Goal: Communication & Community: Answer question/provide support

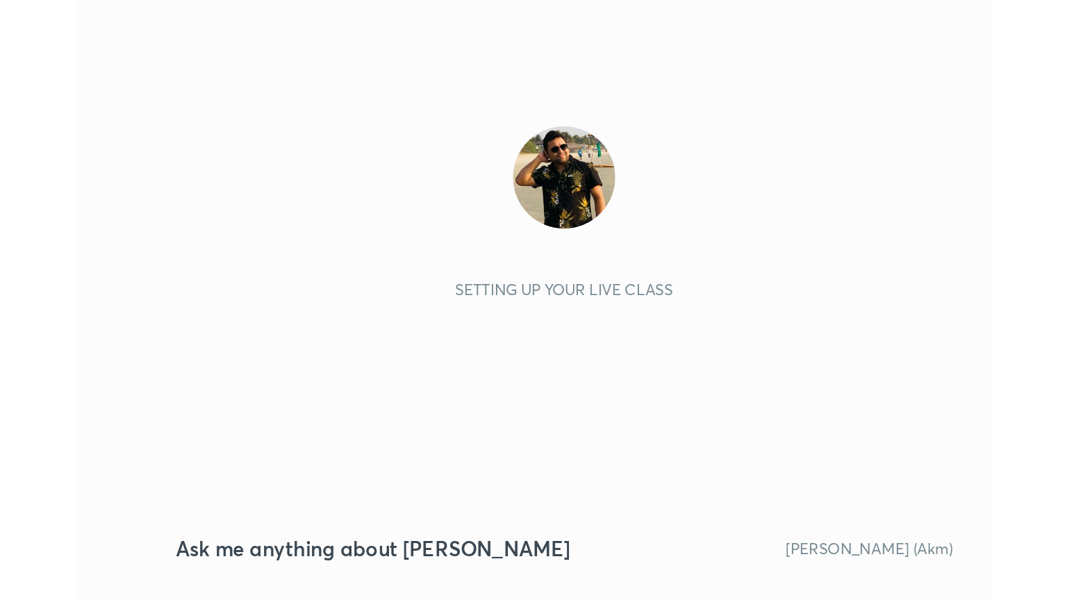
scroll to position [238, 443]
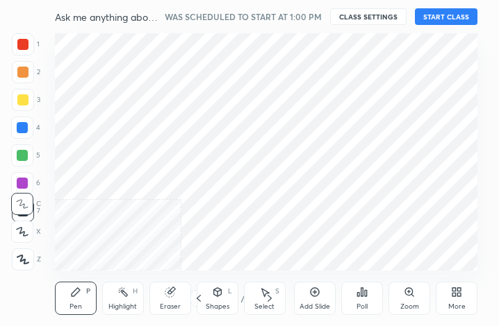
click at [456, 301] on div "More" at bounding box center [456, 298] width 42 height 33
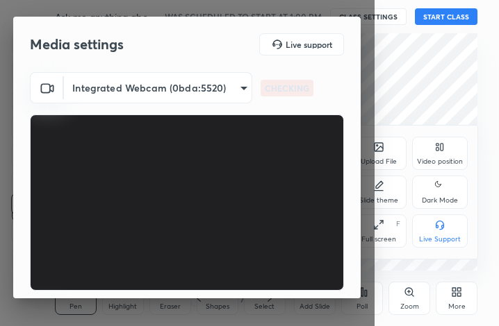
click at [385, 233] on div "Full screen F" at bounding box center [379, 231] width 56 height 33
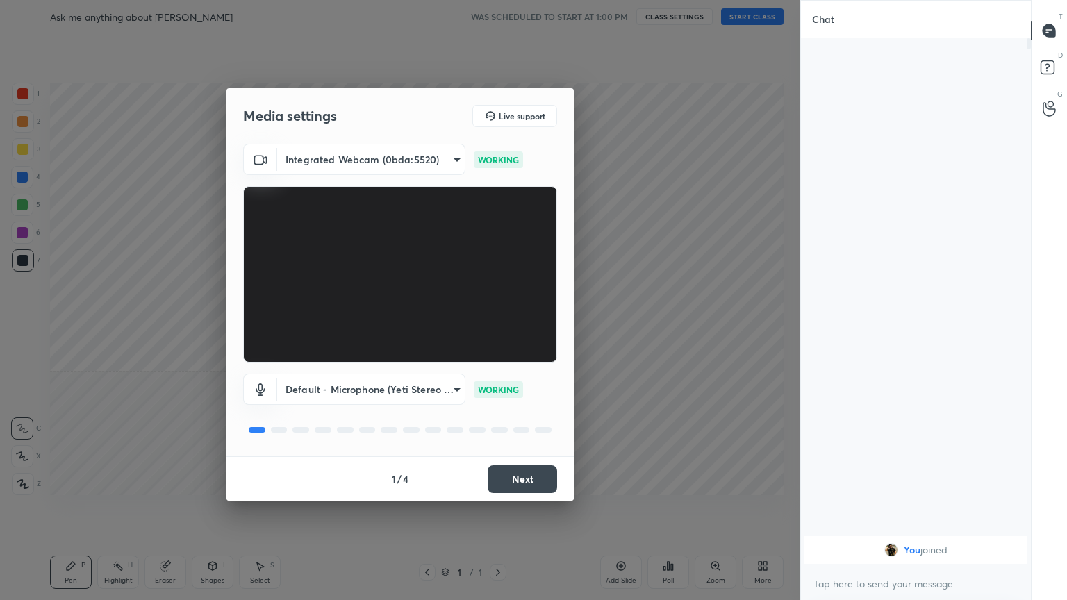
scroll to position [0, 0]
click at [498, 326] on button "Next" at bounding box center [522, 479] width 69 height 28
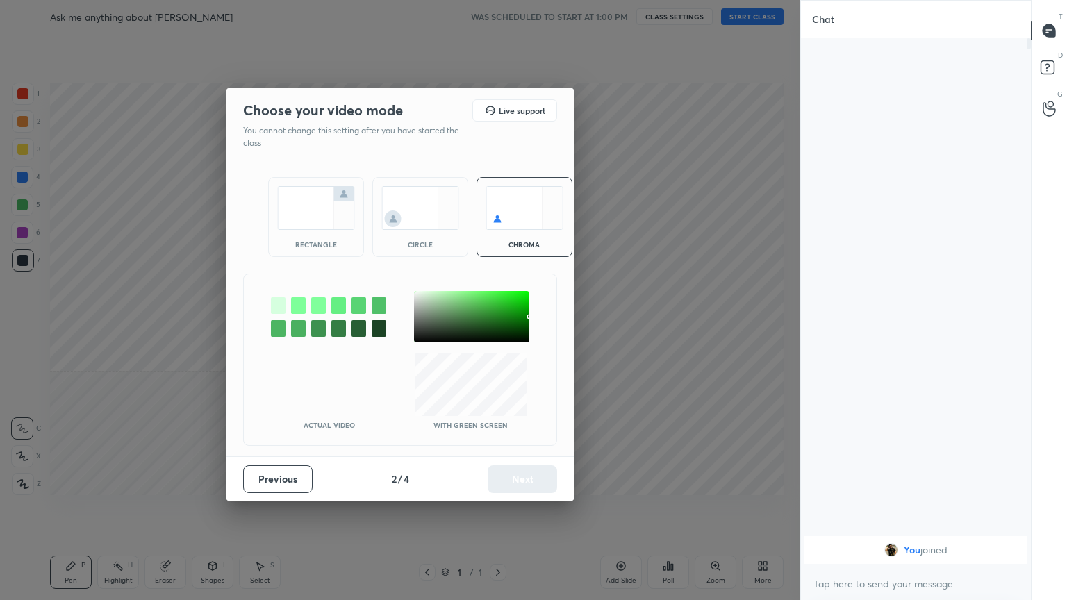
click at [318, 242] on div "rectangle" at bounding box center [316, 244] width 56 height 7
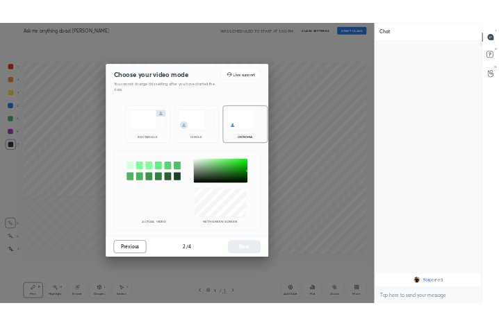
scroll to position [408, 226]
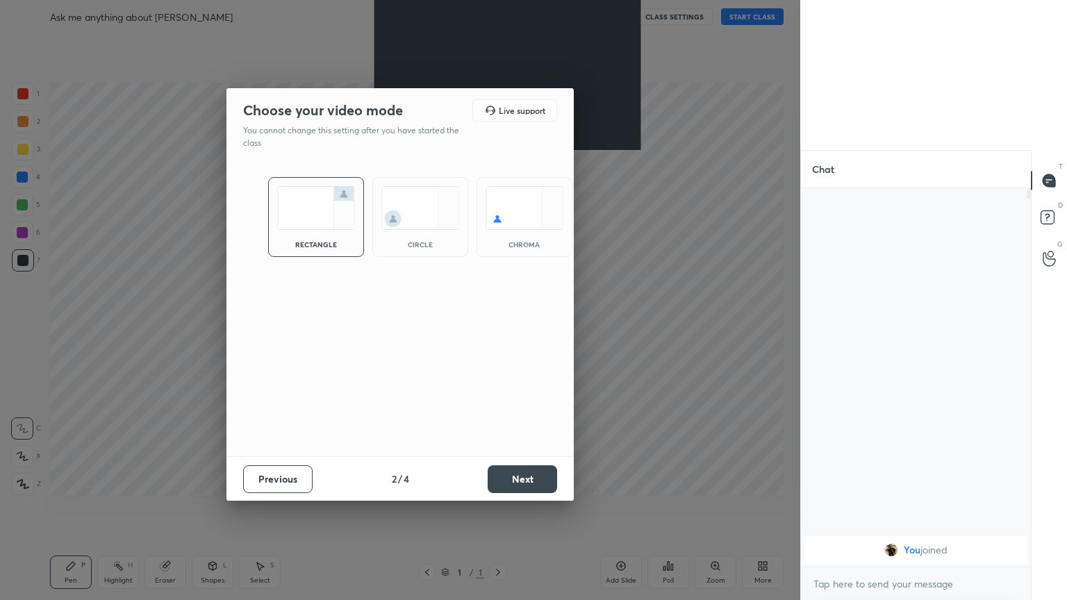
click at [498, 326] on button "Next" at bounding box center [522, 479] width 69 height 28
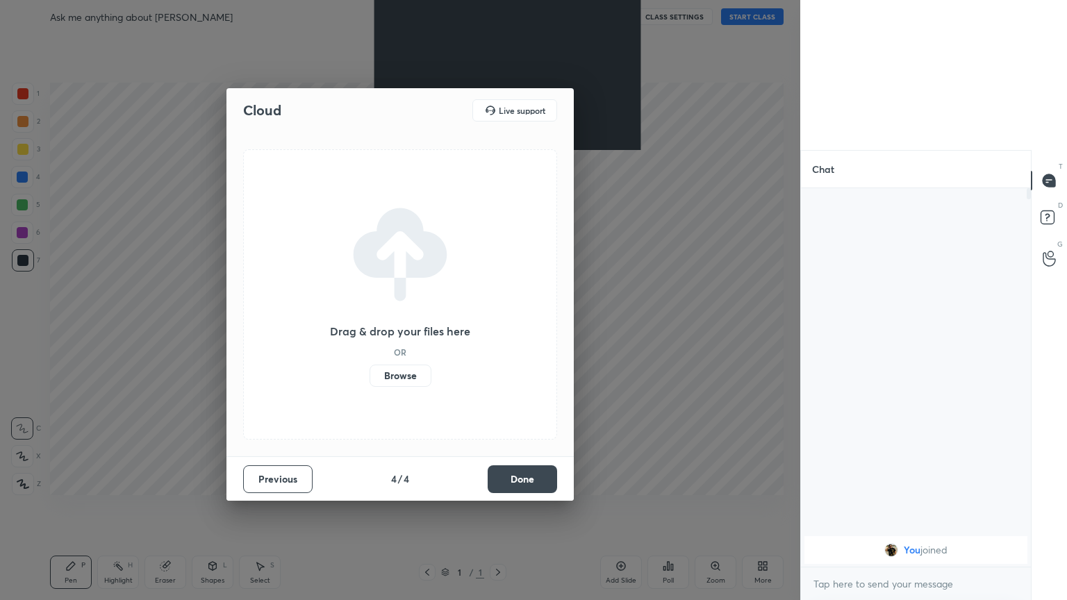
click at [498, 326] on button "Done" at bounding box center [522, 479] width 69 height 28
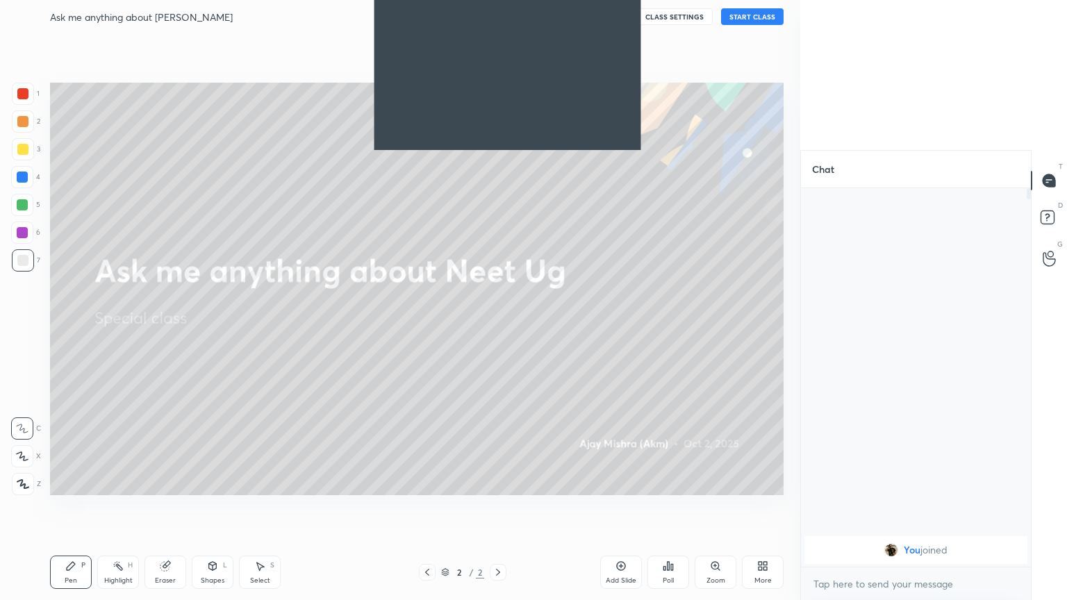
click at [498, 326] on icon at bounding box center [762, 565] width 11 height 11
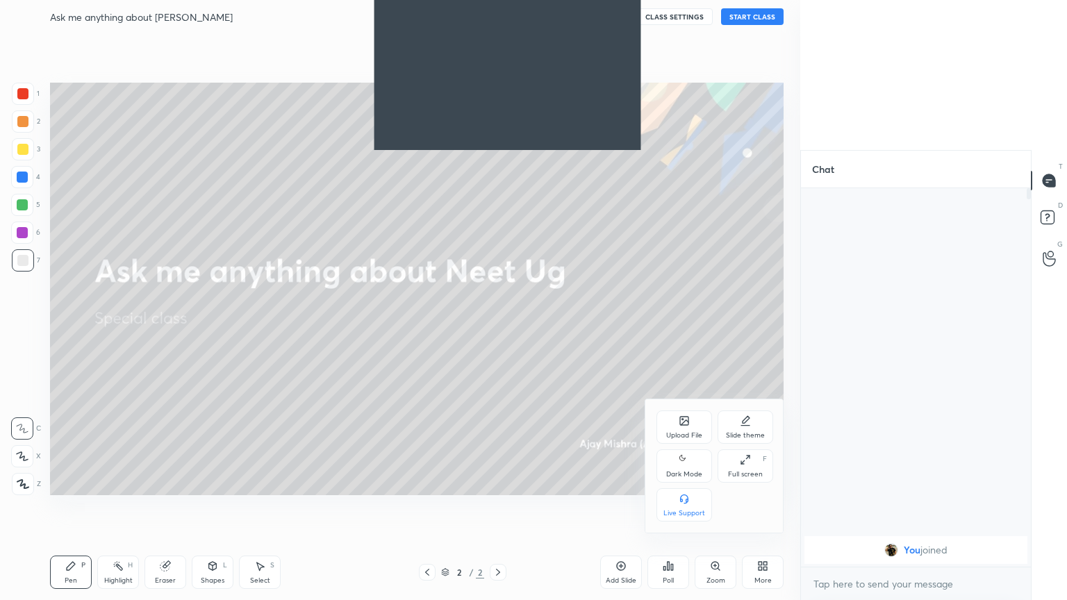
click at [498, 326] on div "Dark Mode" at bounding box center [684, 465] width 56 height 33
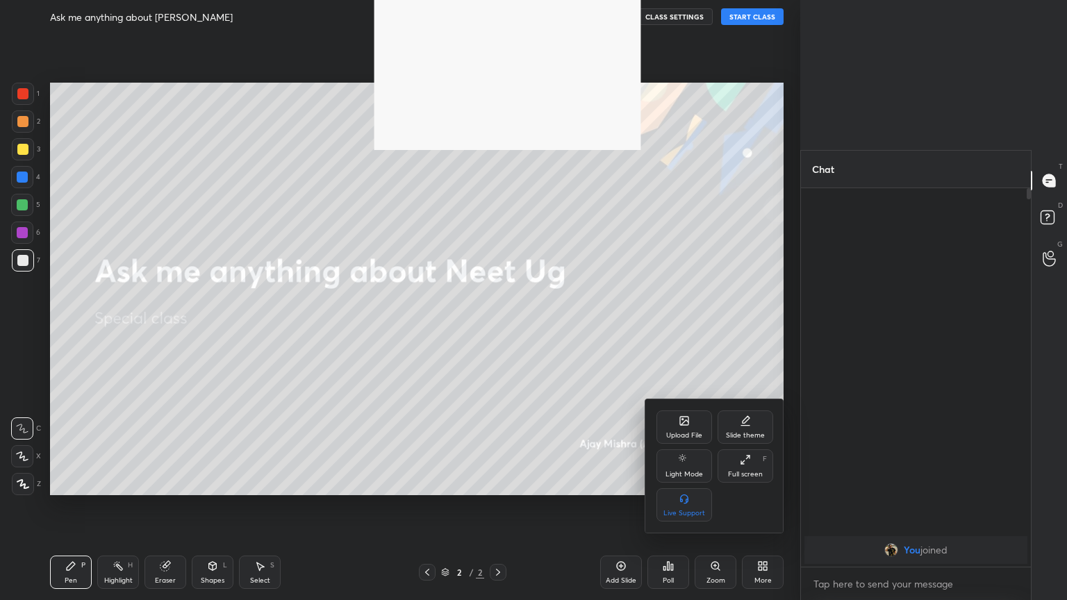
click at [498, 326] on icon at bounding box center [745, 459] width 11 height 11
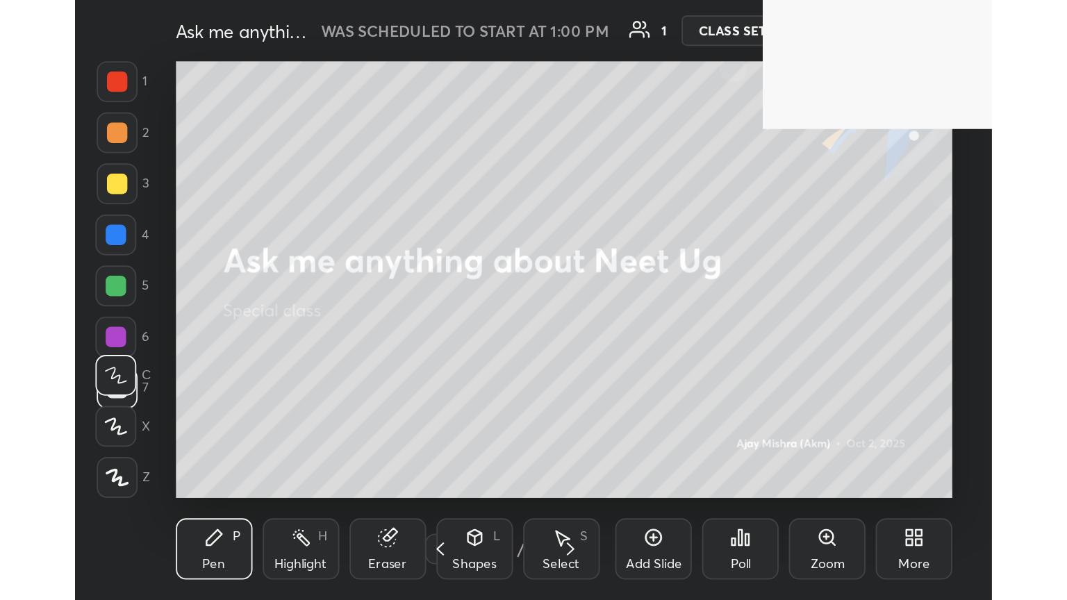
scroll to position [238, 443]
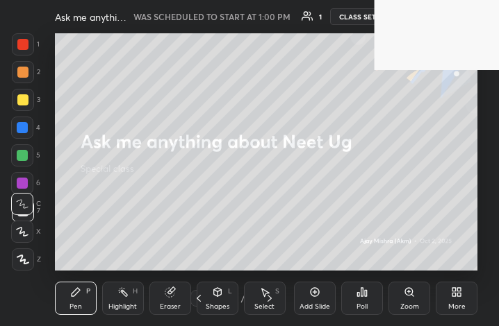
click at [464, 312] on div "More" at bounding box center [456, 298] width 42 height 33
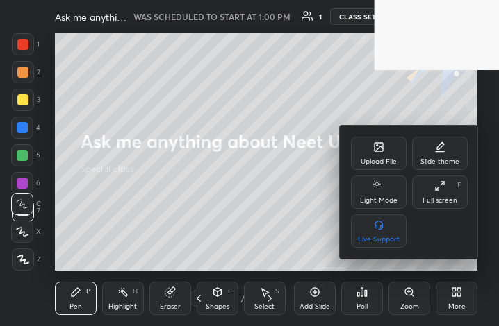
click at [437, 198] on div "Full screen" at bounding box center [439, 200] width 35 height 7
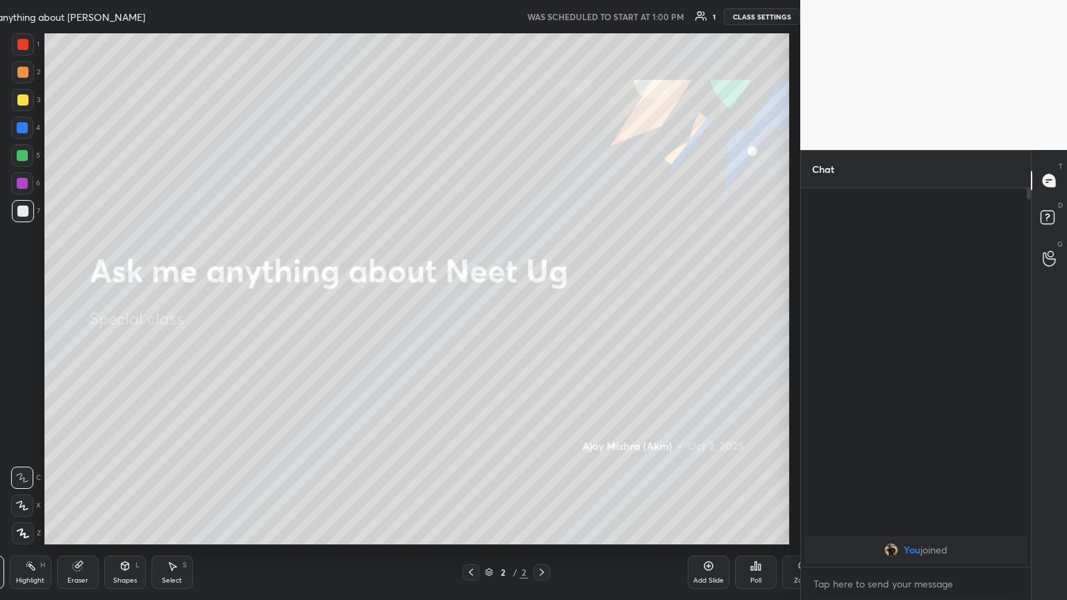
scroll to position [511, 795]
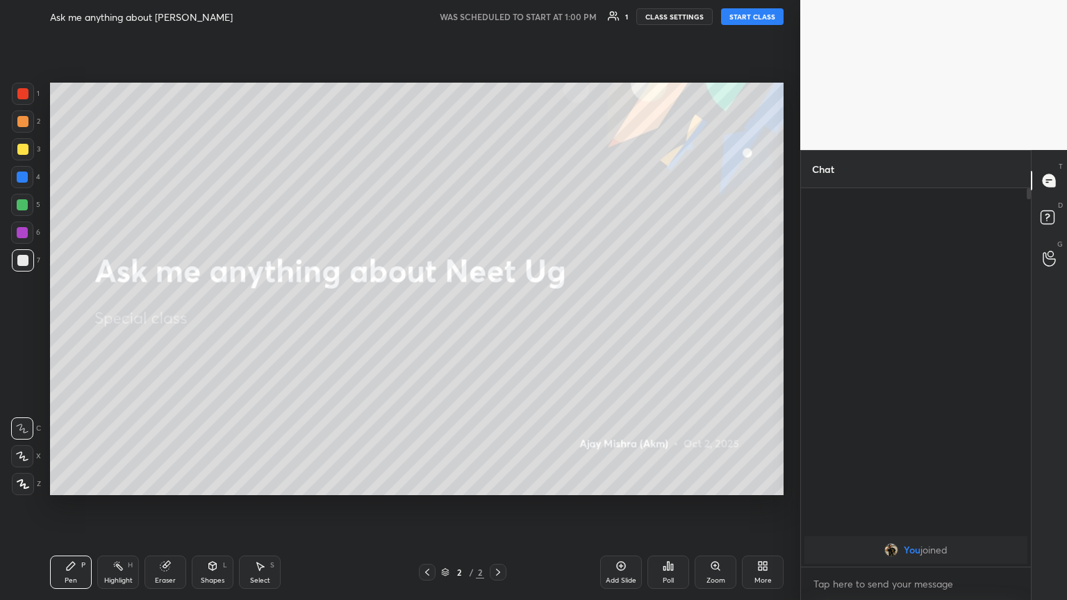
click at [498, 15] on button "START CLASS" at bounding box center [752, 16] width 63 height 17
drag, startPoint x: 24, startPoint y: 489, endPoint x: 48, endPoint y: 471, distance: 30.3
click at [24, 326] on div at bounding box center [23, 484] width 22 height 22
click at [498, 326] on icon at bounding box center [762, 565] width 11 height 11
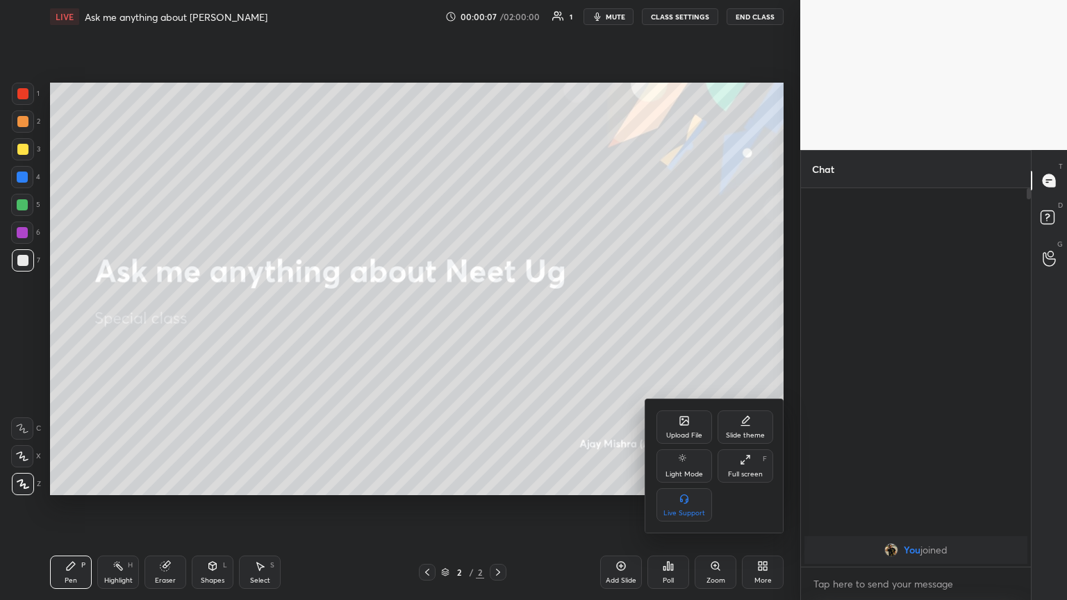
click at [498, 326] on div "Upload File" at bounding box center [684, 426] width 56 height 33
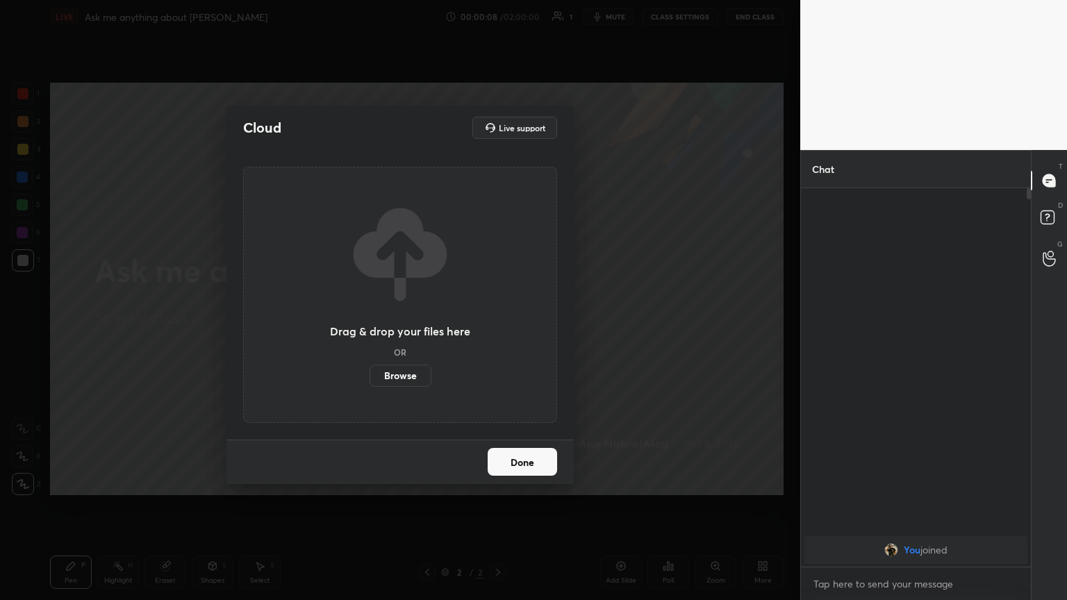
click at [399, 326] on label "Browse" at bounding box center [400, 376] width 62 height 22
click at [369, 326] on input "Browse" at bounding box center [369, 376] width 0 height 22
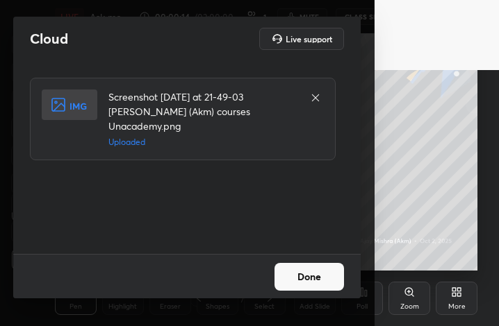
click at [312, 276] on button "Done" at bounding box center [308, 277] width 69 height 28
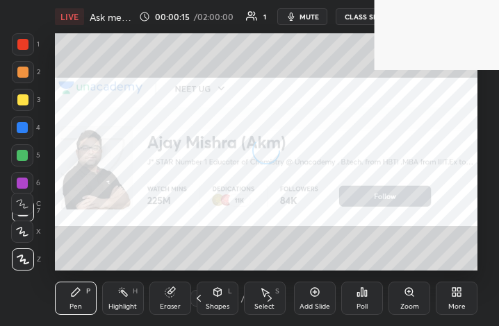
click at [460, 299] on div "More" at bounding box center [456, 298] width 42 height 33
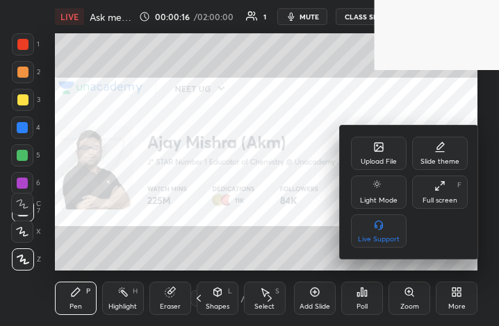
drag, startPoint x: 435, startPoint y: 194, endPoint x: 560, endPoint y: 358, distance: 205.7
click at [433, 195] on div "Full screen F" at bounding box center [440, 192] width 56 height 33
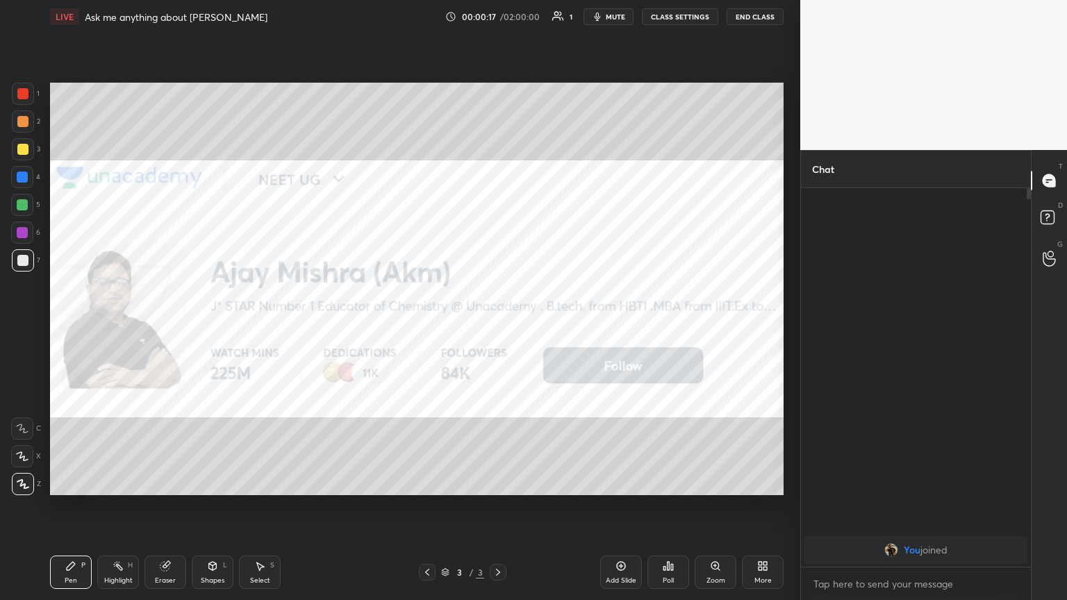
click at [498, 326] on div "More" at bounding box center [763, 572] width 42 height 33
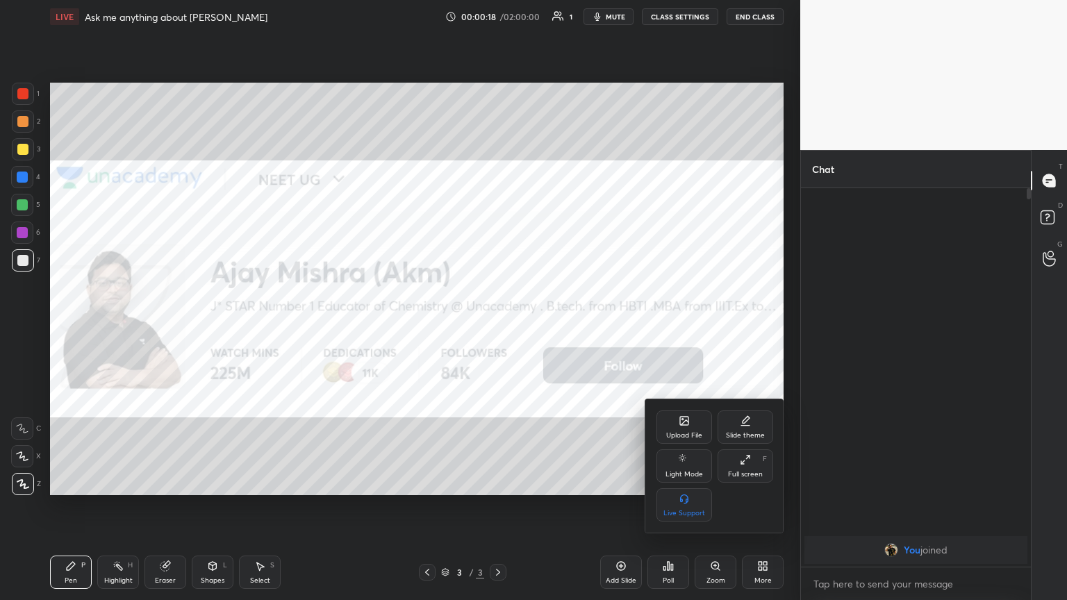
click at [498, 326] on div "Upload File" at bounding box center [684, 435] width 36 height 7
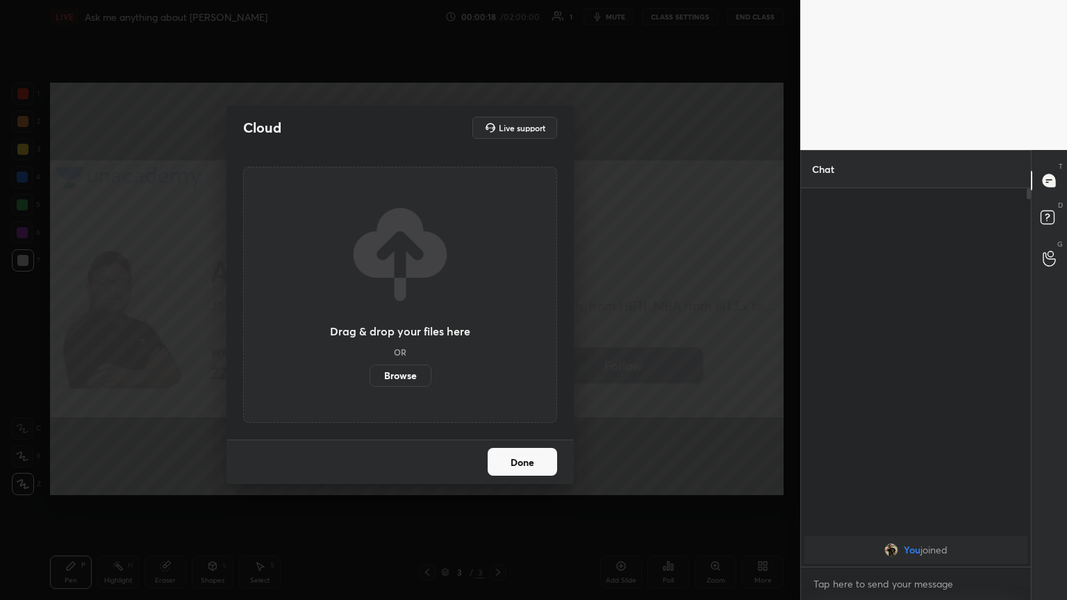
click at [394, 326] on label "Browse" at bounding box center [400, 376] width 62 height 22
click at [369, 326] on input "Browse" at bounding box center [369, 376] width 0 height 22
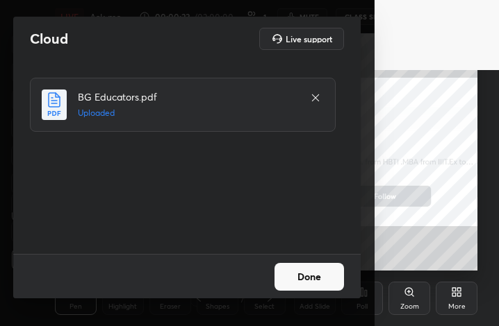
click at [310, 276] on button "Done" at bounding box center [308, 277] width 69 height 28
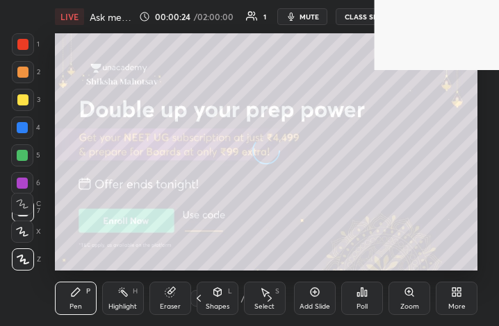
click at [463, 299] on div "More" at bounding box center [456, 298] width 42 height 33
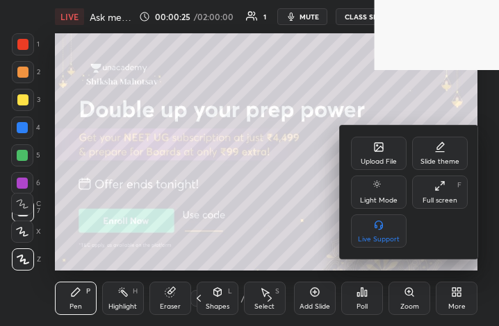
drag, startPoint x: 442, startPoint y: 194, endPoint x: 503, endPoint y: 360, distance: 176.9
click at [437, 196] on div "Full screen F" at bounding box center [440, 192] width 56 height 33
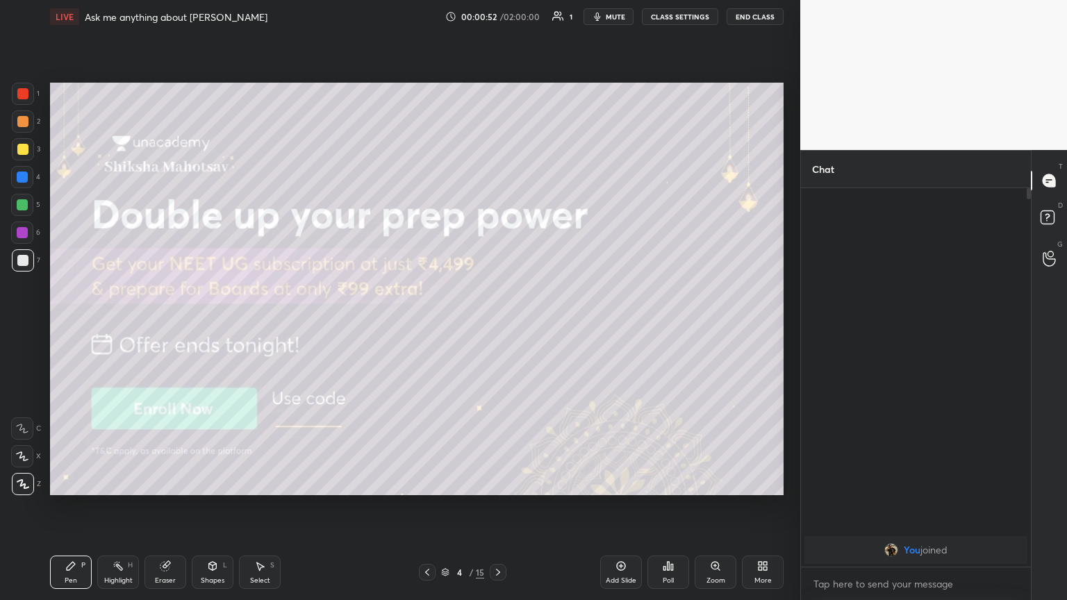
click at [496, 326] on icon at bounding box center [497, 572] width 11 height 11
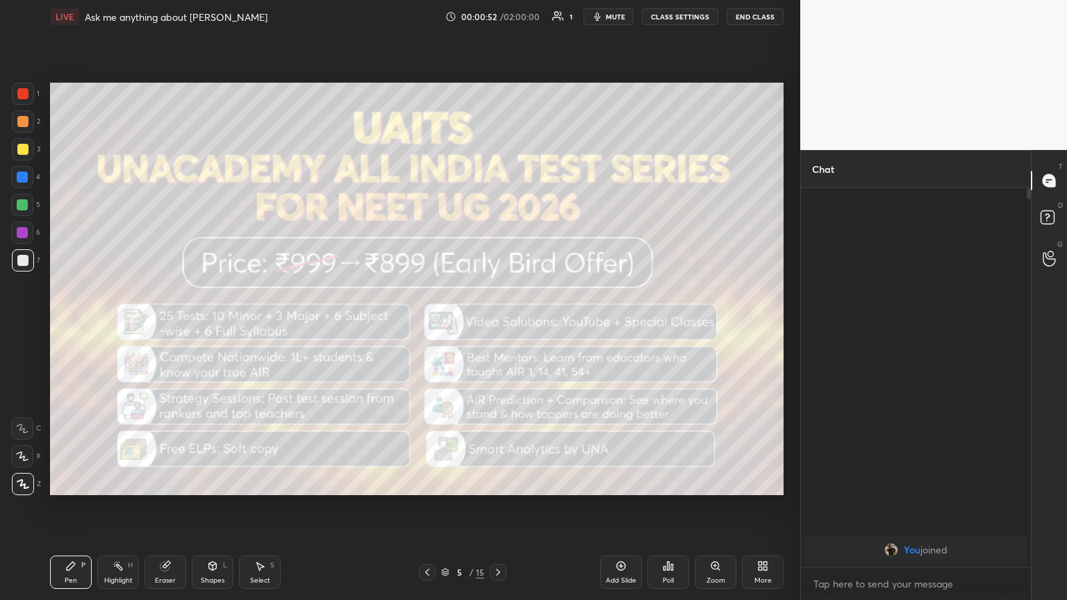
click at [497, 326] on icon at bounding box center [497, 572] width 11 height 11
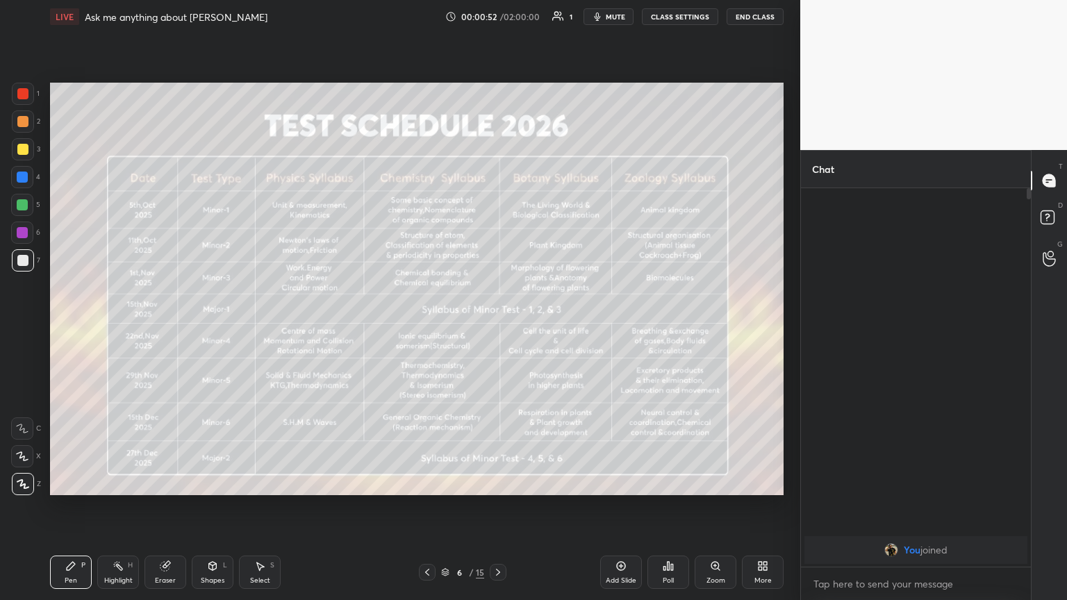
click at [497, 326] on icon at bounding box center [497, 572] width 11 height 11
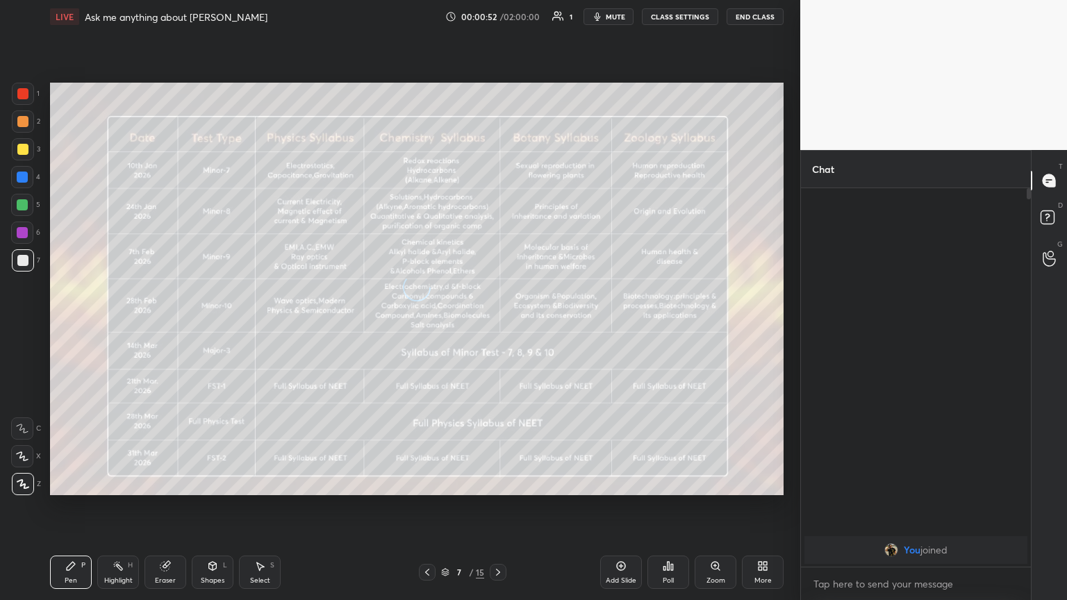
click at [496, 326] on icon at bounding box center [497, 572] width 11 height 11
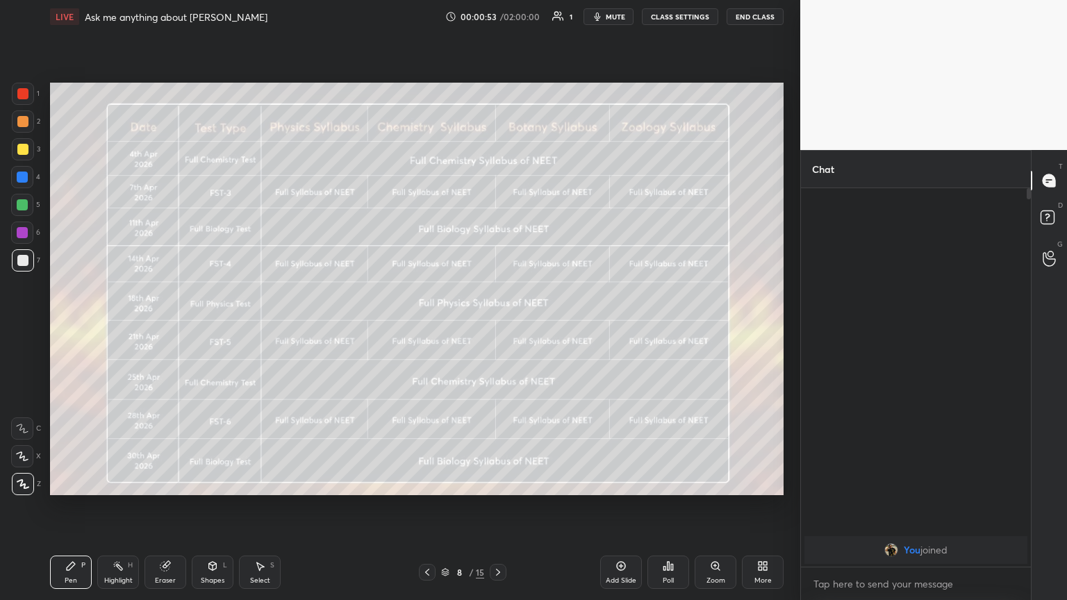
click at [498, 326] on icon at bounding box center [497, 572] width 11 height 11
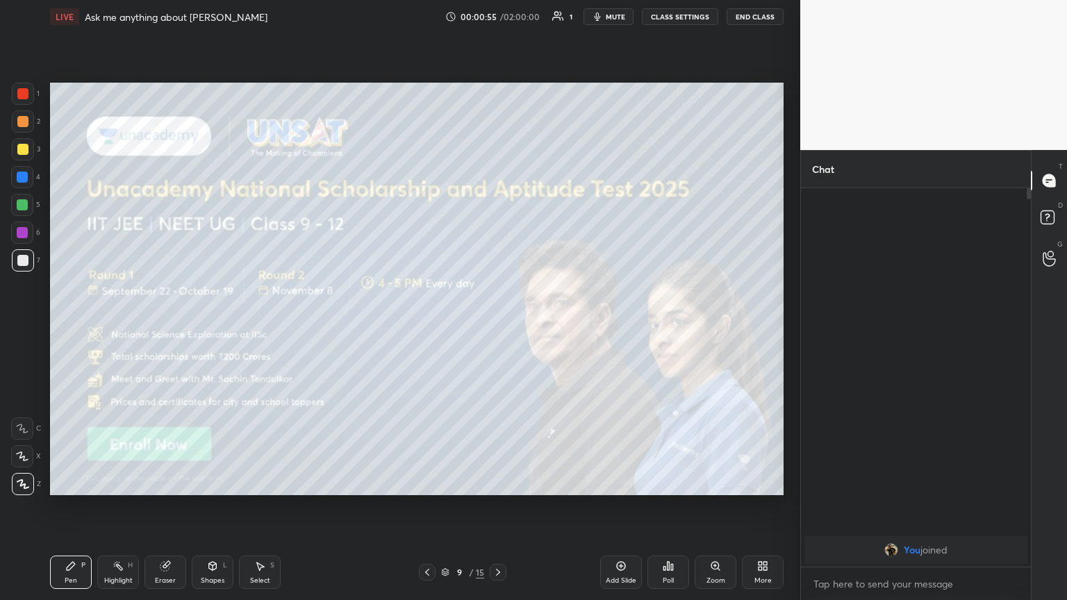
click at [498, 326] on icon at bounding box center [497, 572] width 11 height 11
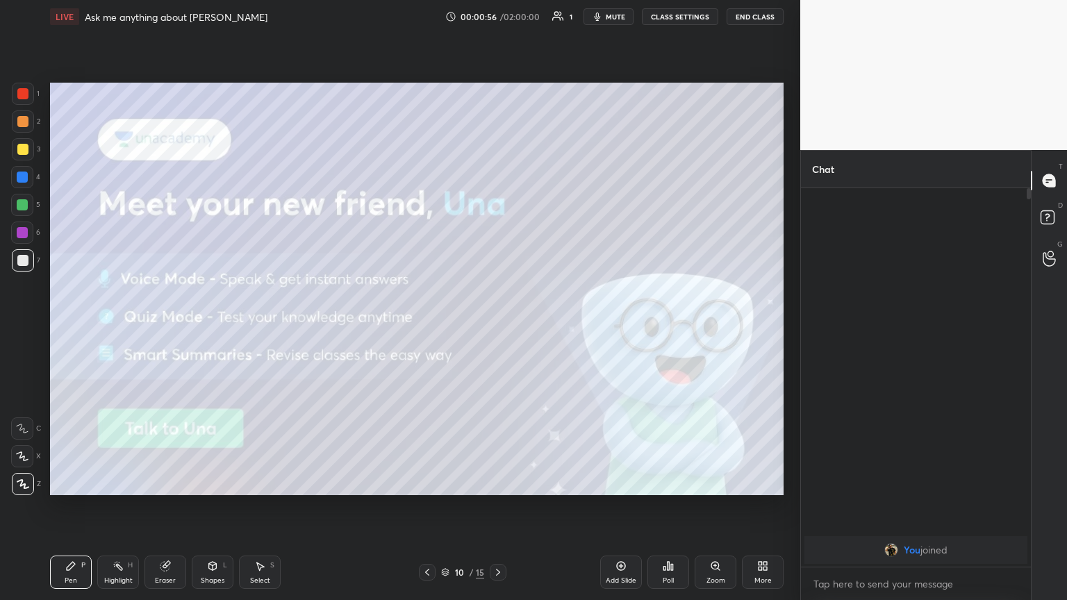
click at [494, 326] on icon at bounding box center [497, 572] width 11 height 11
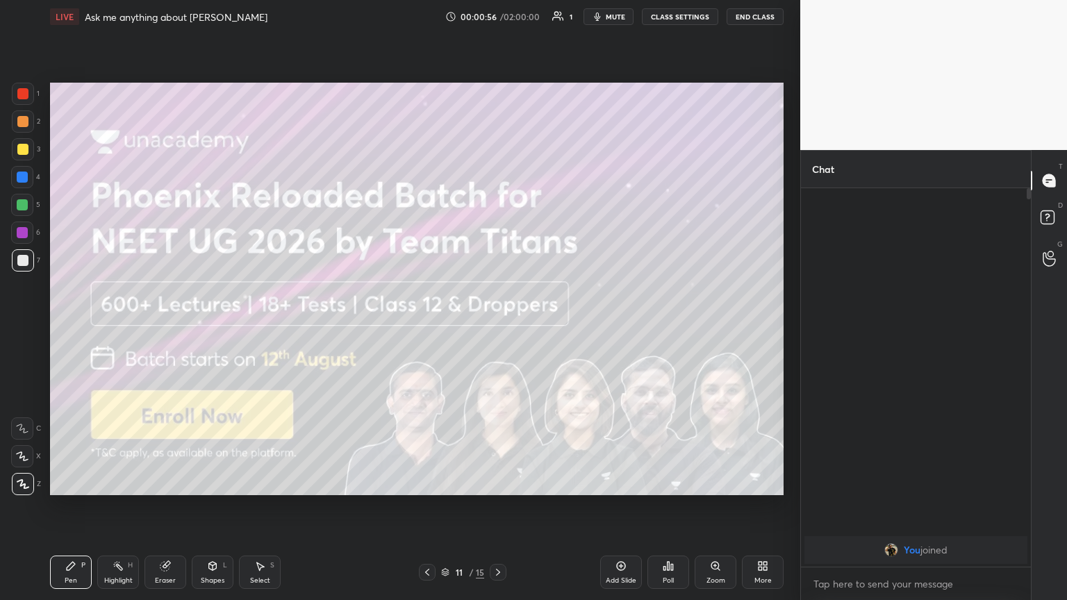
click at [496, 326] on icon at bounding box center [497, 572] width 11 height 11
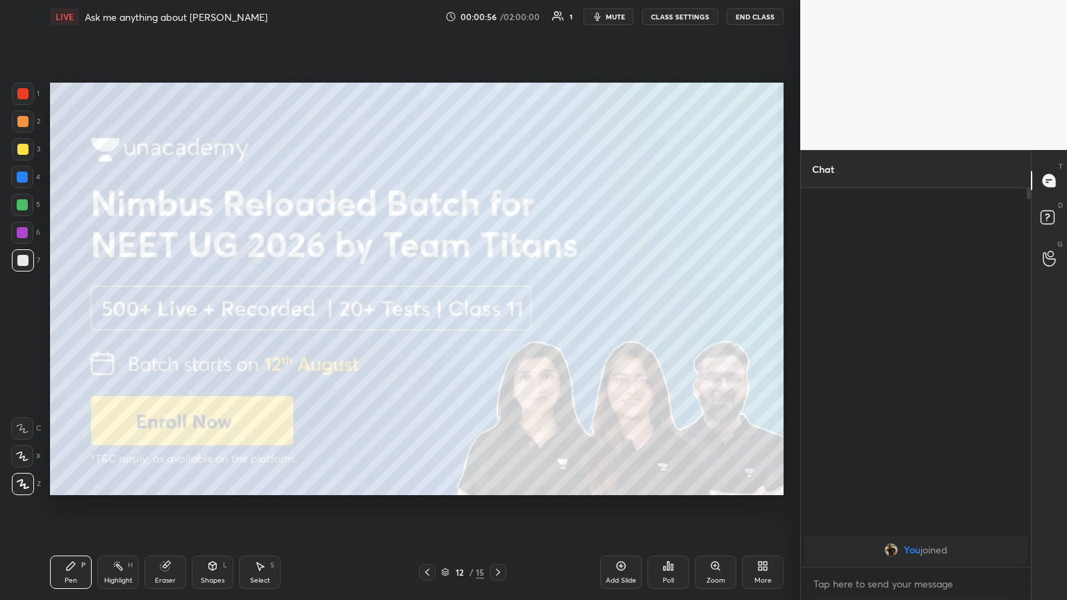
click at [495, 326] on icon at bounding box center [497, 572] width 11 height 11
click at [494, 326] on icon at bounding box center [497, 572] width 11 height 11
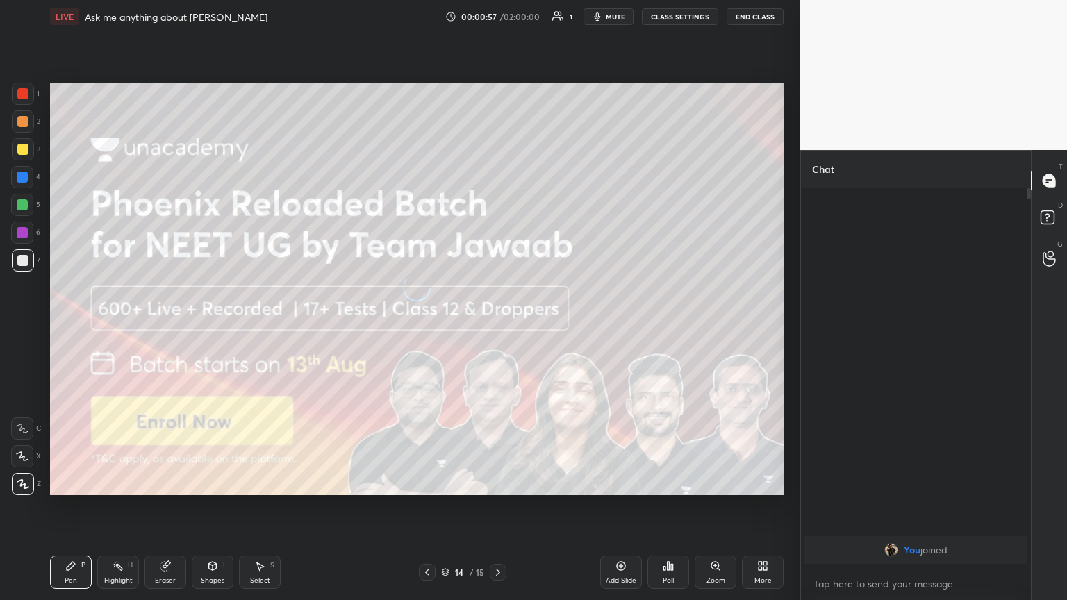
click at [494, 326] on icon at bounding box center [497, 572] width 11 height 11
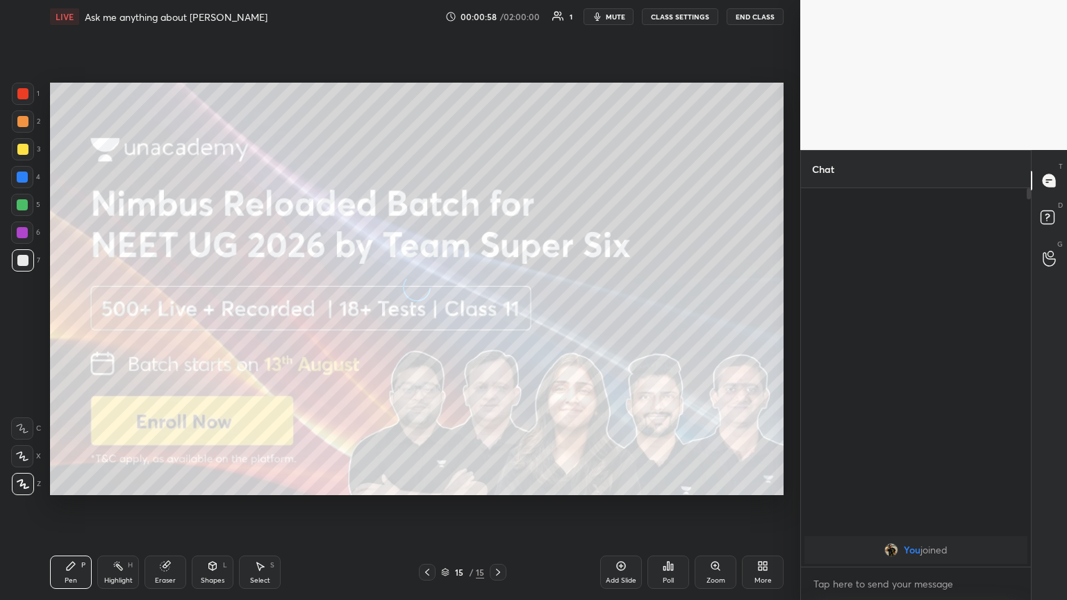
click at [496, 326] on icon at bounding box center [497, 572] width 11 height 11
click at [498, 326] on icon at bounding box center [497, 572] width 11 height 11
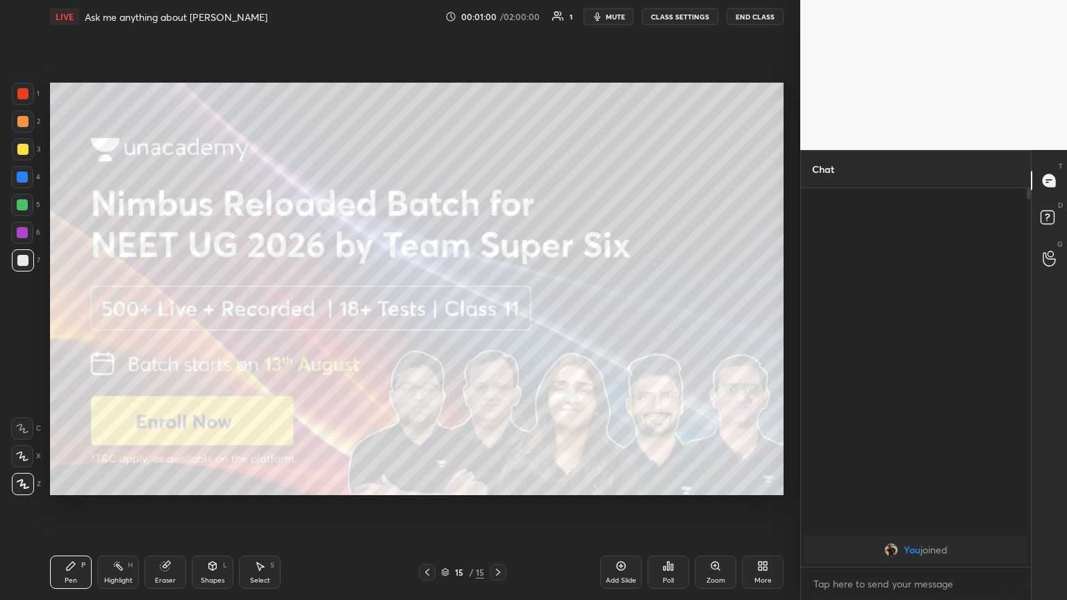
click at [426, 326] on icon at bounding box center [427, 572] width 11 height 11
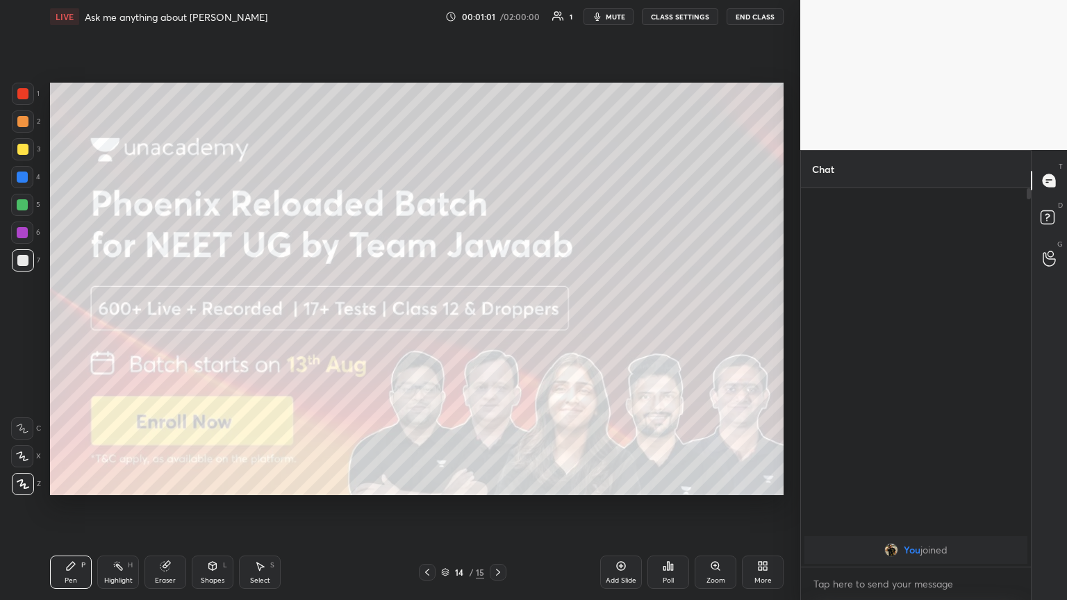
click at [427, 326] on icon at bounding box center [427, 572] width 11 height 11
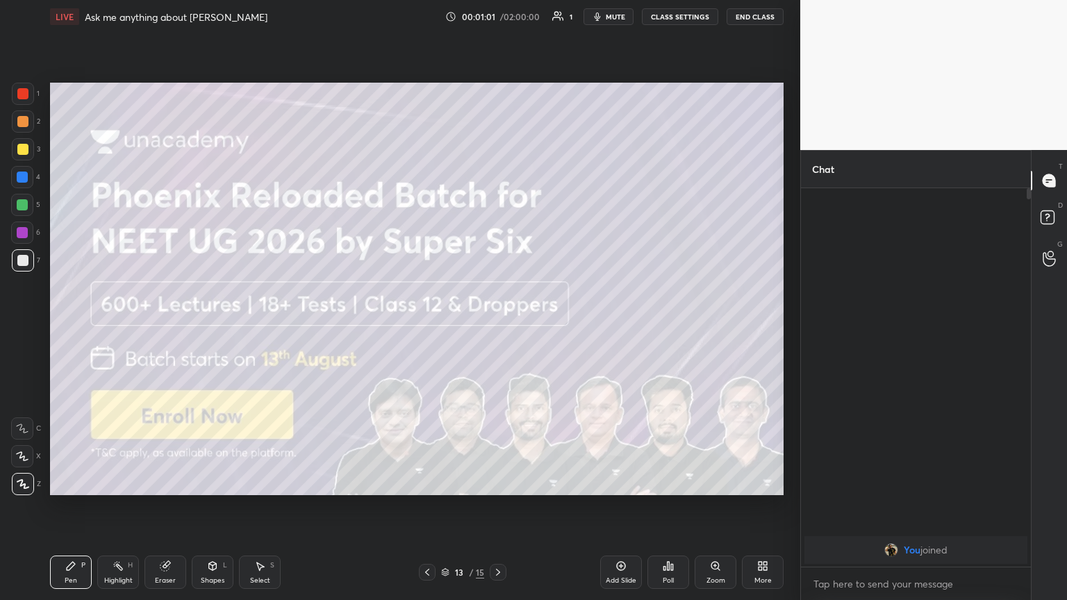
click at [428, 326] on icon at bounding box center [427, 572] width 11 height 11
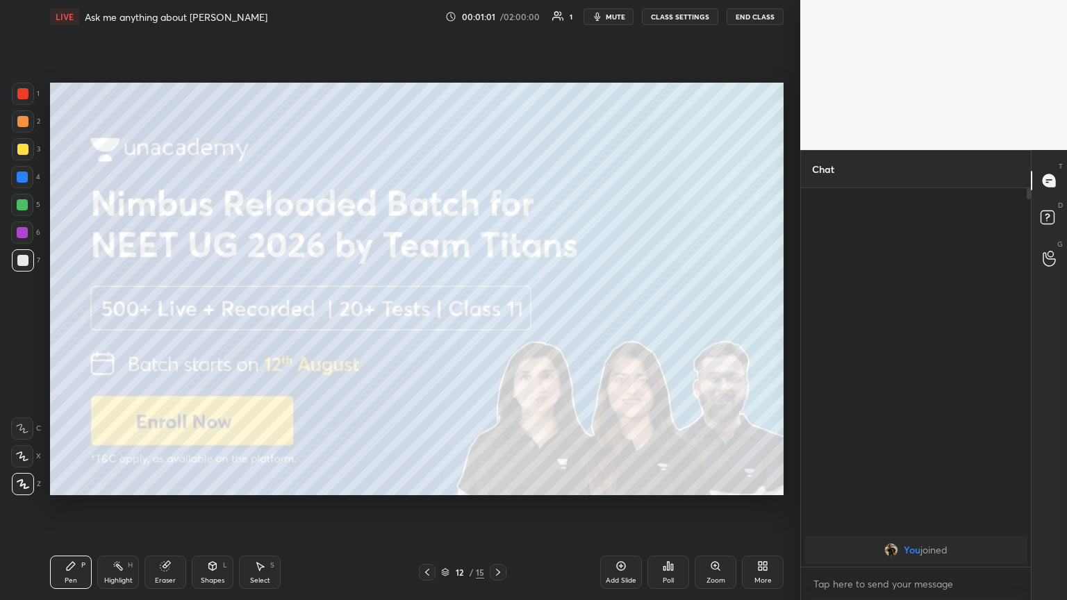
click at [429, 326] on icon at bounding box center [427, 572] width 11 height 11
click at [431, 326] on icon at bounding box center [427, 572] width 11 height 11
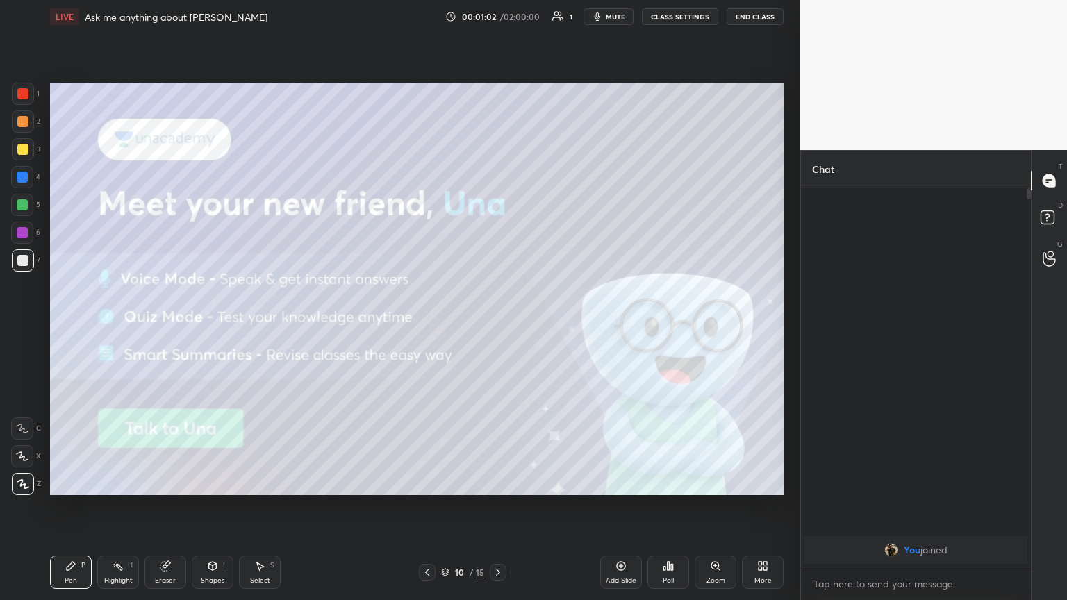
click at [433, 326] on div at bounding box center [427, 572] width 17 height 17
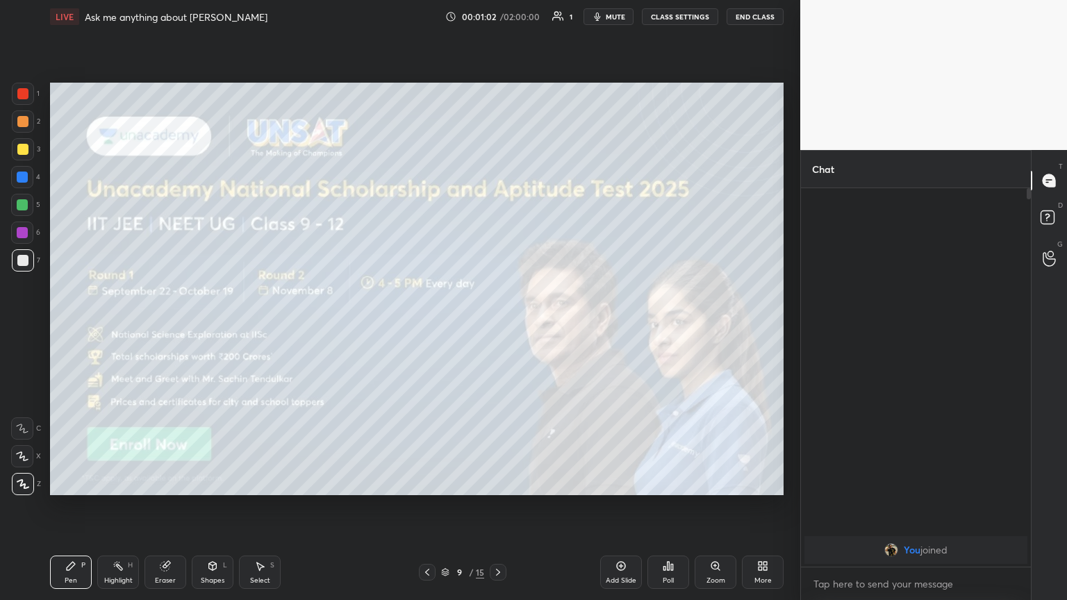
click at [433, 326] on div at bounding box center [427, 572] width 17 height 17
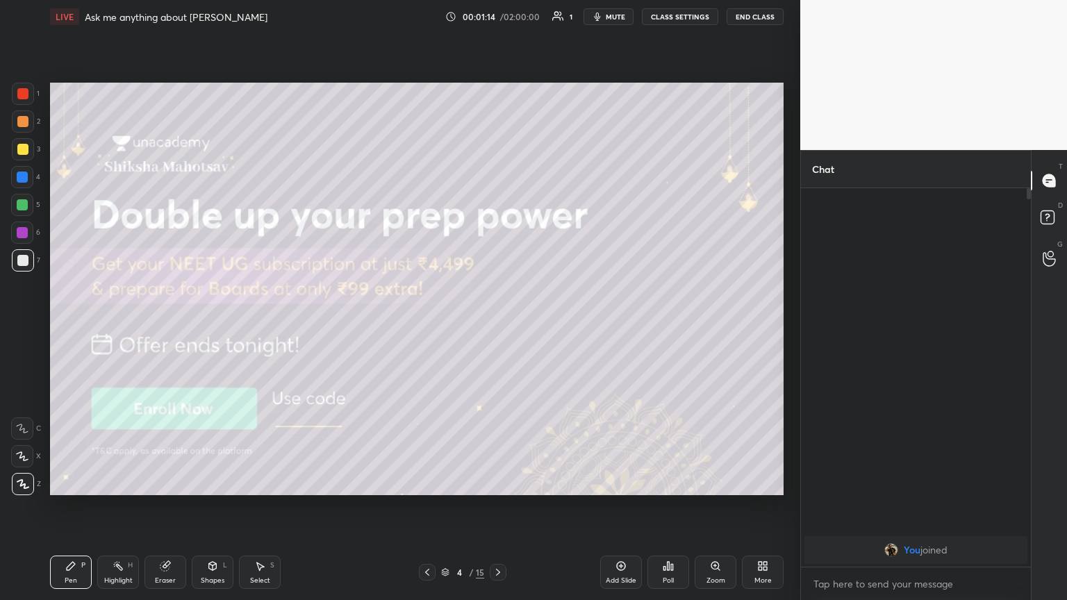
click at [167, 326] on div "Eraser" at bounding box center [165, 572] width 42 height 33
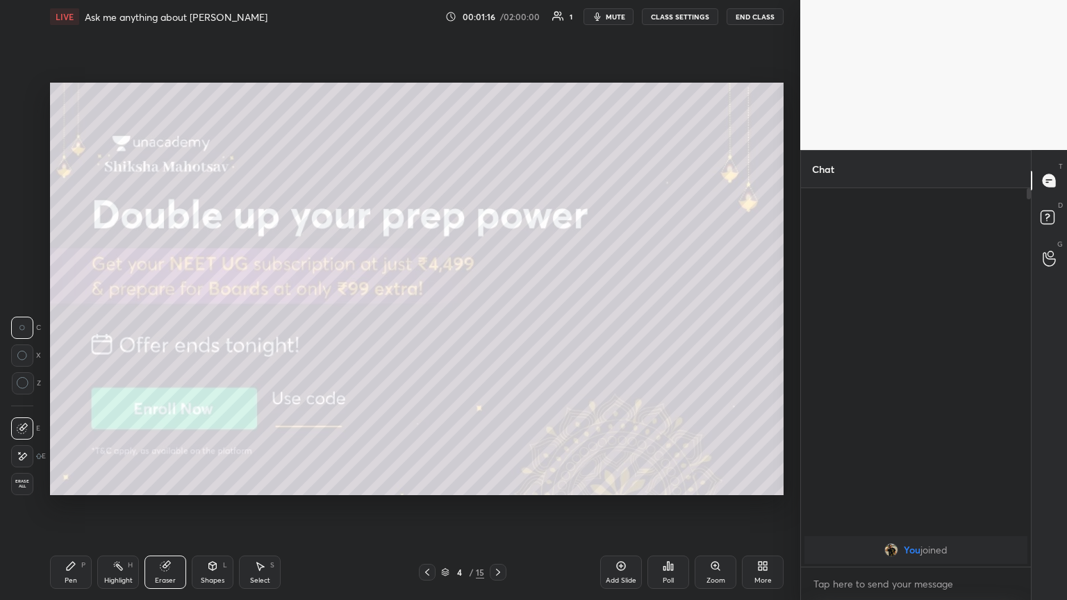
drag, startPoint x: 81, startPoint y: 573, endPoint x: 159, endPoint y: 533, distance: 87.9
click at [77, 326] on div "Pen P" at bounding box center [71, 572] width 42 height 33
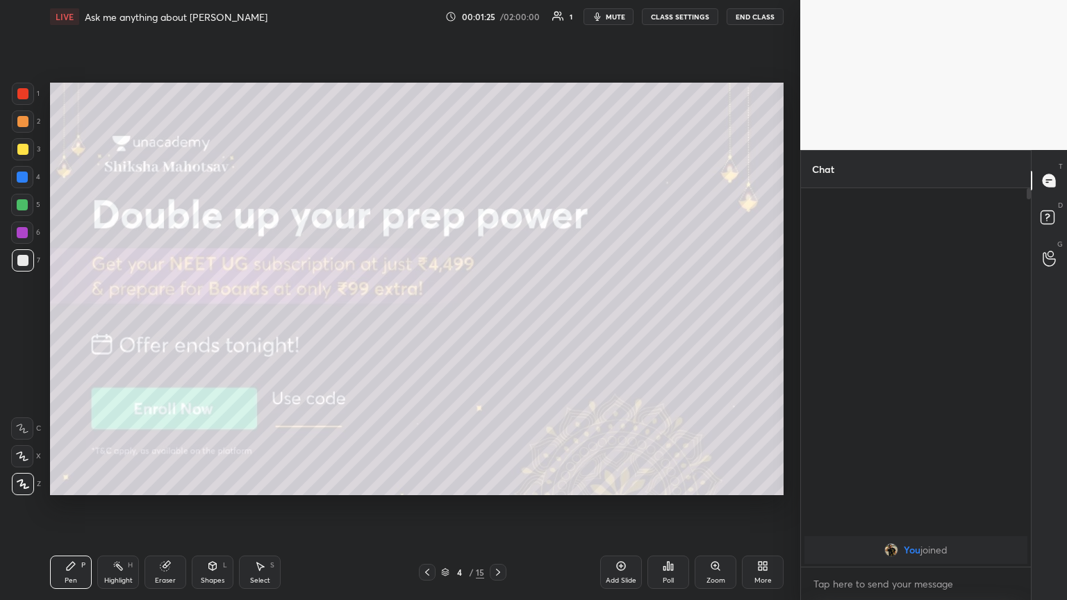
click at [24, 150] on div at bounding box center [22, 149] width 11 height 11
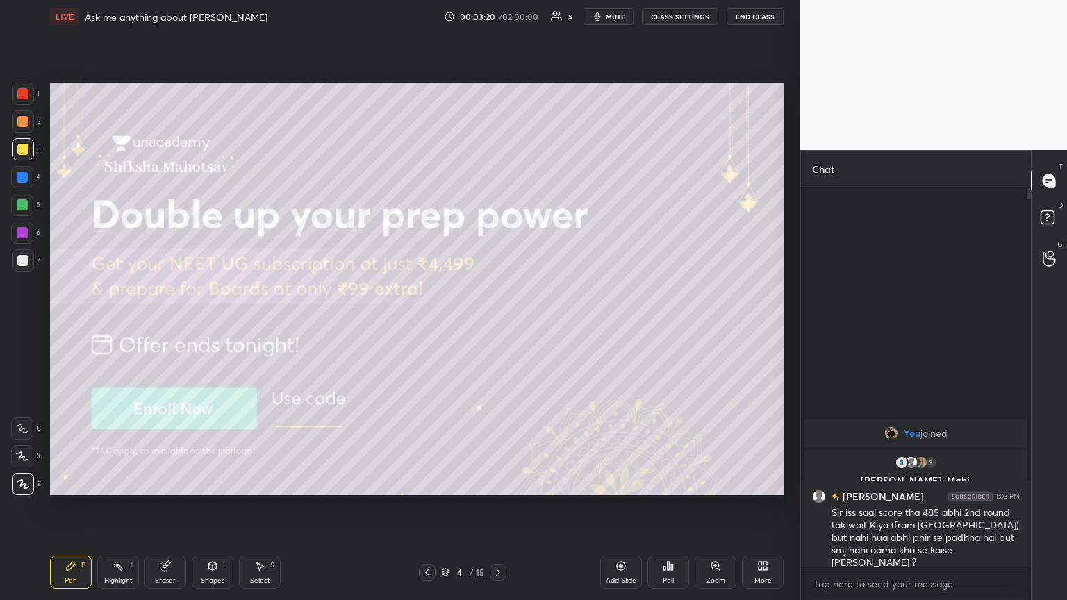
drag, startPoint x: 429, startPoint y: 567, endPoint x: 431, endPoint y: 560, distance: 7.8
click at [428, 326] on div "Pen P Highlight H Eraser Shapes L Select S 4 / 15 Add Slide Poll Zoom More" at bounding box center [416, 573] width 733 height 56
click at [498, 326] on icon at bounding box center [497, 572] width 11 height 11
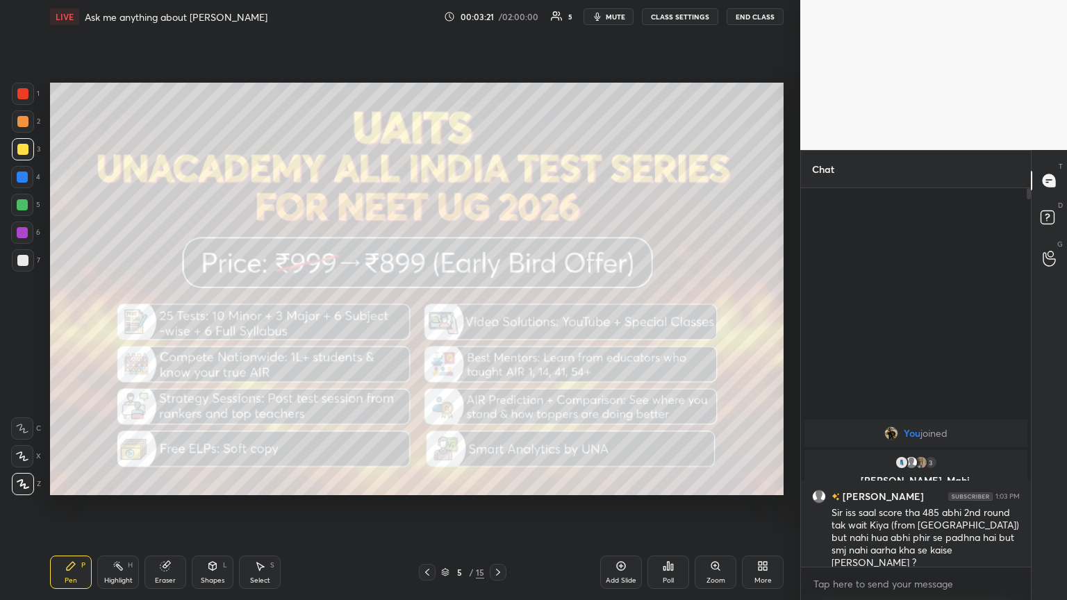
click at [498, 326] on icon at bounding box center [497, 572] width 11 height 11
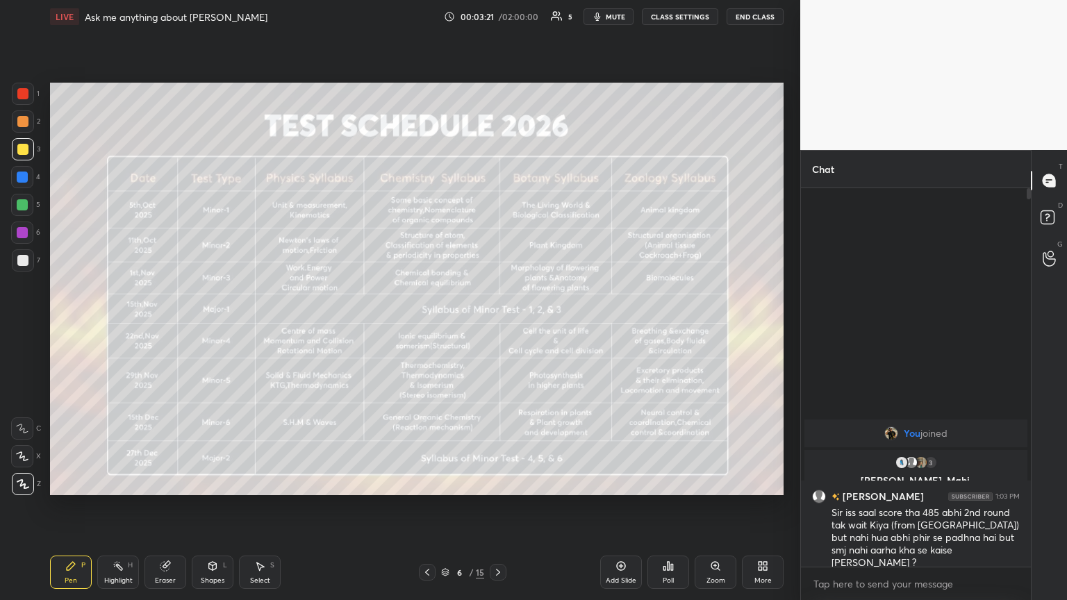
click at [498, 326] on icon at bounding box center [497, 572] width 11 height 11
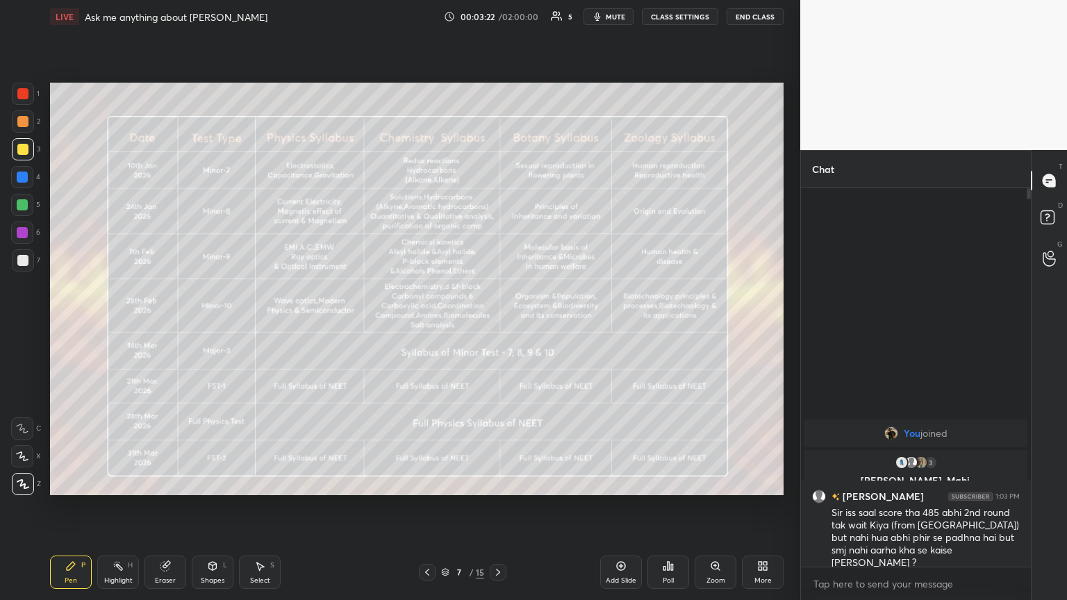
click at [498, 326] on icon at bounding box center [497, 572] width 11 height 11
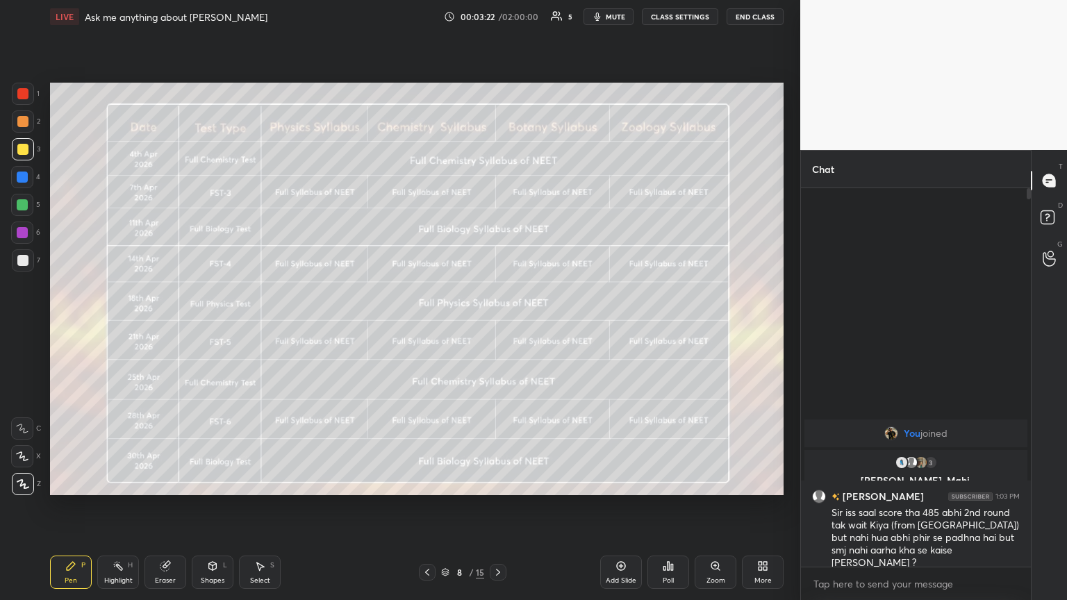
click at [498, 326] on icon at bounding box center [497, 572] width 11 height 11
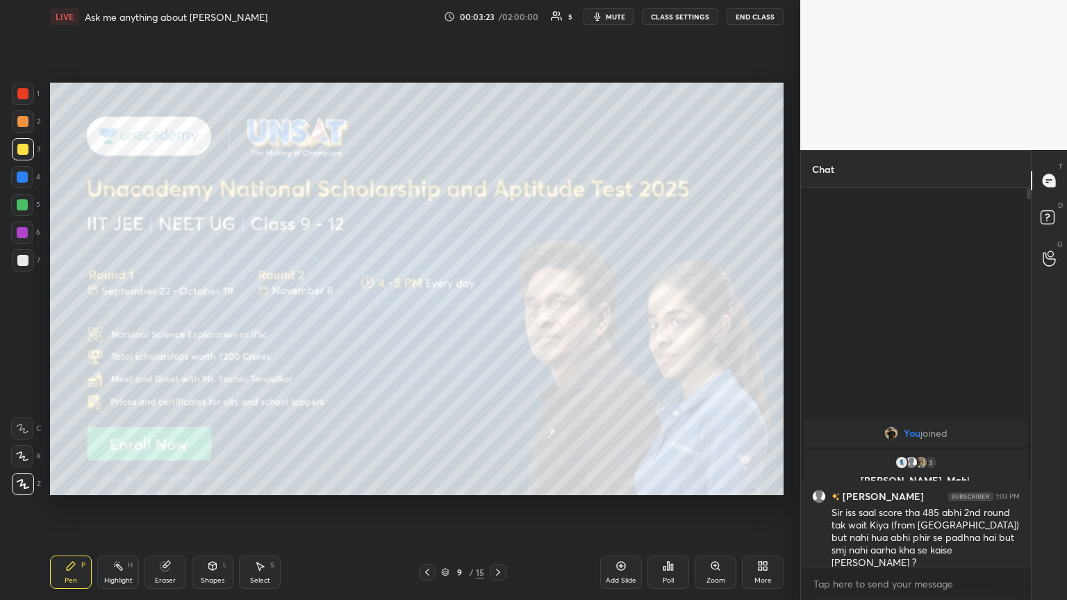
click at [498, 326] on icon at bounding box center [497, 572] width 11 height 11
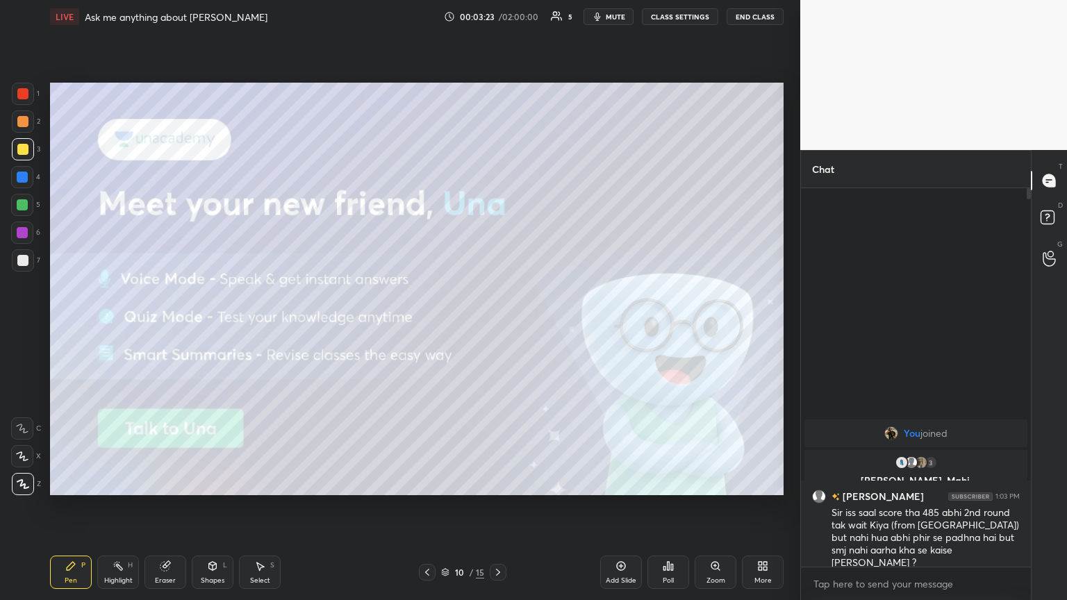
click at [498, 326] on icon at bounding box center [497, 572] width 11 height 11
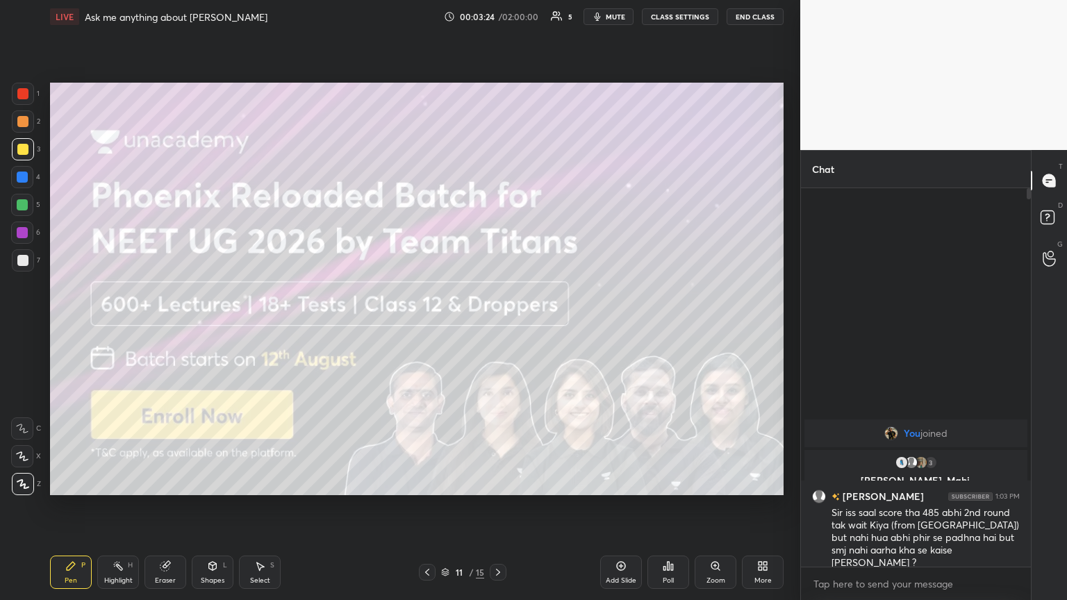
drag, startPoint x: 499, startPoint y: 575, endPoint x: 506, endPoint y: 572, distance: 7.5
click at [498, 326] on icon at bounding box center [497, 572] width 11 height 11
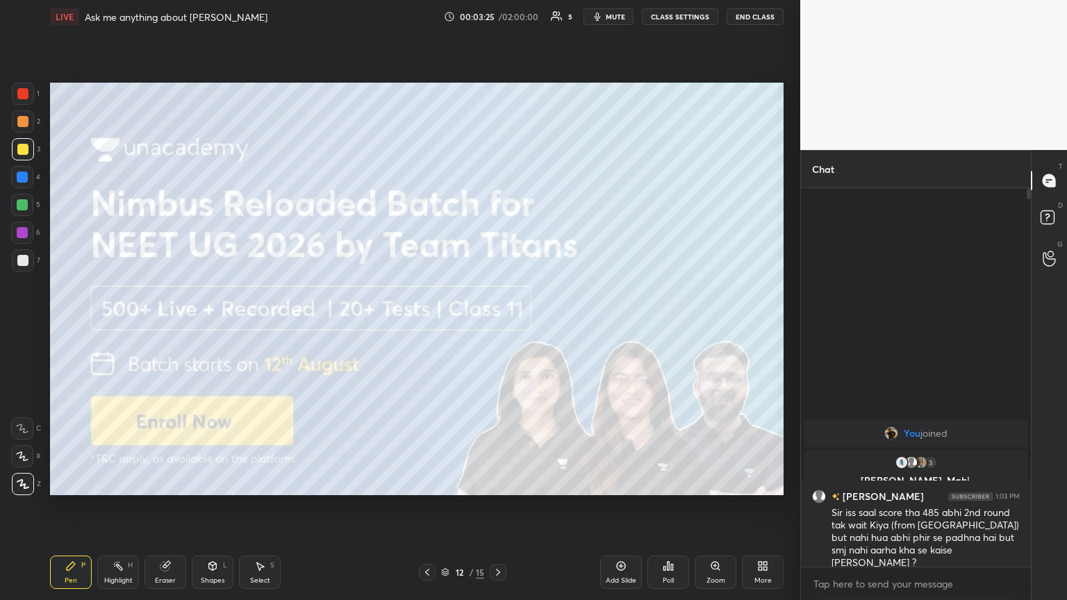
click at [498, 326] on div at bounding box center [498, 572] width 17 height 17
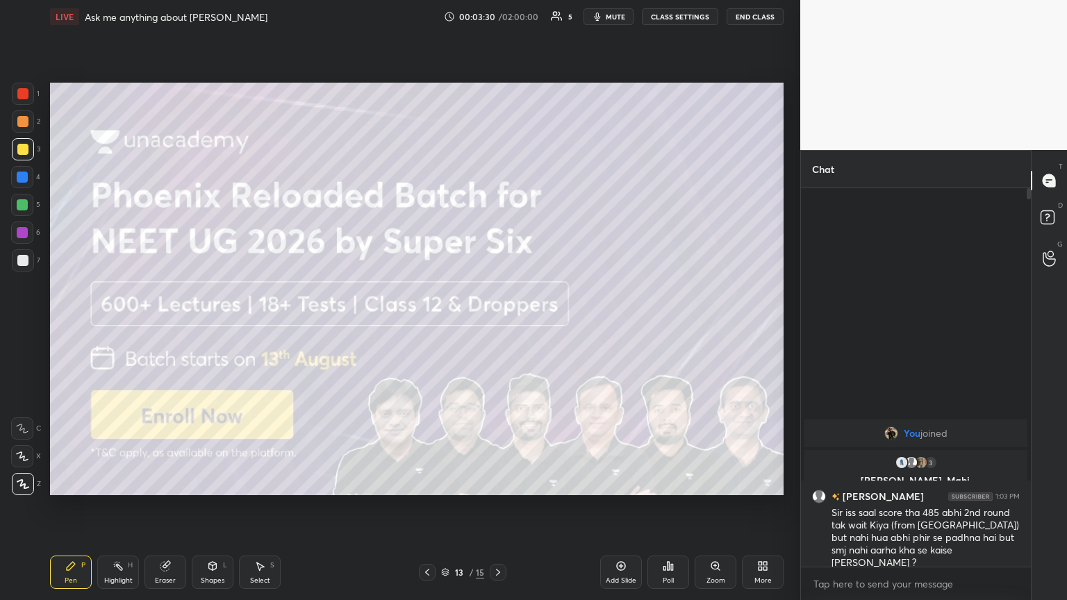
click at [498, 21] on button "mute" at bounding box center [608, 16] width 50 height 17
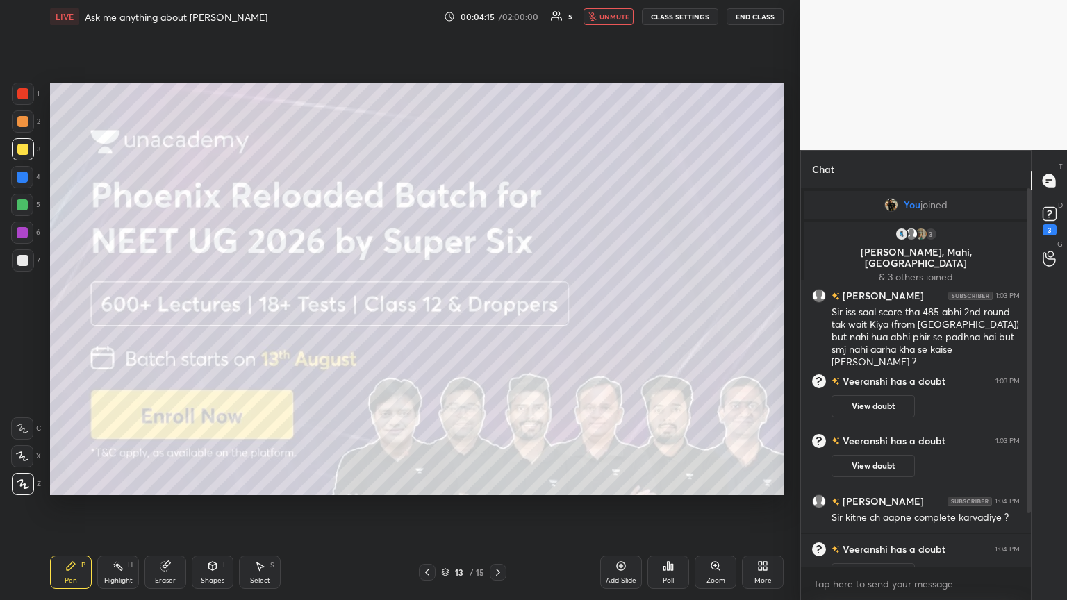
click at [498, 17] on span "unmute" at bounding box center [614, 17] width 30 height 10
click at [498, 326] on div "Pen P Highlight H Eraser Shapes L Select S 13 / 15 Add Slide Poll Zoom More" at bounding box center [416, 573] width 733 height 56
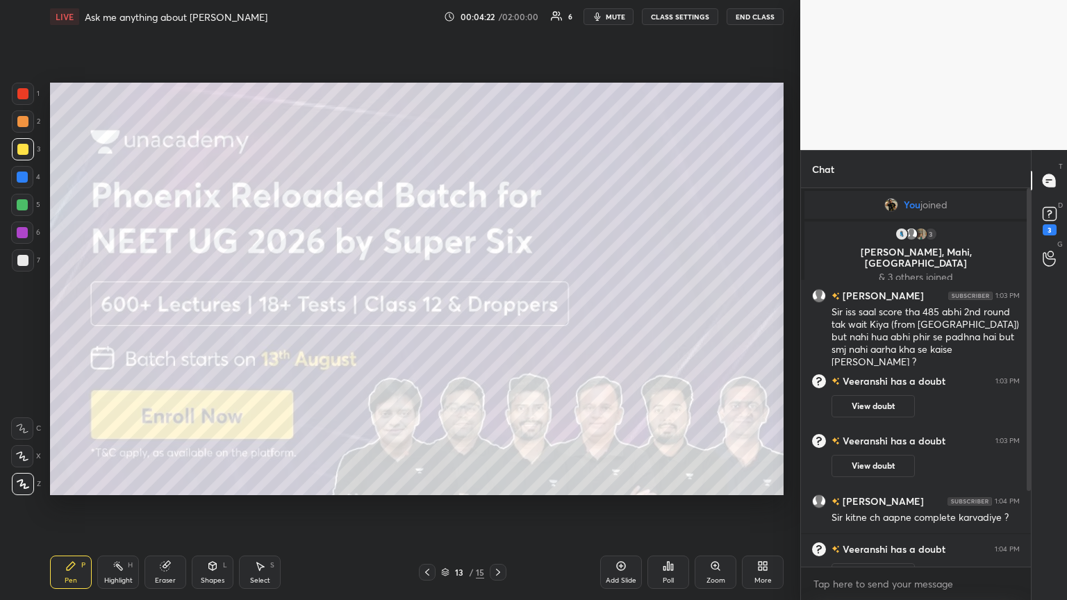
click at [498, 326] on icon at bounding box center [497, 572] width 11 height 11
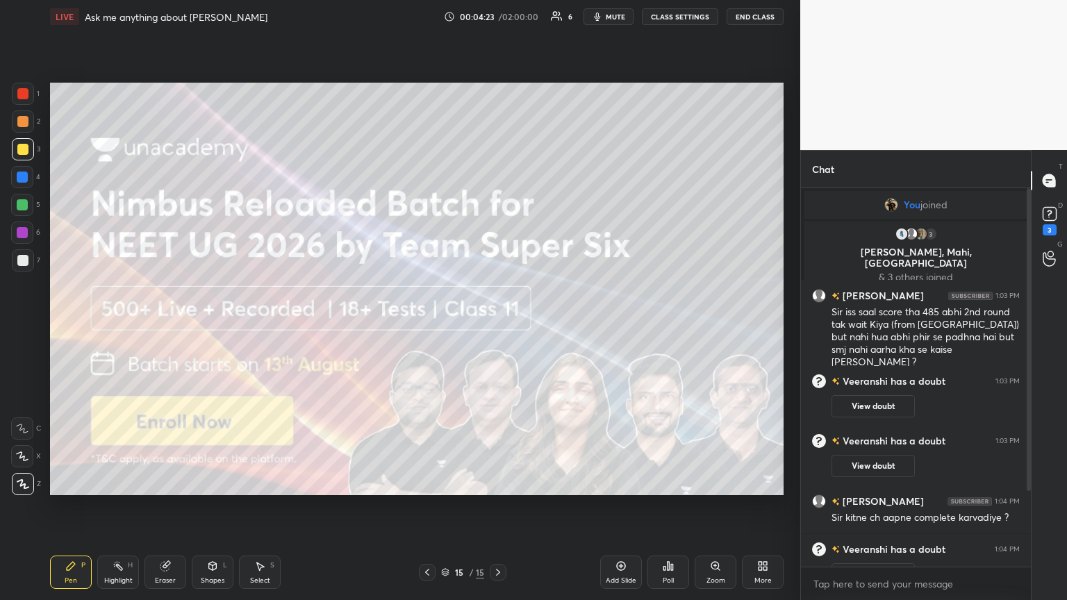
click at [498, 326] on icon at bounding box center [497, 572] width 11 height 11
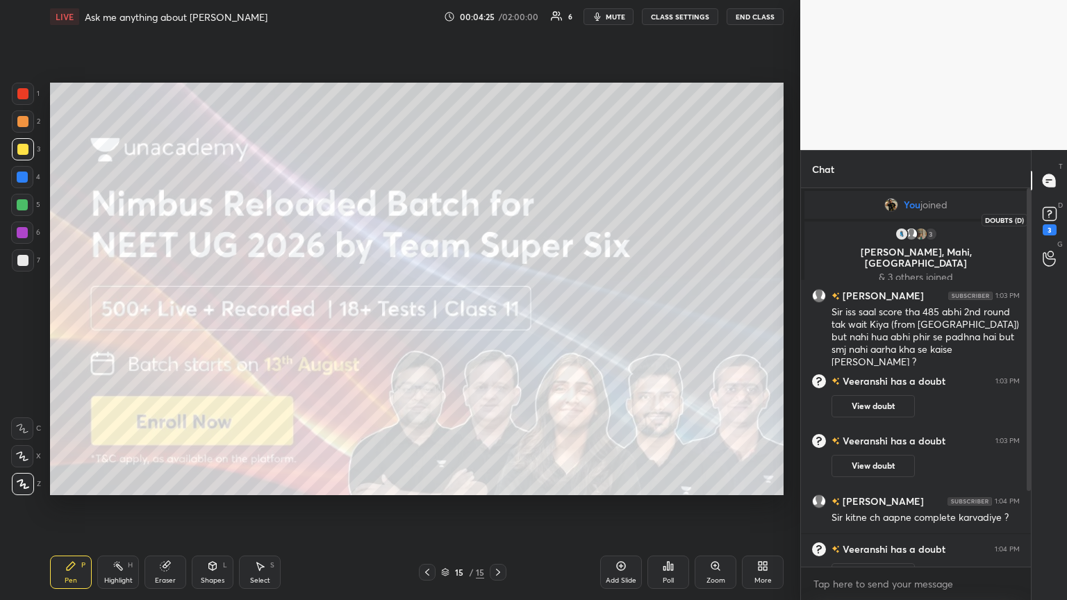
click at [498, 227] on div "3" at bounding box center [1049, 229] width 14 height 11
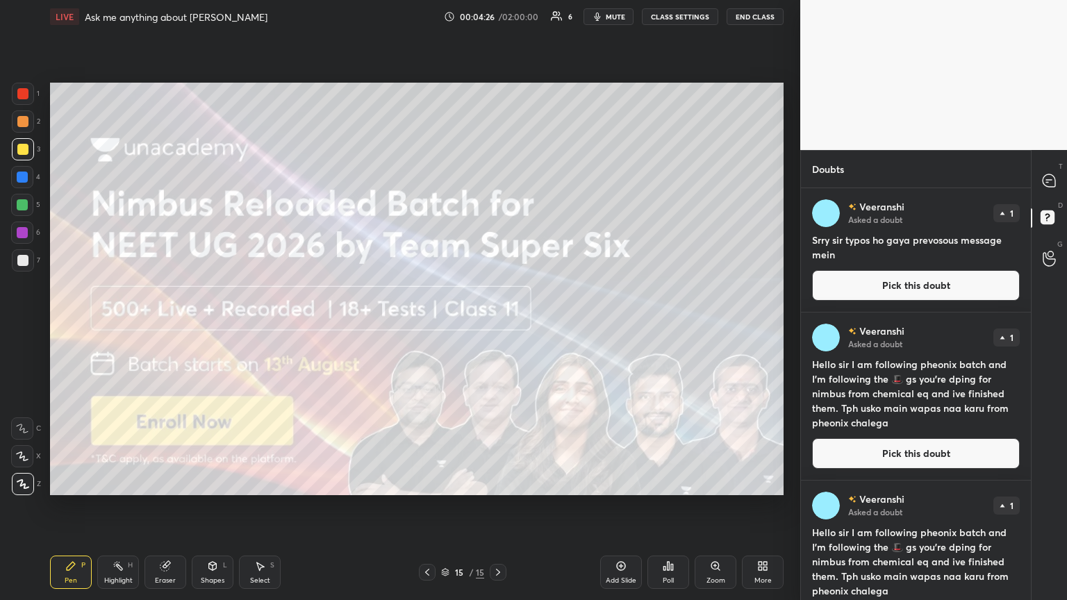
click at [498, 285] on button "Pick this doubt" at bounding box center [916, 285] width 208 height 31
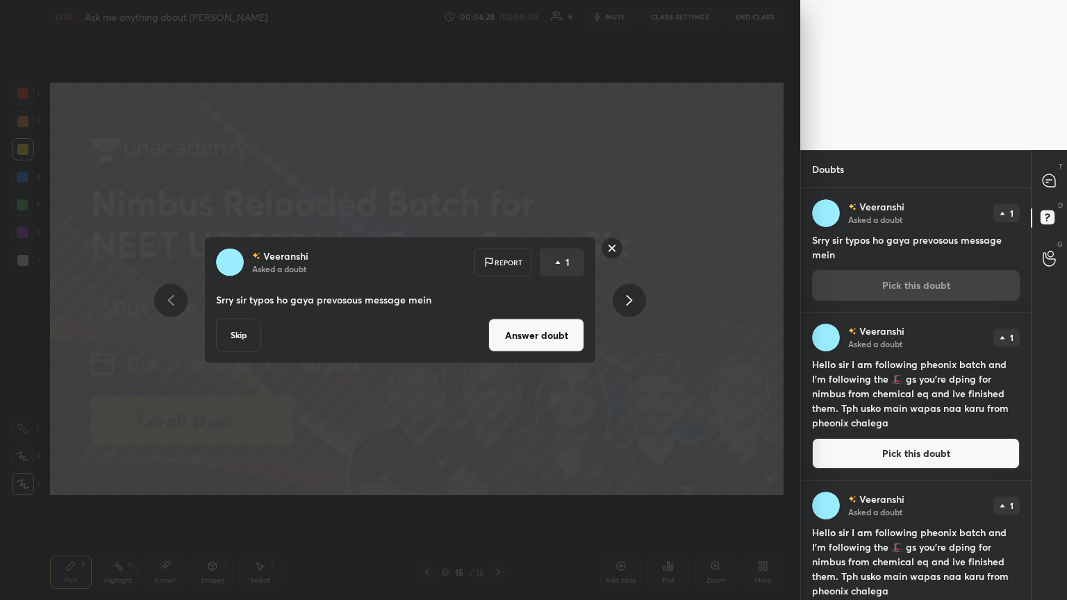
click at [498, 326] on button "Answer doubt" at bounding box center [536, 335] width 96 height 33
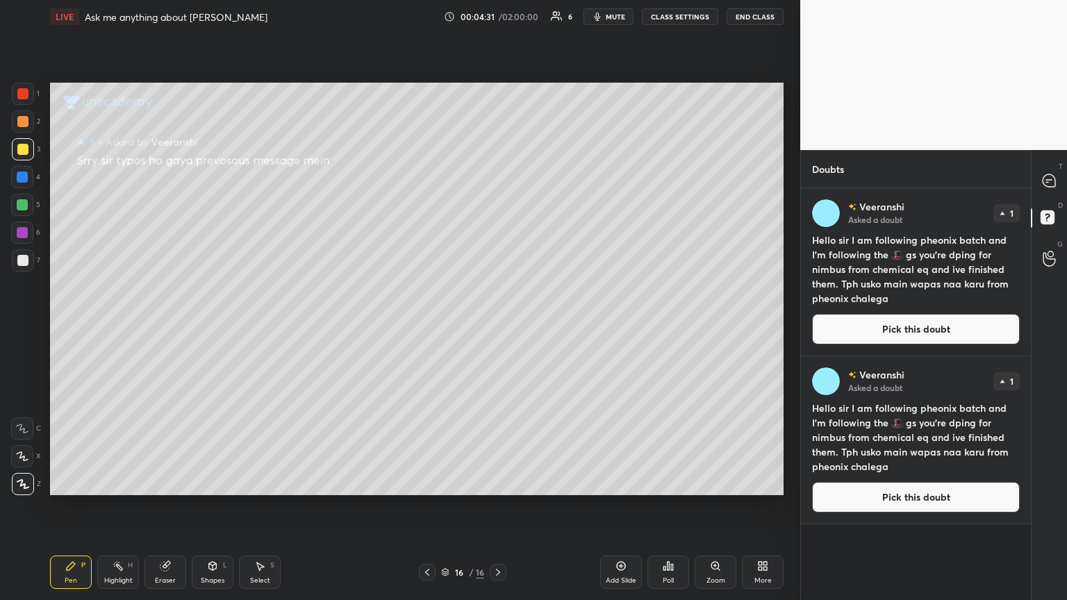
click at [498, 322] on button "Pick this doubt" at bounding box center [916, 329] width 208 height 31
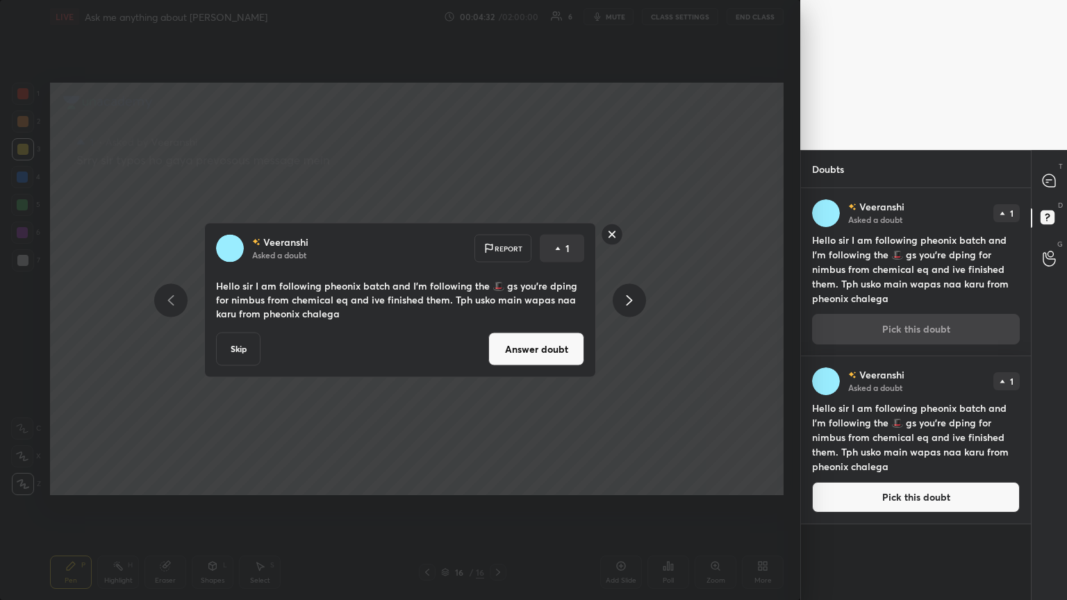
click at [498, 326] on button "Answer doubt" at bounding box center [536, 349] width 96 height 33
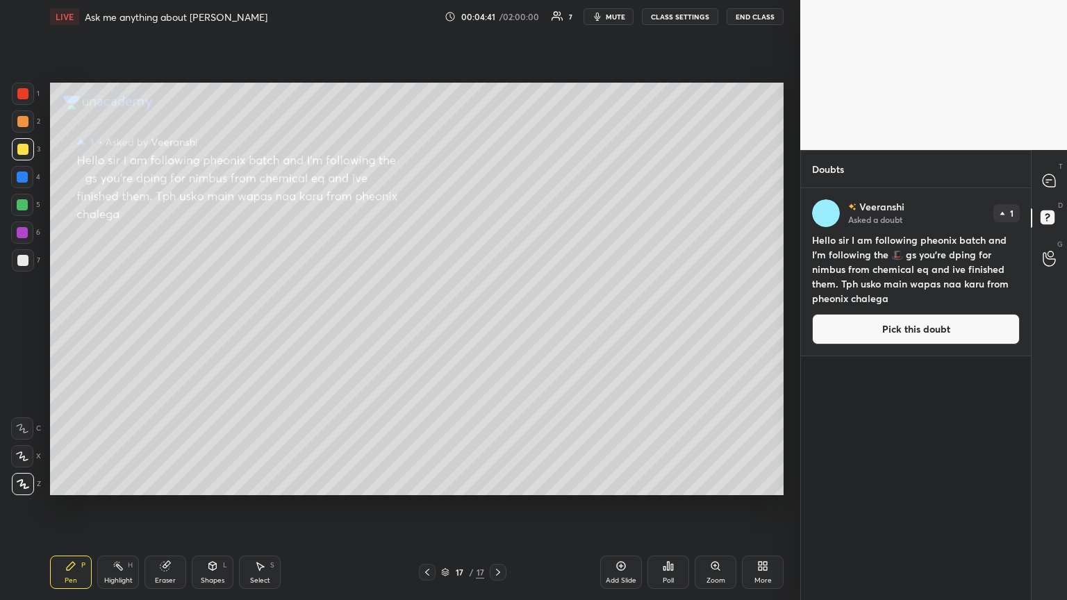
click at [498, 326] on button "Pick this doubt" at bounding box center [916, 329] width 208 height 31
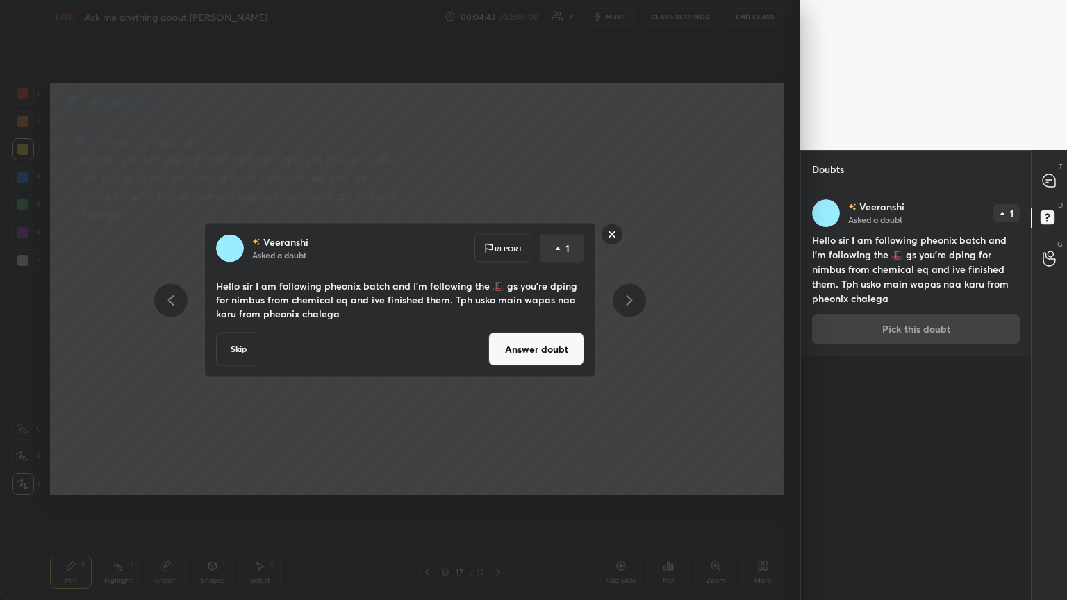
click at [498, 326] on div "Veeranshi Asked a doubt Report 1 Hello sir I am following pheonix batch and I'm…" at bounding box center [400, 300] width 392 height 155
click at [498, 326] on button "Answer doubt" at bounding box center [536, 349] width 96 height 33
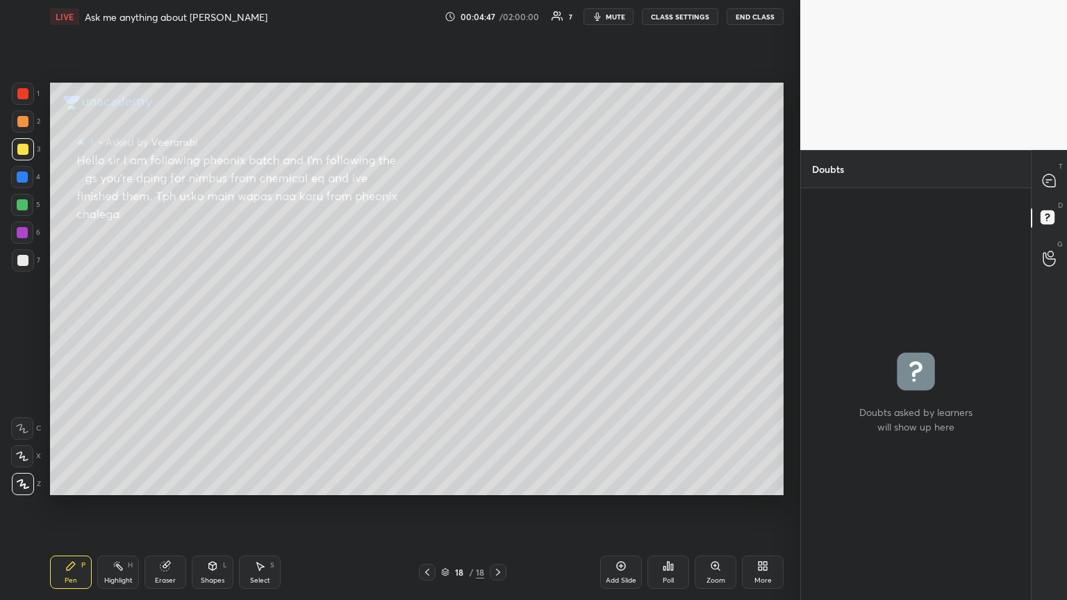
click at [498, 15] on button "mute" at bounding box center [608, 16] width 50 height 17
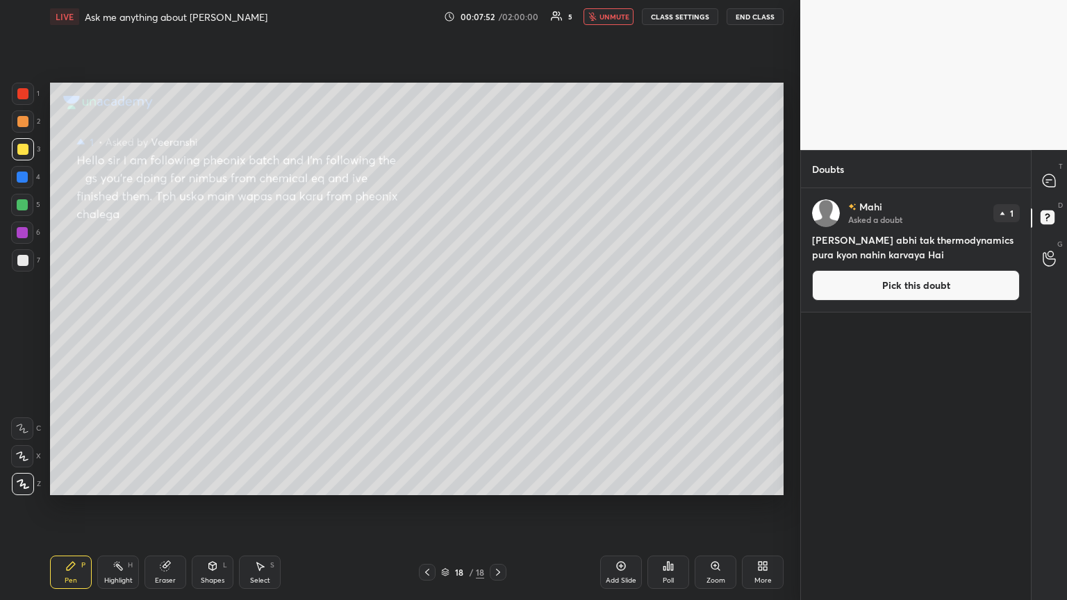
click at [498, 279] on button "Pick this doubt" at bounding box center [916, 285] width 208 height 31
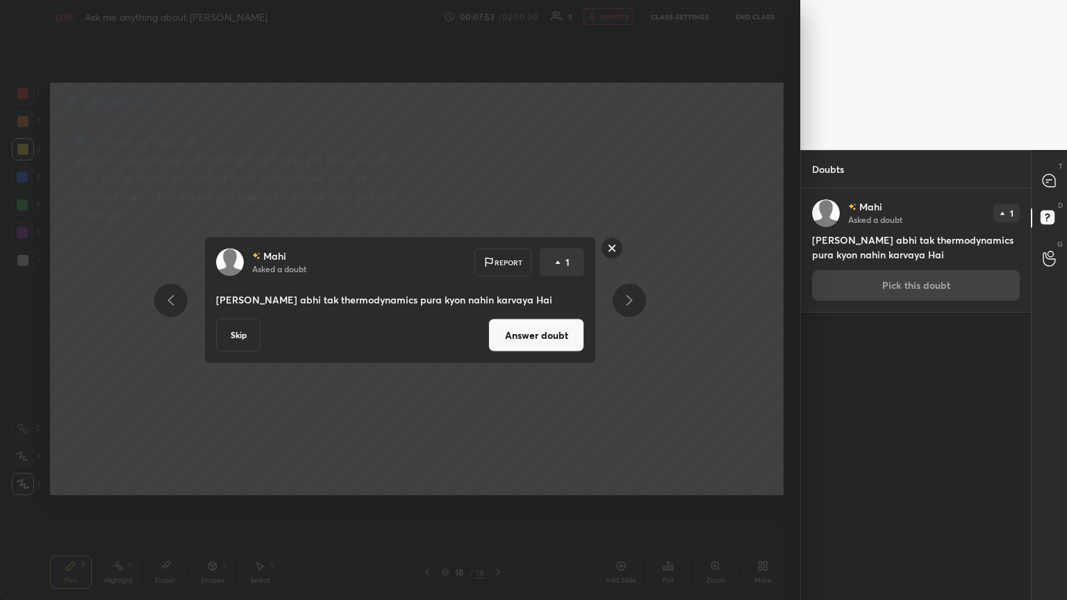
click at [498, 326] on button "Answer doubt" at bounding box center [536, 335] width 96 height 33
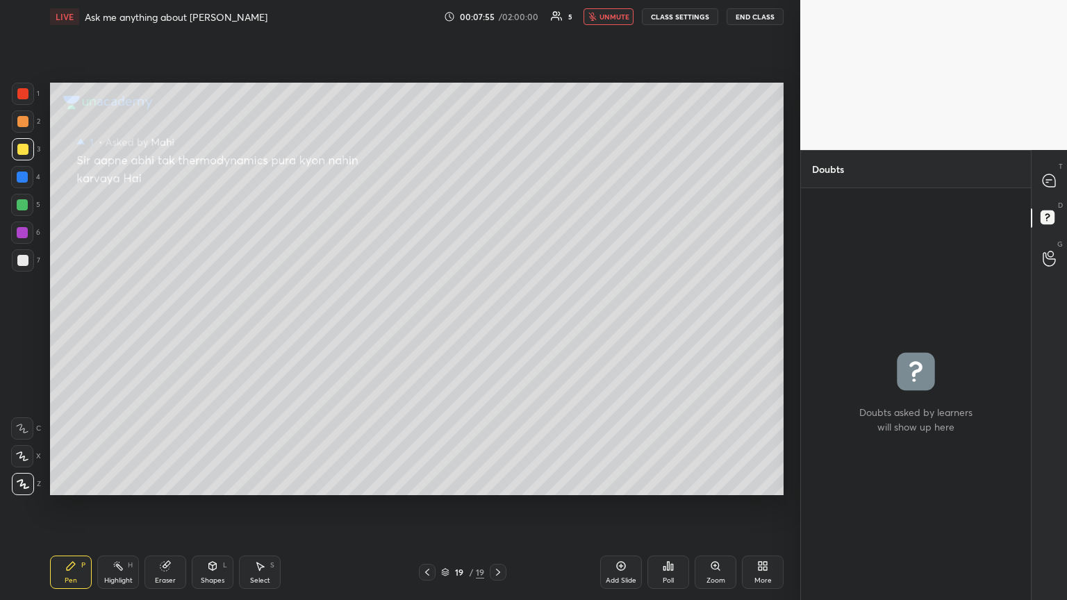
click at [498, 17] on icon "button" at bounding box center [592, 17] width 8 height 8
click at [498, 183] on icon at bounding box center [1048, 180] width 13 height 13
type textarea "x"
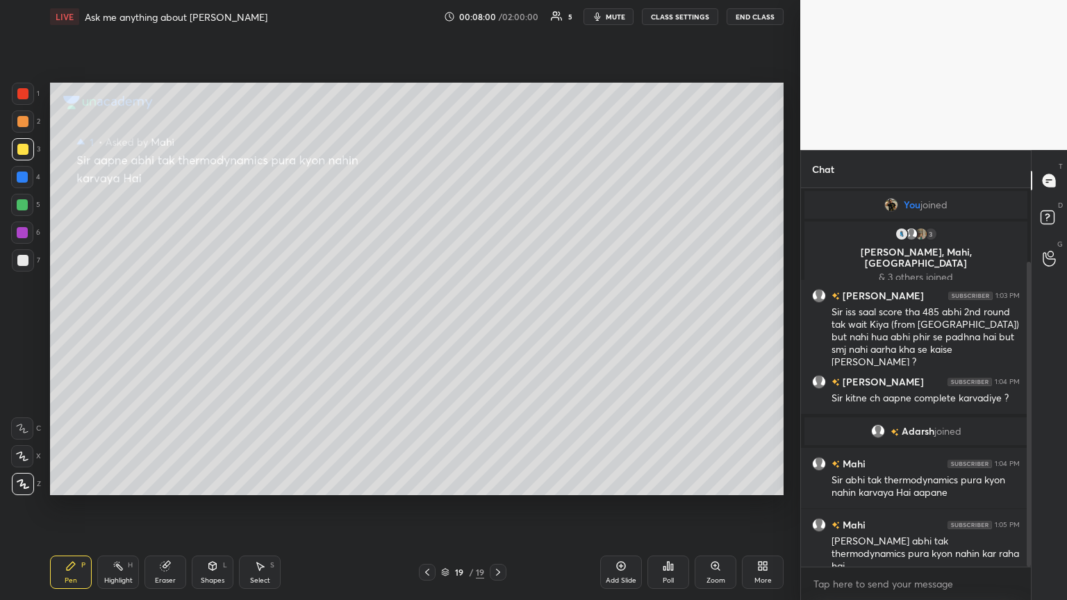
scroll to position [374, 226]
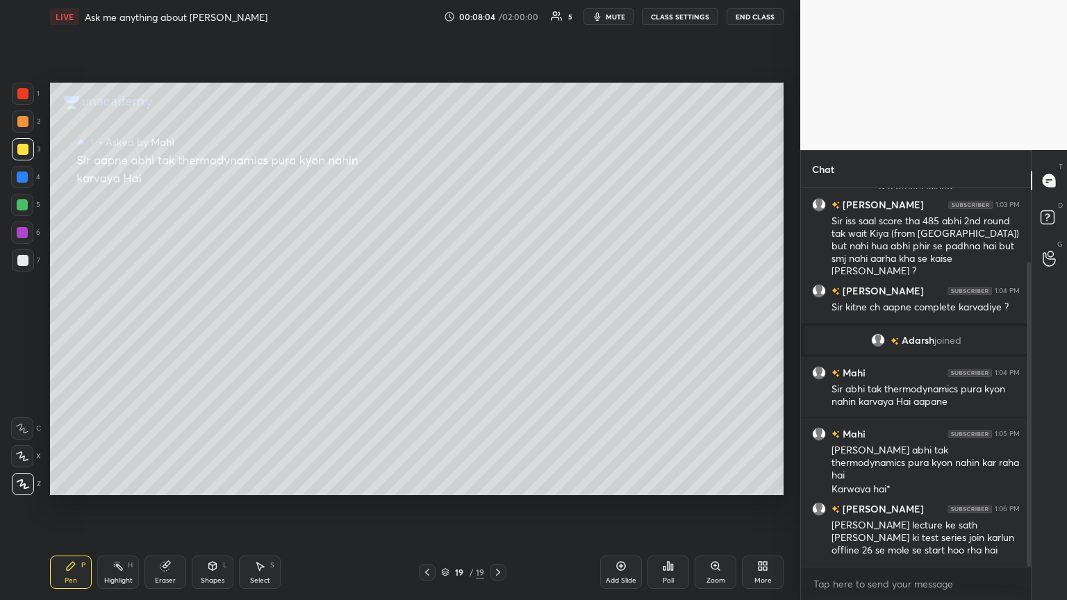
click at [498, 17] on span "mute" at bounding box center [615, 17] width 19 height 10
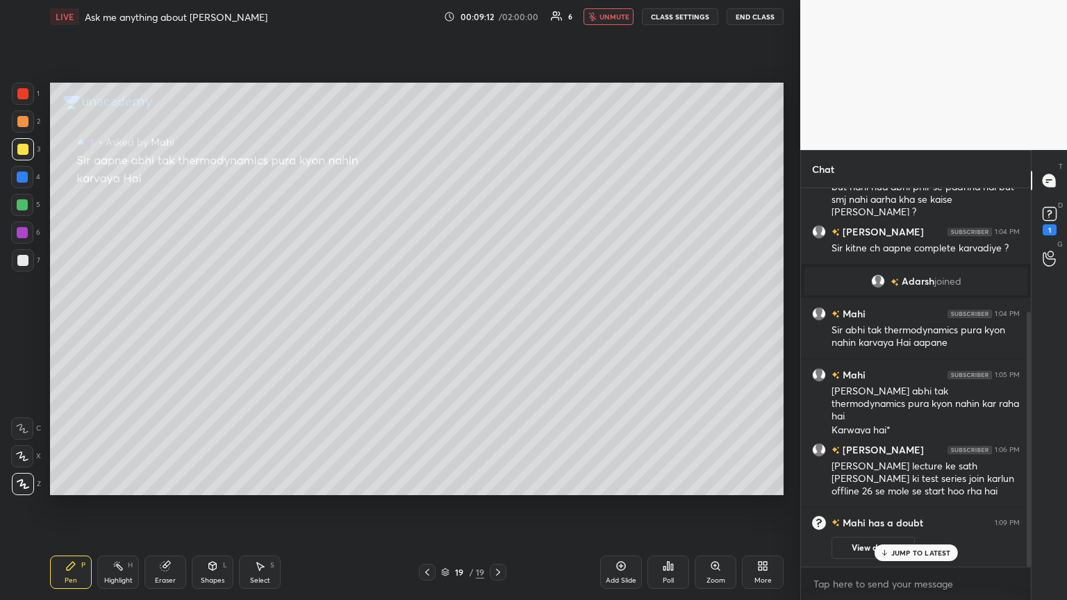
scroll to position [183, 0]
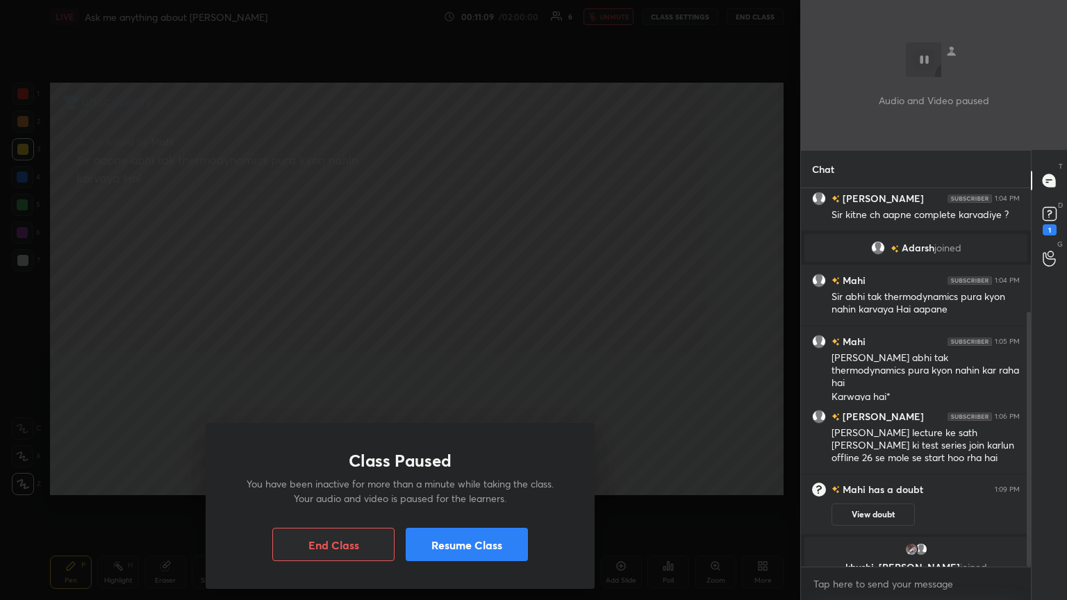
click at [488, 326] on button "Resume Class" at bounding box center [467, 544] width 122 height 33
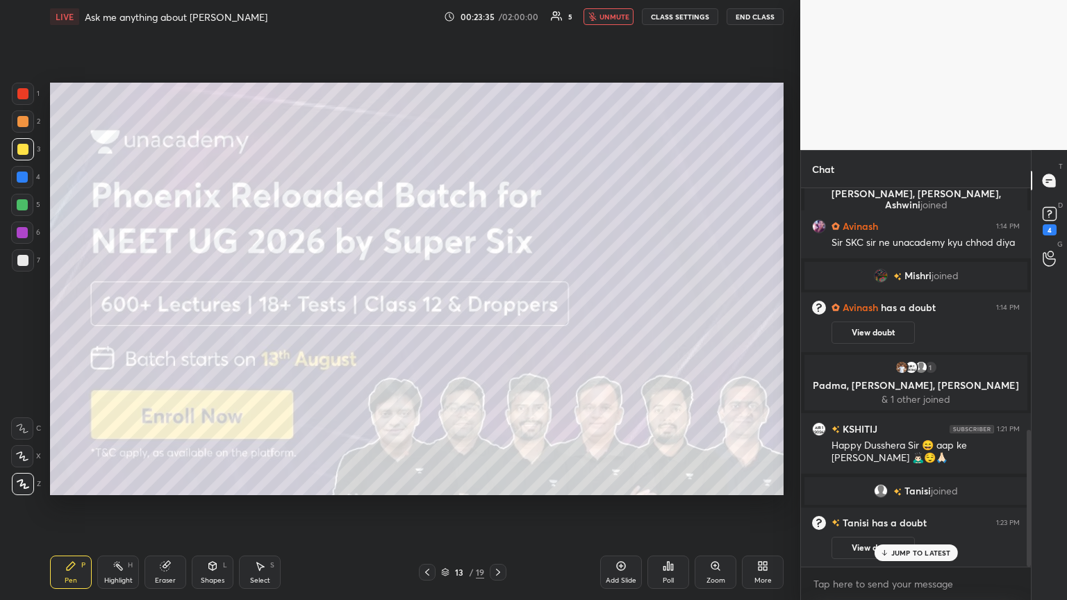
scroll to position [700, 0]
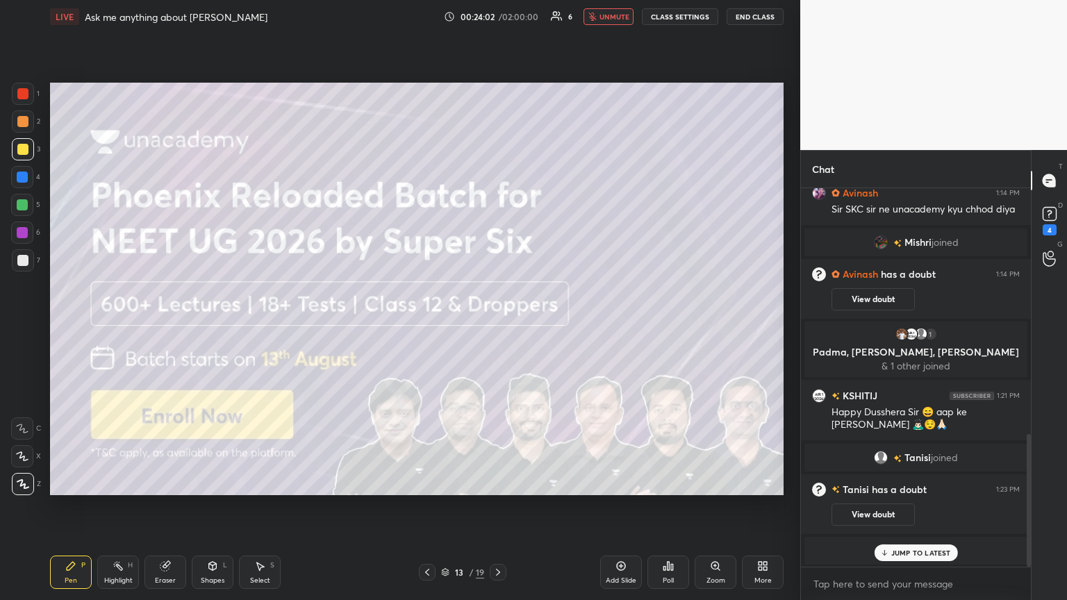
click at [496, 326] on icon at bounding box center [497, 572] width 11 height 11
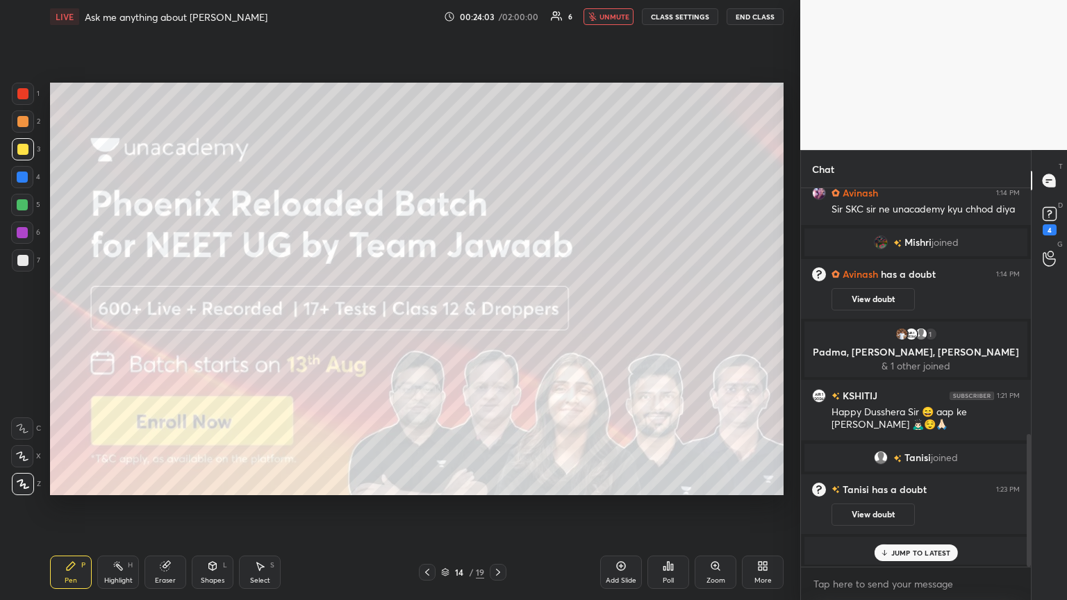
click at [497, 326] on icon at bounding box center [497, 572] width 11 height 11
click at [496, 326] on icon at bounding box center [497, 572] width 11 height 11
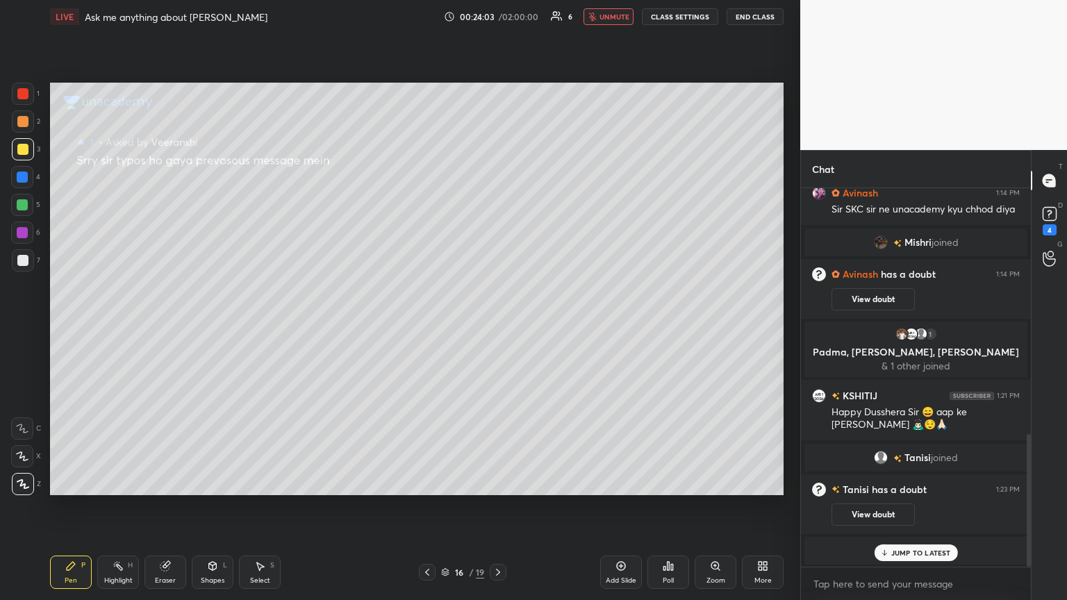
click at [497, 326] on icon at bounding box center [497, 572] width 11 height 11
click at [492, 326] on div at bounding box center [498, 572] width 17 height 17
click at [425, 326] on icon at bounding box center [427, 572] width 11 height 11
click at [423, 326] on icon at bounding box center [427, 572] width 11 height 11
click at [424, 326] on icon at bounding box center [427, 572] width 11 height 11
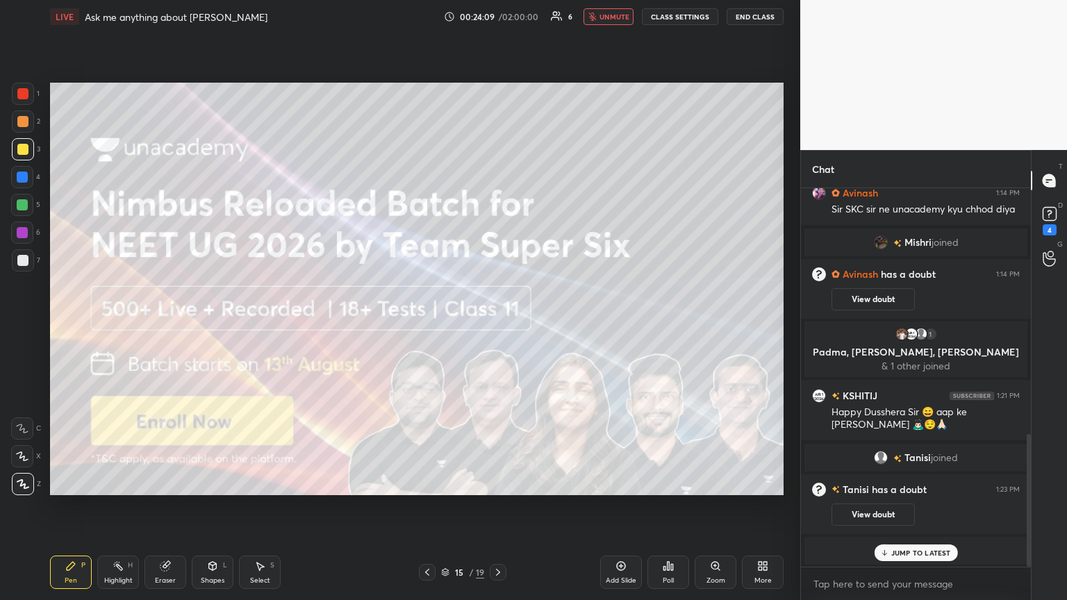
click at [498, 17] on span "unmute" at bounding box center [614, 17] width 30 height 10
click at [498, 224] on div "4" at bounding box center [1049, 219] width 21 height 32
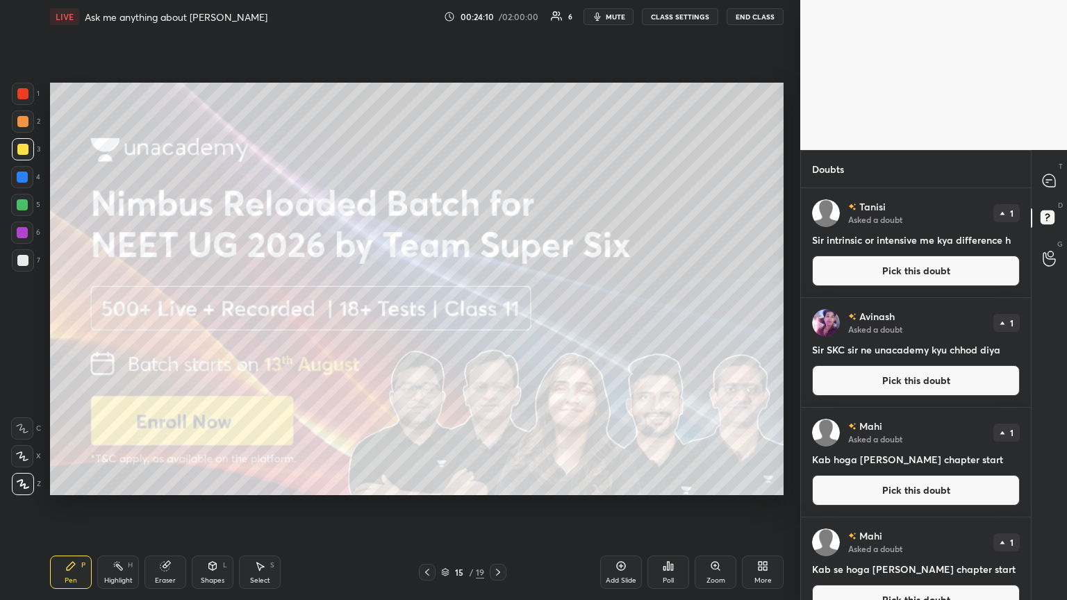
click at [498, 275] on button "Pick this doubt" at bounding box center [916, 271] width 208 height 31
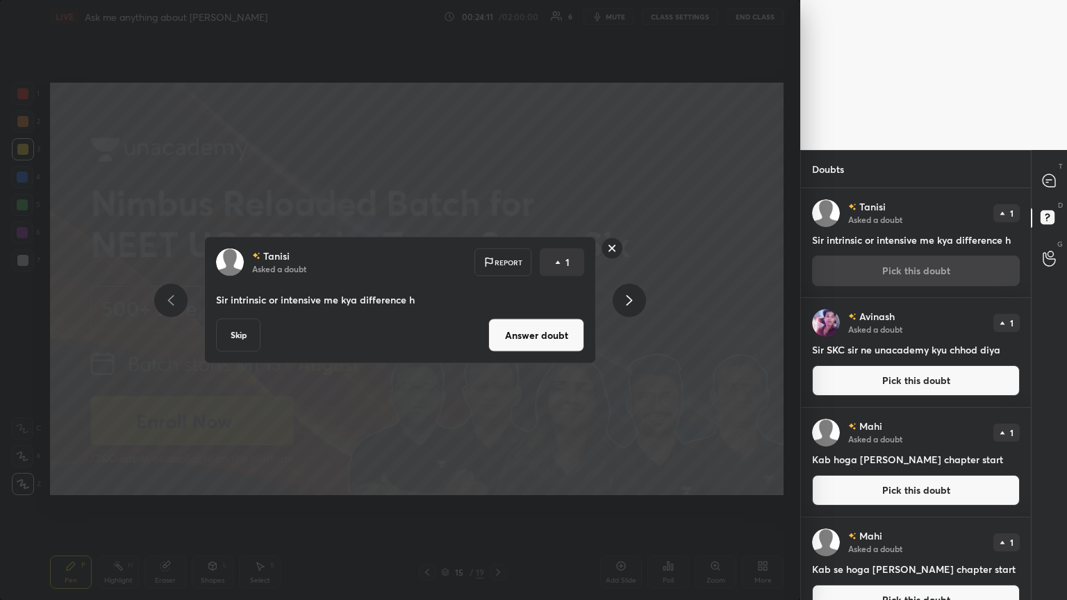
click at [498, 326] on button "Answer doubt" at bounding box center [536, 335] width 96 height 33
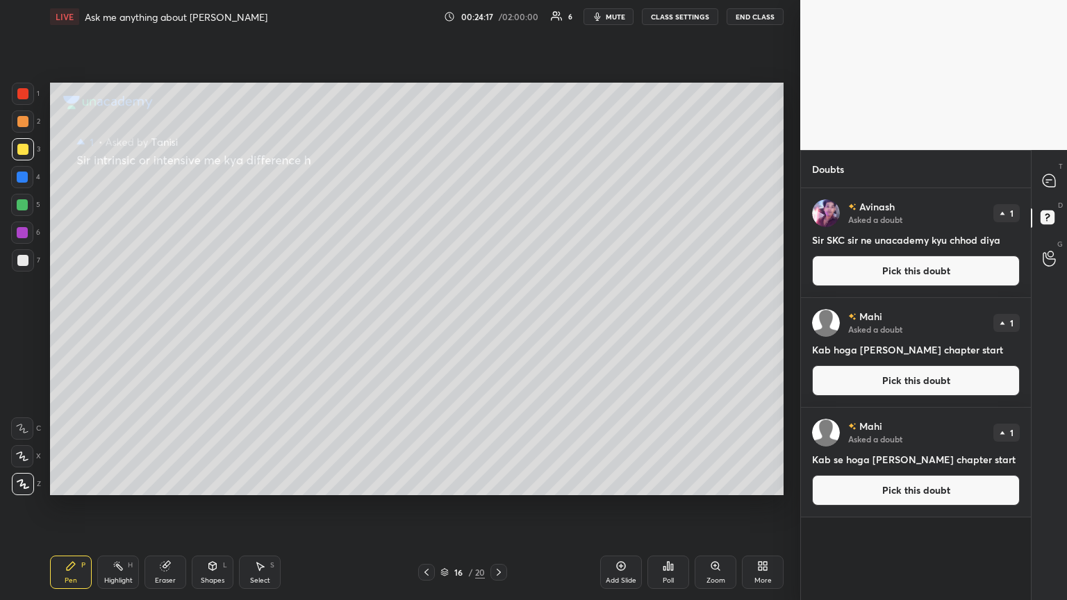
click at [498, 15] on button "mute" at bounding box center [608, 16] width 50 height 17
click at [498, 326] on button "Pick this doubt" at bounding box center [916, 490] width 208 height 31
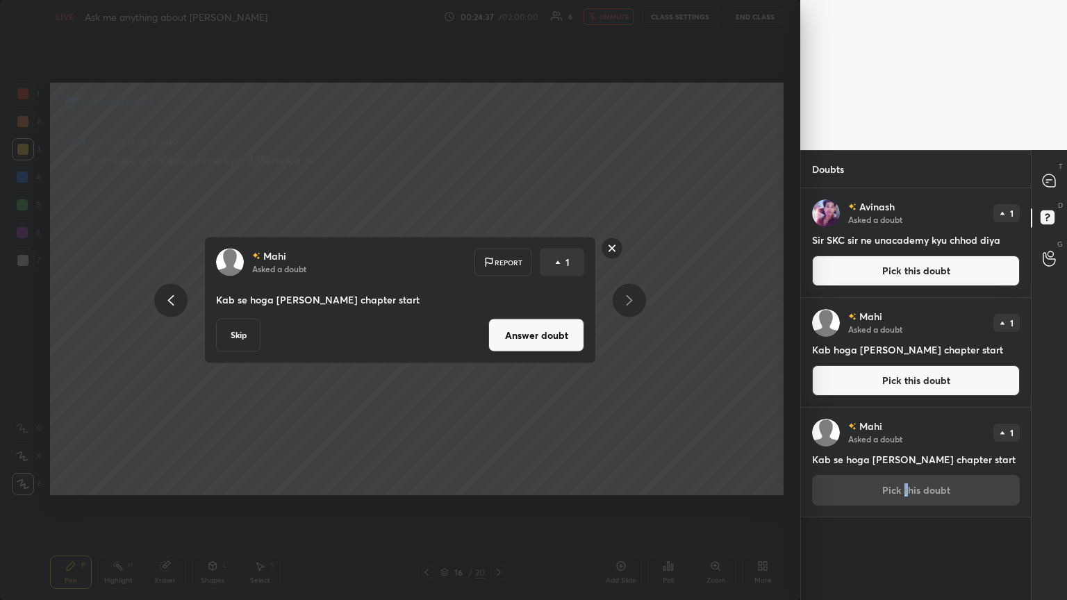
drag, startPoint x: 683, startPoint y: 294, endPoint x: 671, endPoint y: 296, distance: 12.7
click at [498, 291] on div "[PERSON_NAME] Asked a doubt Report 1 Kab se hoga [PERSON_NAME] chapter start Sk…" at bounding box center [400, 300] width 800 height 600
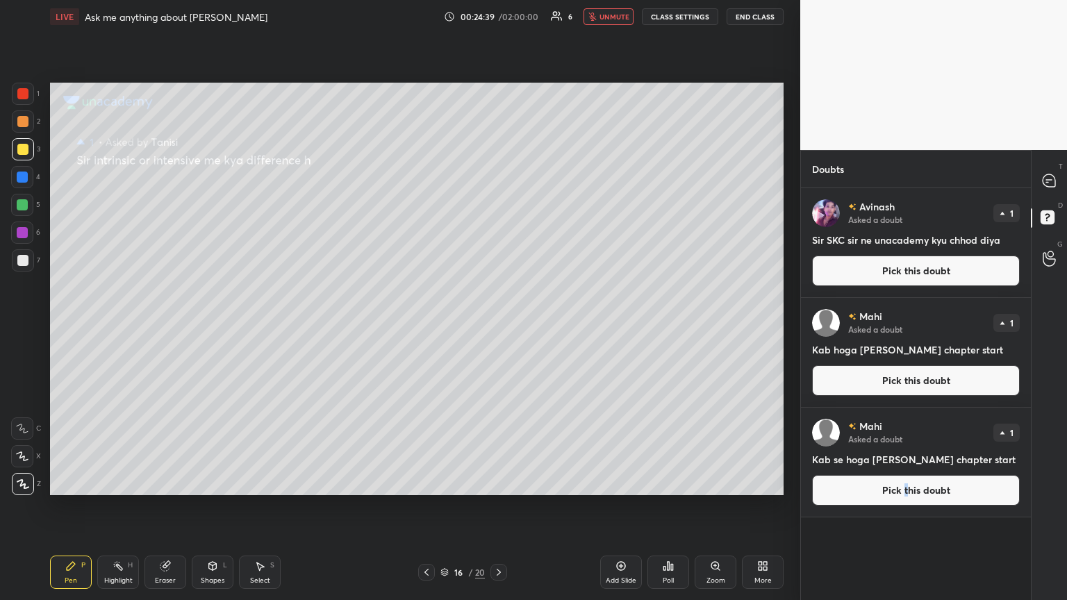
drag, startPoint x: 606, startPoint y: 14, endPoint x: 601, endPoint y: 28, distance: 14.5
click at [498, 22] on button "unmute" at bounding box center [608, 16] width 50 height 17
drag, startPoint x: 1043, startPoint y: 183, endPoint x: 972, endPoint y: 181, distance: 70.9
click at [498, 186] on div at bounding box center [1050, 180] width 28 height 25
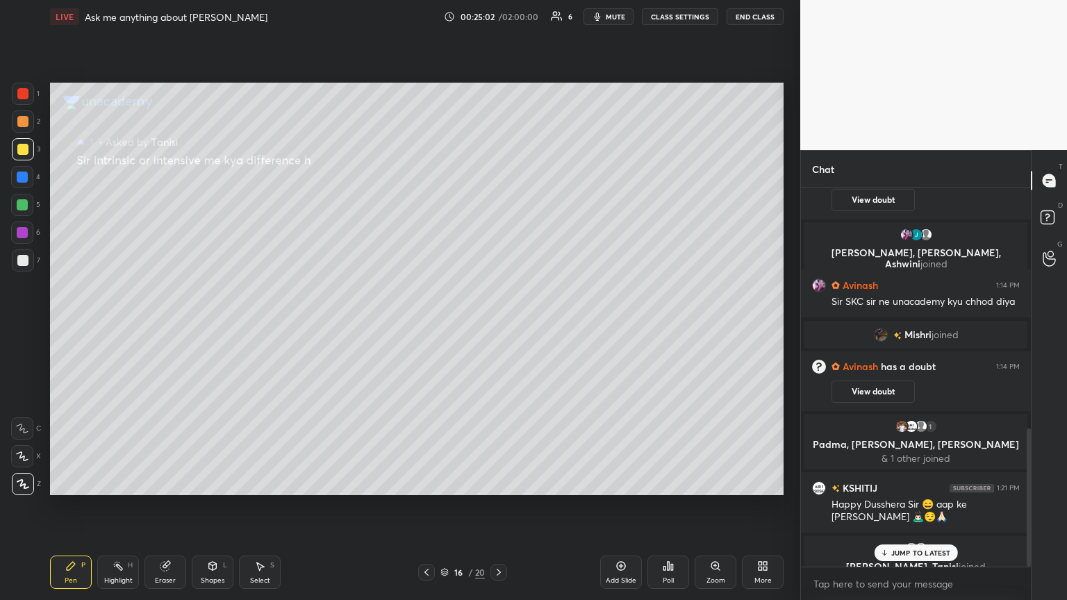
scroll to position [656, 0]
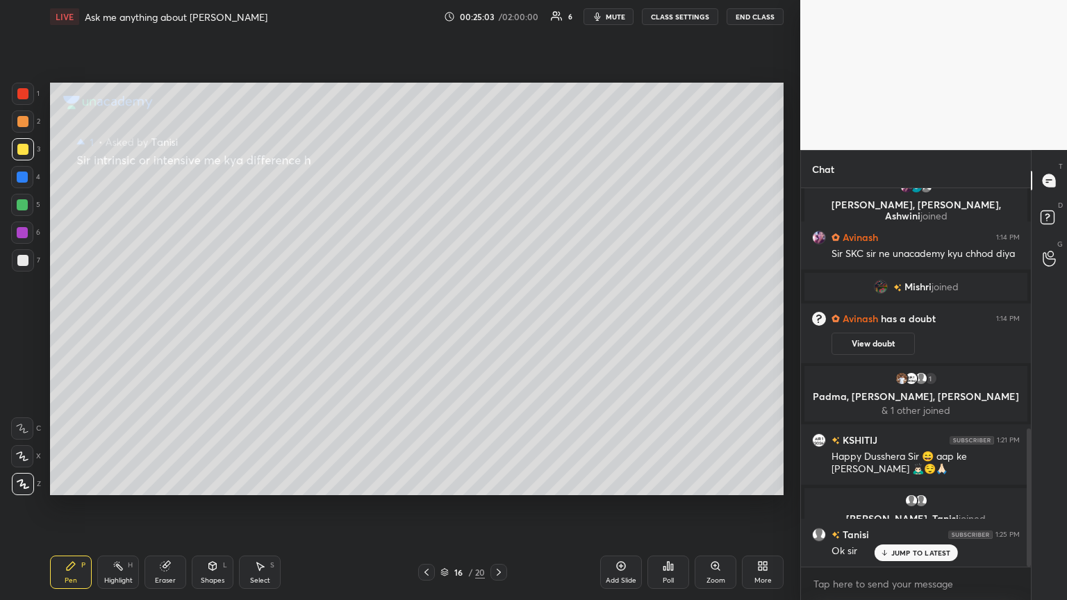
drag, startPoint x: 936, startPoint y: 545, endPoint x: 945, endPoint y: 500, distance: 45.2
click at [498, 326] on div "JUMP TO LATEST" at bounding box center [915, 553] width 83 height 17
click at [498, 216] on rect at bounding box center [1046, 217] width 13 height 13
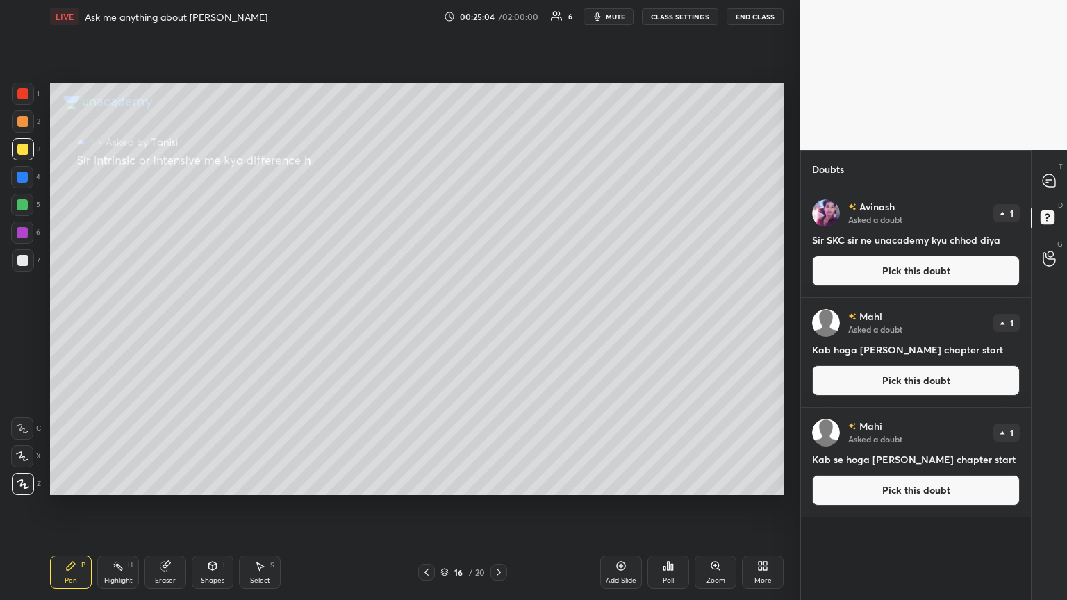
click at [498, 276] on button "Pick this doubt" at bounding box center [916, 271] width 208 height 31
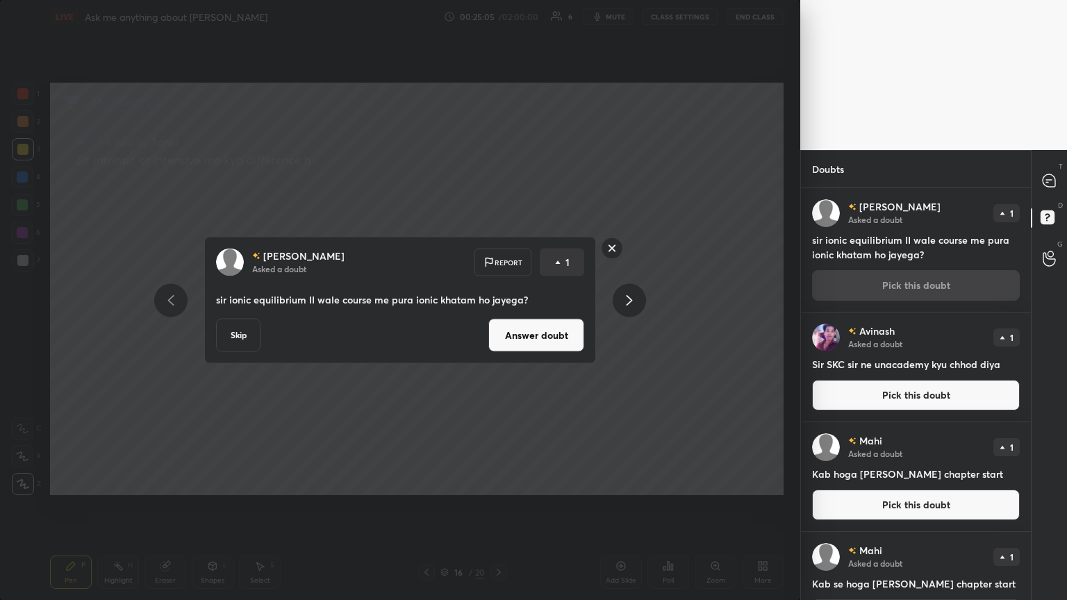
click at [498, 326] on button "Answer doubt" at bounding box center [536, 335] width 96 height 33
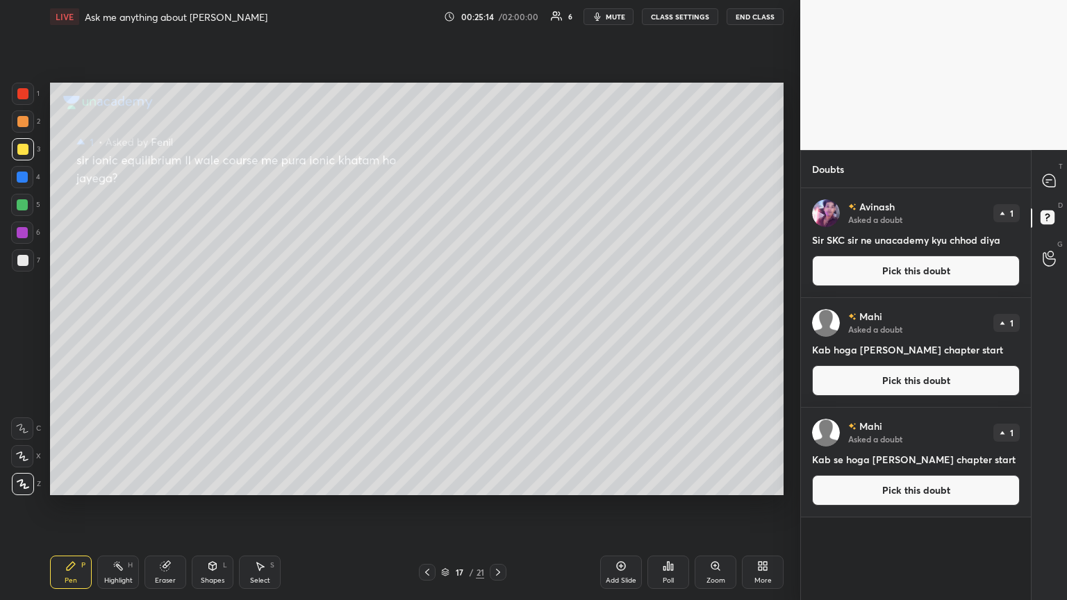
drag, startPoint x: 925, startPoint y: 274, endPoint x: 889, endPoint y: 269, distance: 36.4
click at [498, 274] on button "Pick this doubt" at bounding box center [916, 271] width 208 height 31
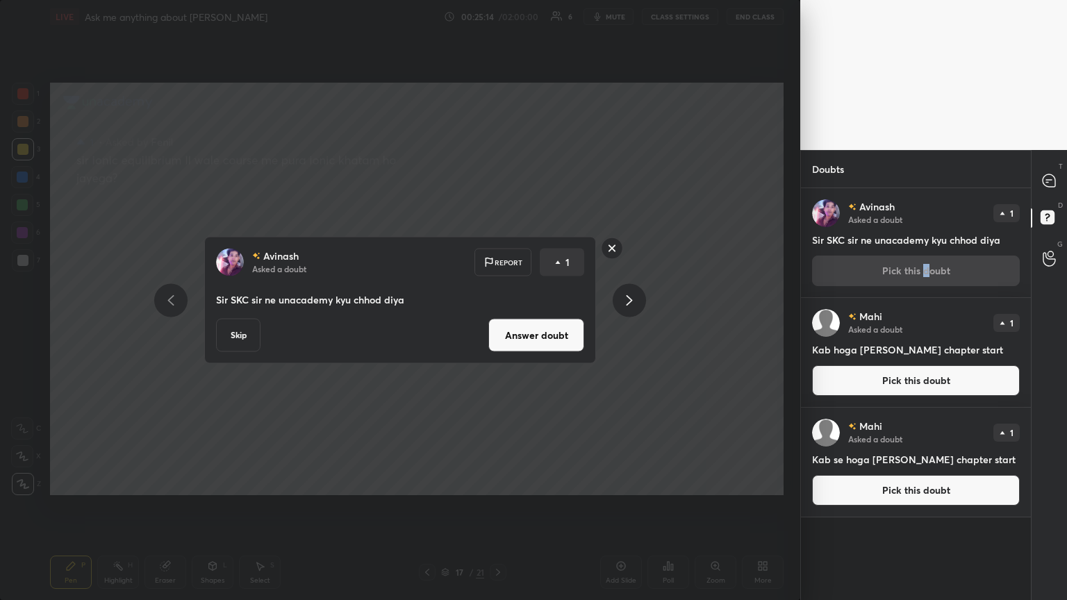
click at [498, 326] on button "Answer doubt" at bounding box center [536, 335] width 96 height 33
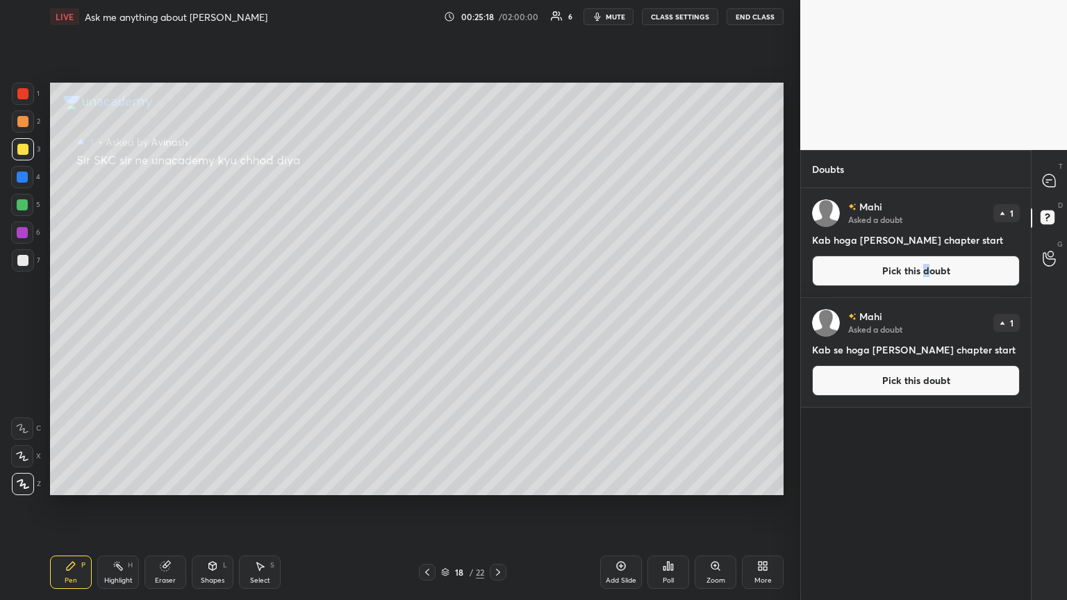
click at [498, 268] on button "Pick this doubt" at bounding box center [916, 271] width 208 height 31
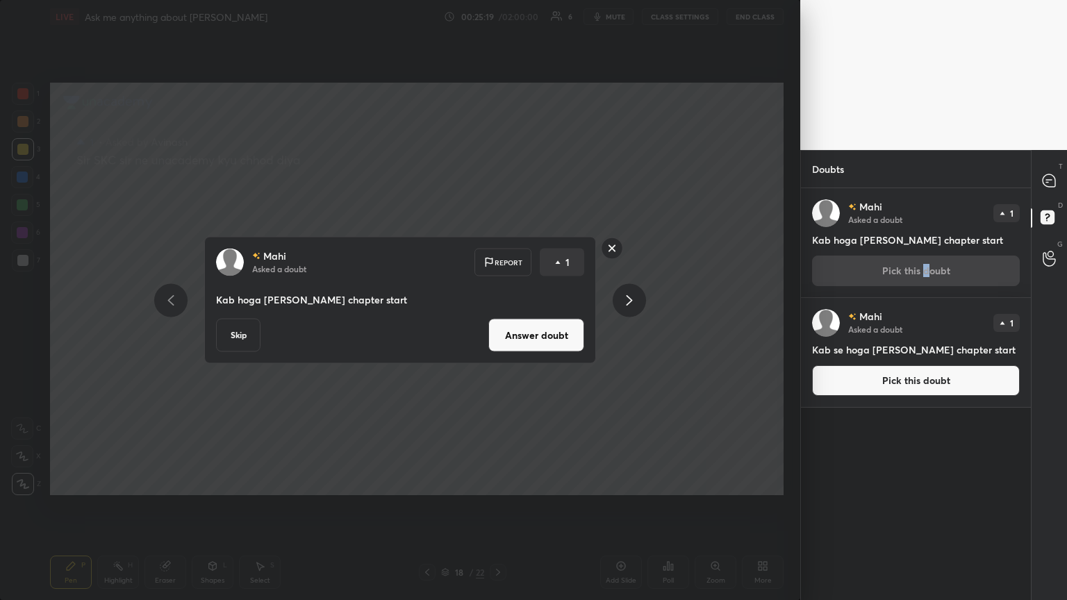
drag, startPoint x: 537, startPoint y: 343, endPoint x: 594, endPoint y: 334, distance: 57.7
click at [498, 326] on button "Answer doubt" at bounding box center [536, 335] width 96 height 33
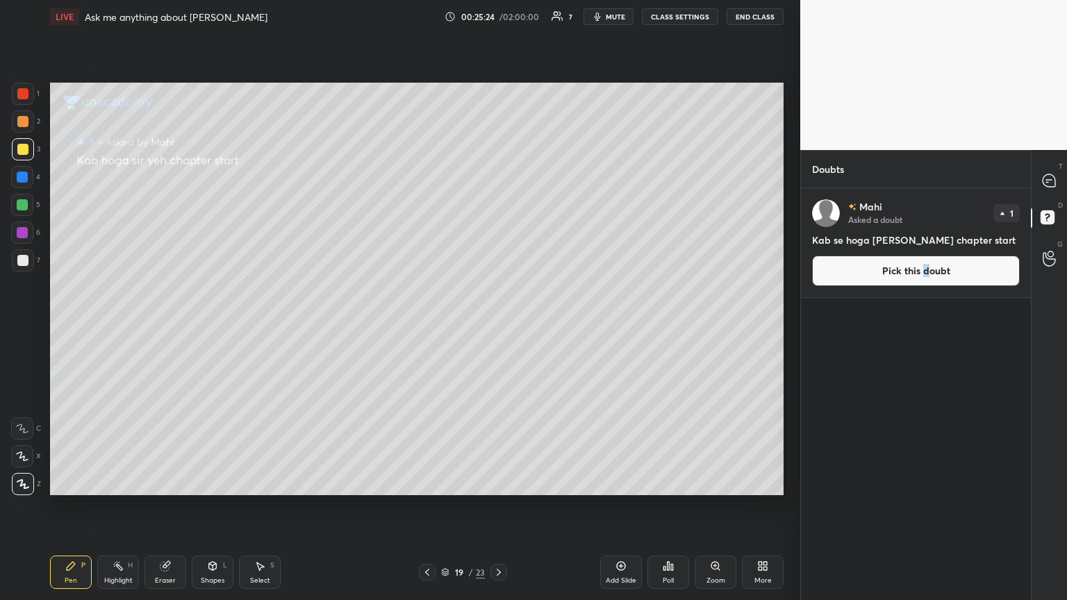
click at [498, 273] on button "Pick this doubt" at bounding box center [916, 271] width 208 height 31
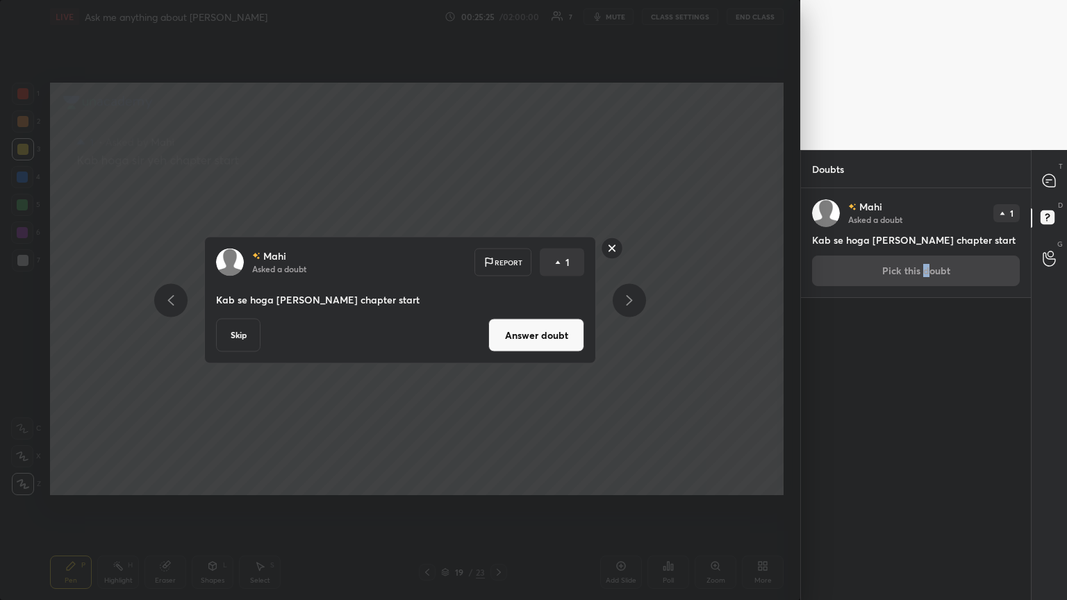
drag, startPoint x: 243, startPoint y: 337, endPoint x: 329, endPoint y: 313, distance: 89.3
click at [244, 326] on button "Skip" at bounding box center [238, 335] width 44 height 33
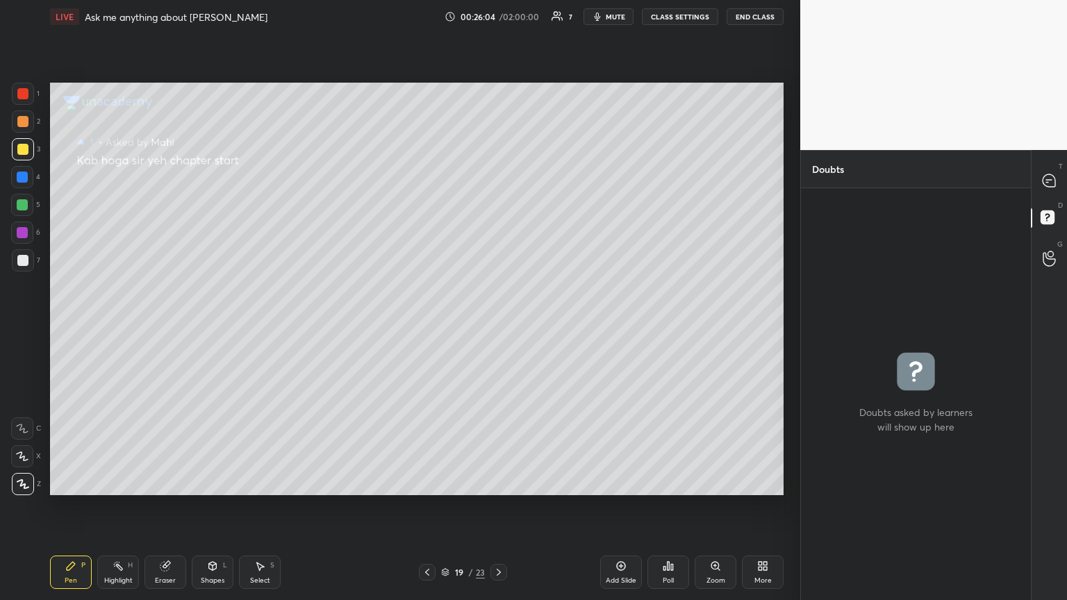
click at [498, 17] on span "mute" at bounding box center [615, 17] width 19 height 10
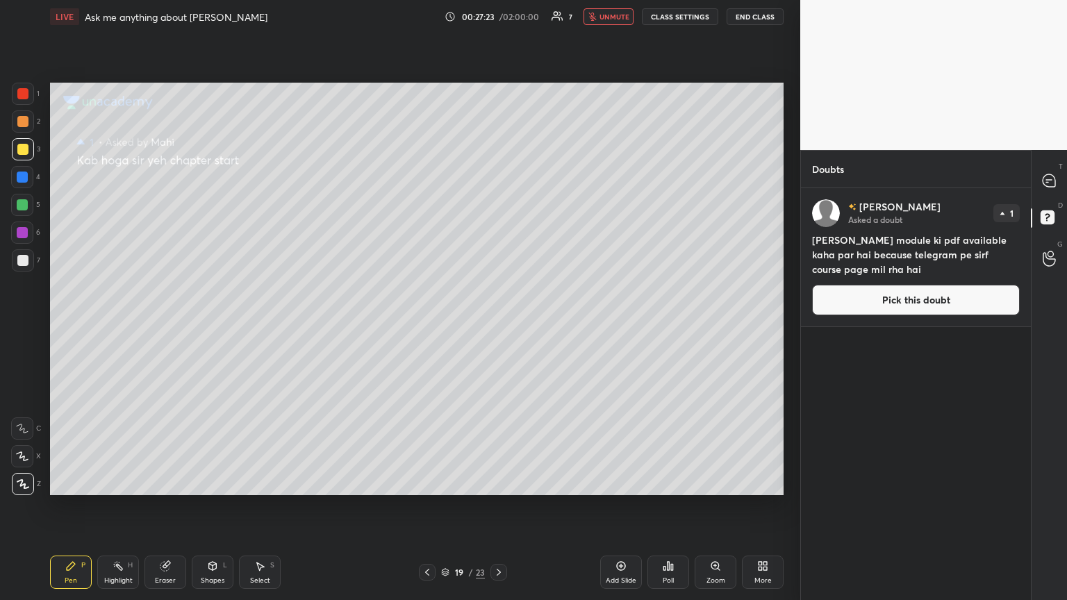
drag, startPoint x: 175, startPoint y: 575, endPoint x: 233, endPoint y: 518, distance: 81.5
click at [174, 326] on div "Eraser" at bounding box center [165, 572] width 42 height 33
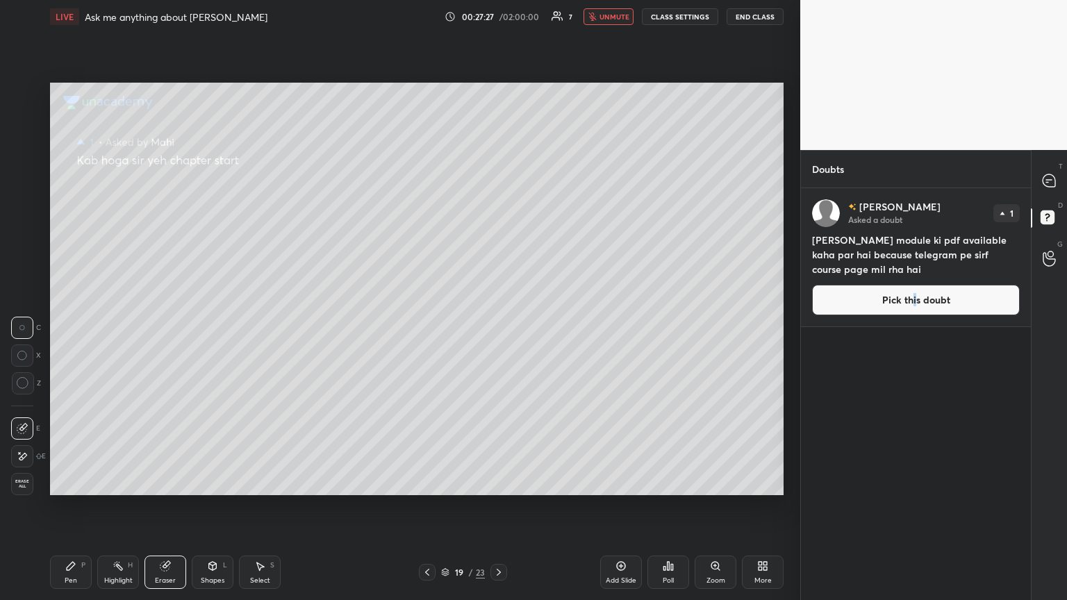
drag, startPoint x: 915, startPoint y: 303, endPoint x: 831, endPoint y: 322, distance: 86.1
click at [498, 306] on button "Pick this doubt" at bounding box center [916, 300] width 208 height 31
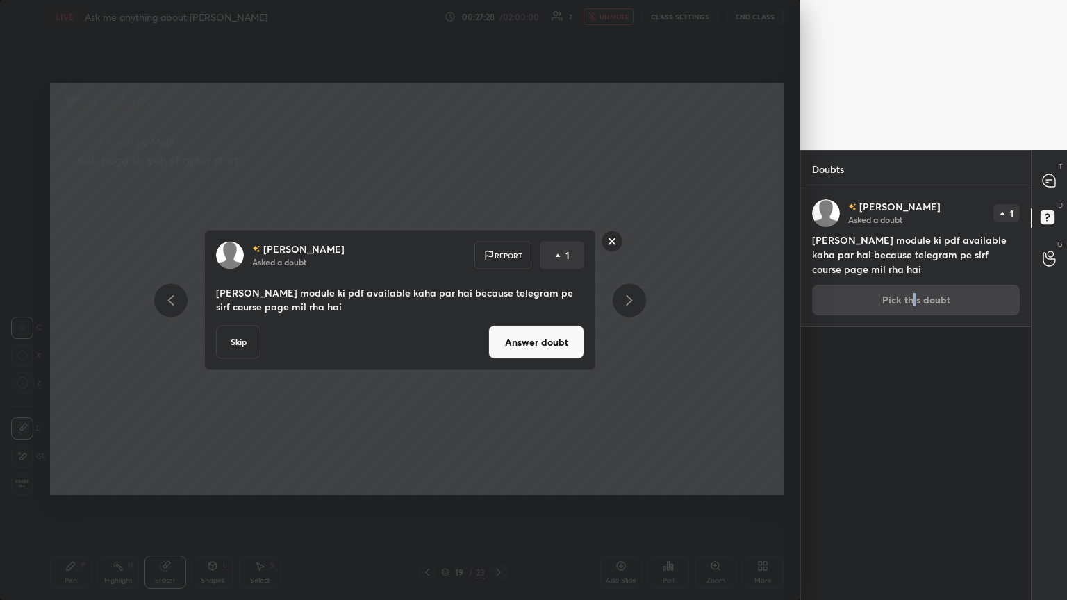
click at [498, 326] on button "Answer doubt" at bounding box center [536, 342] width 96 height 33
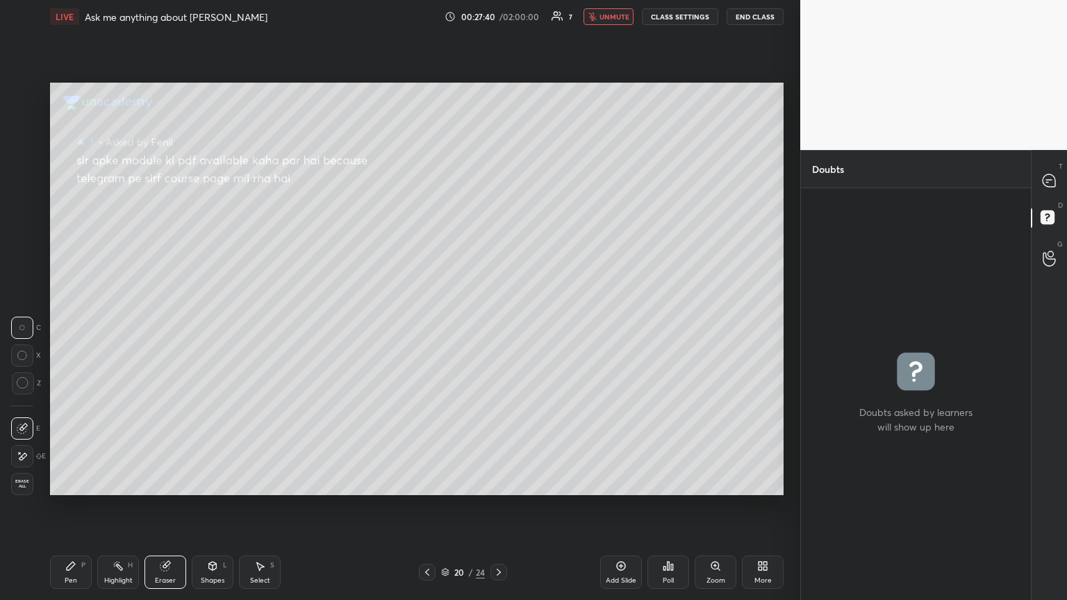
click at [498, 17] on span "unmute" at bounding box center [614, 17] width 30 height 10
click at [498, 22] on button "mute" at bounding box center [608, 16] width 50 height 17
click at [73, 326] on div "Pen P" at bounding box center [71, 572] width 42 height 33
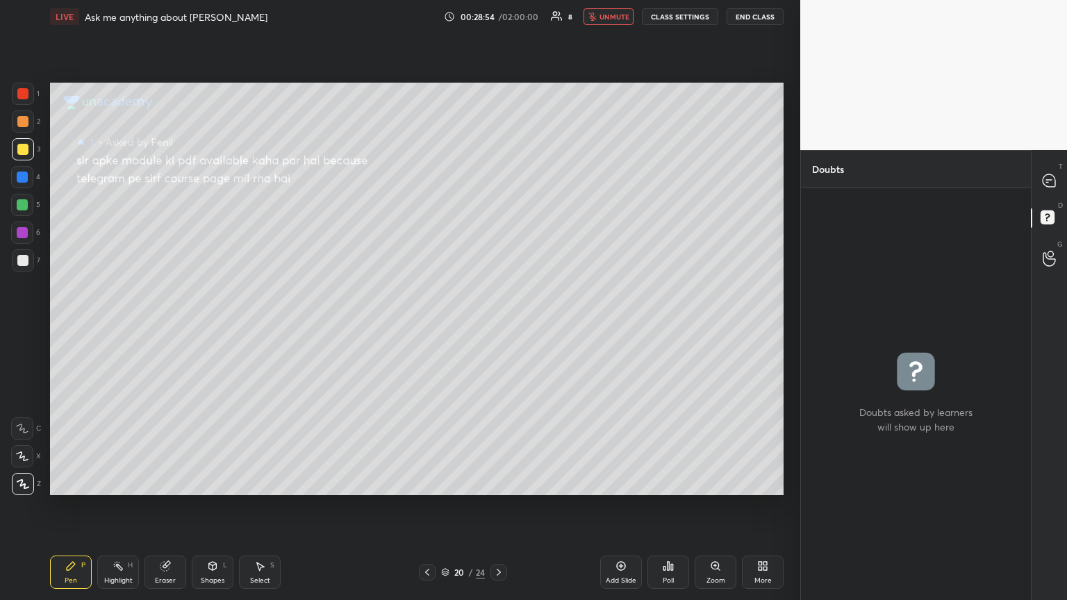
click at [498, 12] on span "unmute" at bounding box center [614, 17] width 30 height 10
drag, startPoint x: 608, startPoint y: 76, endPoint x: 585, endPoint y: 63, distance: 26.1
click at [498, 78] on div "Setting up your live class Poll for secs No correct answer Start poll" at bounding box center [416, 288] width 745 height 511
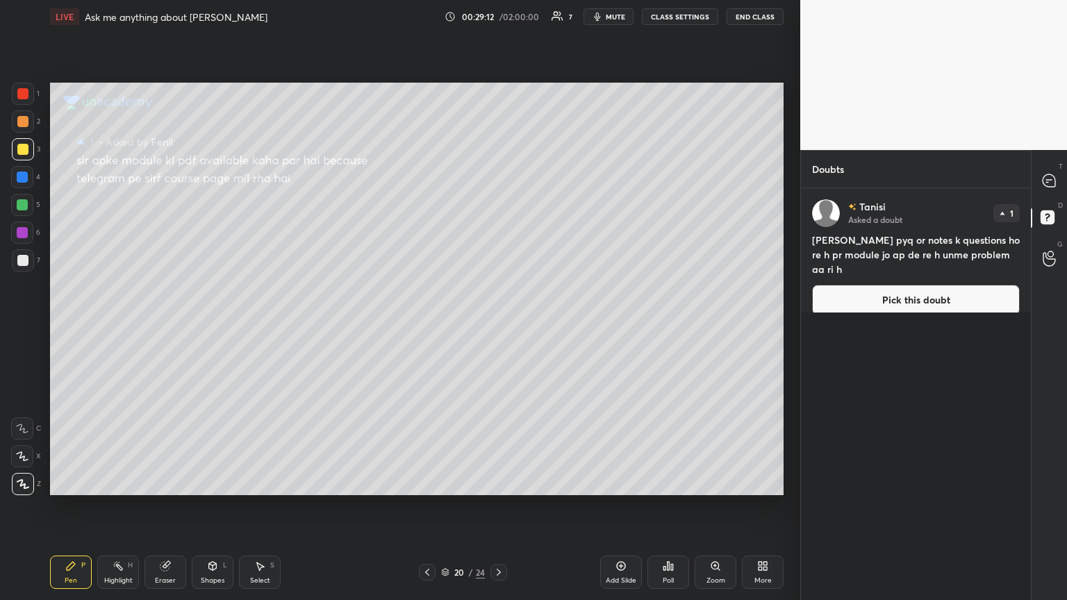
click at [435, 326] on div "20 / 24" at bounding box center [463, 572] width 88 height 17
click at [431, 326] on icon at bounding box center [427, 572] width 11 height 11
click at [428, 326] on icon at bounding box center [427, 572] width 11 height 11
click at [426, 326] on icon at bounding box center [427, 572] width 11 height 11
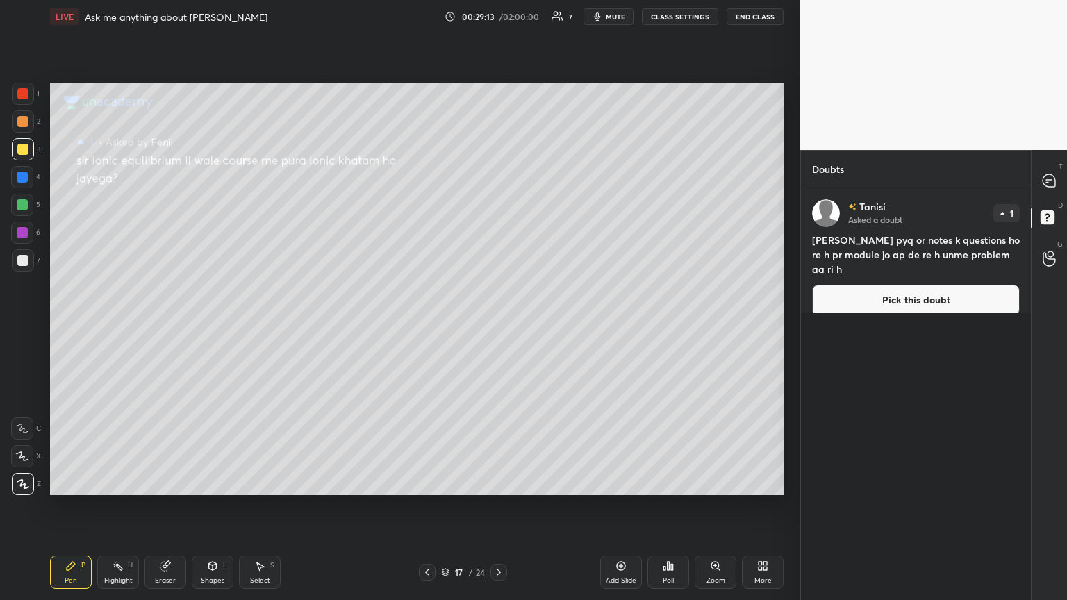
click at [426, 326] on icon at bounding box center [427, 572] width 11 height 11
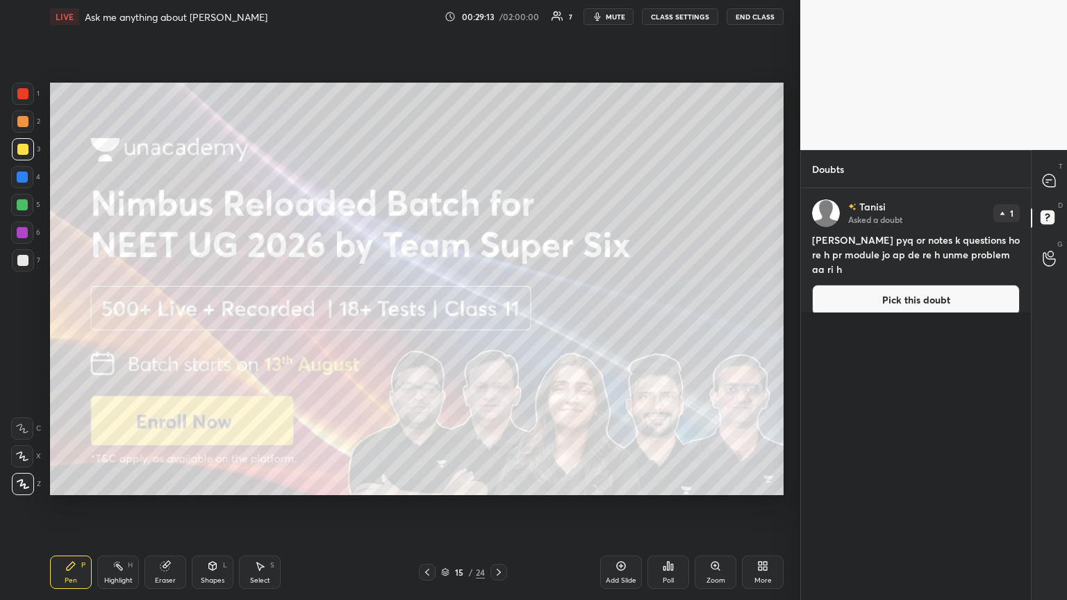
click at [428, 326] on icon at bounding box center [427, 572] width 11 height 11
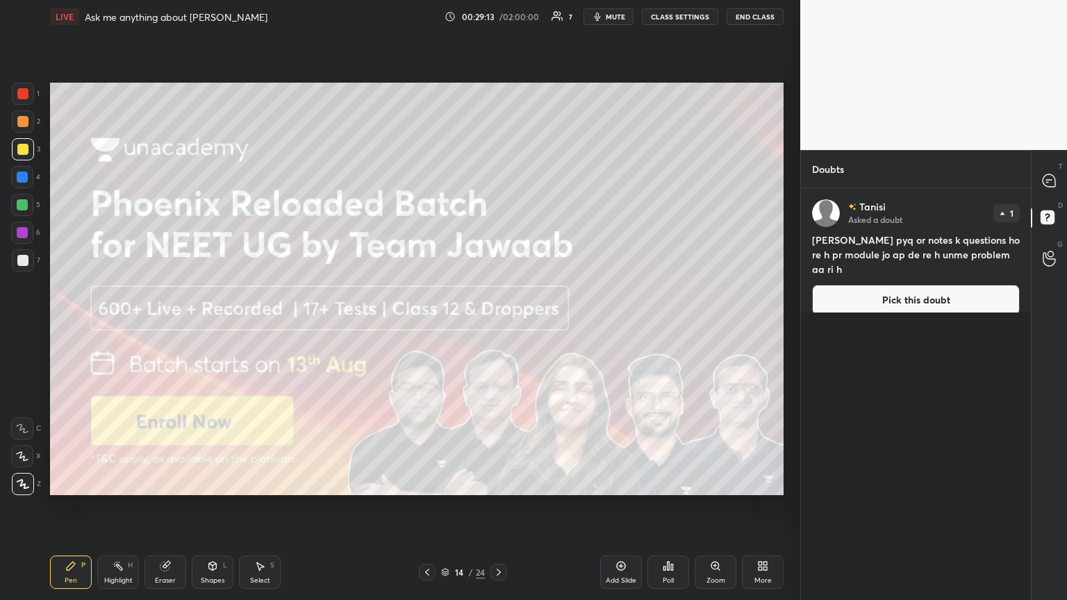
click at [426, 326] on div at bounding box center [427, 572] width 17 height 17
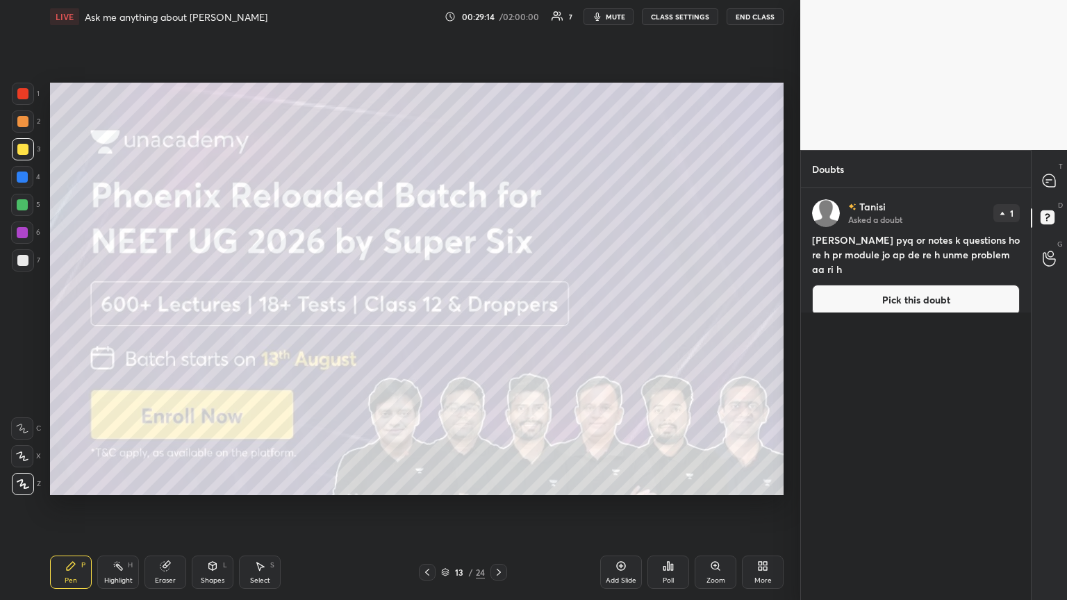
click at [426, 326] on div "Pen P Highlight H Eraser Shapes L Select S 13 / 24 Add Slide Poll Zoom More" at bounding box center [416, 573] width 733 height 56
click at [427, 326] on div "Pen P Highlight H Eraser Shapes L Select S 13 / 24 Add Slide Poll Zoom More" at bounding box center [416, 573] width 733 height 56
click at [426, 326] on div "Pen P Highlight H Eraser Shapes L Select S 13 / 24 Add Slide Poll Zoom More" at bounding box center [416, 573] width 733 height 56
click at [428, 326] on icon at bounding box center [427, 572] width 11 height 11
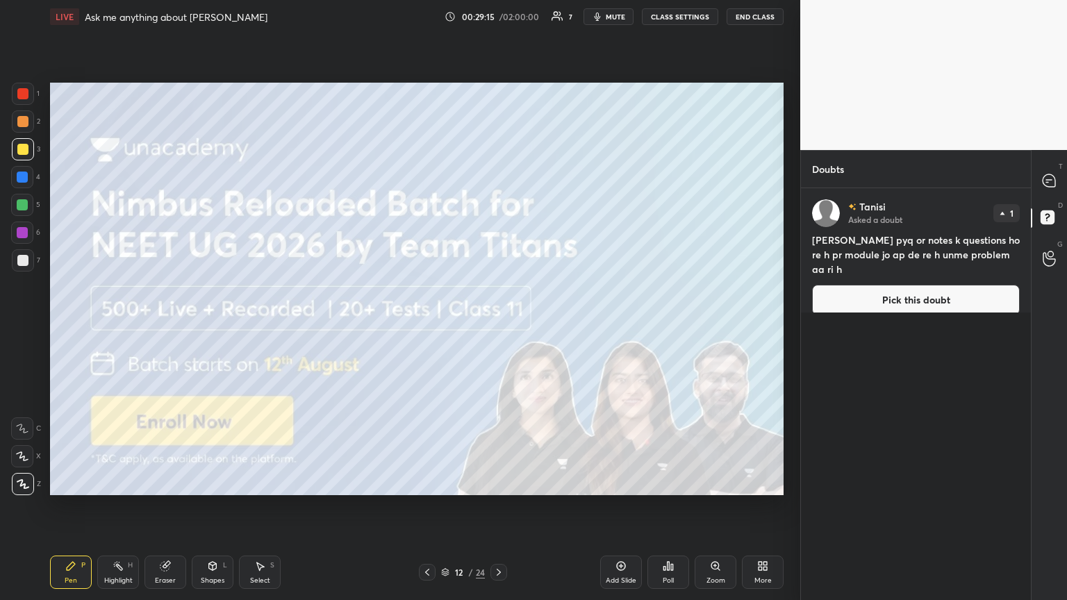
click at [429, 326] on icon at bounding box center [427, 572] width 11 height 11
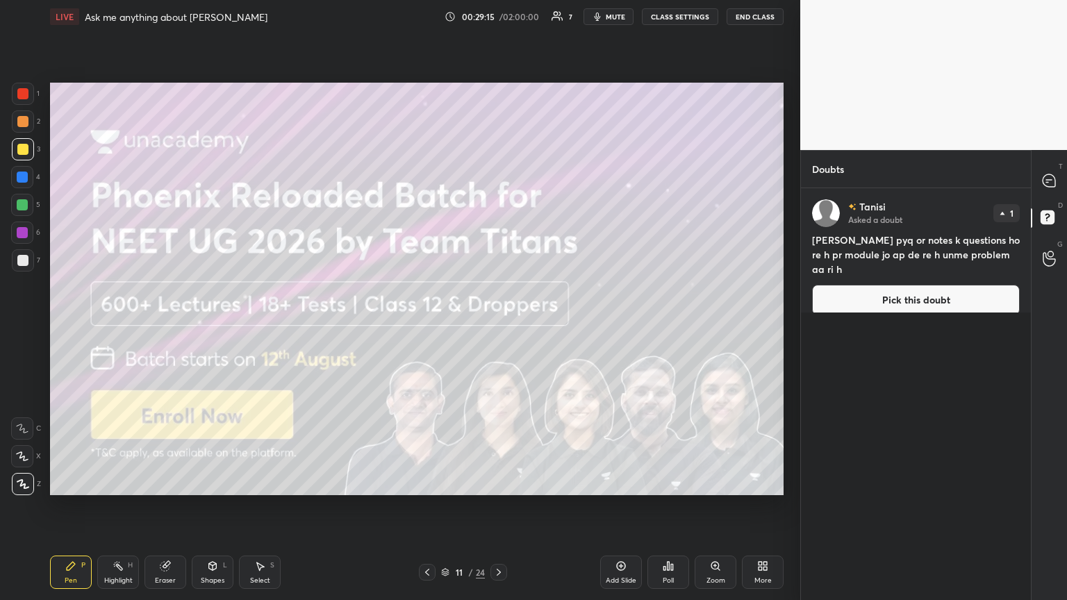
click at [430, 326] on icon at bounding box center [427, 572] width 11 height 11
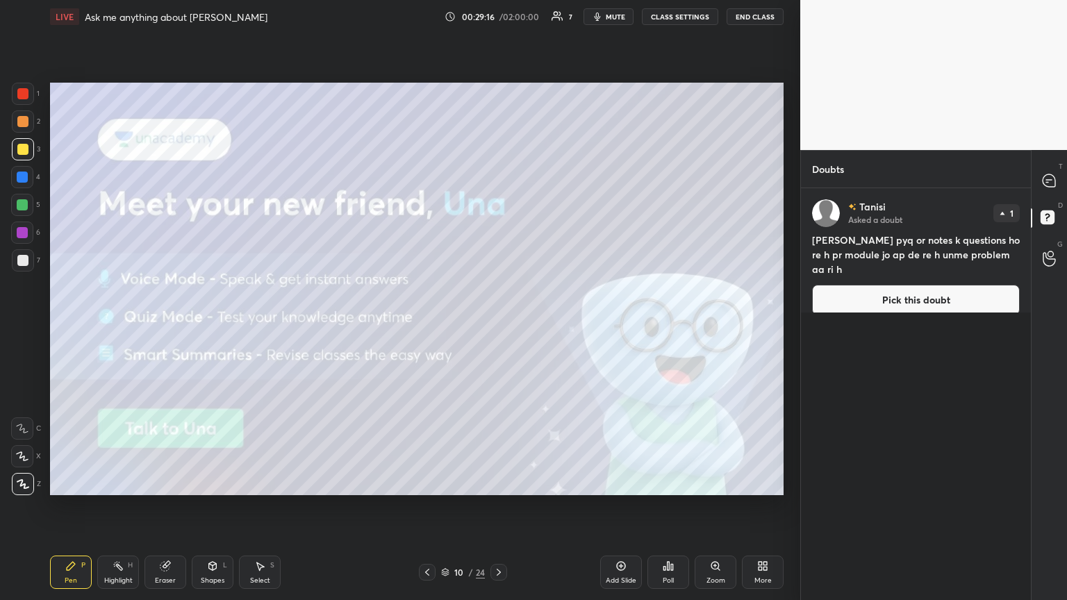
click at [429, 326] on icon at bounding box center [427, 572] width 11 height 11
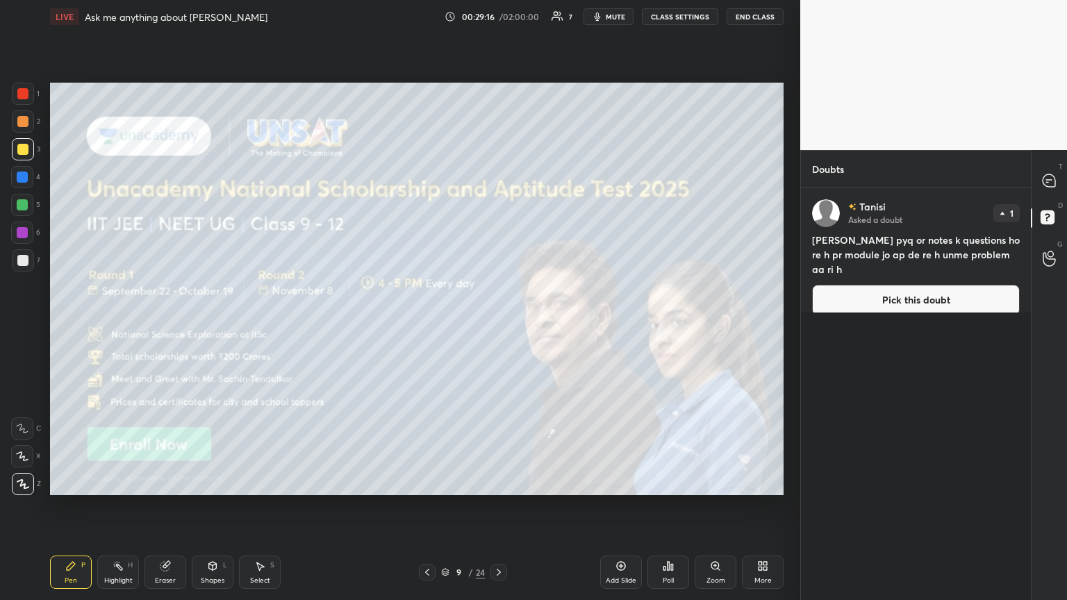
click at [430, 326] on icon at bounding box center [427, 572] width 11 height 11
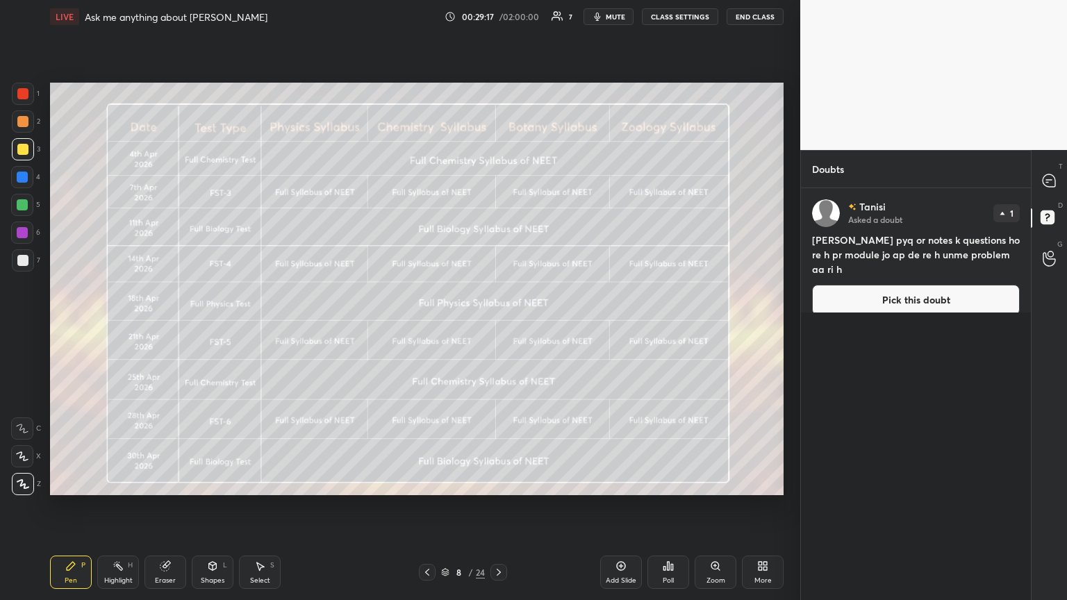
click at [428, 326] on icon at bounding box center [427, 572] width 11 height 11
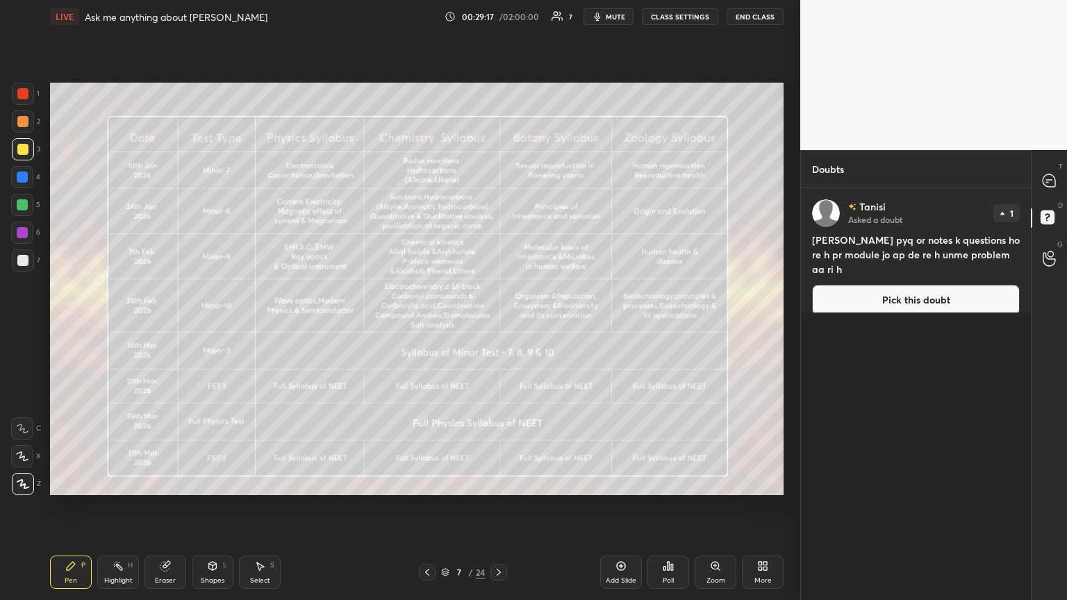
click at [428, 326] on div at bounding box center [427, 572] width 17 height 17
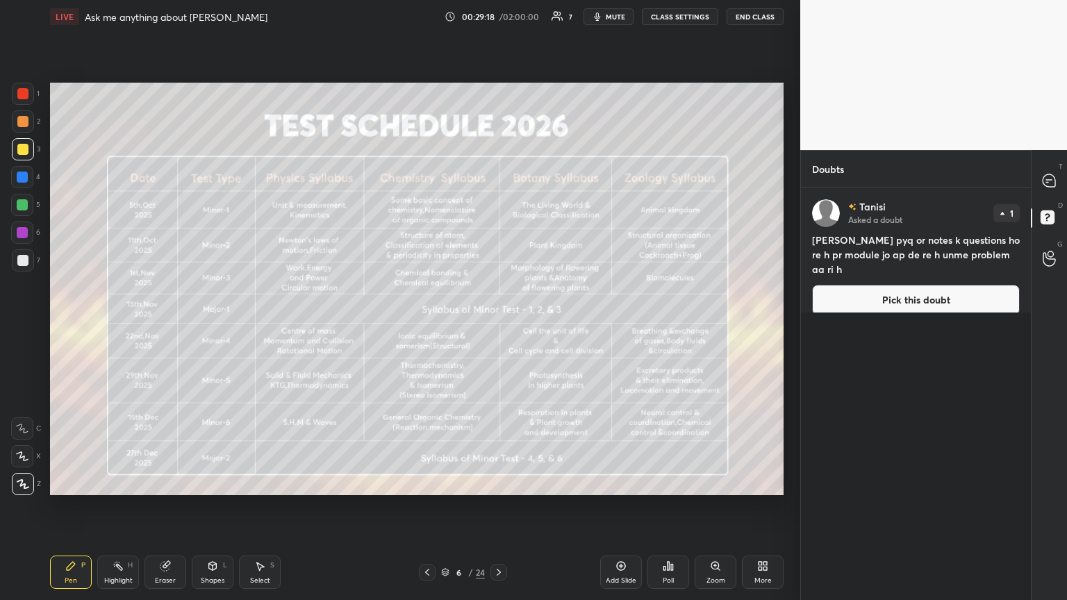
click at [430, 326] on icon at bounding box center [427, 572] width 11 height 11
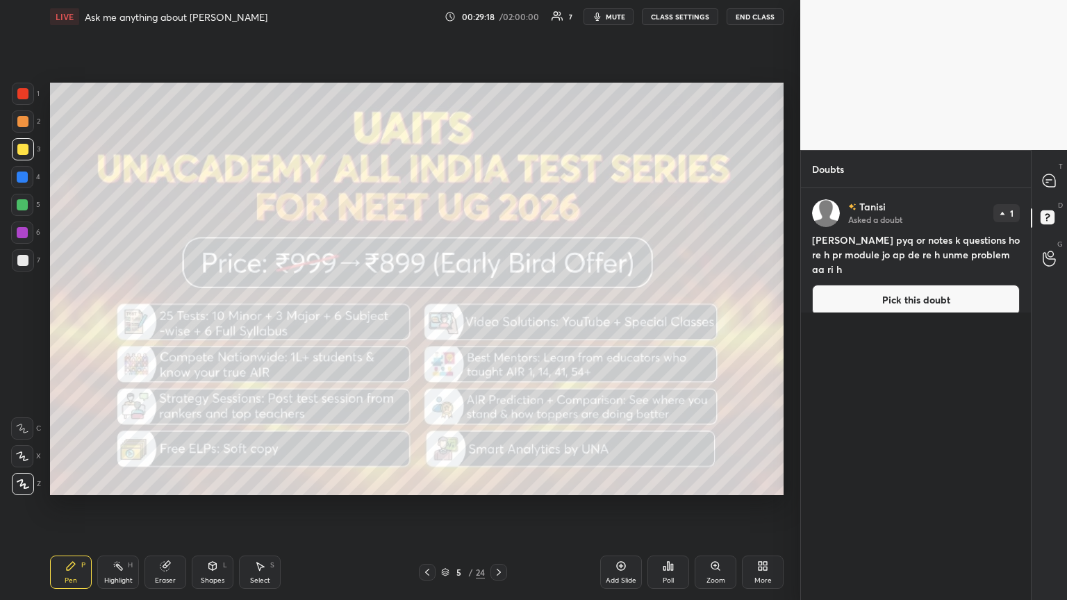
click at [429, 326] on icon at bounding box center [427, 572] width 11 height 11
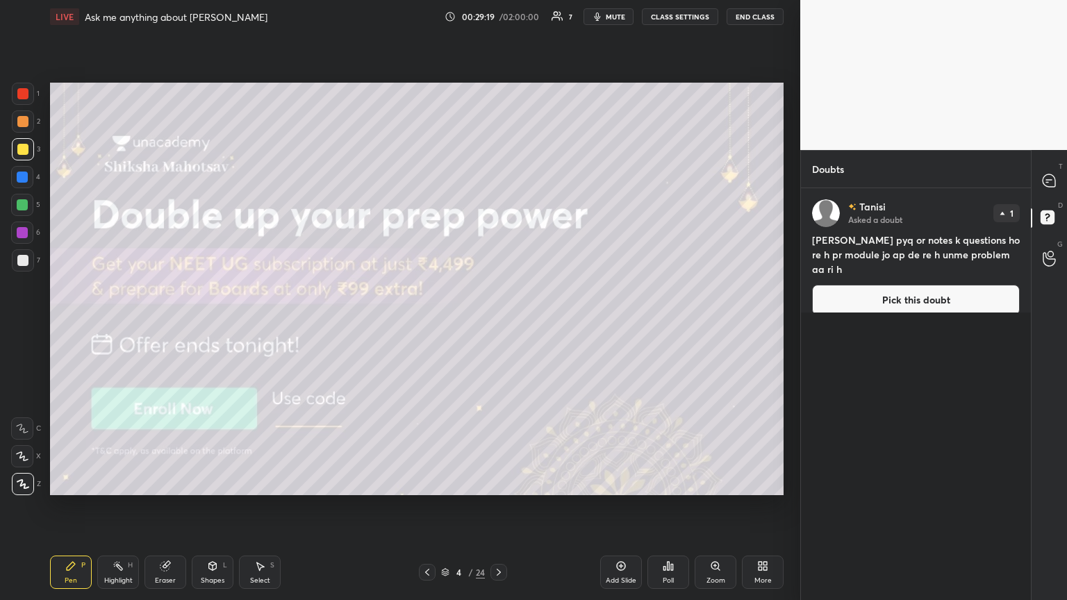
click at [431, 326] on icon at bounding box center [427, 572] width 11 height 11
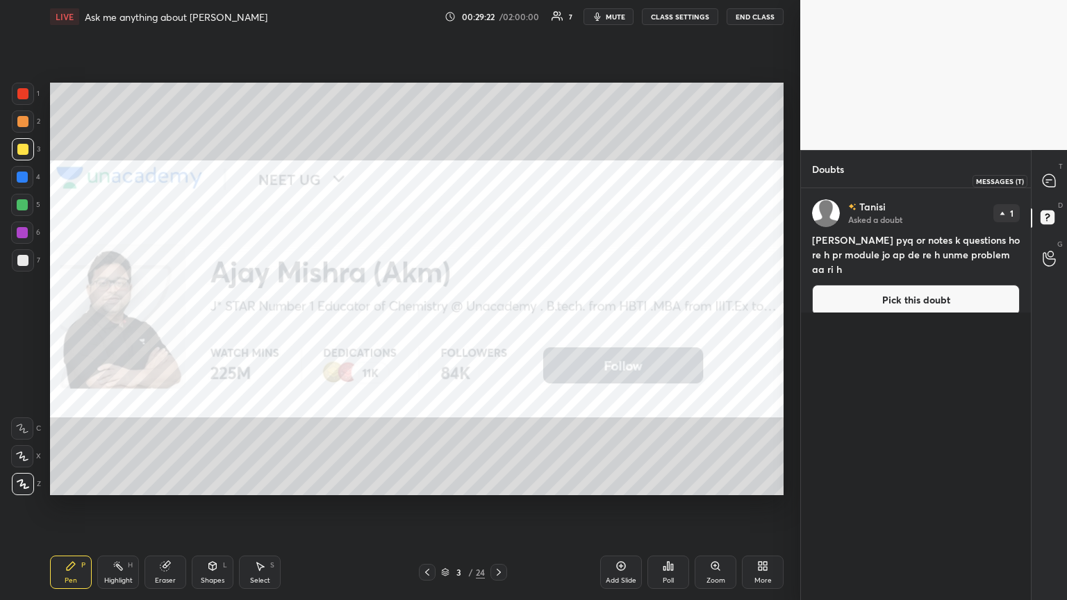
drag, startPoint x: 1051, startPoint y: 181, endPoint x: 1036, endPoint y: 183, distance: 15.4
click at [498, 183] on icon at bounding box center [1048, 180] width 13 height 13
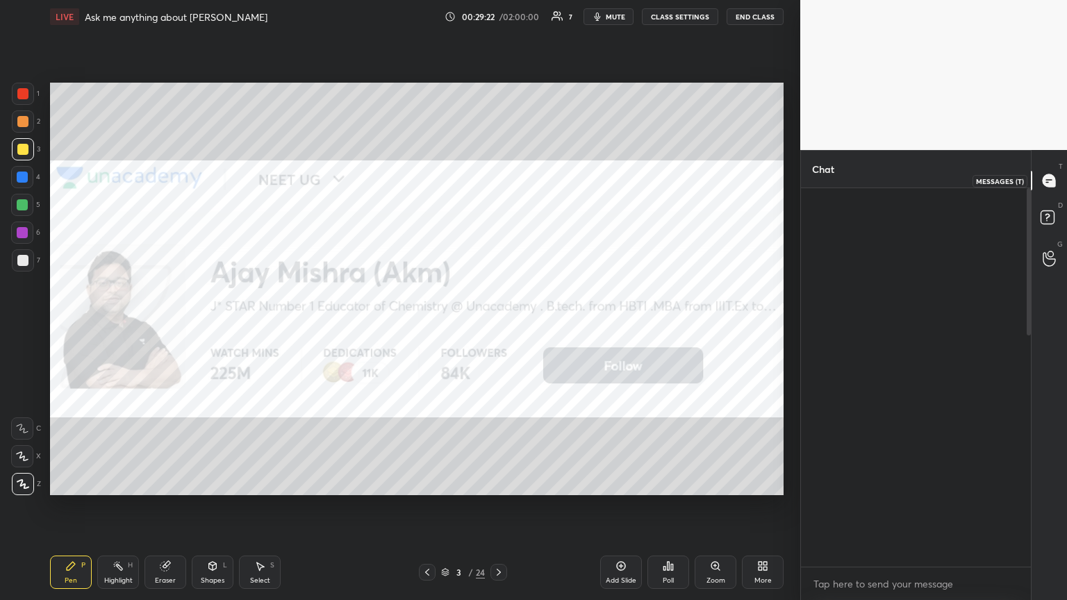
scroll to position [374, 226]
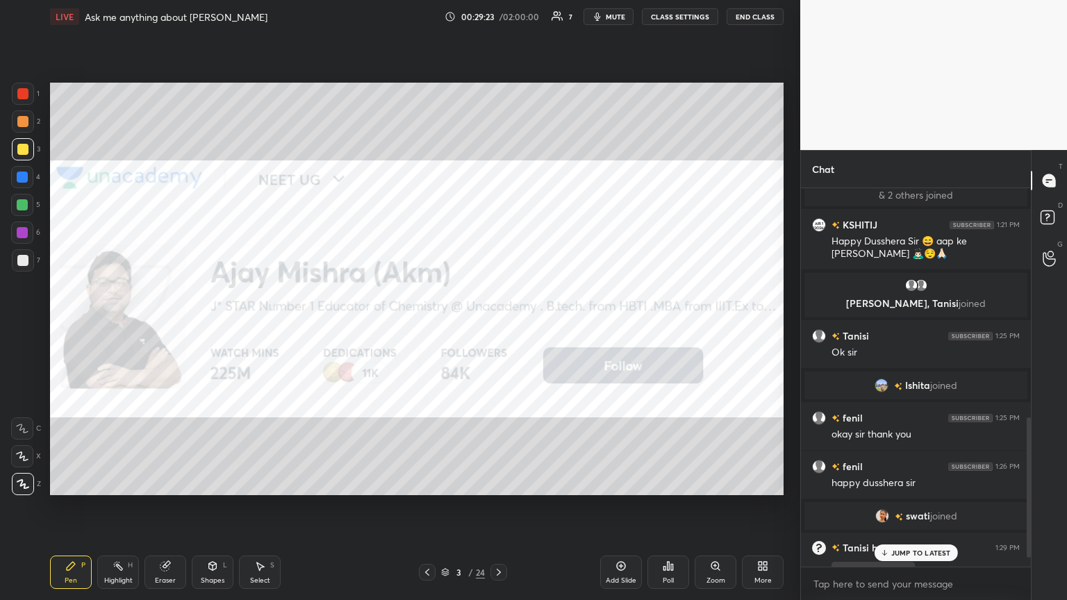
click at [498, 326] on p "JUMP TO LATEST" at bounding box center [921, 553] width 60 height 8
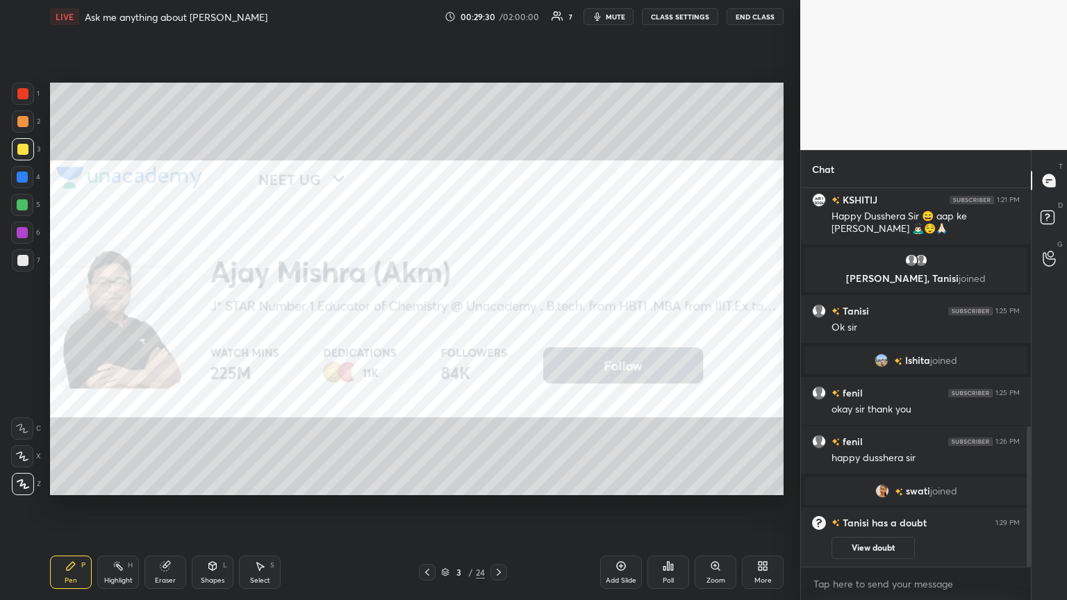
click at [498, 326] on icon at bounding box center [498, 572] width 11 height 11
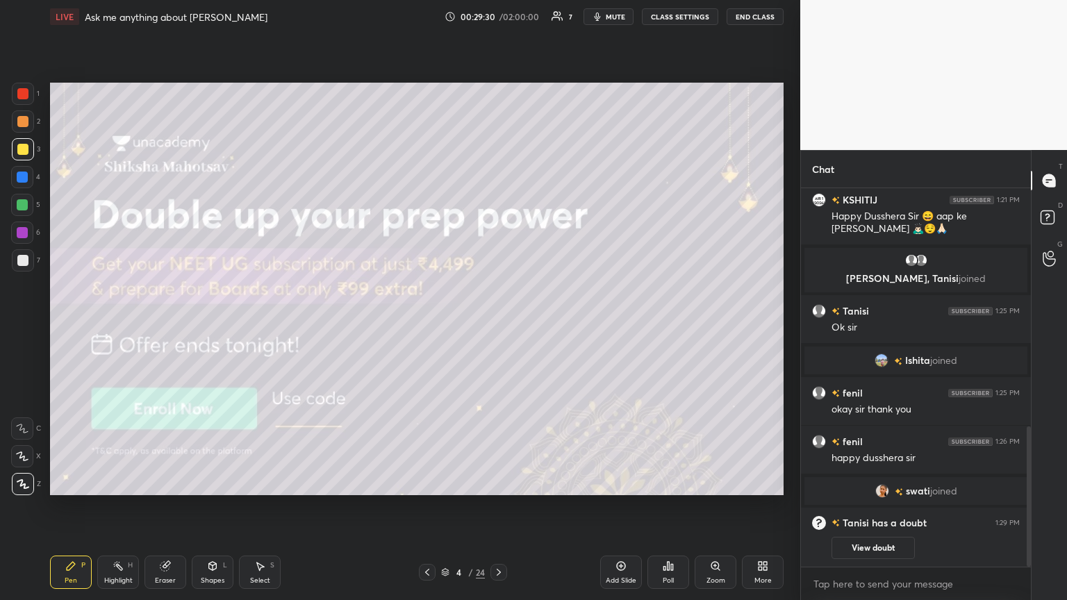
click at [498, 326] on icon at bounding box center [498, 572] width 11 height 11
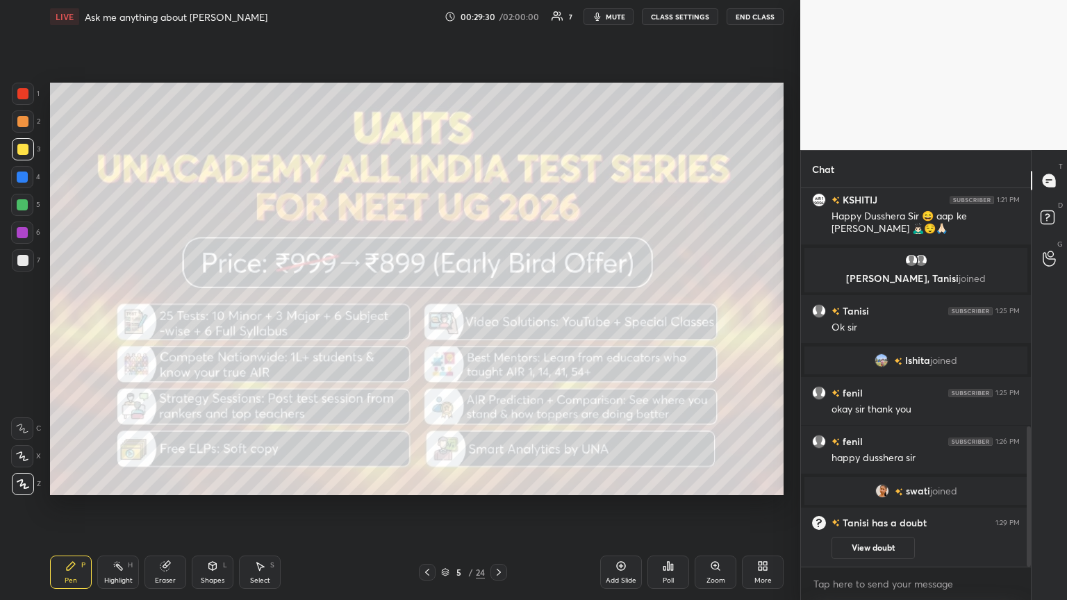
click at [498, 326] on icon at bounding box center [499, 572] width 4 height 7
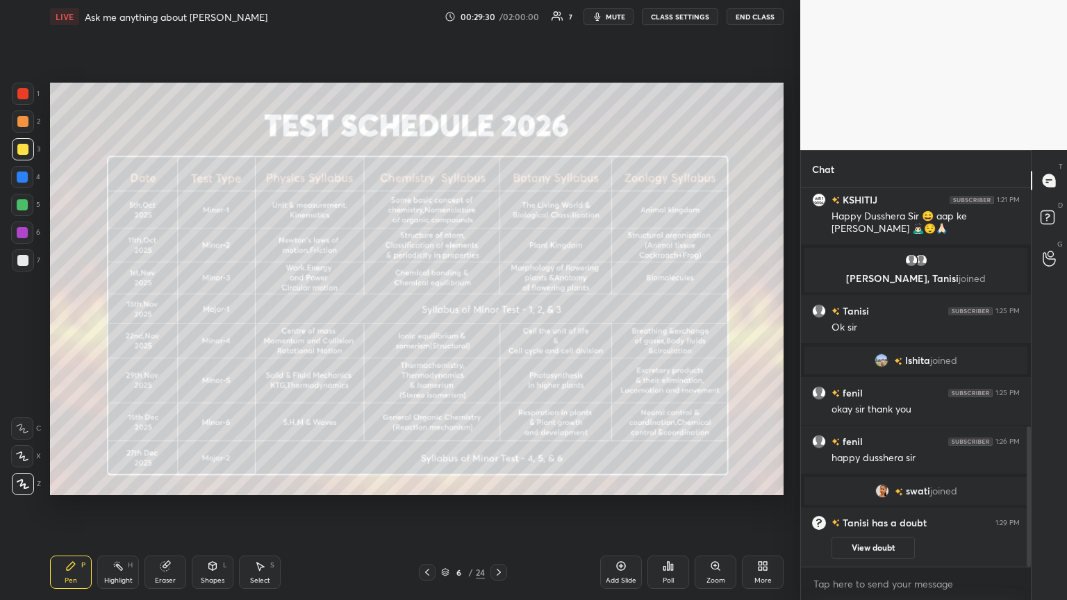
click at [497, 326] on icon at bounding box center [498, 572] width 11 height 11
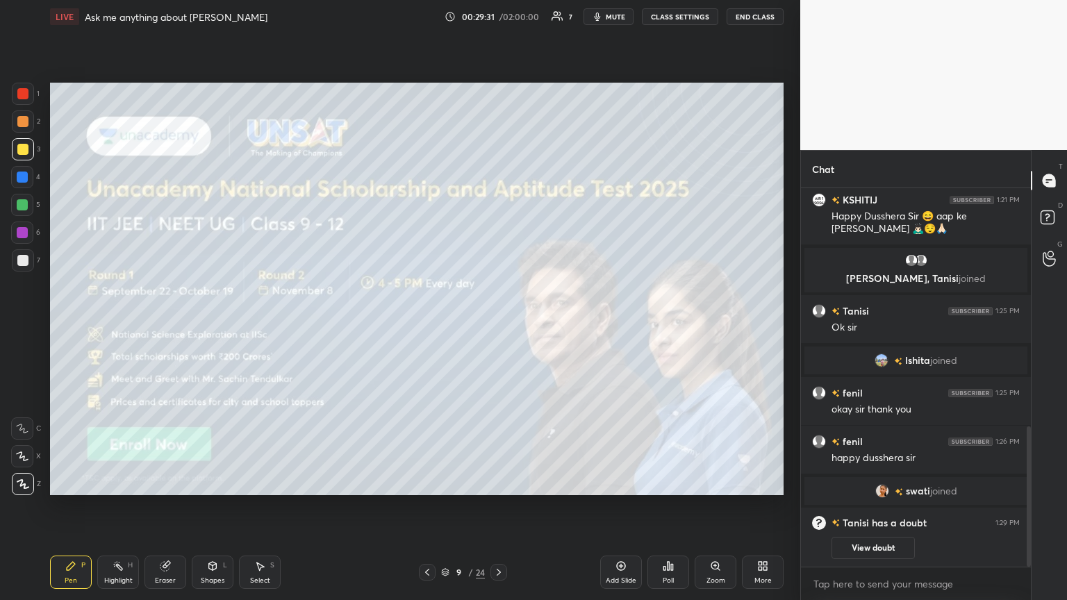
click at [497, 326] on icon at bounding box center [498, 572] width 11 height 11
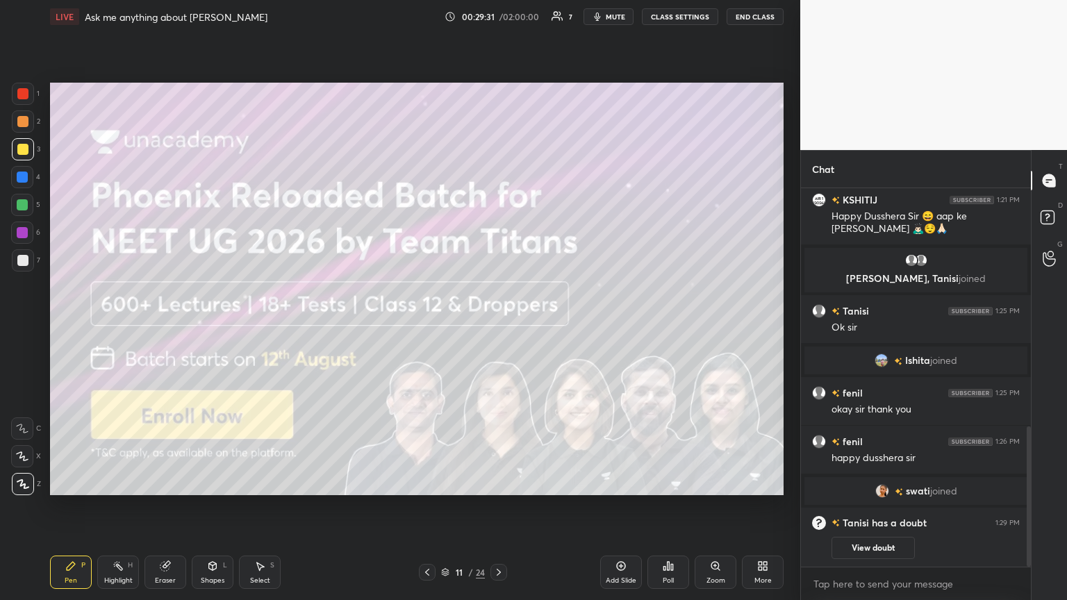
click at [497, 326] on icon at bounding box center [498, 572] width 11 height 11
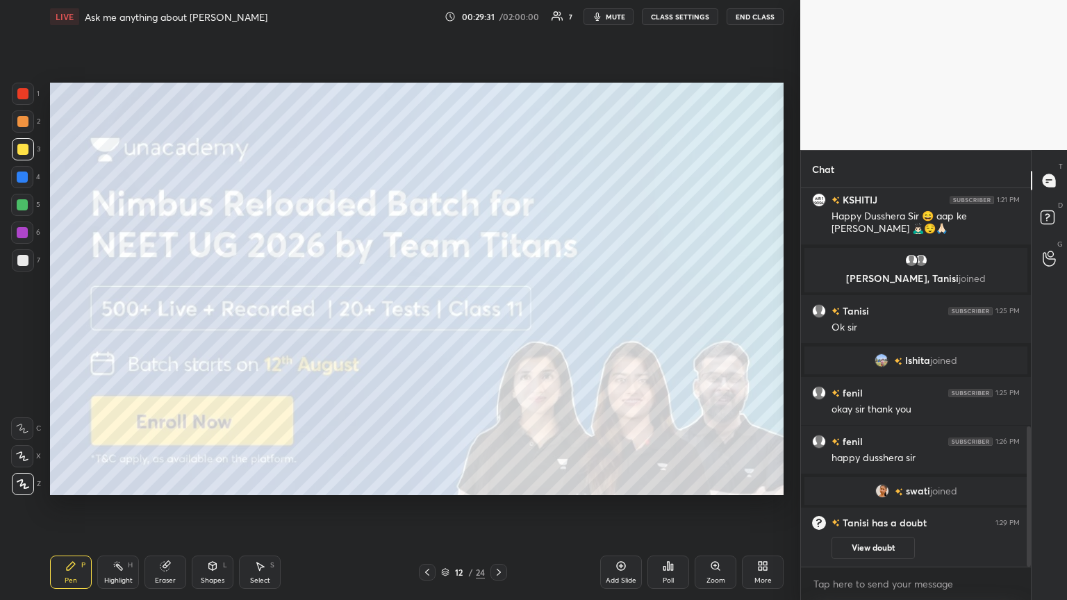
click at [497, 326] on icon at bounding box center [498, 572] width 11 height 11
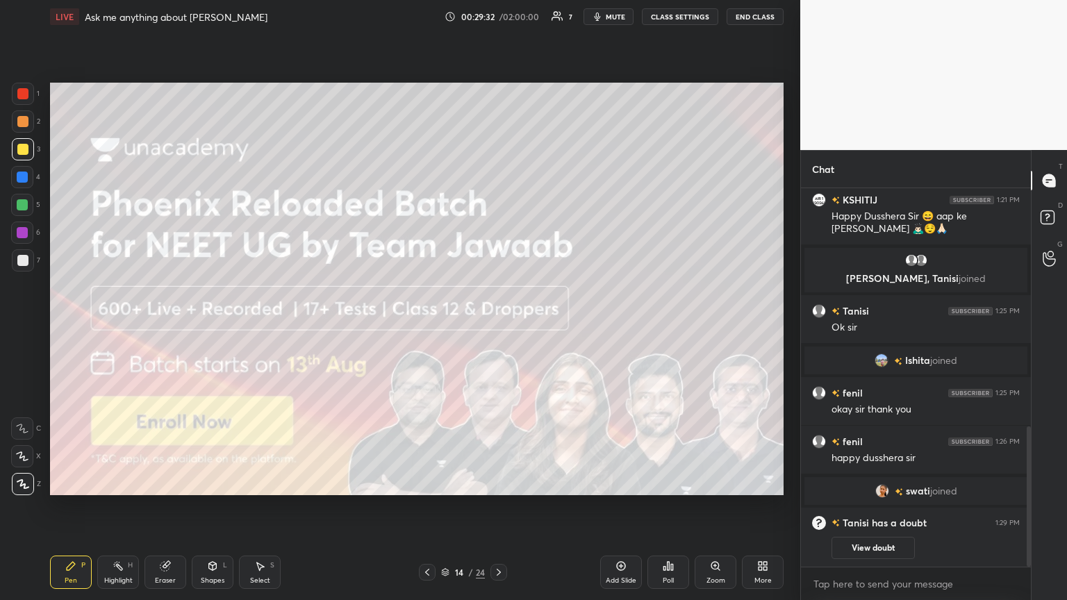
click at [497, 326] on icon at bounding box center [498, 572] width 11 height 11
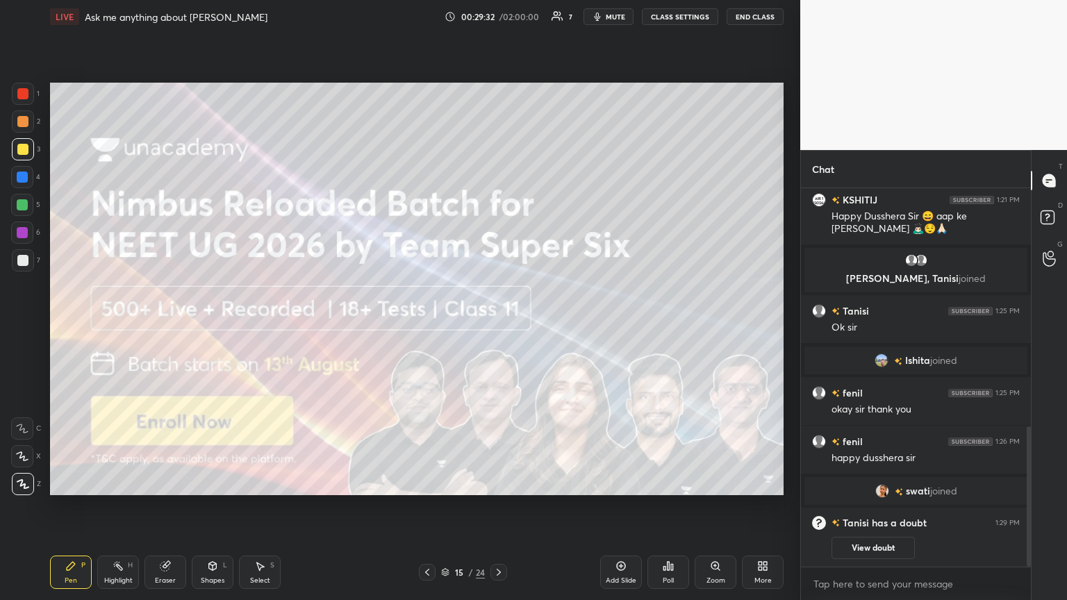
click at [497, 326] on icon at bounding box center [498, 572] width 11 height 11
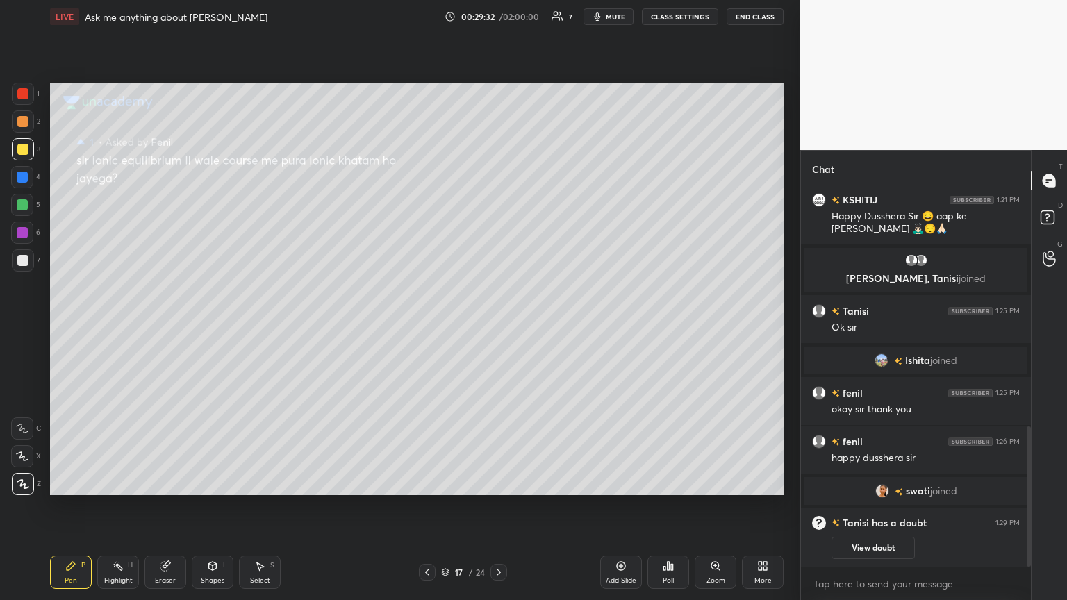
click at [497, 326] on icon at bounding box center [498, 572] width 11 height 11
click at [498, 326] on icon at bounding box center [498, 572] width 11 height 11
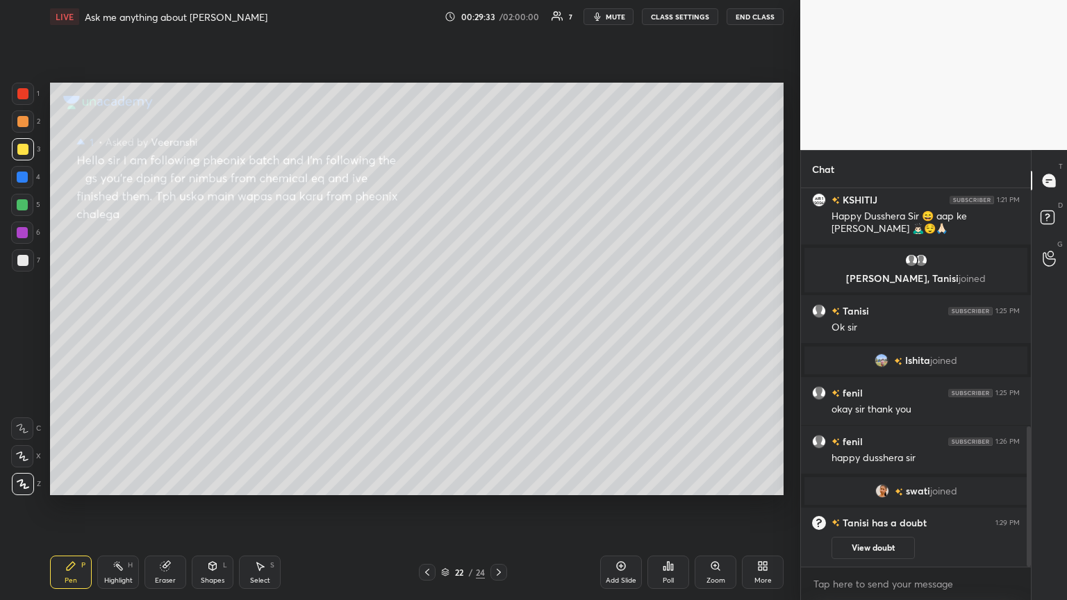
click at [498, 326] on icon at bounding box center [498, 572] width 11 height 11
click at [426, 326] on icon at bounding box center [427, 572] width 11 height 11
click at [426, 326] on icon at bounding box center [427, 572] width 4 height 7
click at [431, 326] on icon at bounding box center [427, 572] width 11 height 11
drag, startPoint x: 615, startPoint y: 11, endPoint x: 595, endPoint y: 79, distance: 70.8
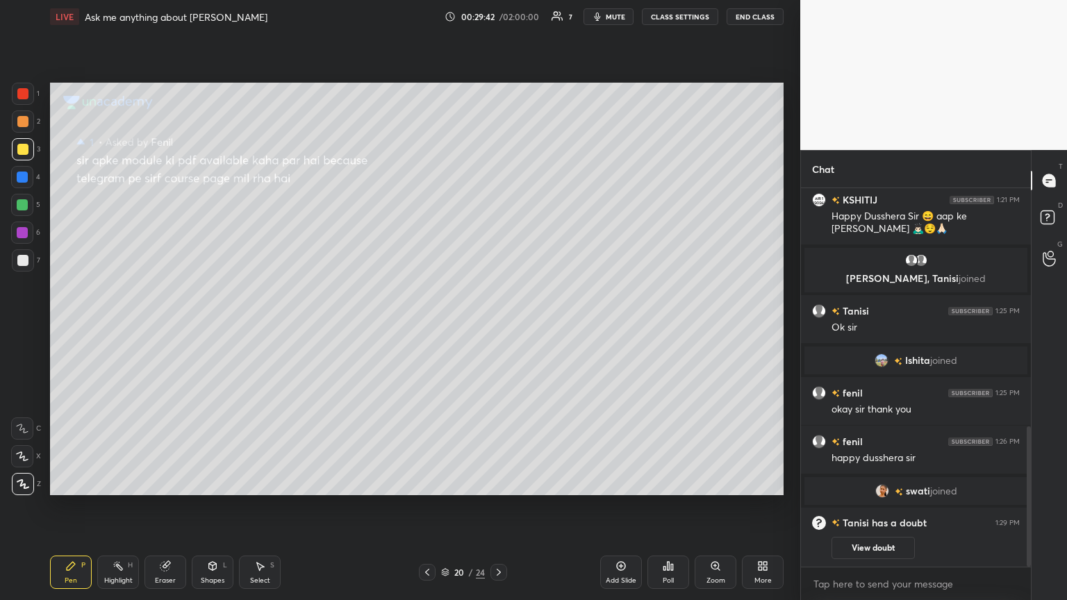
click at [498, 19] on button "mute" at bounding box center [608, 16] width 50 height 17
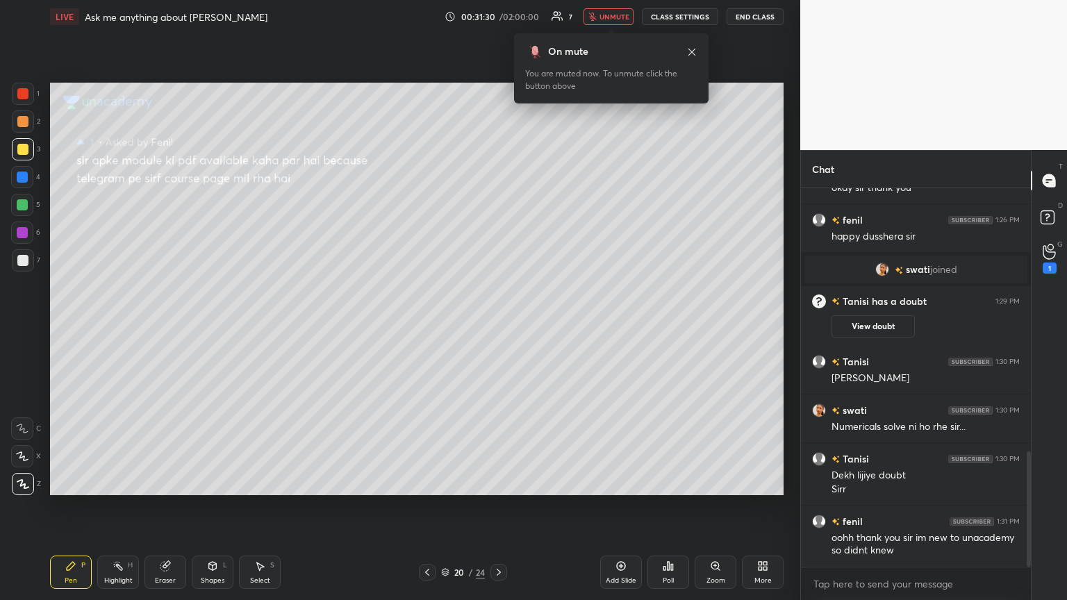
scroll to position [899, 0]
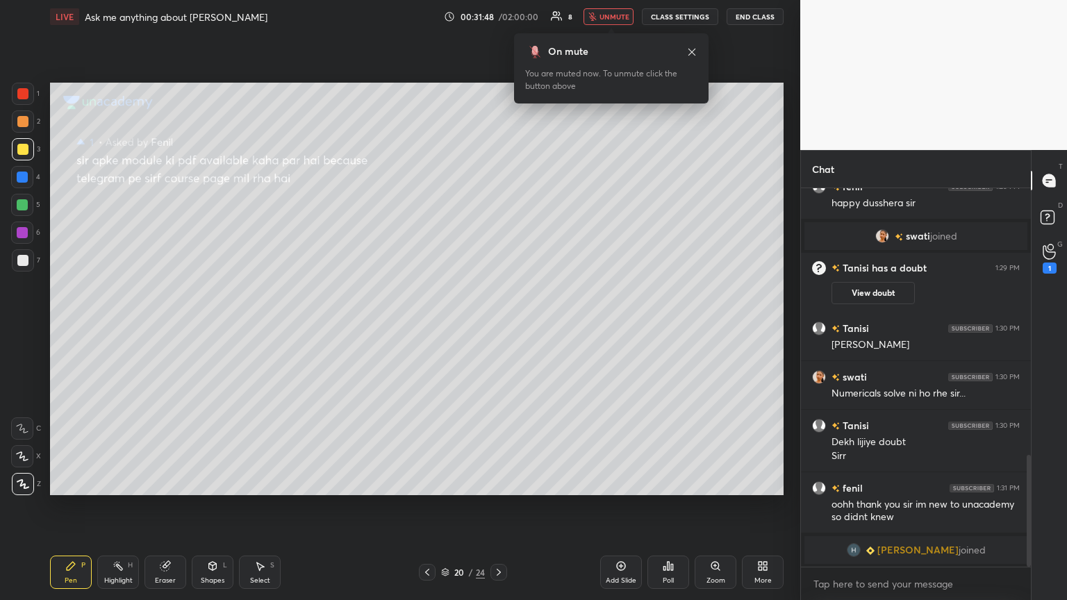
click at [425, 326] on icon at bounding box center [427, 572] width 11 height 11
click at [424, 326] on icon at bounding box center [427, 572] width 11 height 11
click at [425, 326] on icon at bounding box center [427, 572] width 11 height 11
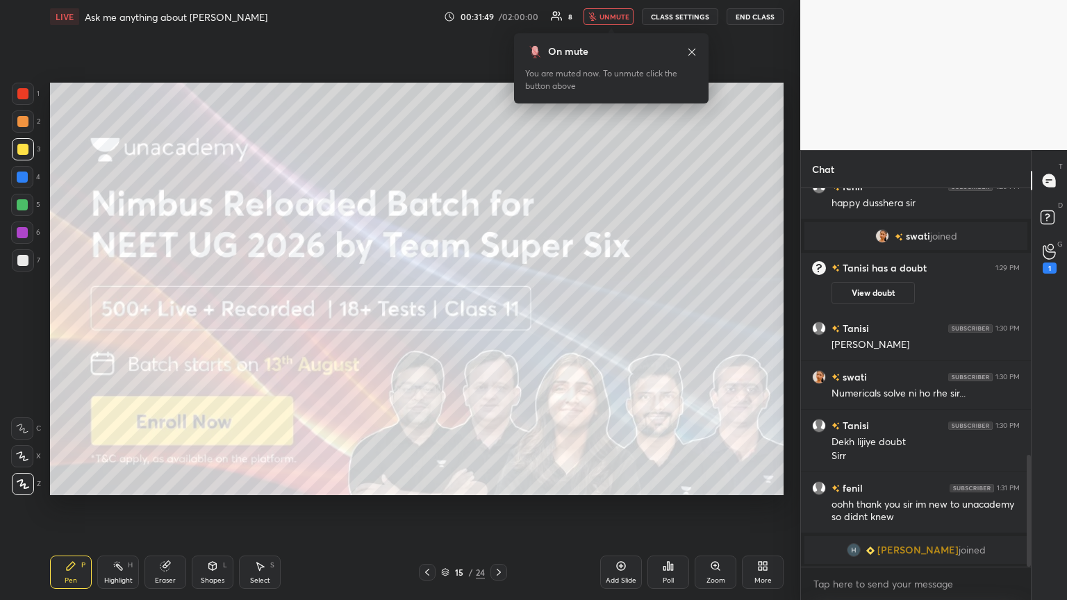
click at [425, 326] on icon at bounding box center [427, 572] width 11 height 11
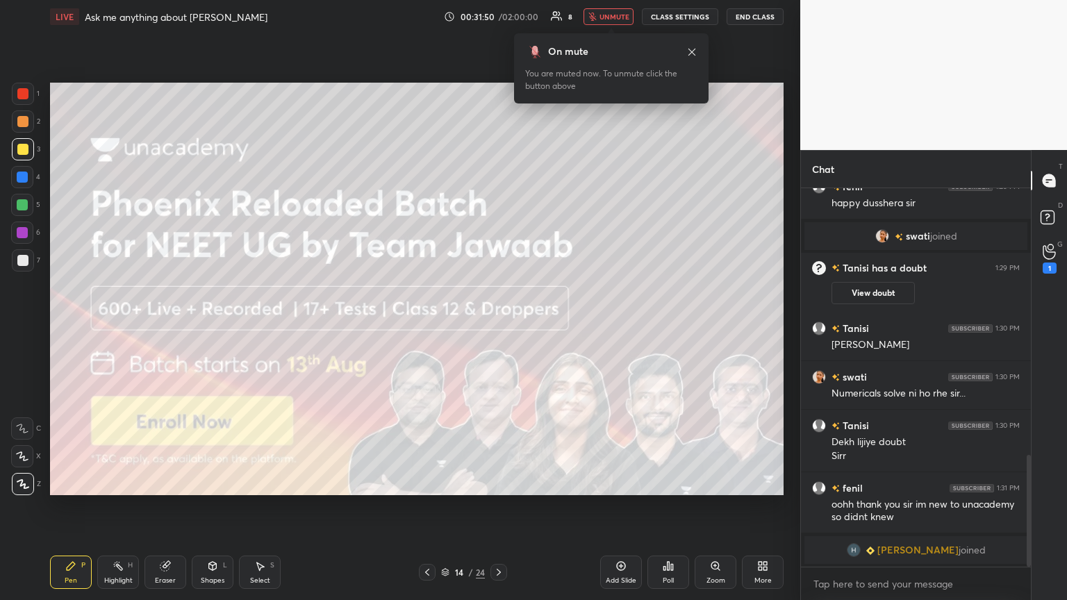
click at [425, 326] on icon at bounding box center [427, 572] width 11 height 11
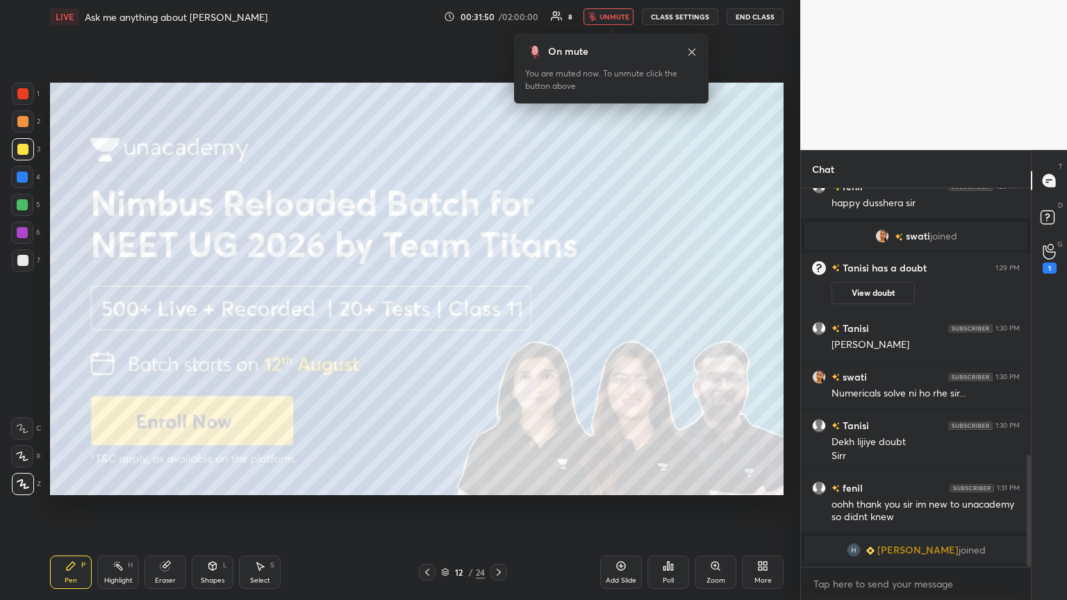
click at [425, 326] on icon at bounding box center [427, 572] width 11 height 11
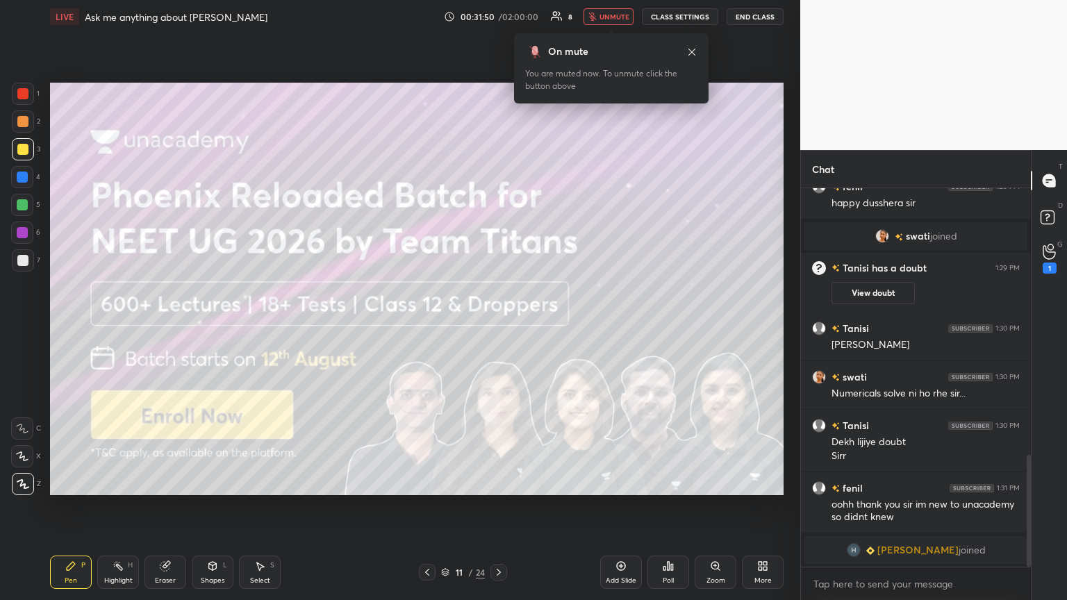
click at [425, 326] on icon at bounding box center [427, 572] width 11 height 11
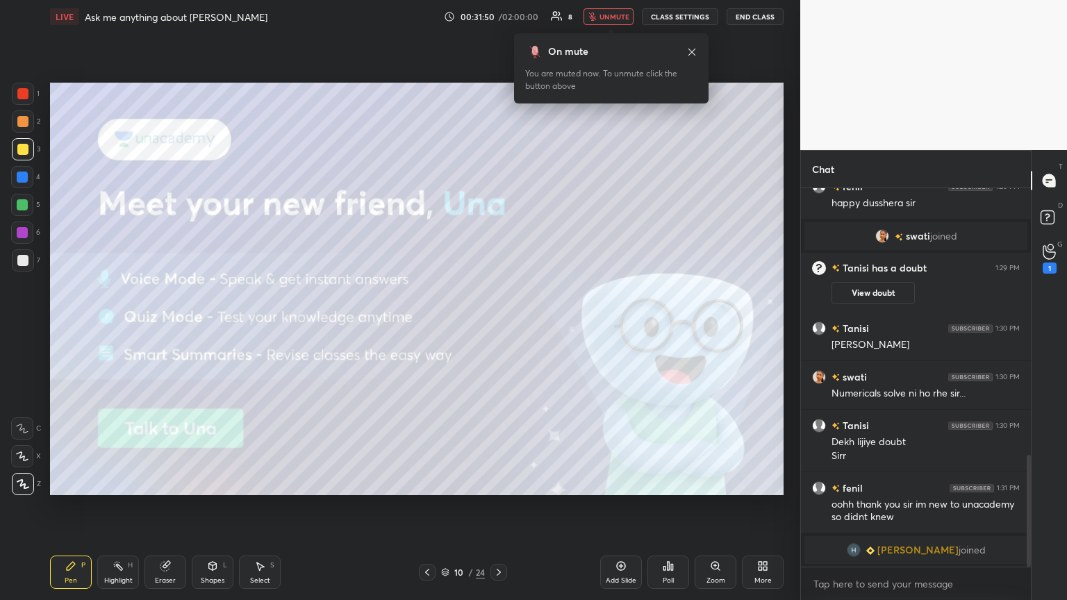
click at [425, 326] on icon at bounding box center [427, 572] width 11 height 11
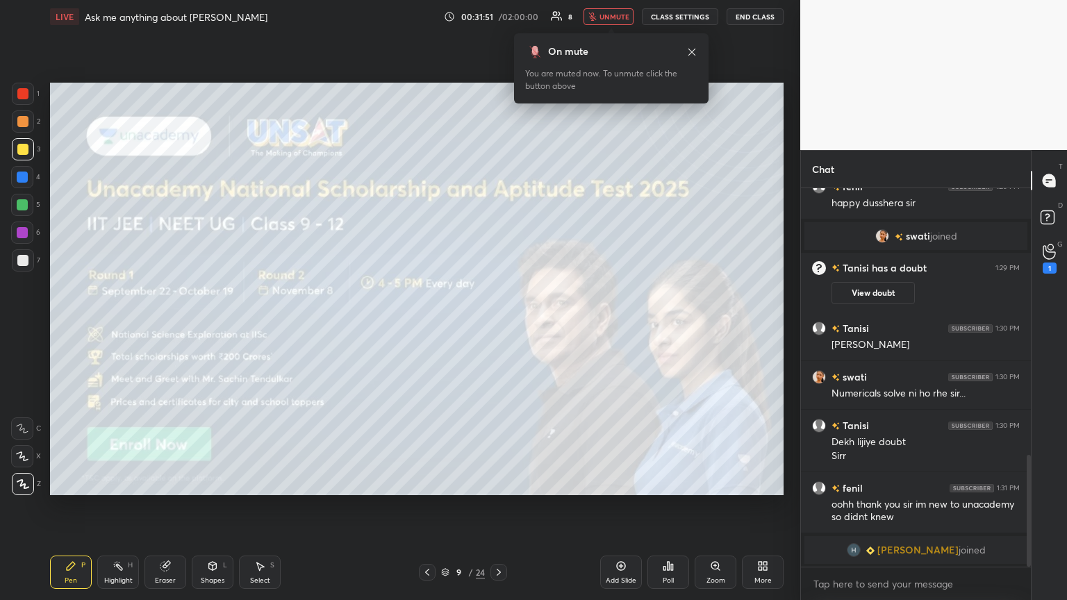
click at [425, 326] on icon at bounding box center [427, 572] width 11 height 11
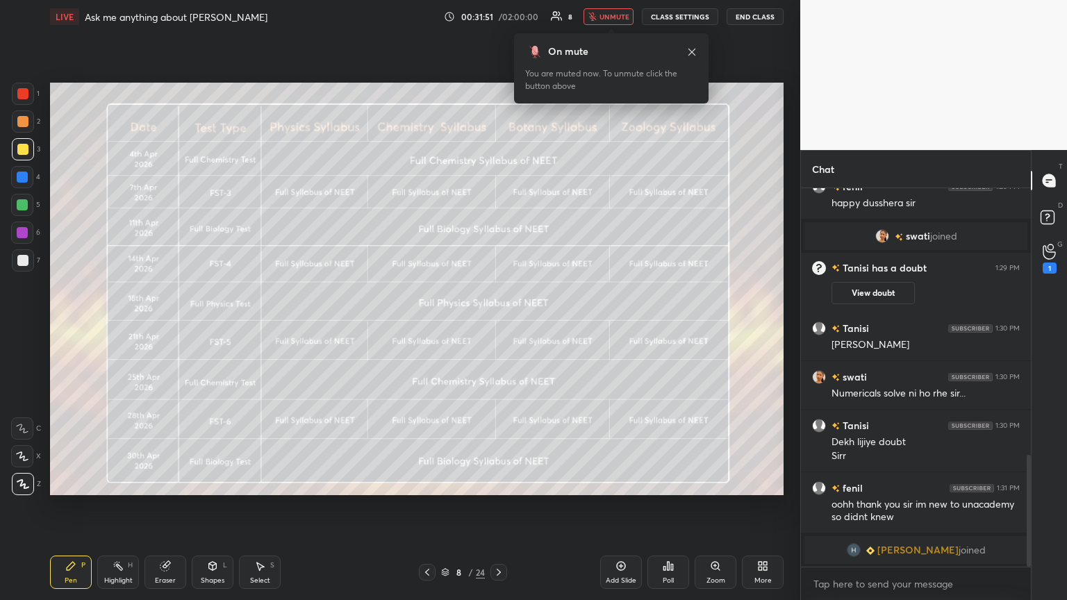
click at [425, 326] on icon at bounding box center [427, 572] width 11 height 11
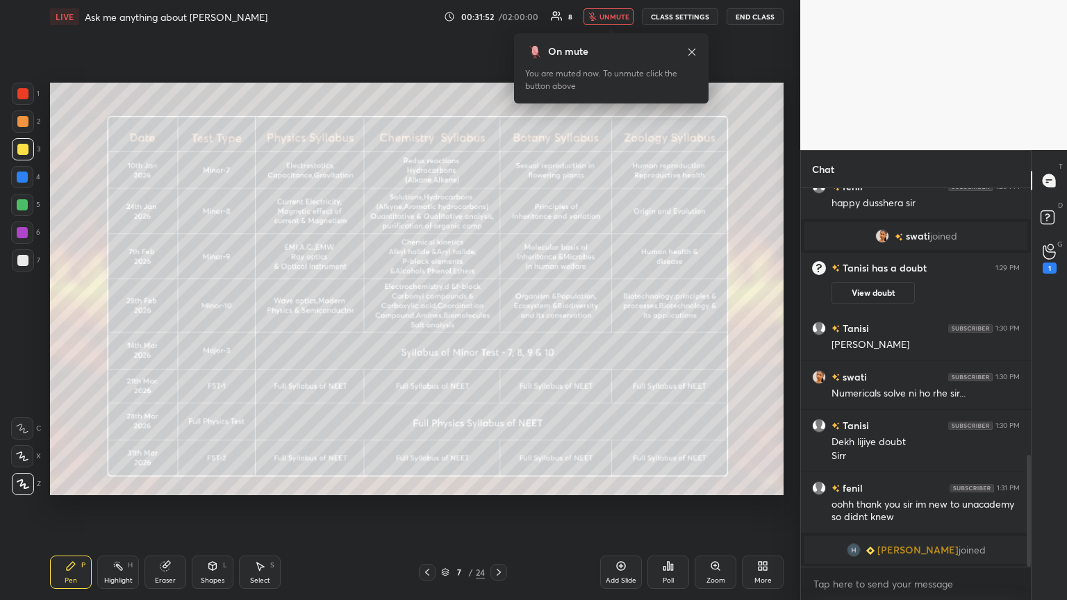
click at [425, 326] on icon at bounding box center [427, 572] width 11 height 11
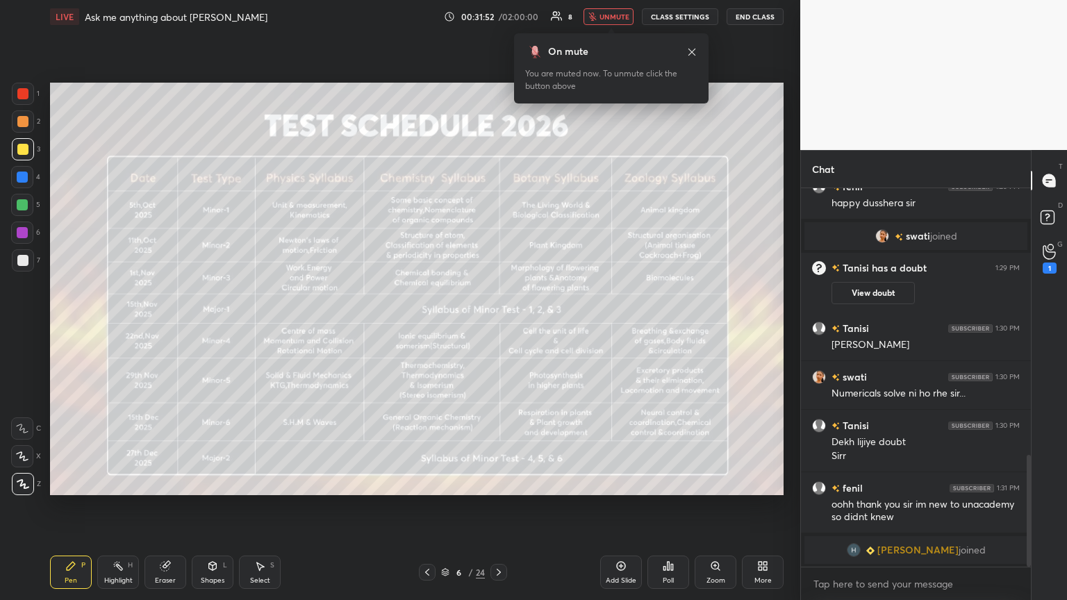
click at [427, 326] on icon at bounding box center [427, 572] width 11 height 11
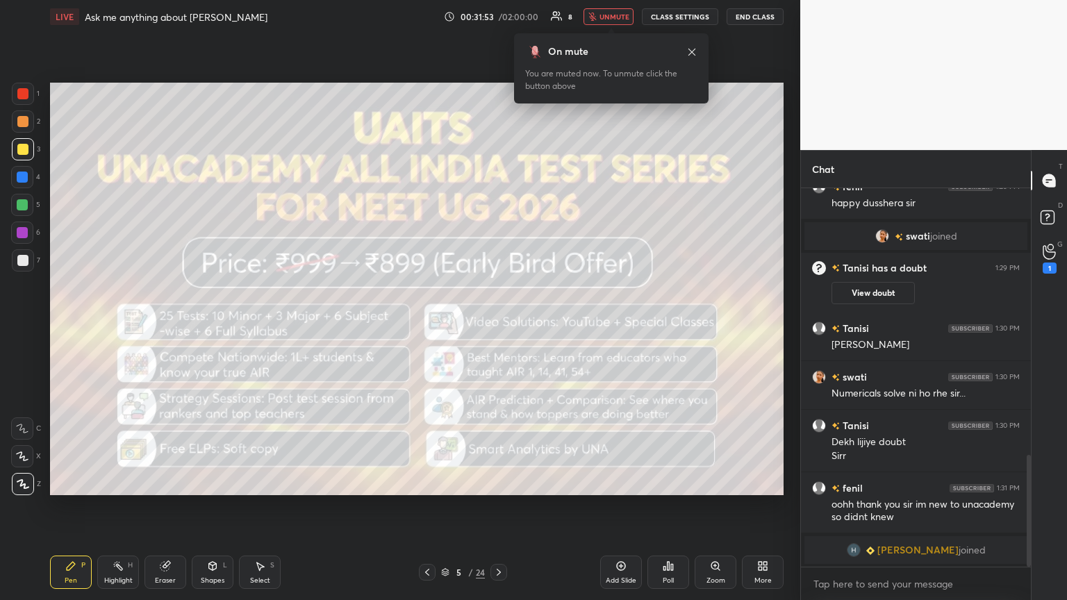
click at [426, 326] on icon at bounding box center [427, 572] width 11 height 11
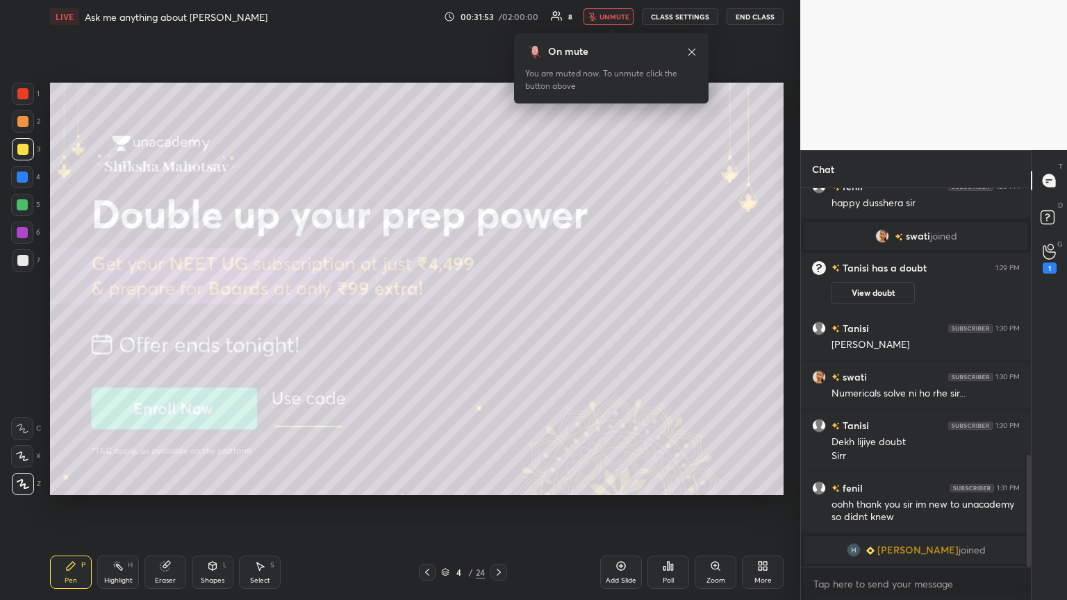
click at [425, 326] on icon at bounding box center [427, 572] width 4 height 7
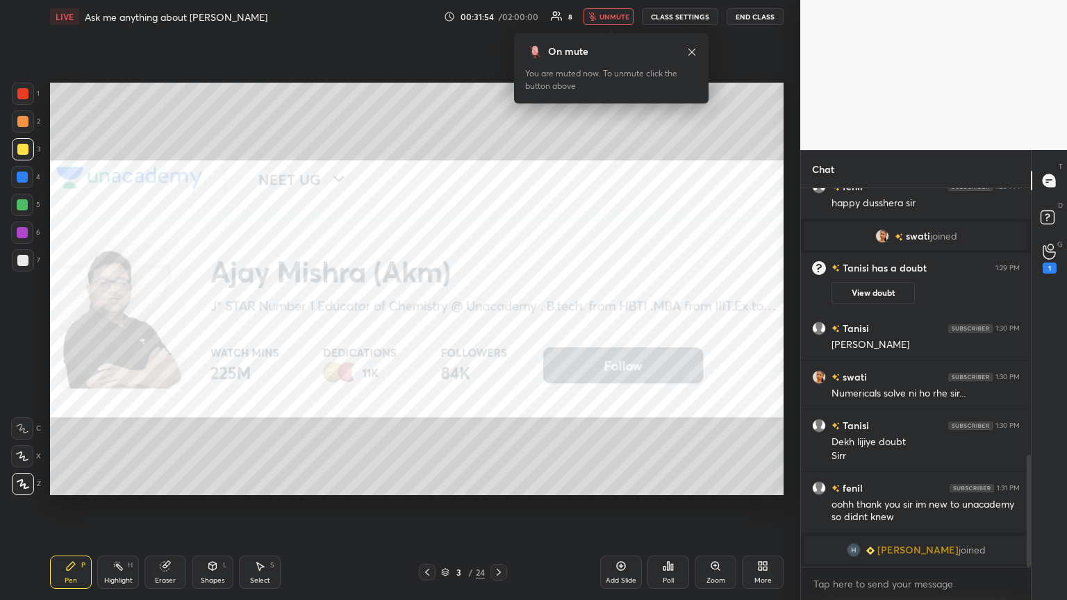
click at [426, 326] on icon at bounding box center [427, 572] width 11 height 11
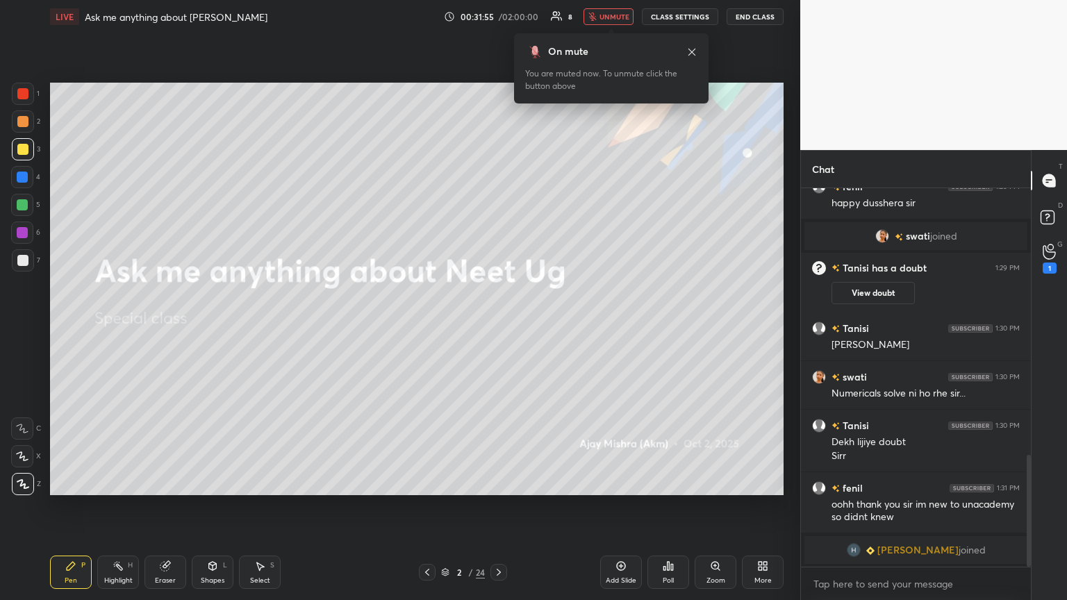
click at [496, 326] on icon at bounding box center [498, 572] width 11 height 11
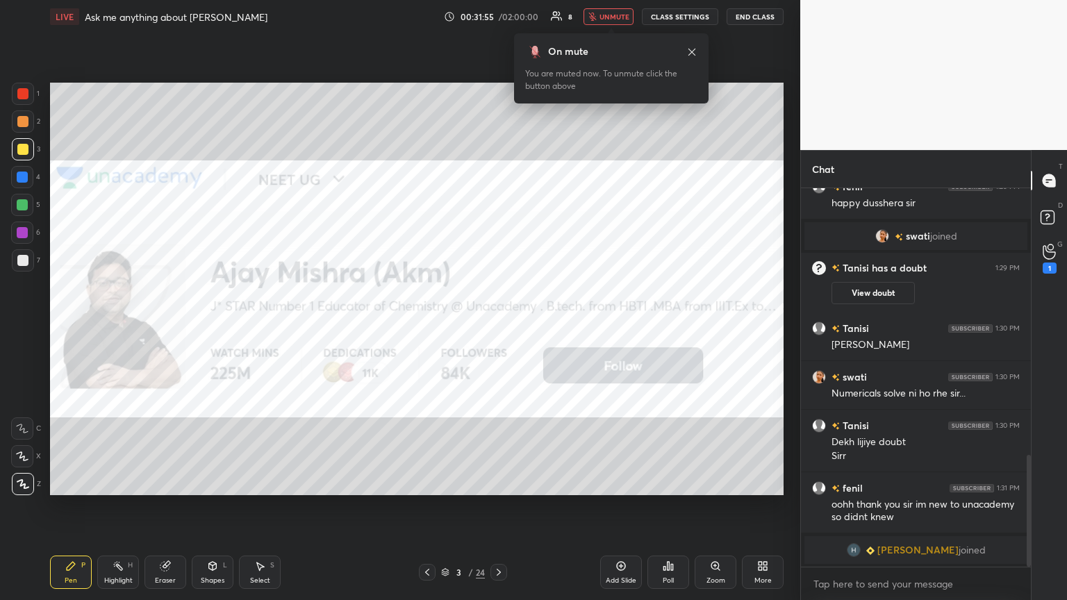
click at [176, 326] on div "Eraser" at bounding box center [165, 572] width 42 height 33
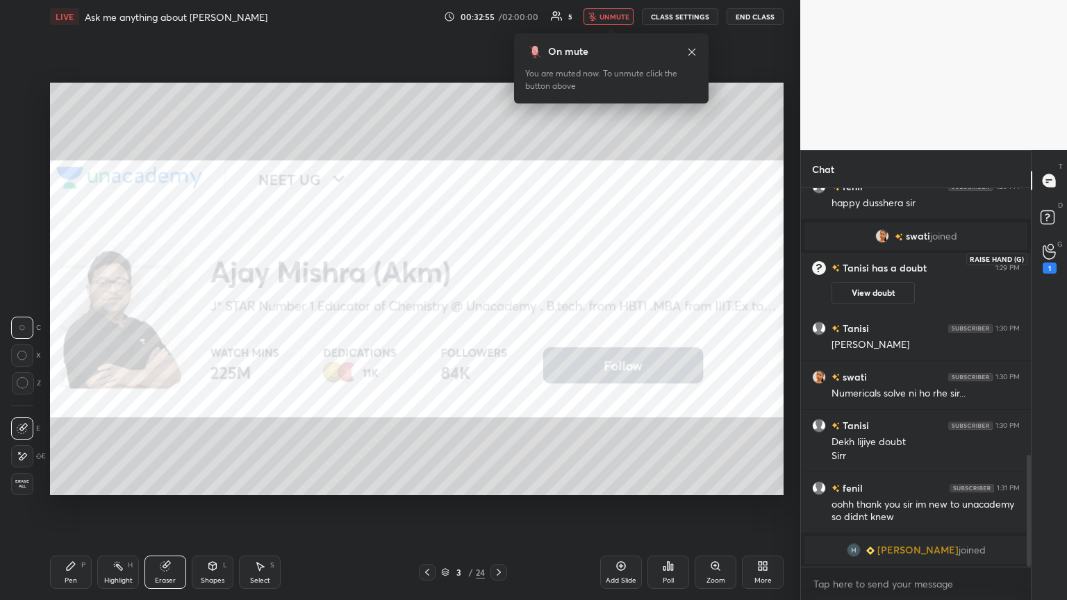
click at [498, 263] on div "1" at bounding box center [1049, 268] width 14 height 11
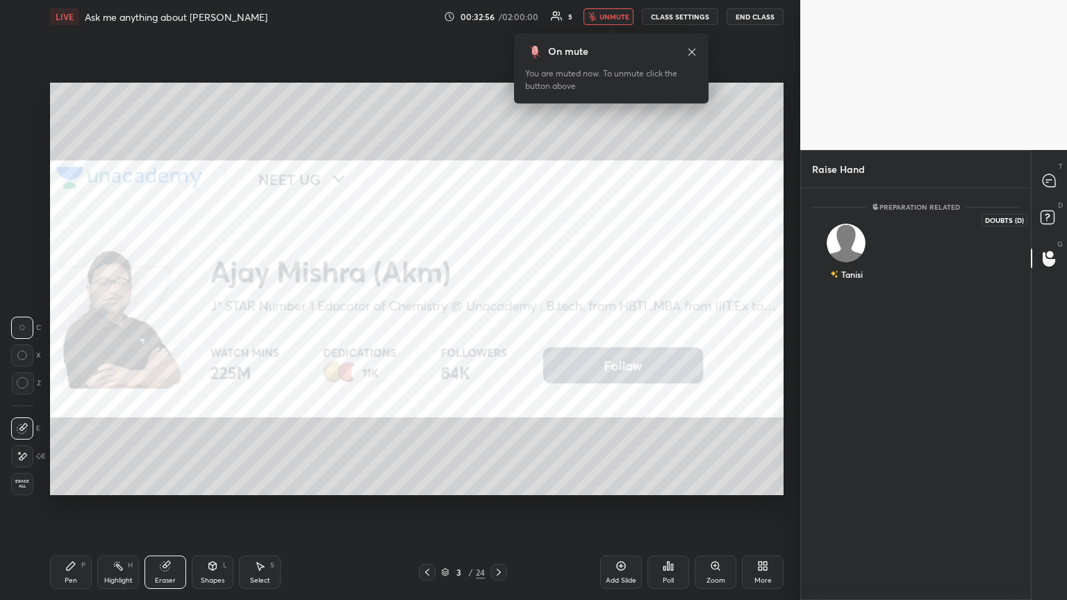
click at [498, 217] on rect at bounding box center [1046, 217] width 13 height 13
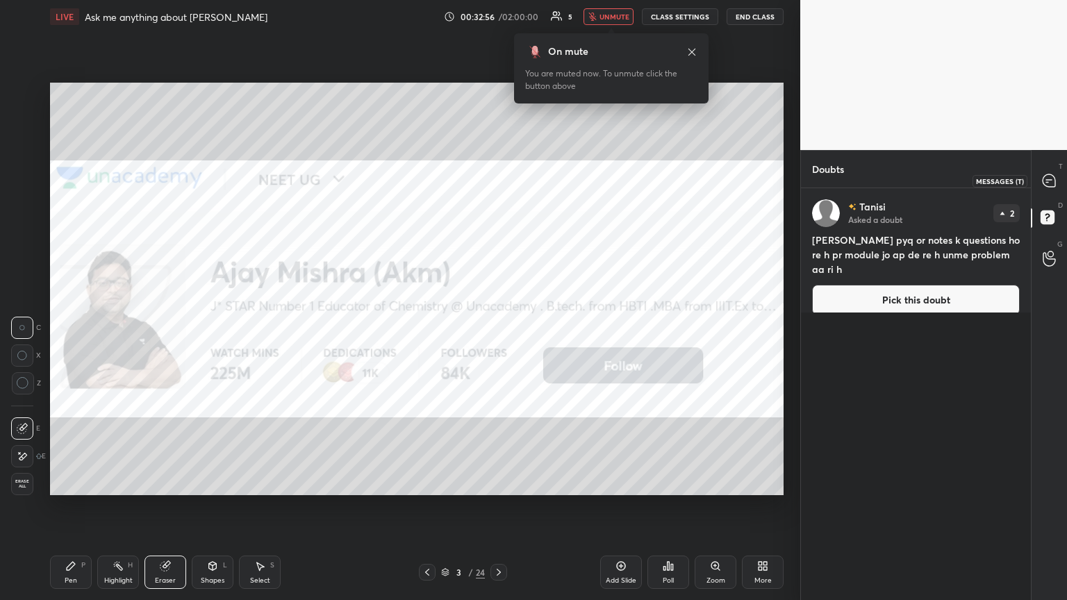
click at [498, 175] on div "T Messages (T)" at bounding box center [1048, 180] width 35 height 39
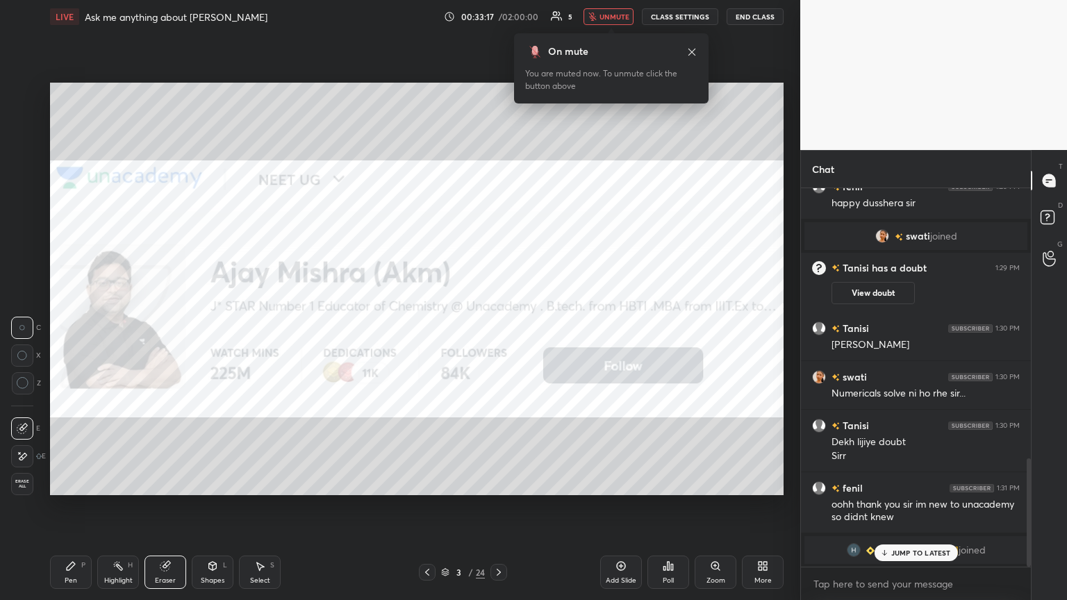
scroll to position [947, 0]
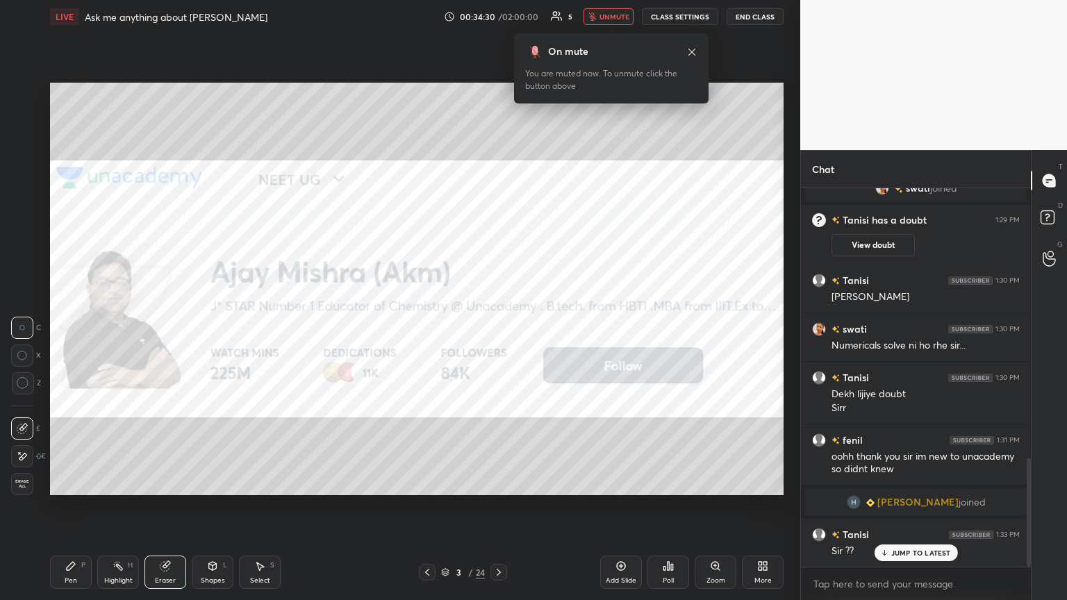
drag, startPoint x: 609, startPoint y: 13, endPoint x: 597, endPoint y: 61, distance: 50.0
click at [498, 19] on span "unmute" at bounding box center [614, 17] width 30 height 10
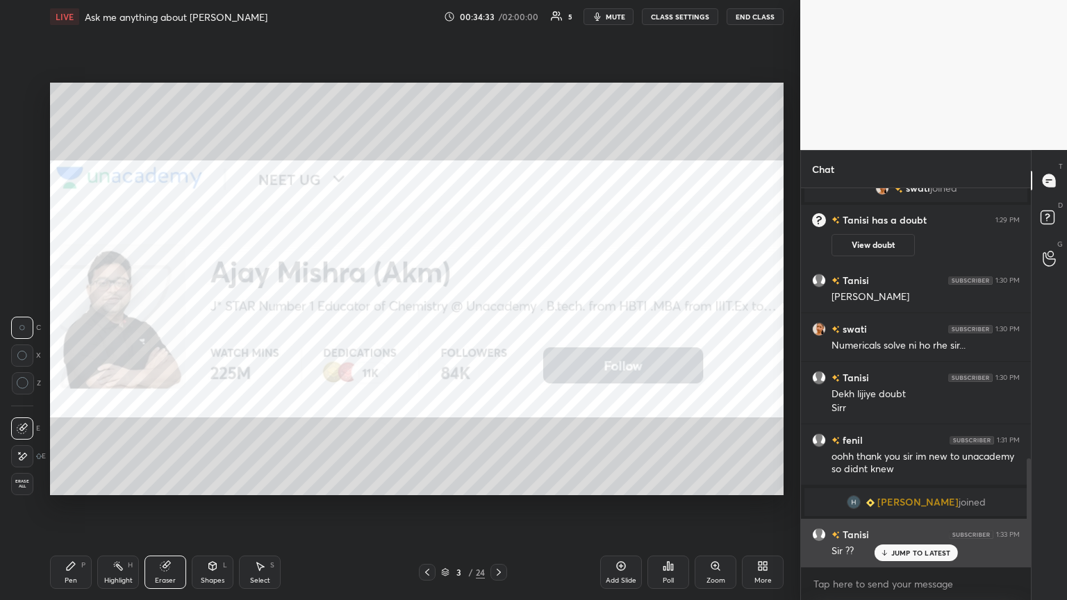
drag, startPoint x: 917, startPoint y: 556, endPoint x: 911, endPoint y: 530, distance: 26.3
click at [498, 326] on p "JUMP TO LATEST" at bounding box center [921, 553] width 60 height 8
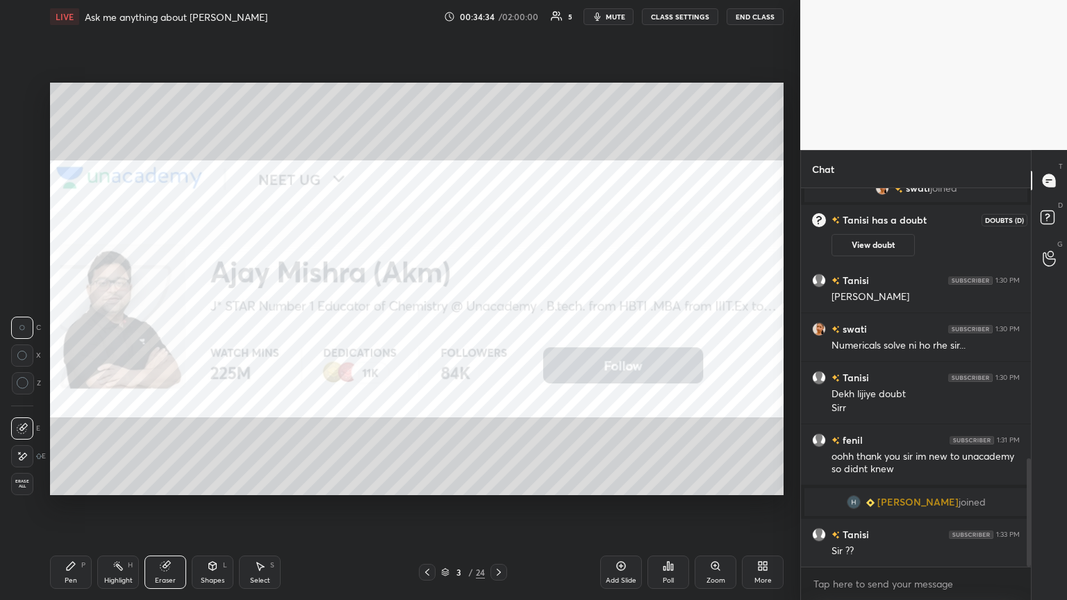
click at [498, 215] on icon at bounding box center [1047, 217] width 5 height 6
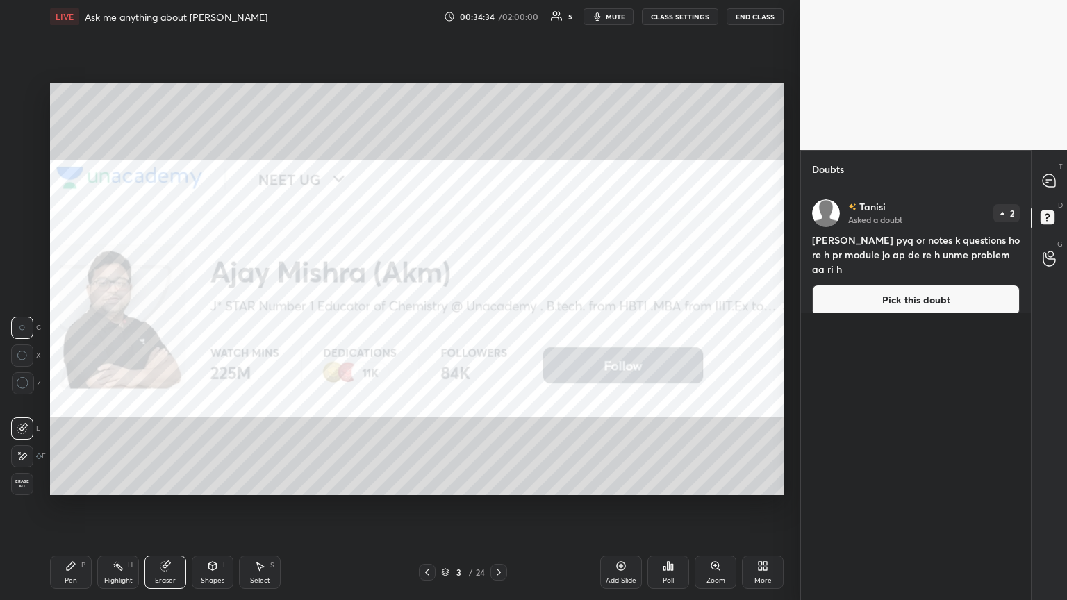
click at [498, 285] on button "Pick this doubt" at bounding box center [916, 300] width 208 height 31
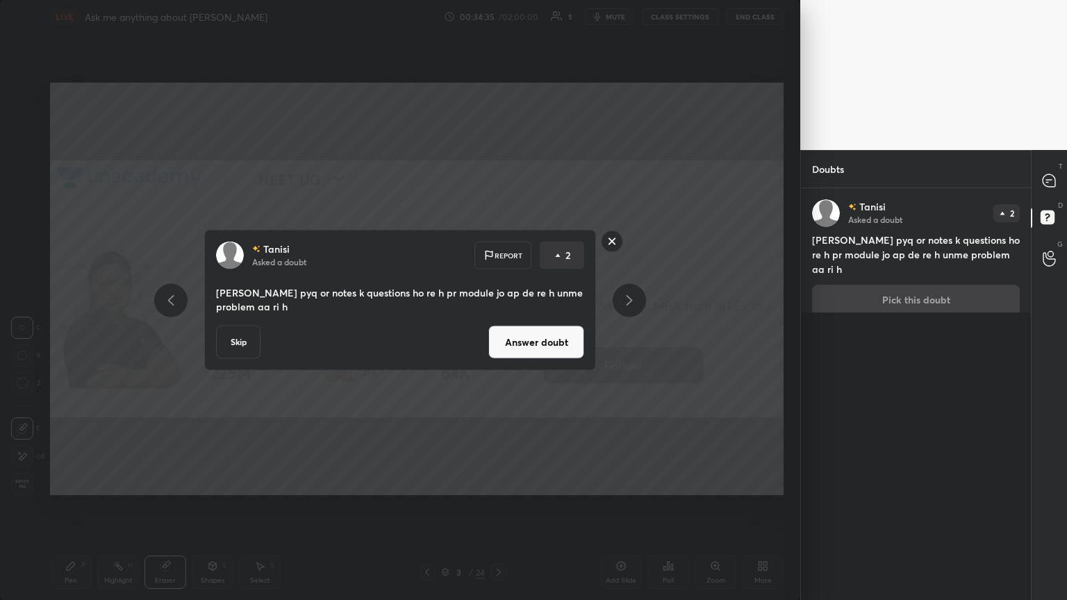
click at [494, 326] on button "Answer doubt" at bounding box center [536, 342] width 96 height 33
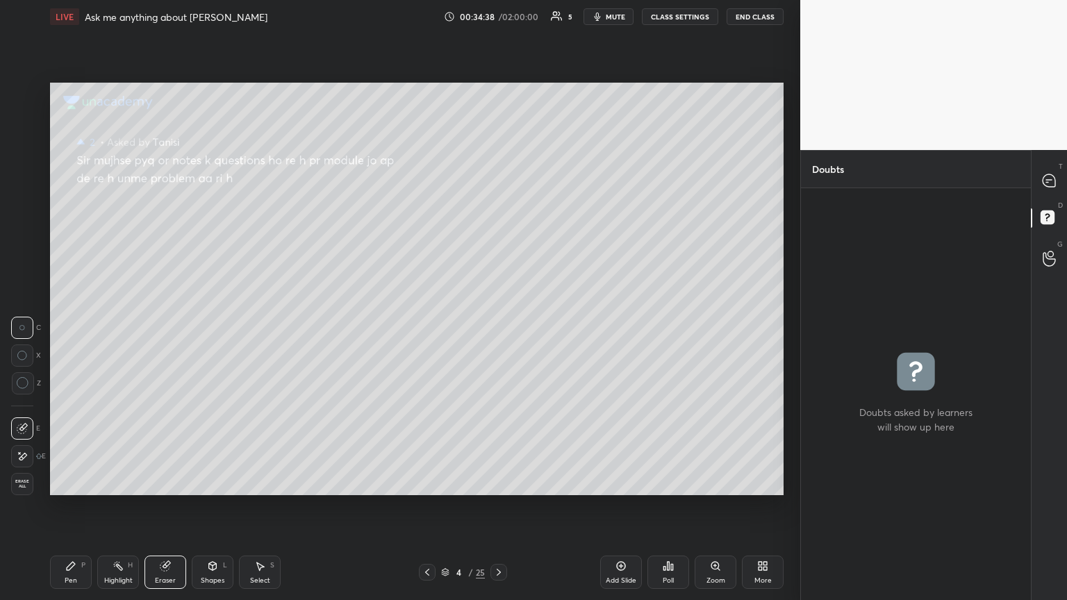
drag, startPoint x: 78, startPoint y: 572, endPoint x: 64, endPoint y: 533, distance: 40.9
click at [78, 326] on div "Pen P" at bounding box center [71, 572] width 42 height 33
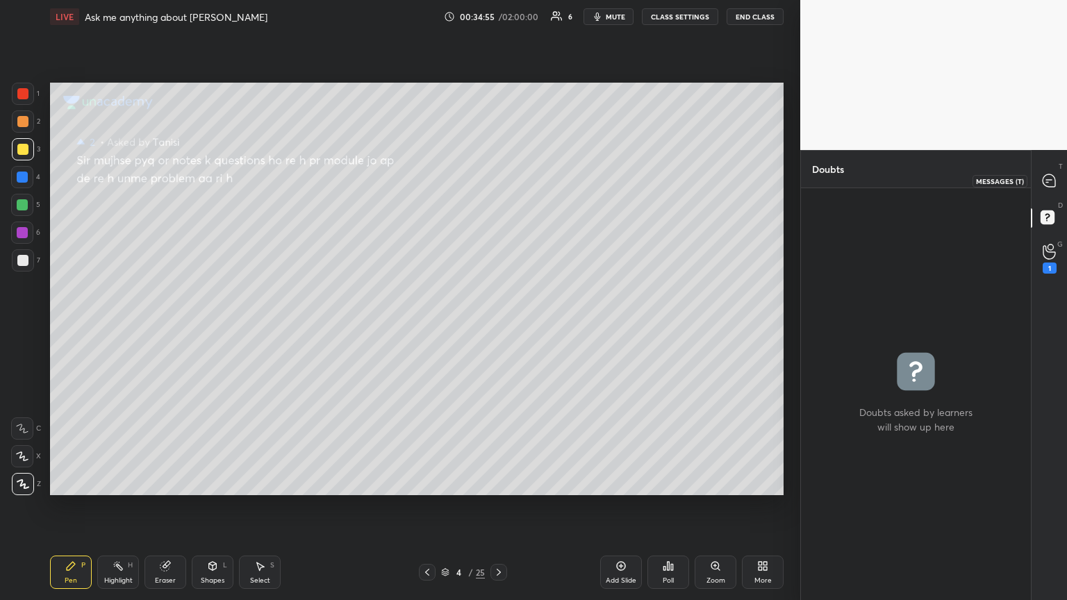
click at [498, 181] on icon at bounding box center [1048, 180] width 13 height 13
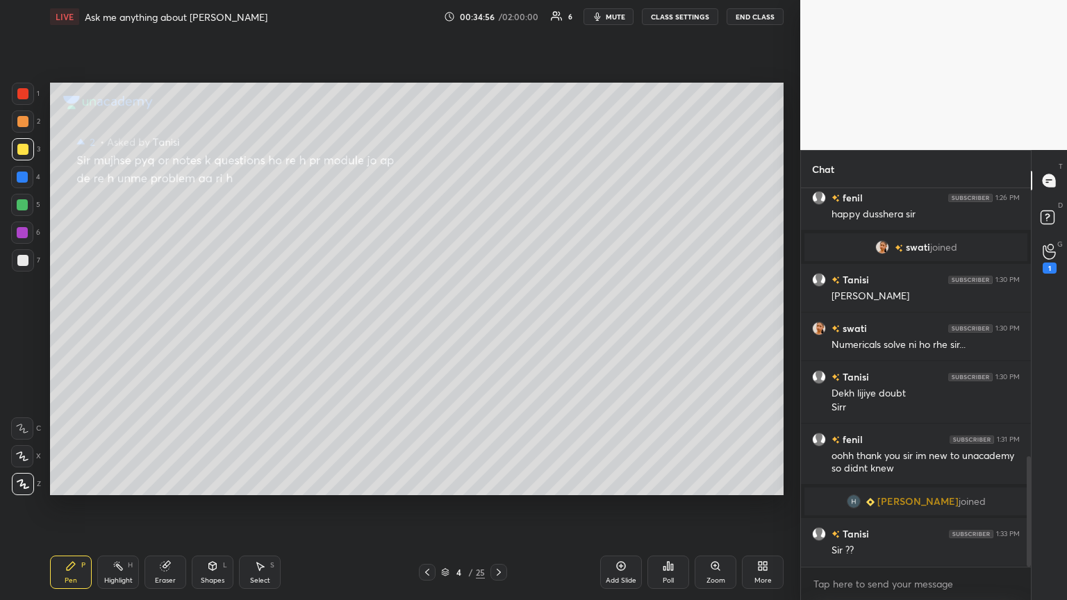
scroll to position [922, 0]
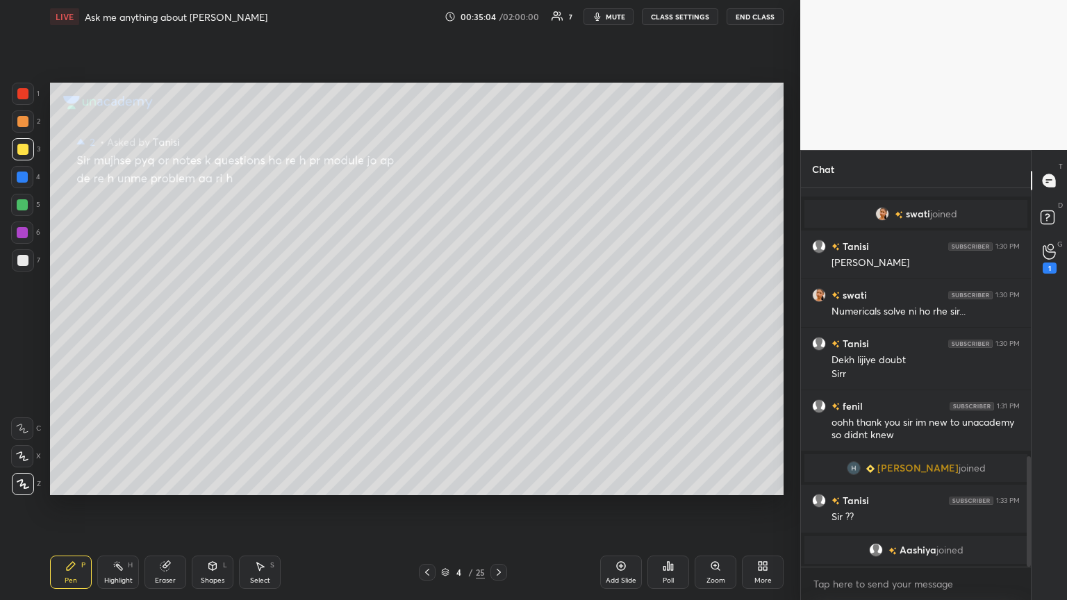
click at [424, 326] on icon at bounding box center [427, 572] width 11 height 11
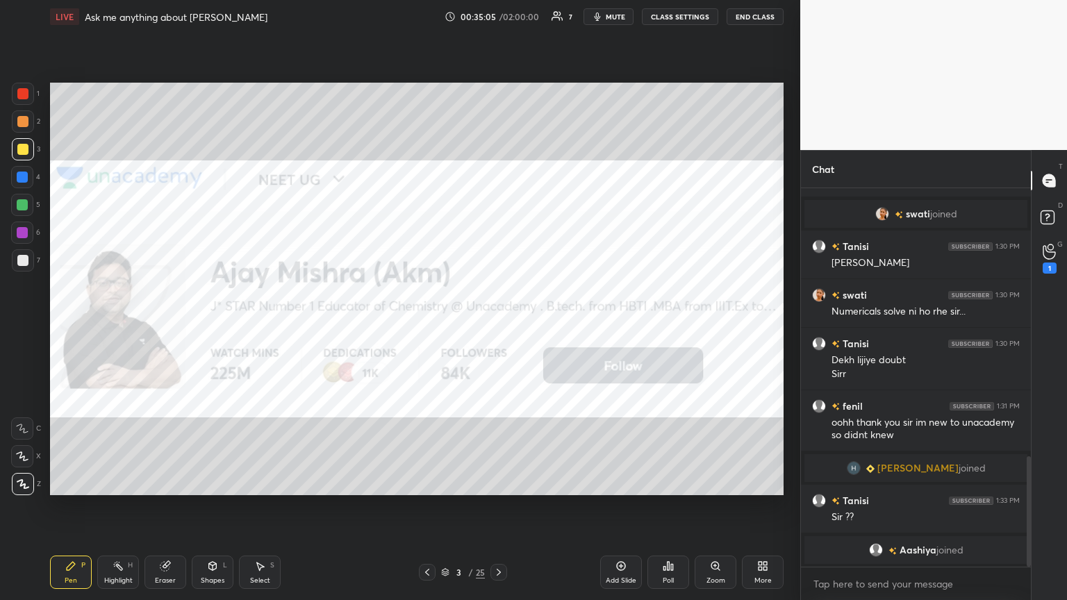
click at [423, 326] on icon at bounding box center [427, 572] width 11 height 11
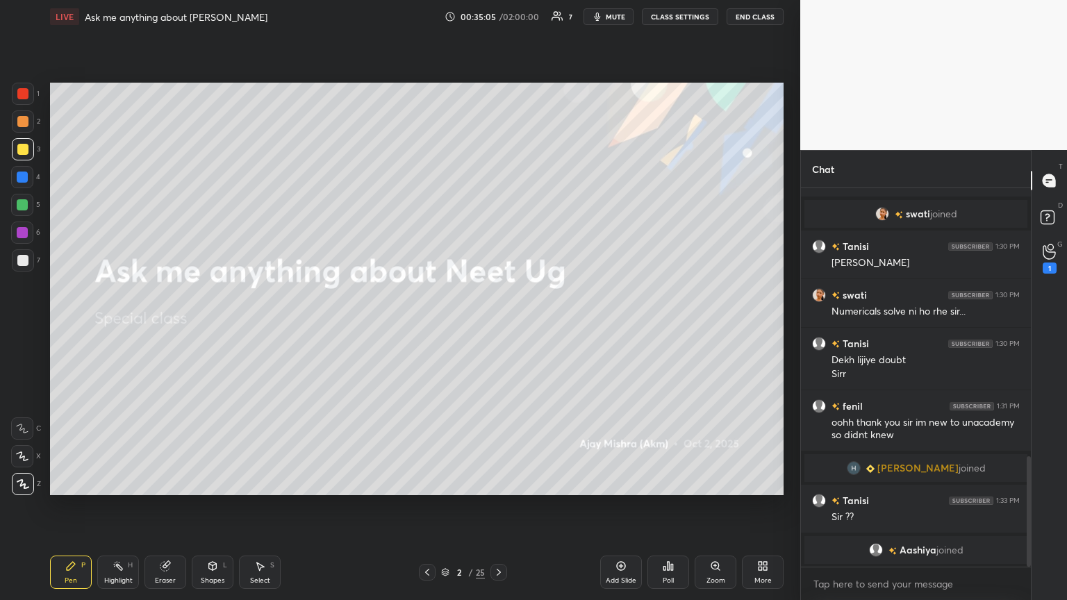
click at [422, 326] on icon at bounding box center [427, 572] width 11 height 11
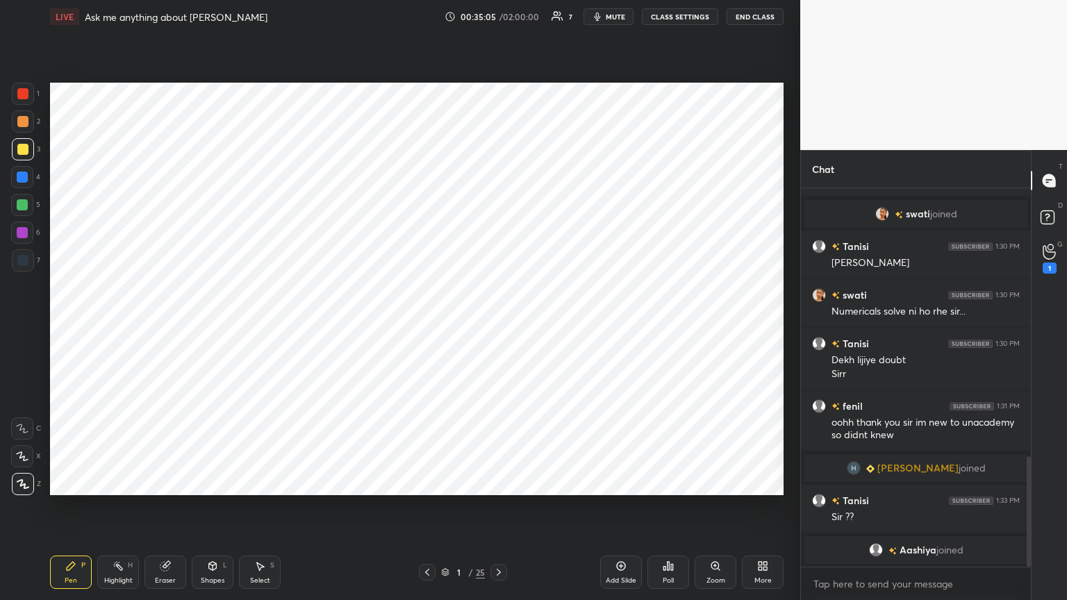
click at [498, 326] on icon at bounding box center [498, 572] width 11 height 11
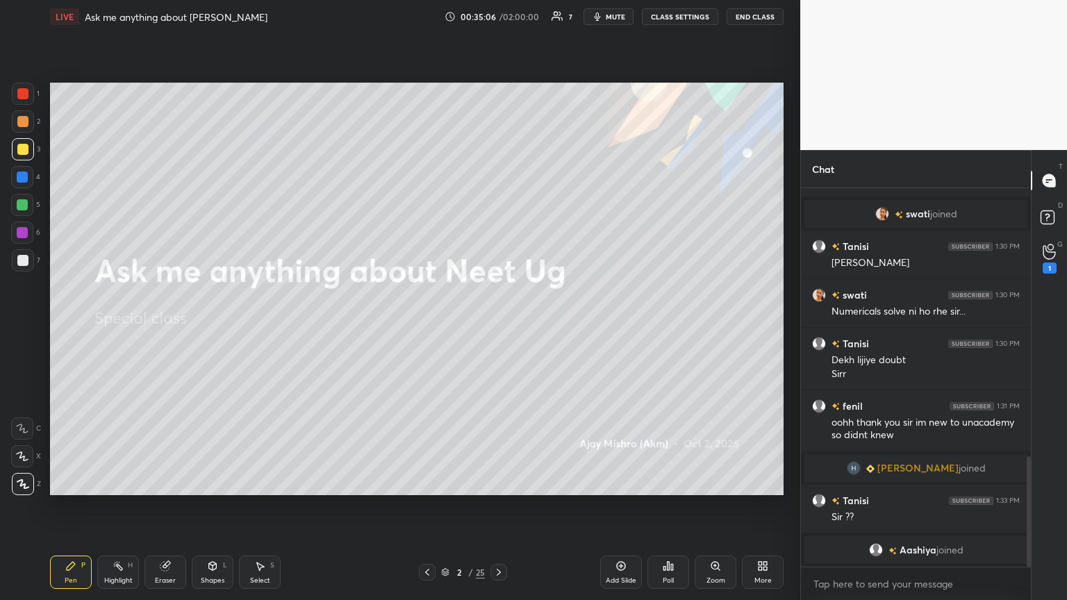
click at [498, 326] on icon at bounding box center [498, 572] width 11 height 11
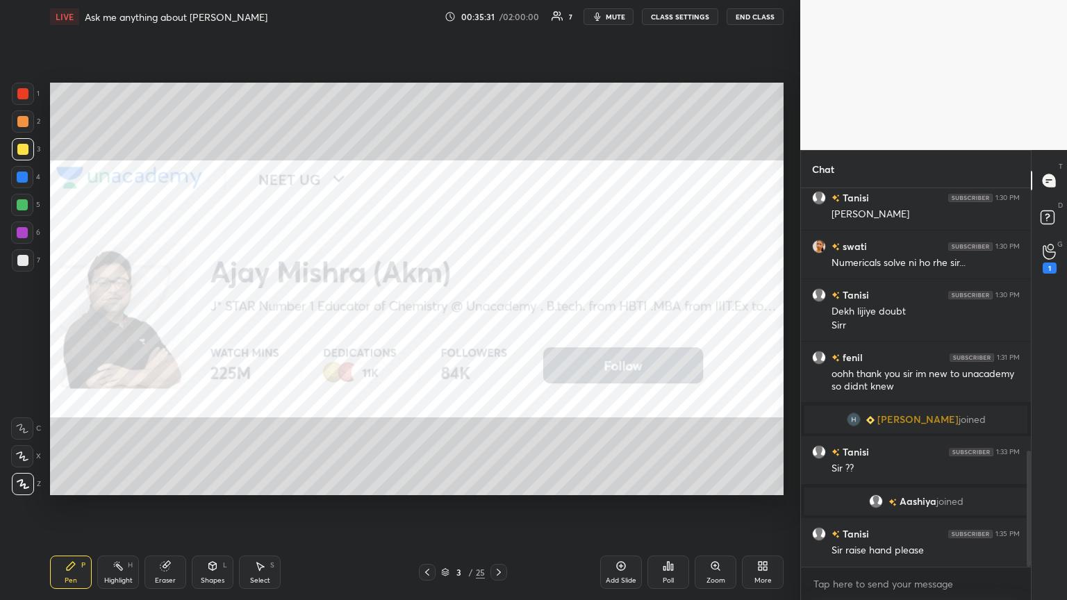
scroll to position [891, 0]
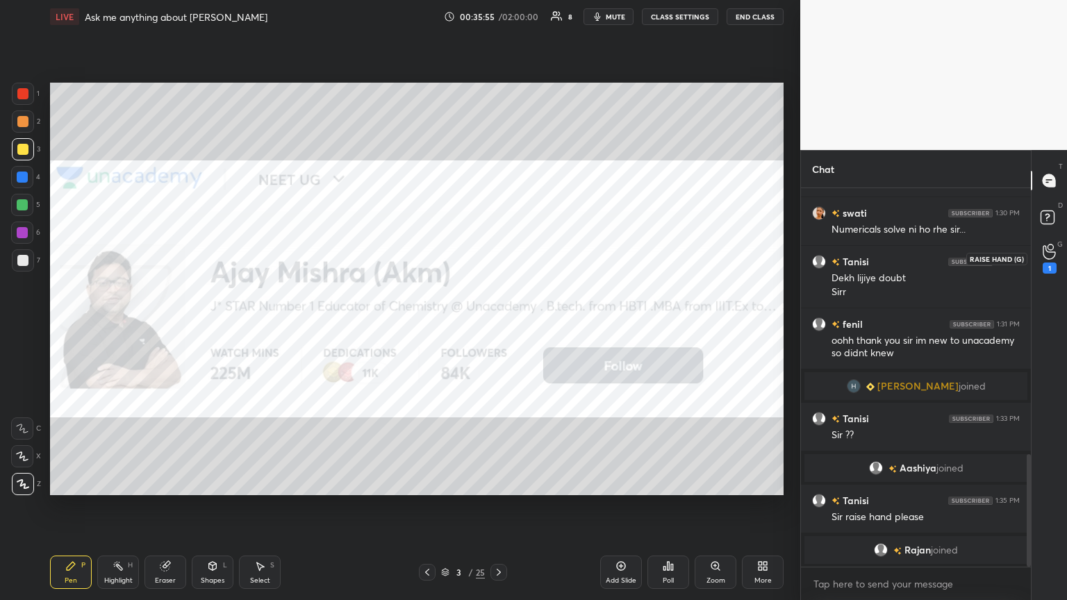
click at [498, 263] on div "1" at bounding box center [1049, 268] width 14 height 11
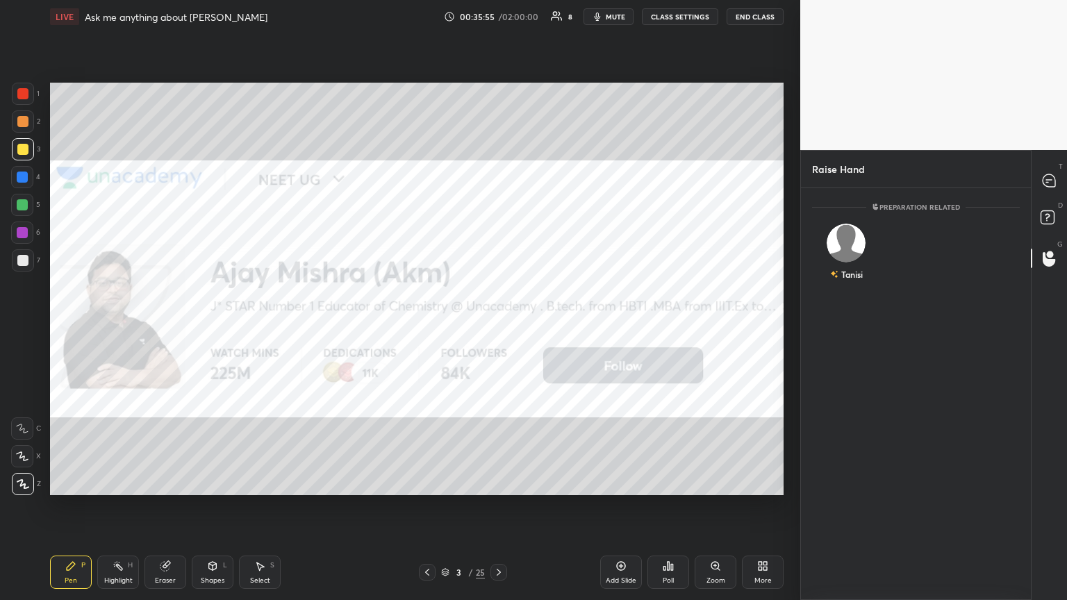
scroll to position [4, 4]
click at [498, 257] on div "Tanisi" at bounding box center [846, 255] width 69 height 81
click at [498, 283] on button "INVITE" at bounding box center [846, 284] width 56 height 18
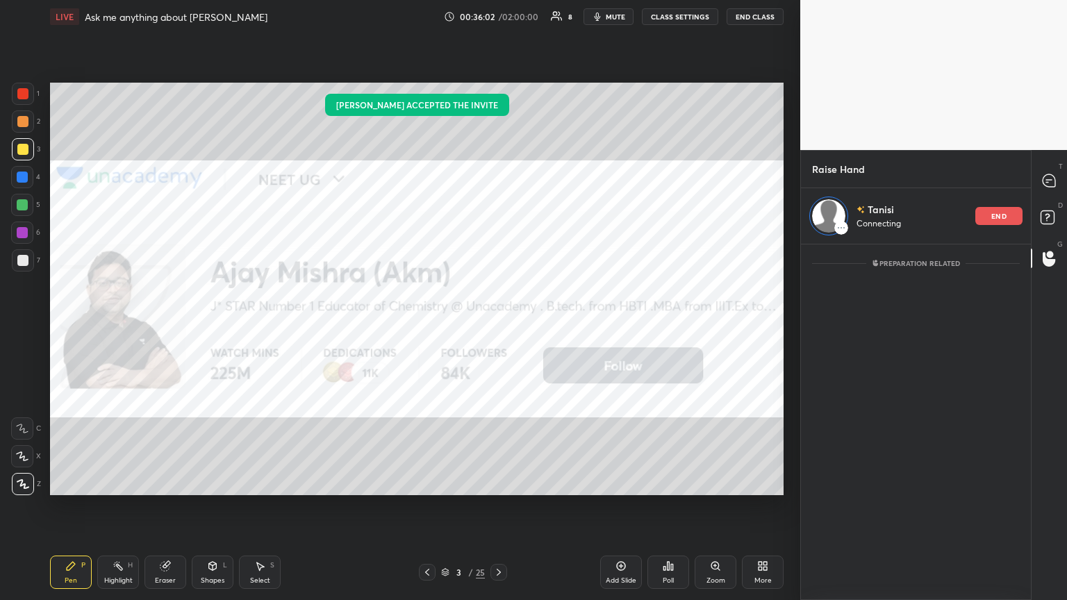
drag, startPoint x: 170, startPoint y: 571, endPoint x: 265, endPoint y: 505, distance: 115.8
click at [176, 326] on div "Eraser" at bounding box center [165, 572] width 42 height 33
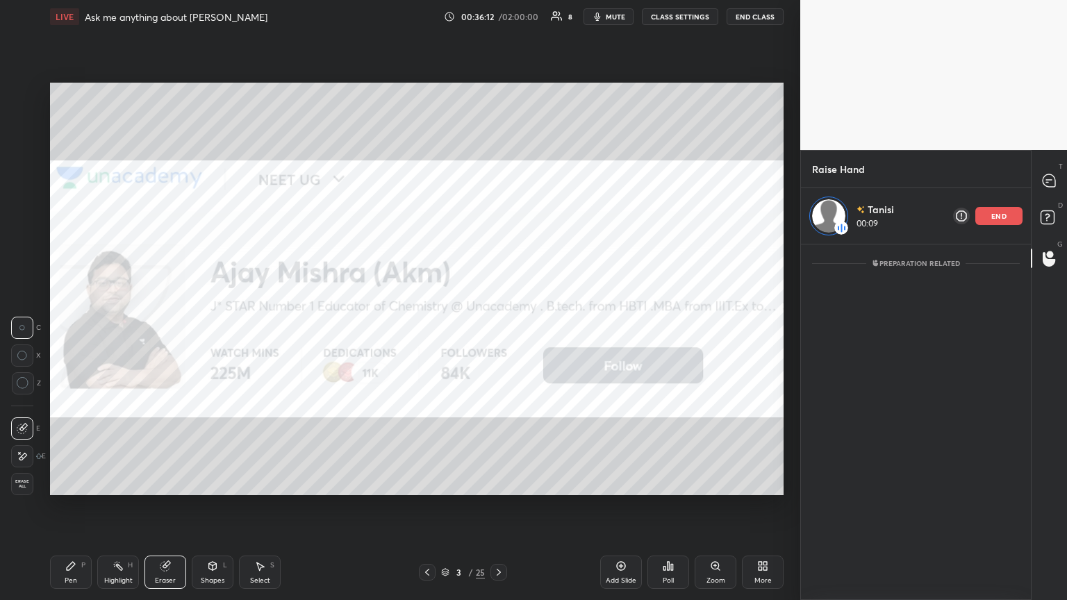
click at [498, 326] on icon at bounding box center [499, 572] width 4 height 7
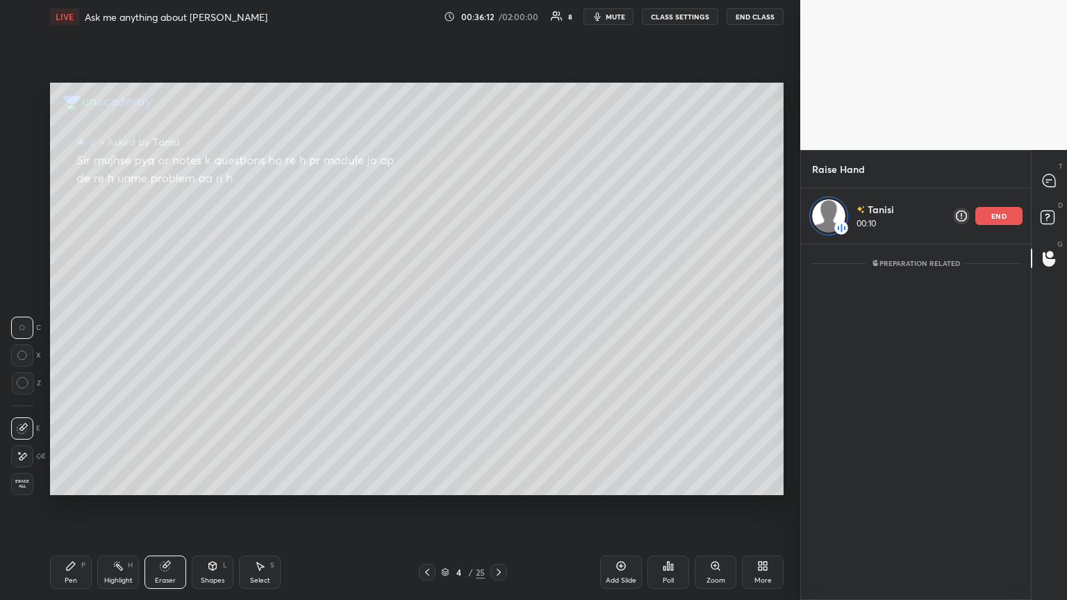
click at [498, 326] on div at bounding box center [498, 572] width 17 height 17
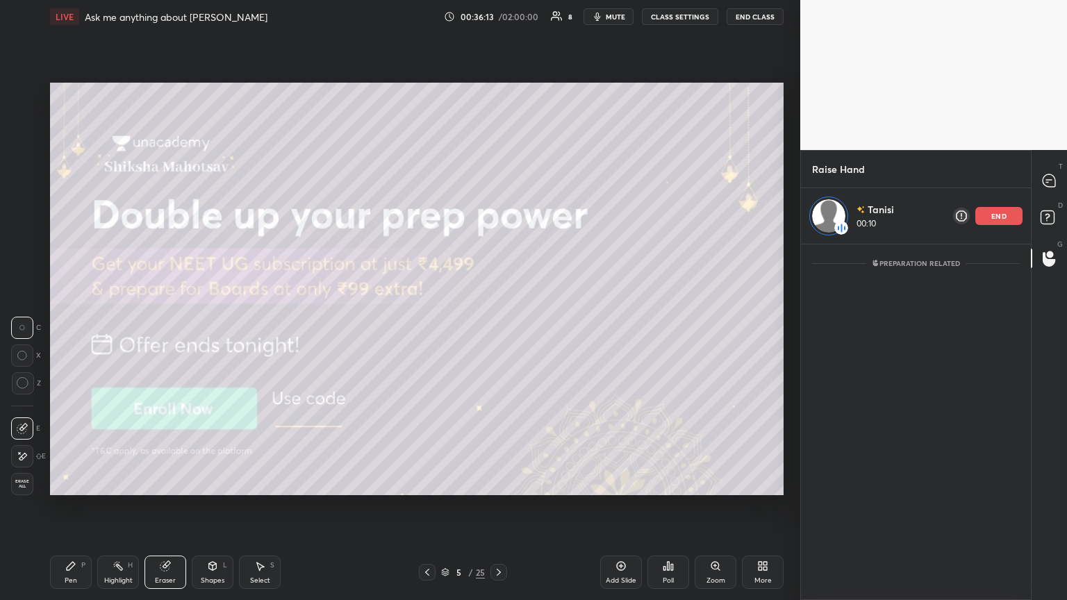
click at [431, 326] on div at bounding box center [427, 572] width 17 height 17
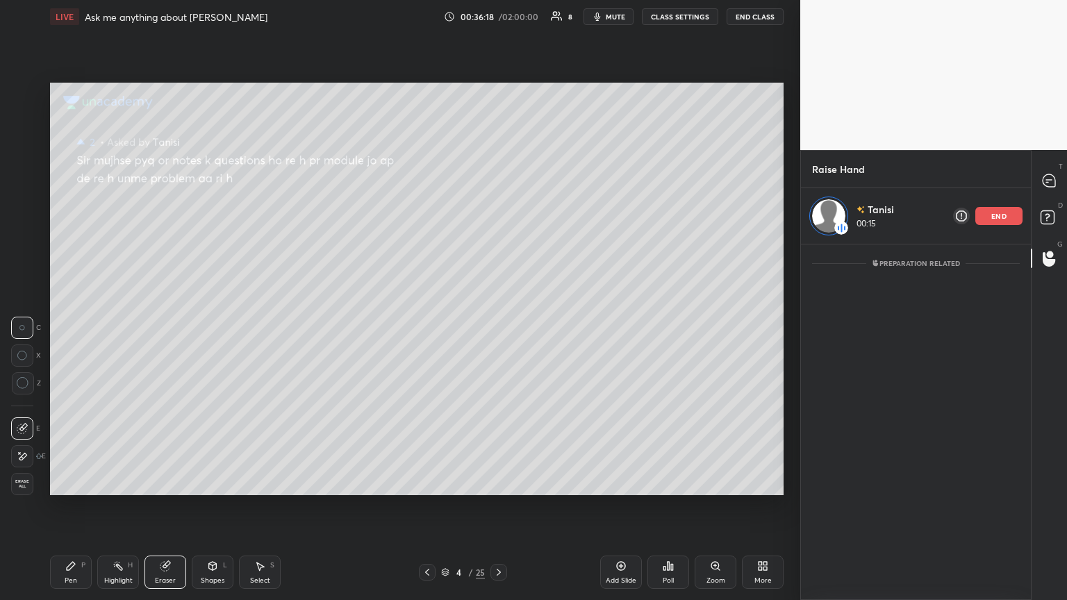
click at [118, 326] on div "Highlight H" at bounding box center [118, 572] width 42 height 33
click at [78, 326] on div "Pen P" at bounding box center [71, 572] width 42 height 33
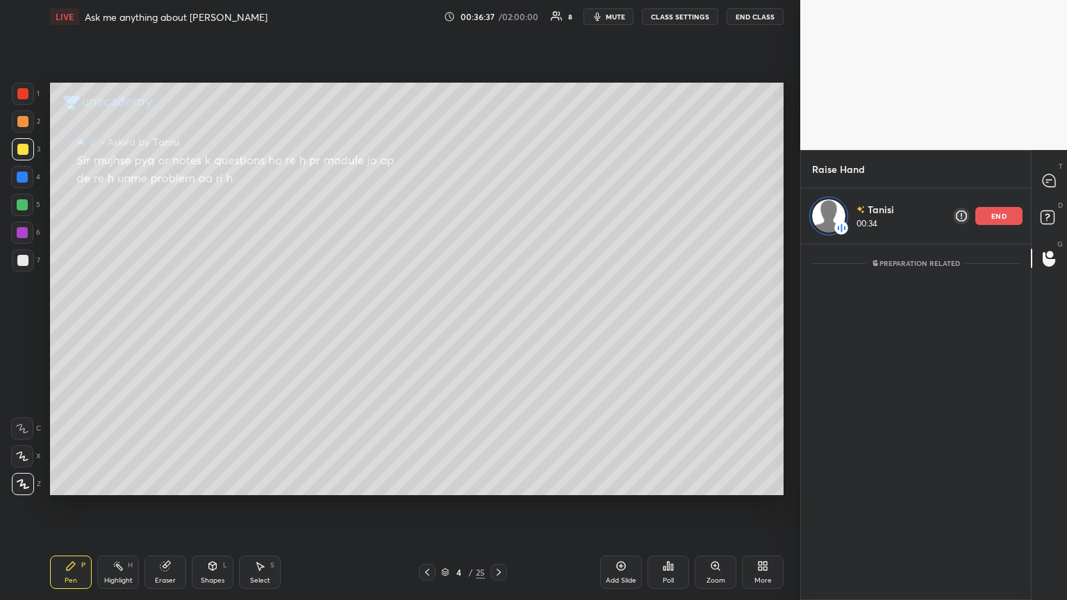
click at [24, 260] on div at bounding box center [23, 260] width 22 height 22
drag, startPoint x: 172, startPoint y: 572, endPoint x: 311, endPoint y: 497, distance: 158.2
click at [173, 326] on div "Eraser" at bounding box center [165, 572] width 42 height 33
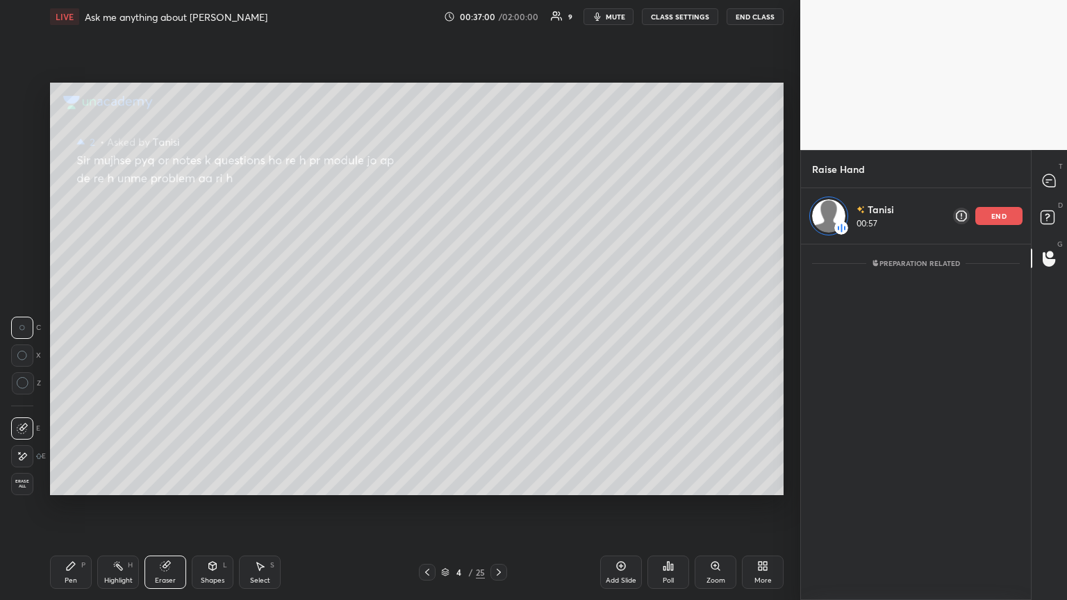
click at [83, 326] on div "Pen P" at bounding box center [71, 572] width 42 height 33
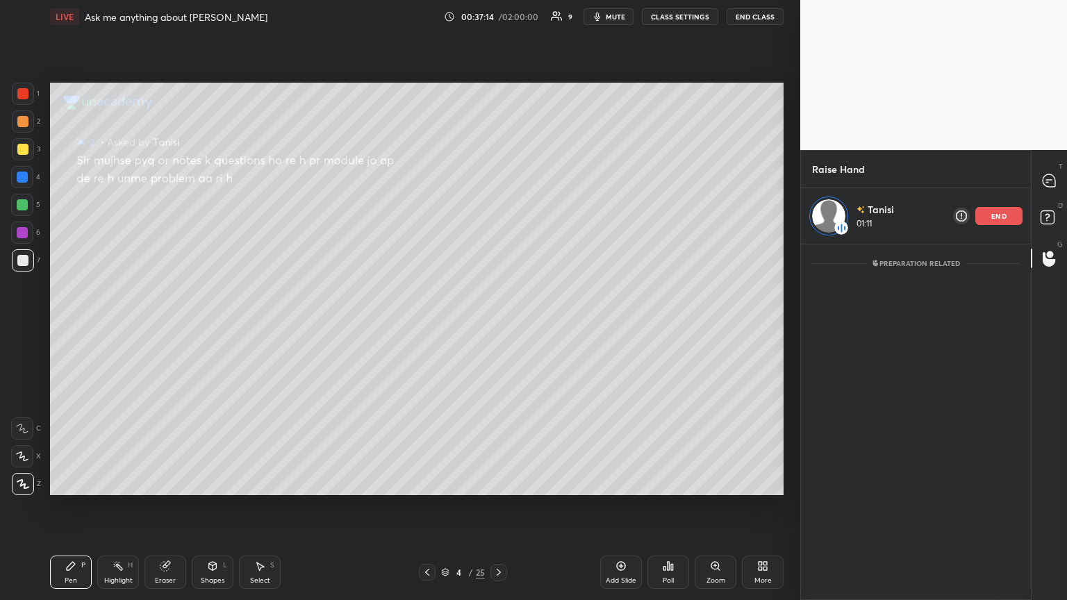
click at [498, 217] on p "end" at bounding box center [998, 216] width 15 height 7
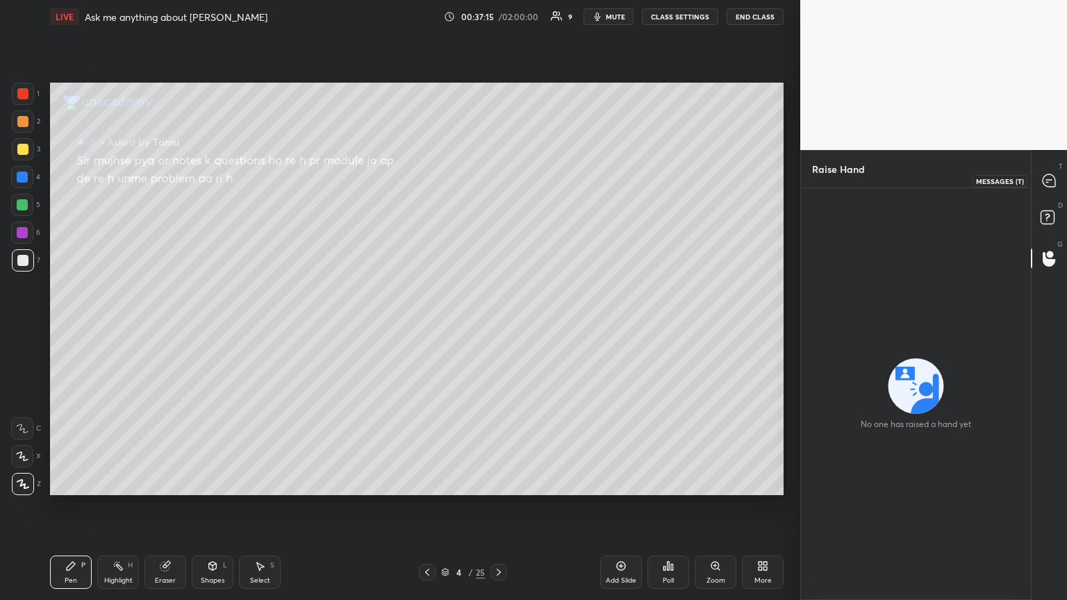
click at [498, 181] on icon at bounding box center [1048, 180] width 13 height 13
type textarea "x"
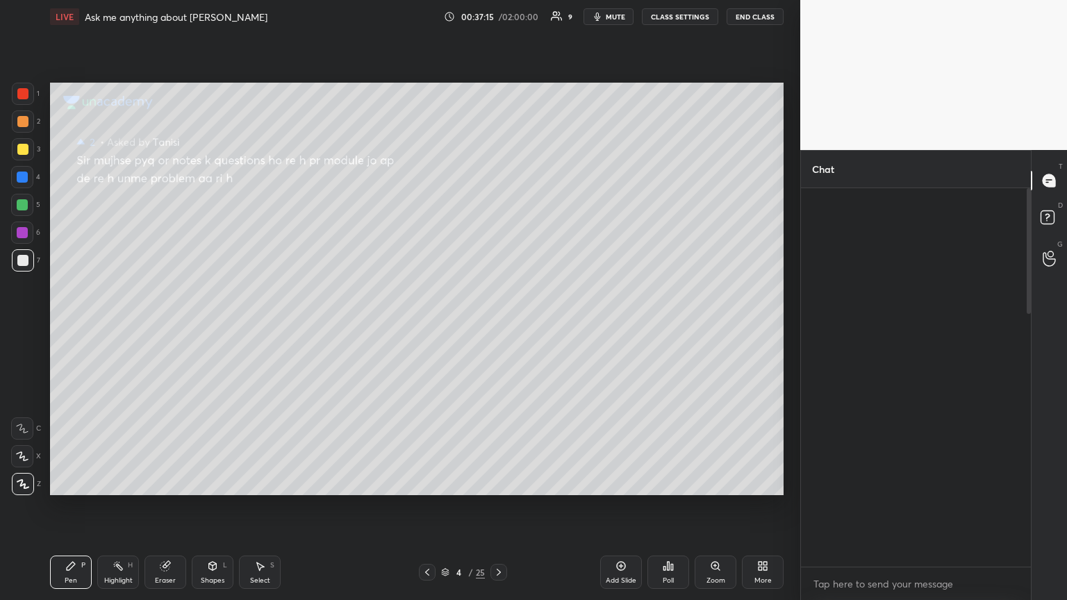
scroll to position [374, 226]
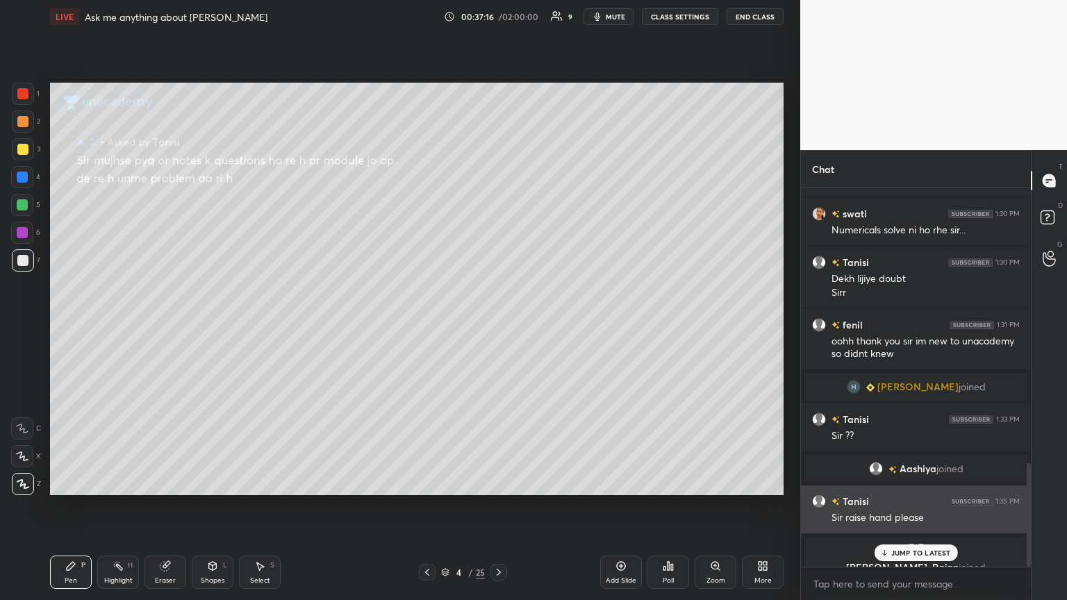
click at [498, 326] on div "JUMP TO LATEST" at bounding box center [915, 553] width 83 height 17
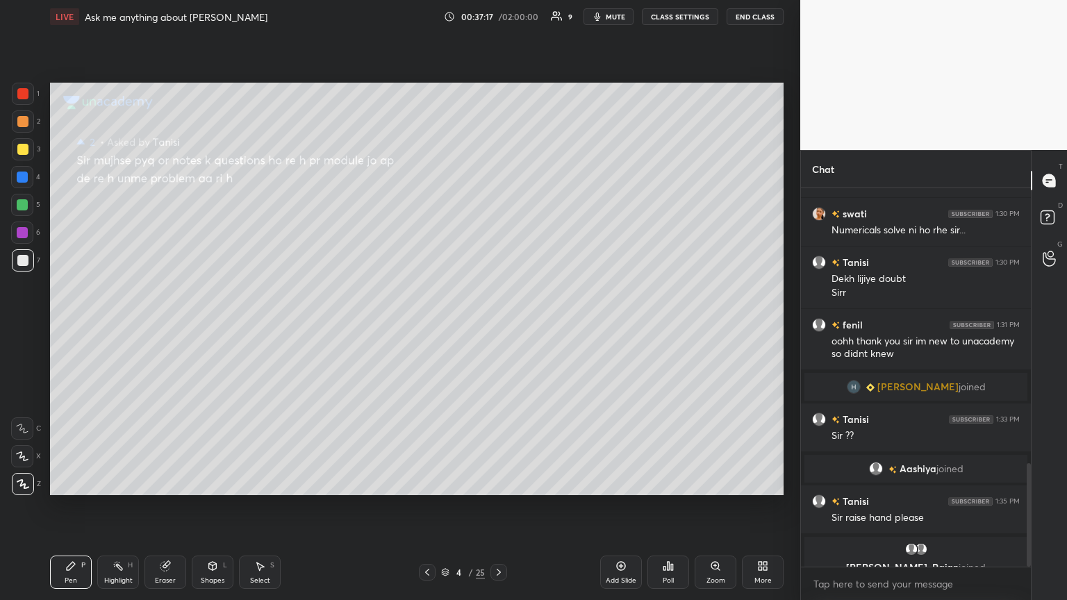
click at [498, 18] on span "mute" at bounding box center [615, 17] width 19 height 10
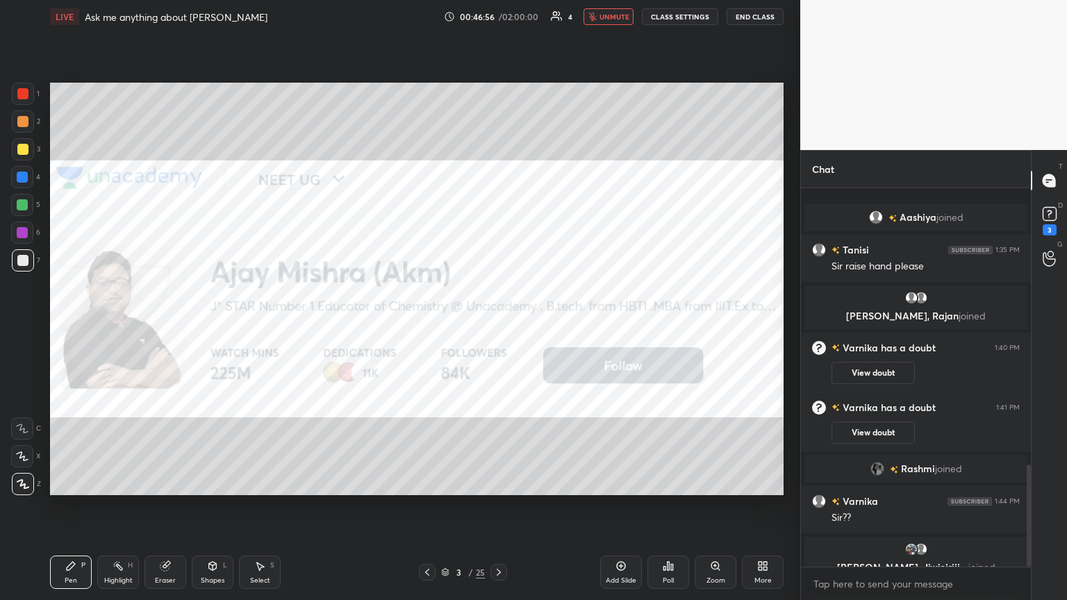
scroll to position [1099, 0]
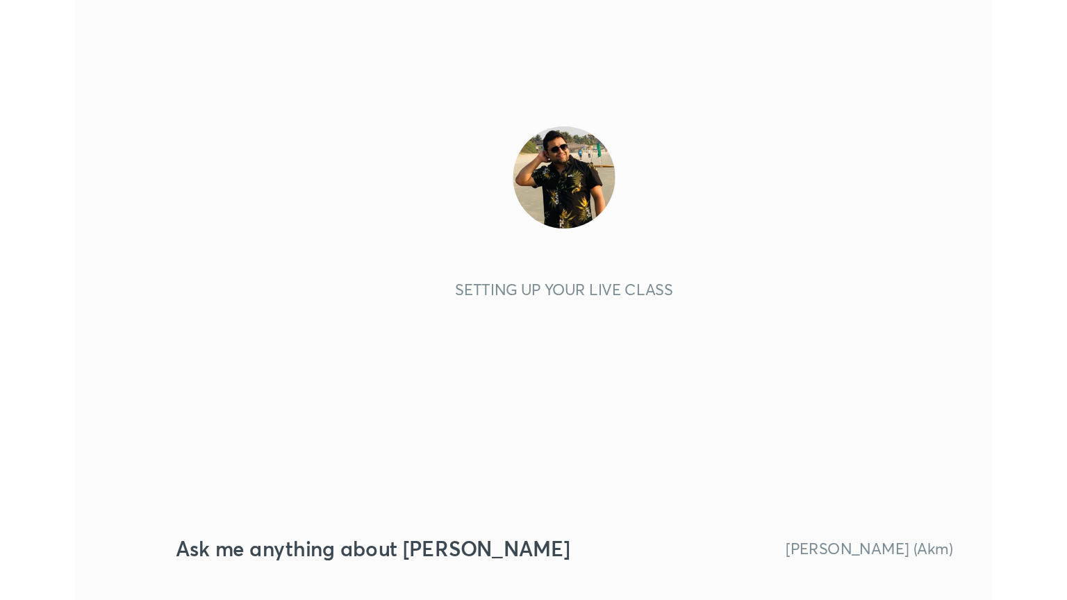
scroll to position [238, 443]
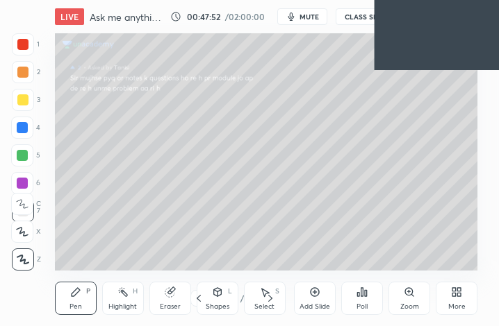
click at [453, 306] on div "More" at bounding box center [456, 307] width 17 height 7
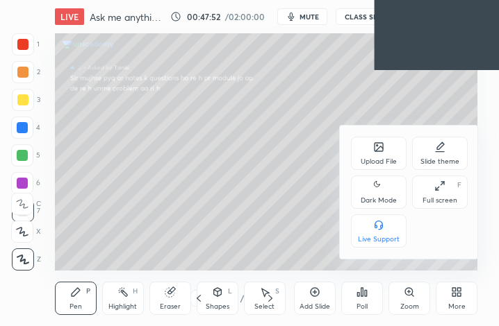
click at [380, 197] on div "Dark Mode" at bounding box center [378, 200] width 36 height 7
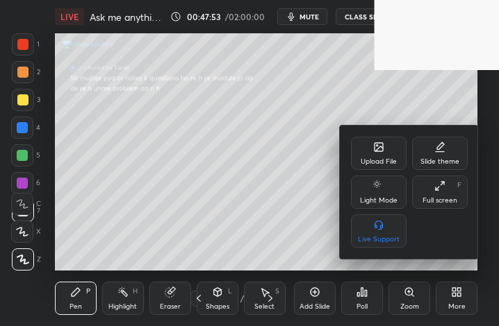
click at [435, 199] on div "Full screen" at bounding box center [439, 200] width 35 height 7
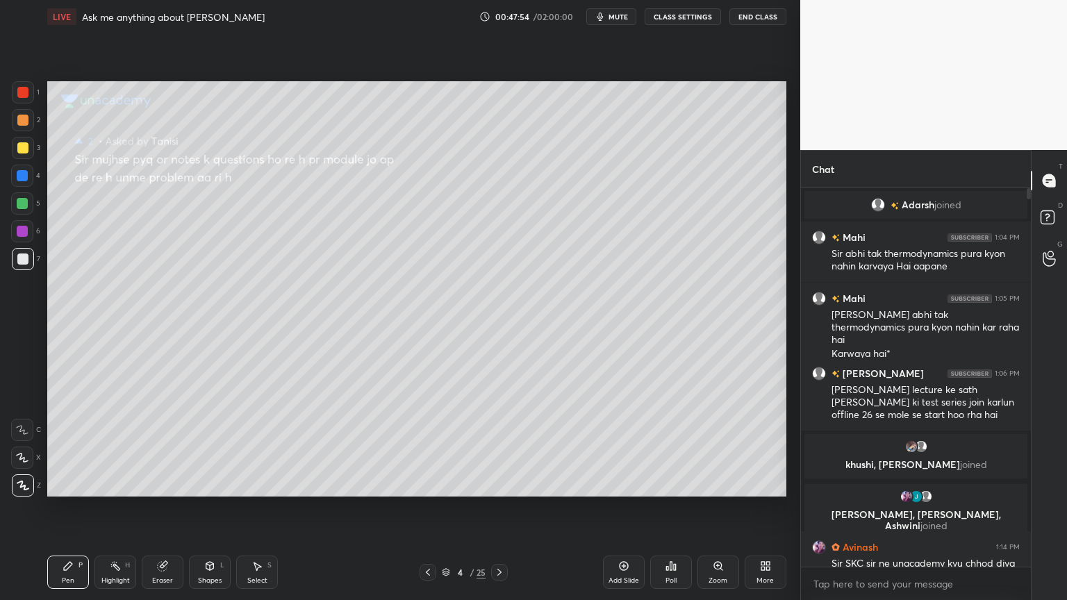
scroll to position [0, 0]
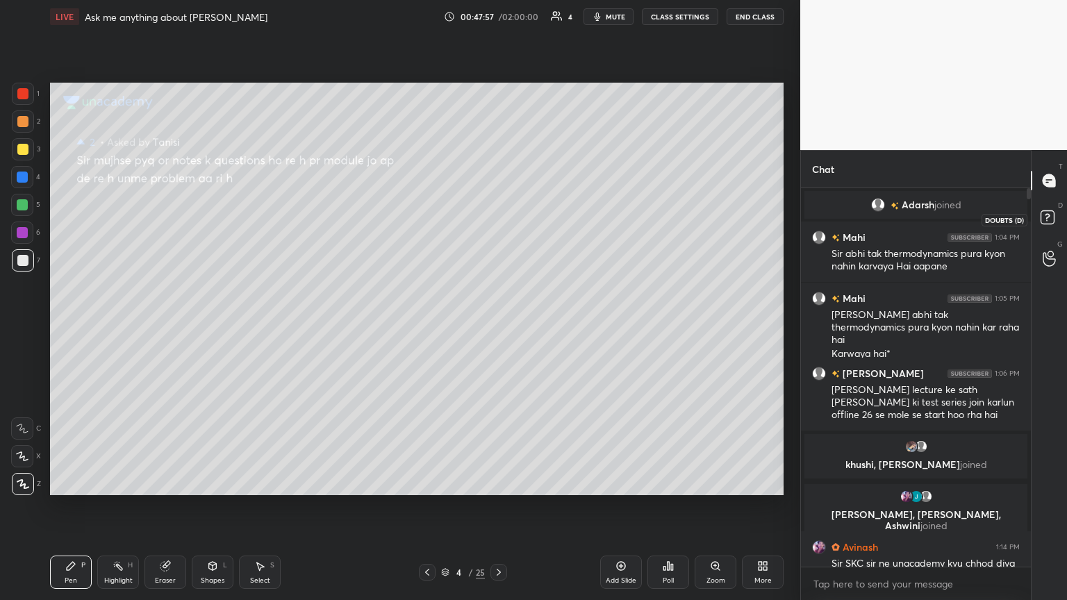
click at [498, 219] on rect at bounding box center [1046, 217] width 13 height 13
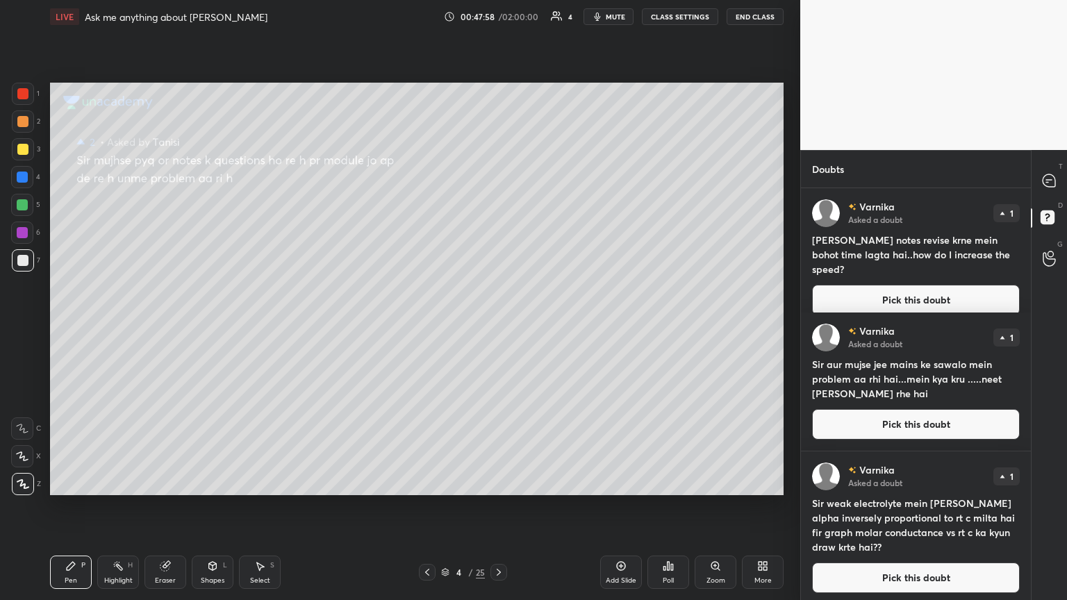
click at [498, 292] on button "Pick this doubt" at bounding box center [916, 300] width 208 height 31
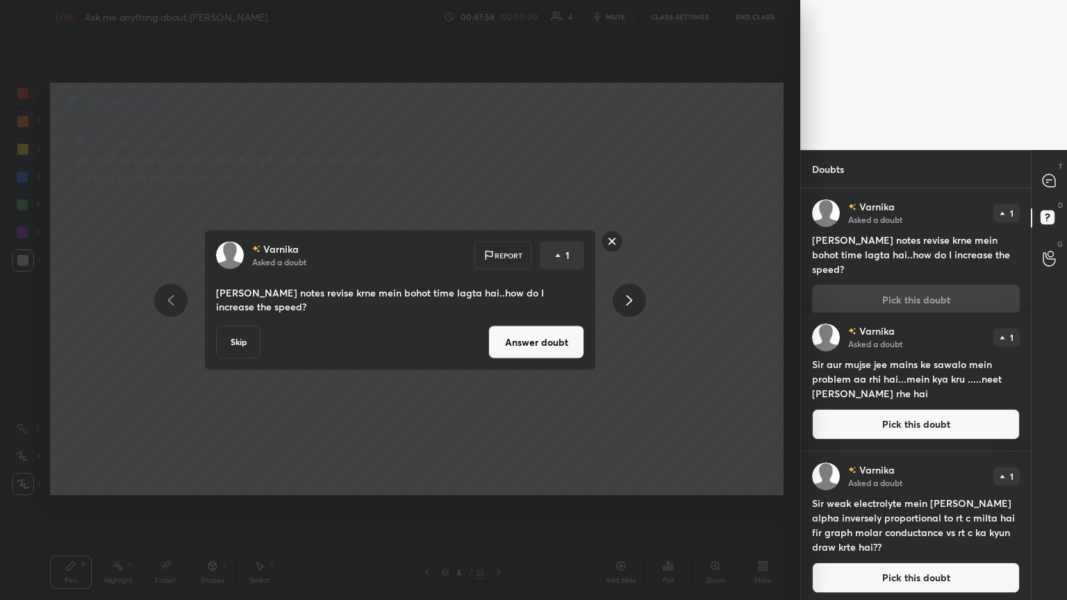
click at [498, 326] on button "Answer doubt" at bounding box center [536, 342] width 96 height 33
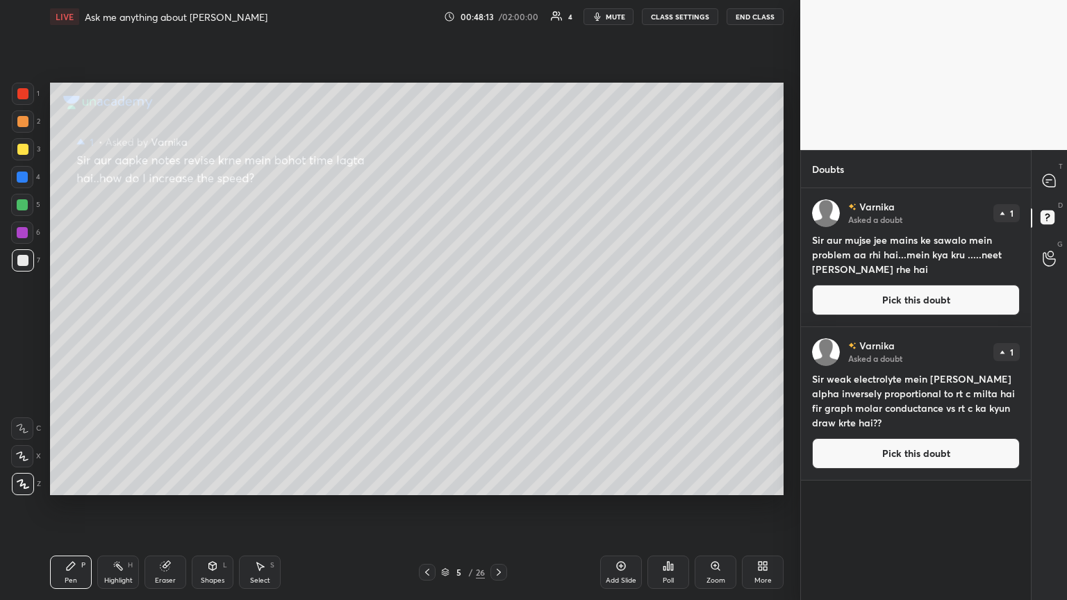
click at [498, 303] on button "Pick this doubt" at bounding box center [916, 300] width 208 height 31
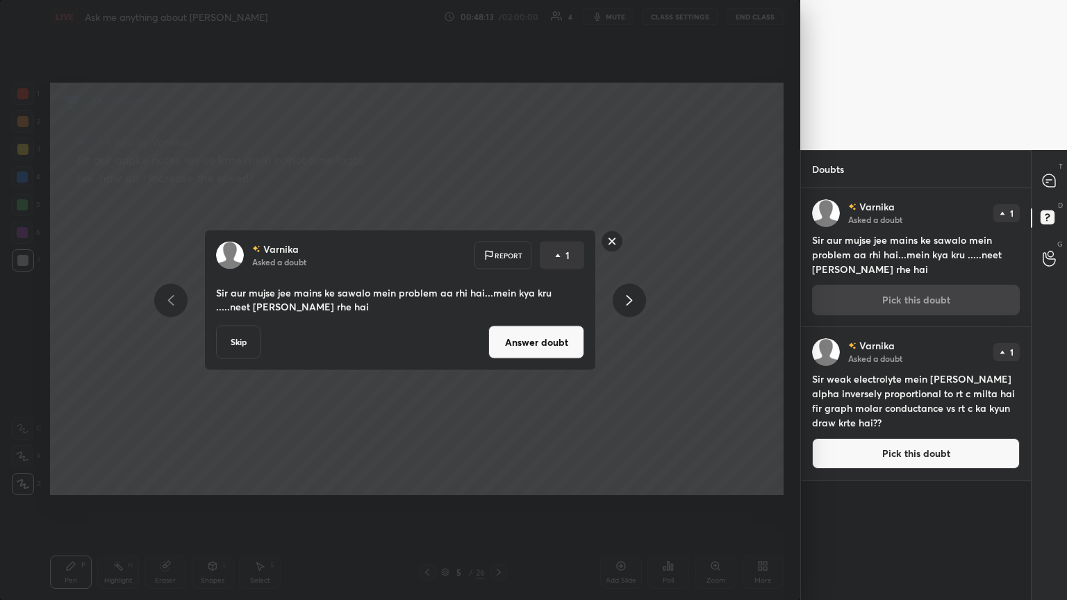
click at [498, 326] on button "Answer doubt" at bounding box center [536, 342] width 96 height 33
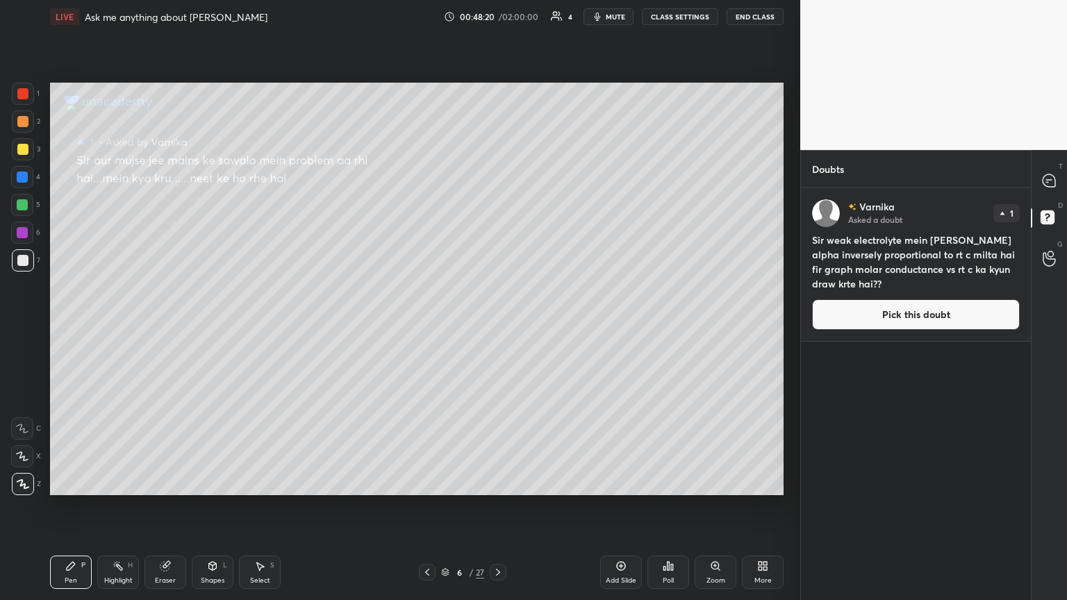
click at [498, 308] on button "Pick this doubt" at bounding box center [916, 314] width 208 height 31
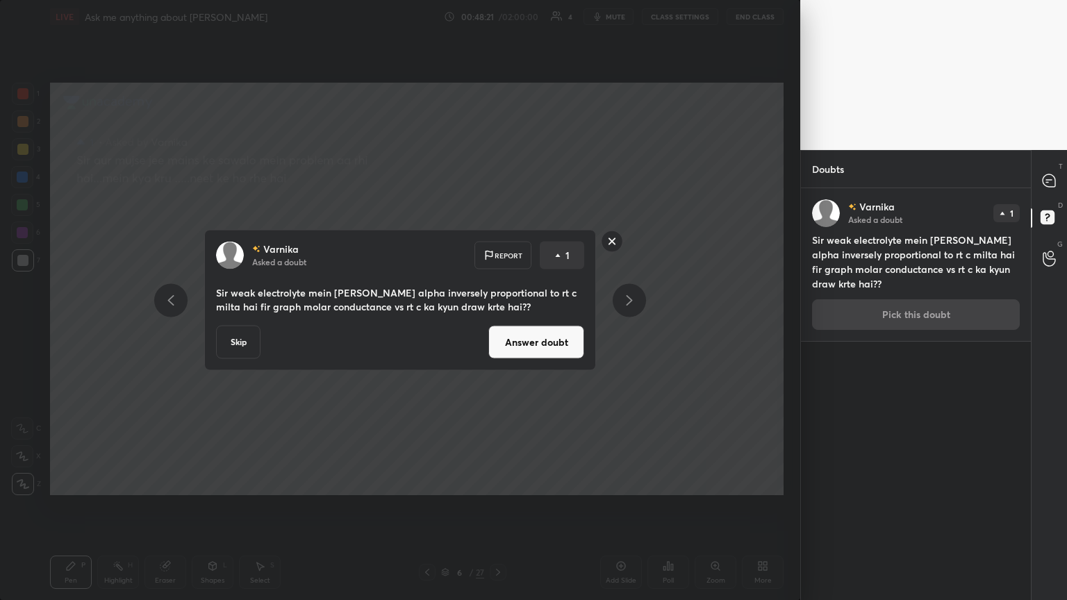
click at [498, 326] on button "Answer doubt" at bounding box center [536, 342] width 96 height 33
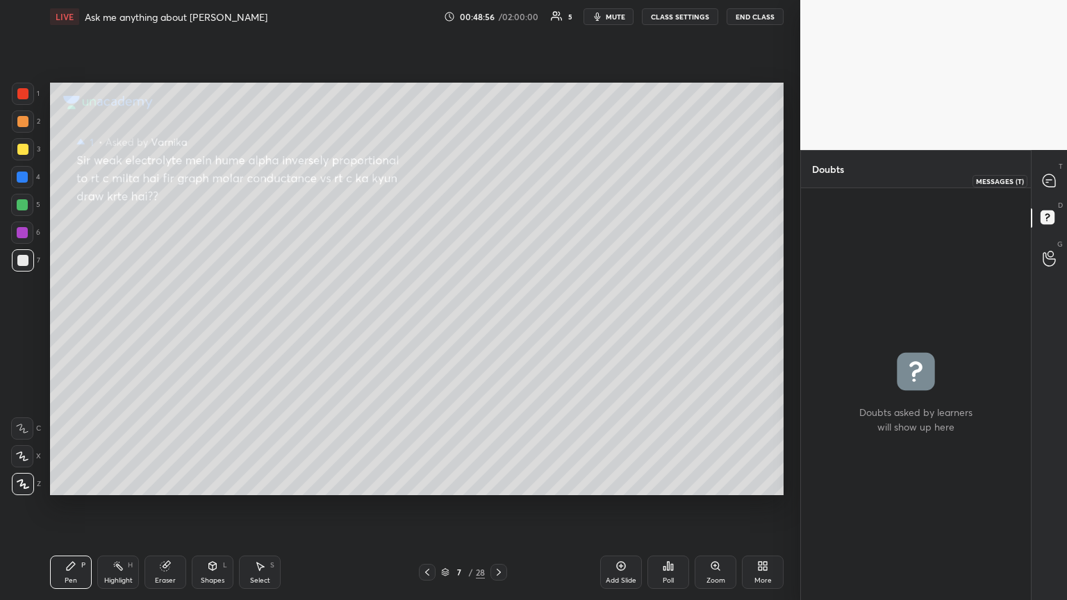
drag, startPoint x: 1054, startPoint y: 178, endPoint x: 1042, endPoint y: 181, distance: 12.0
click at [498, 180] on icon at bounding box center [1049, 181] width 15 height 15
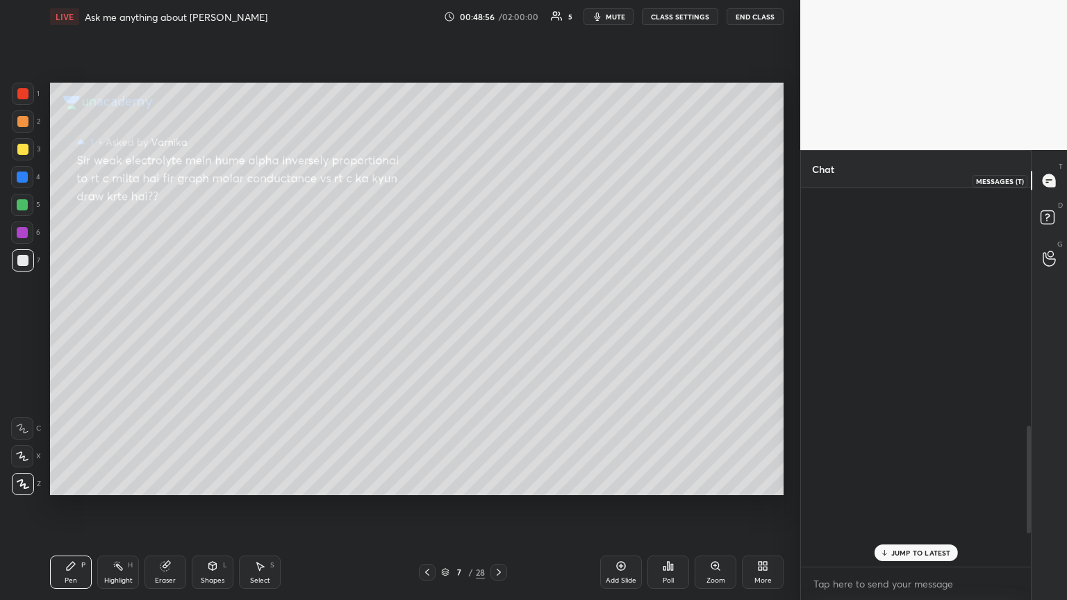
scroll to position [374, 226]
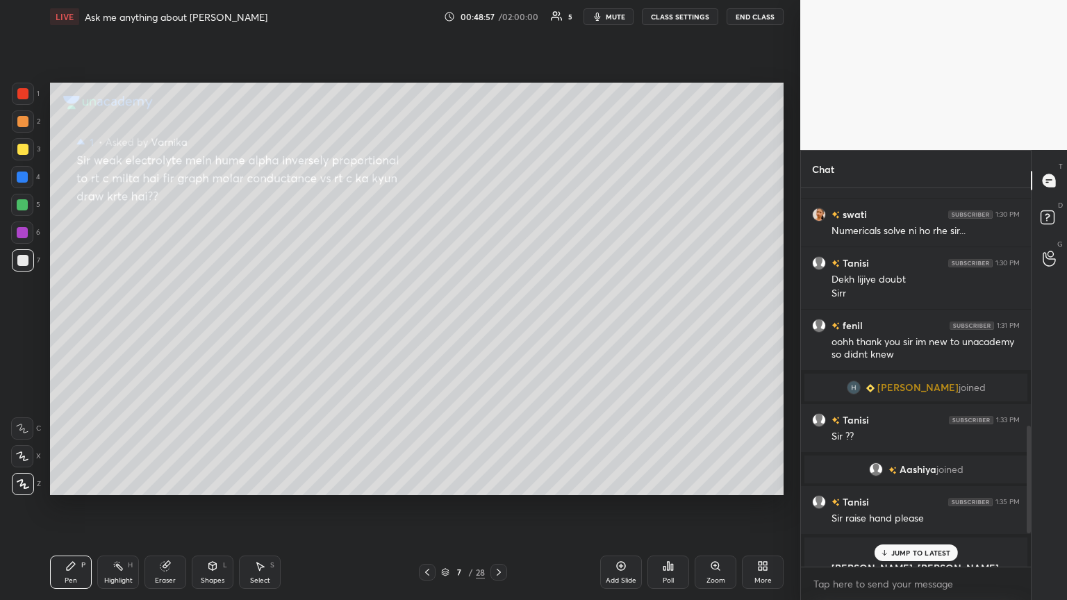
click at [498, 326] on p "JUMP TO LATEST" at bounding box center [921, 553] width 60 height 8
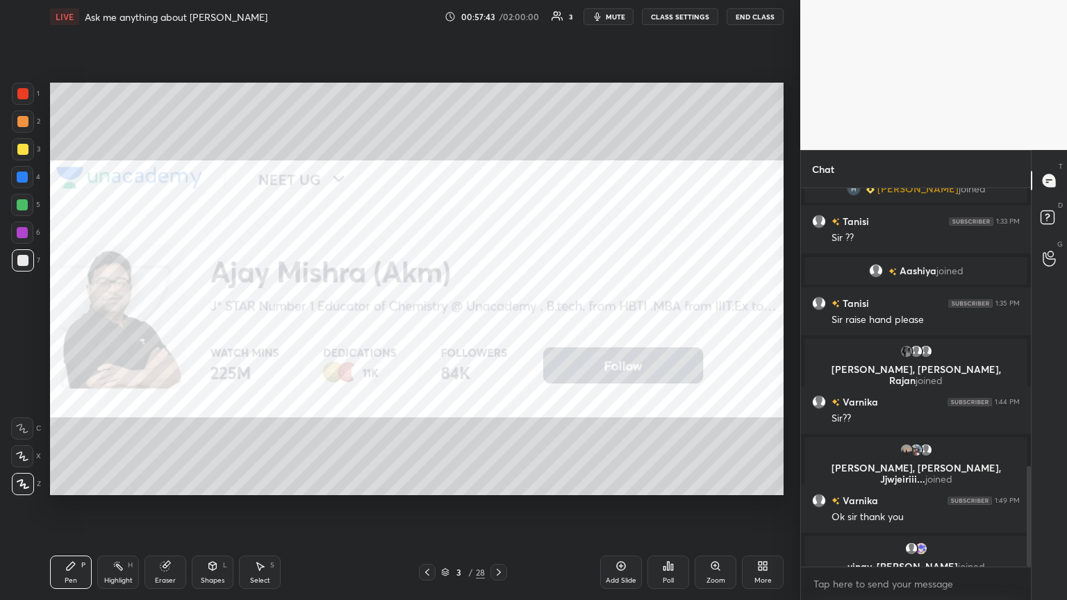
scroll to position [1047, 0]
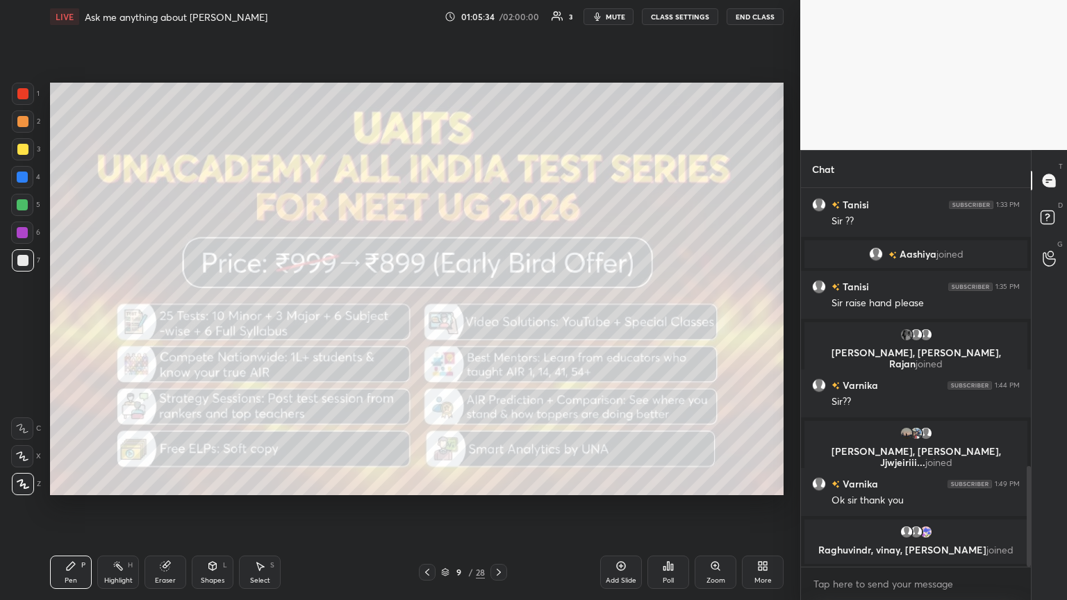
drag, startPoint x: 159, startPoint y: 567, endPoint x: 194, endPoint y: 547, distance: 40.7
click at [158, 326] on div "Eraser" at bounding box center [165, 572] width 42 height 33
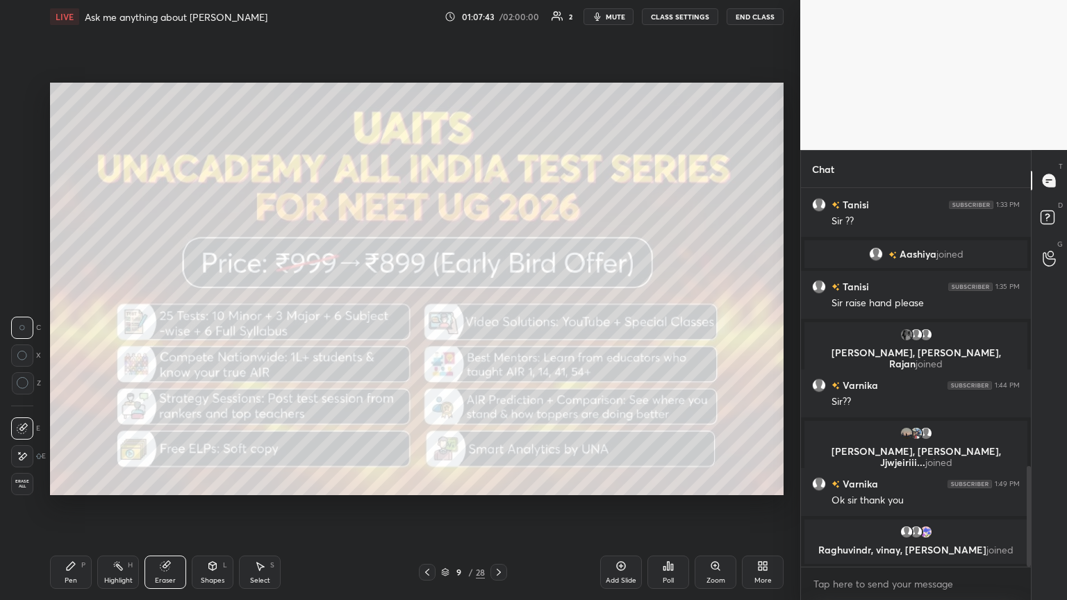
drag, startPoint x: 614, startPoint y: 12, endPoint x: 599, endPoint y: 69, distance: 59.5
click at [498, 21] on button "mute" at bounding box center [608, 16] width 50 height 17
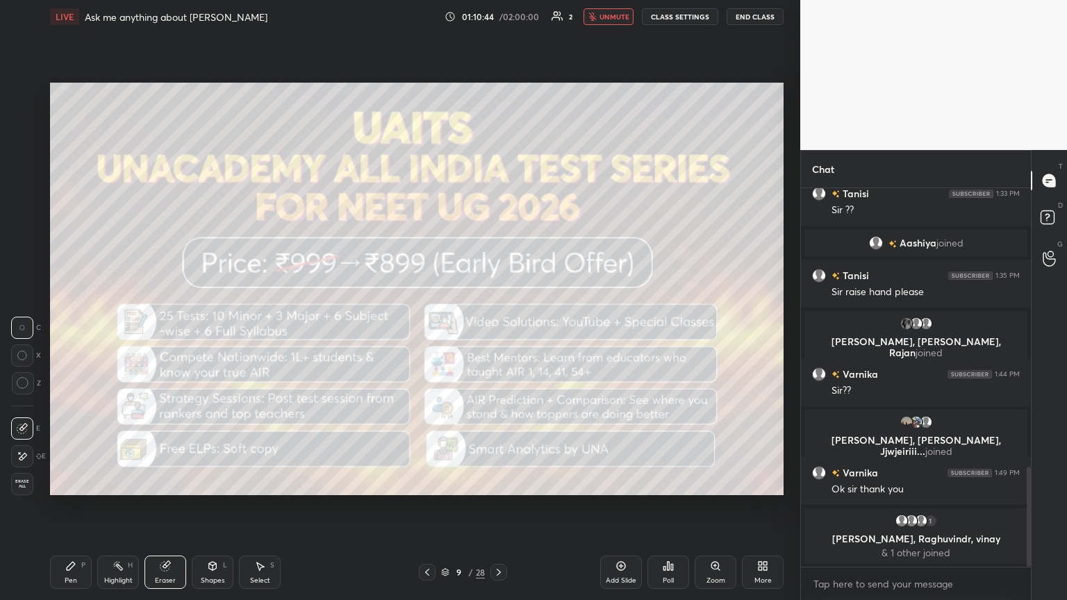
click at [498, 326] on icon at bounding box center [498, 572] width 11 height 11
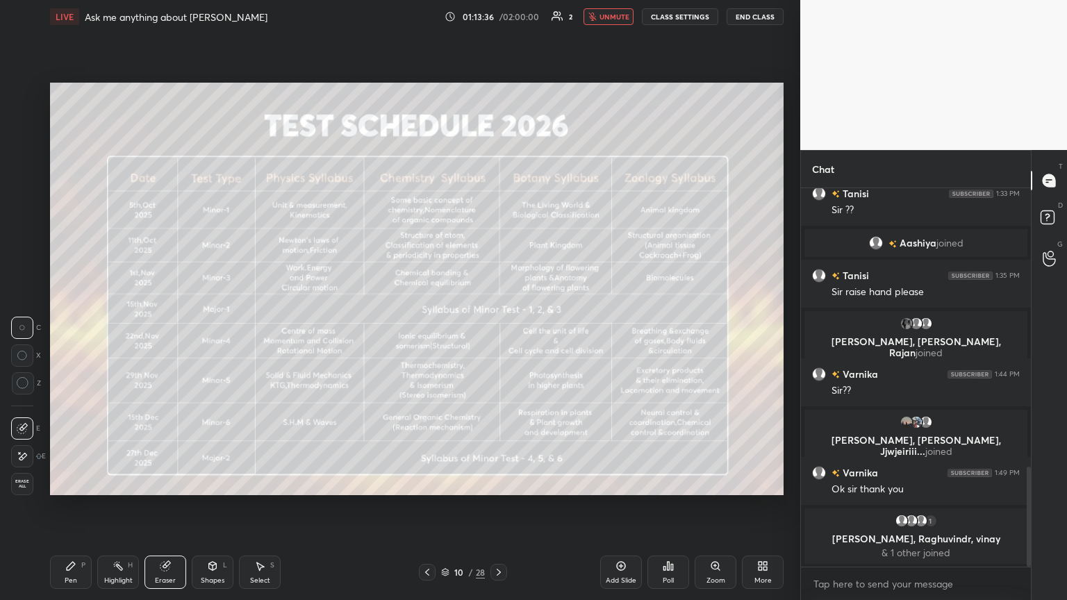
click at [426, 326] on icon at bounding box center [427, 572] width 11 height 11
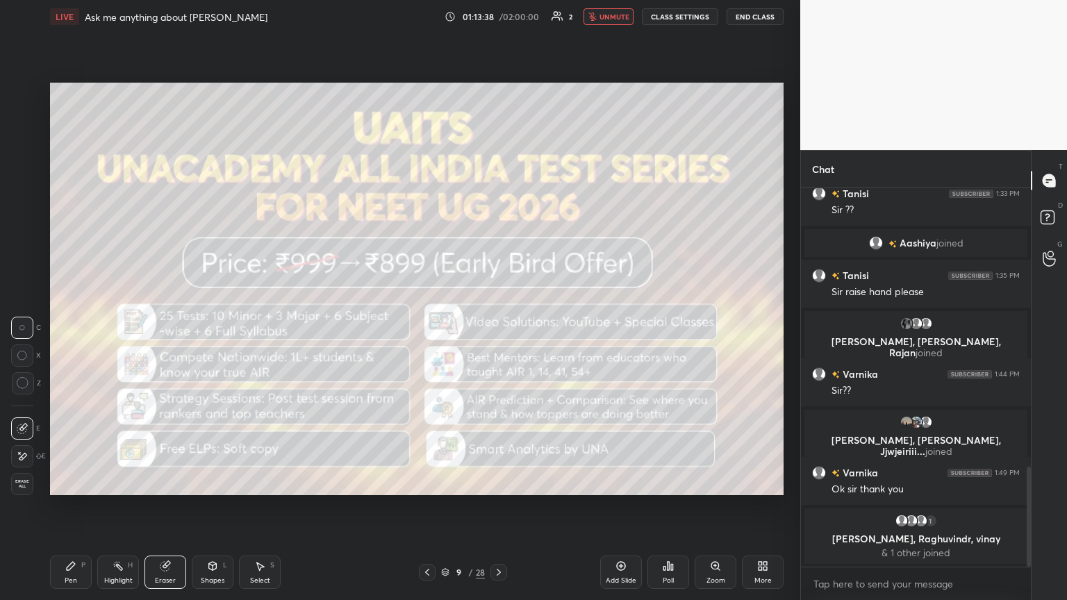
click at [426, 326] on icon at bounding box center [427, 572] width 4 height 7
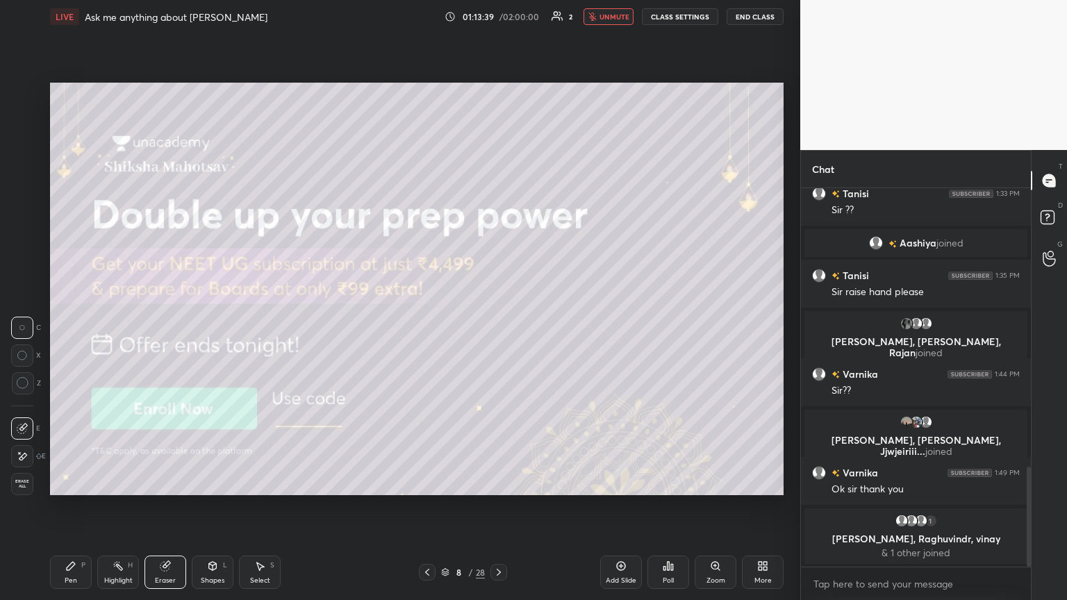
click at [427, 326] on icon at bounding box center [427, 572] width 11 height 11
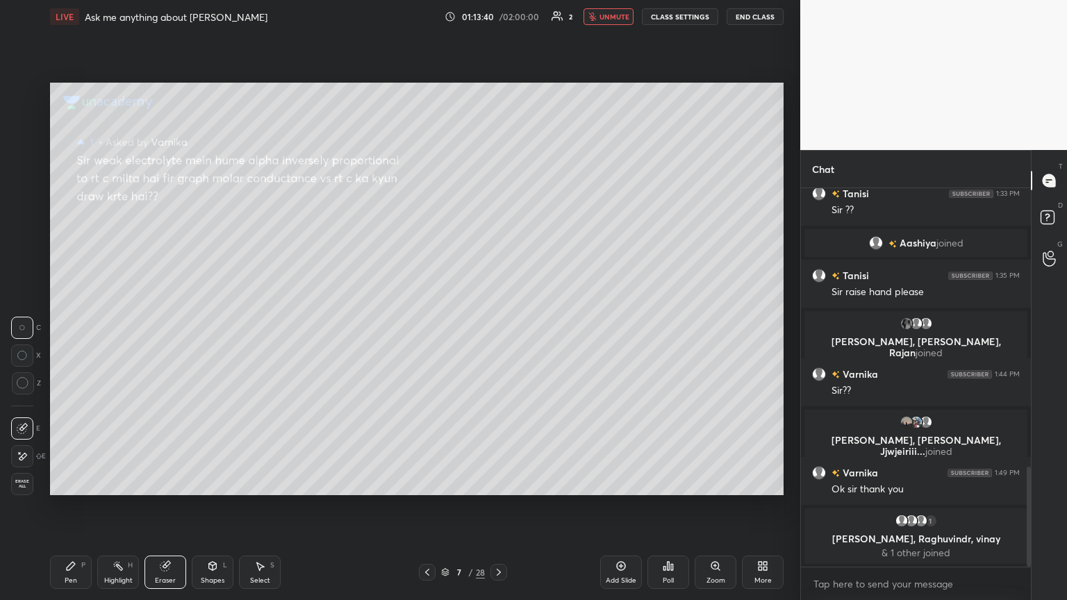
click at [426, 326] on icon at bounding box center [427, 572] width 11 height 11
click at [429, 326] on icon at bounding box center [427, 572] width 11 height 11
click at [427, 326] on icon at bounding box center [427, 572] width 11 height 11
click at [426, 326] on icon at bounding box center [427, 572] width 4 height 7
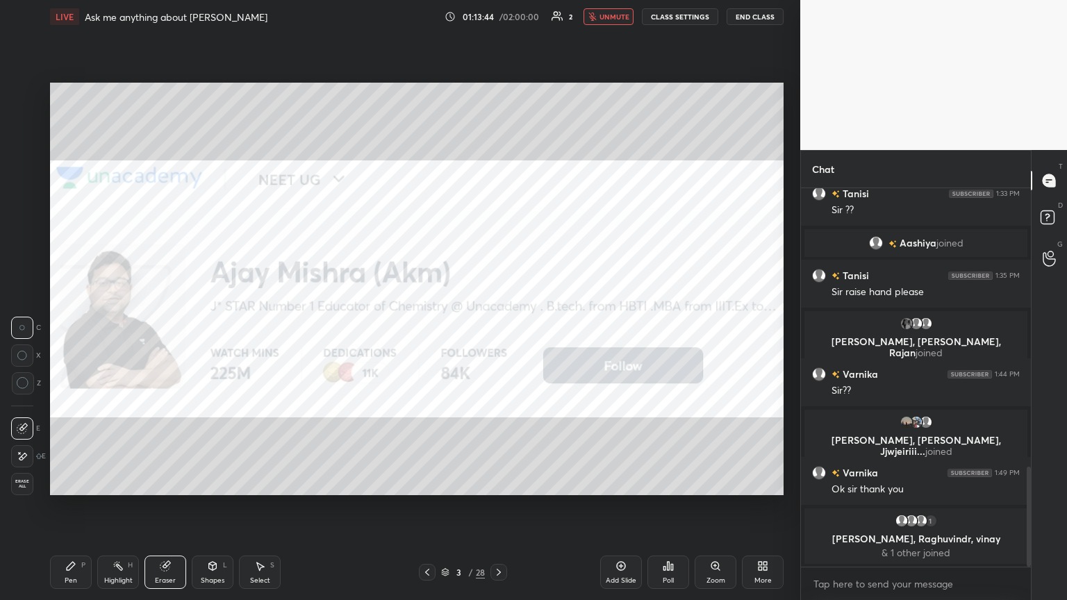
click at [428, 326] on icon at bounding box center [427, 572] width 11 height 11
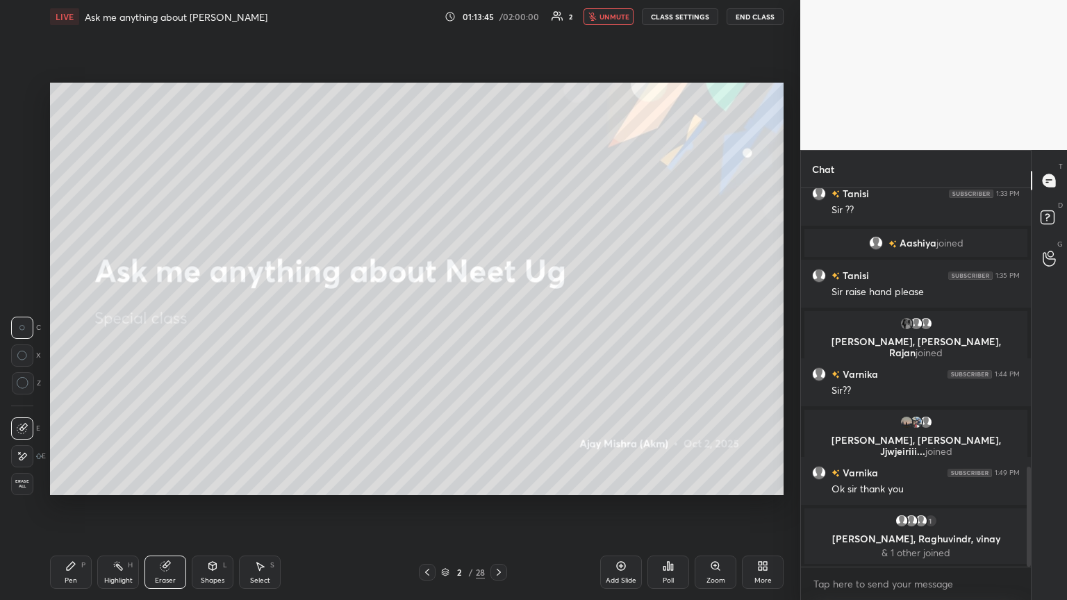
click at [426, 326] on icon at bounding box center [427, 572] width 4 height 7
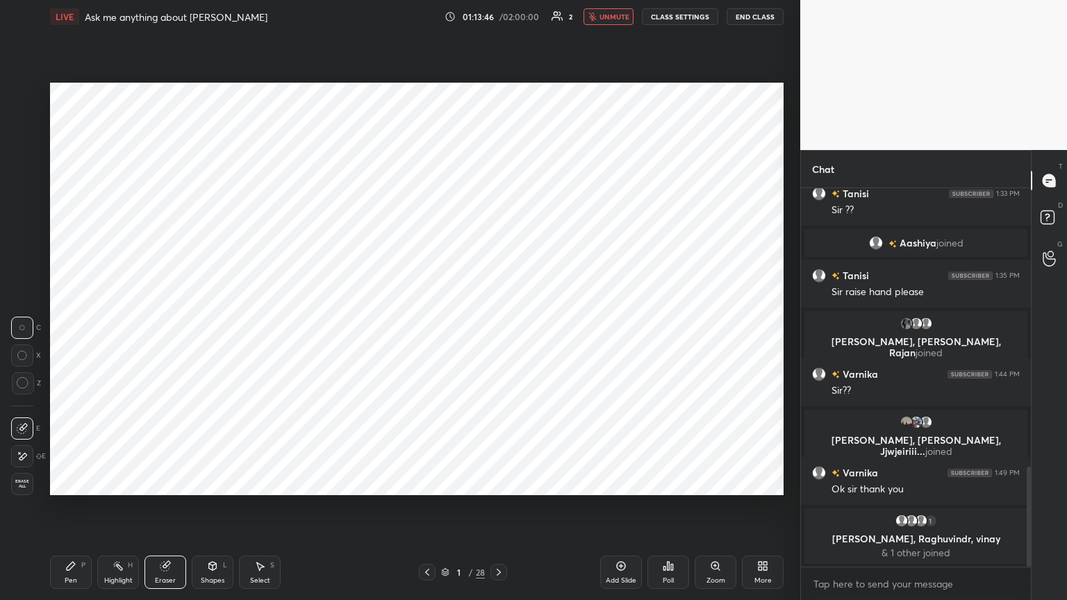
click at [426, 326] on icon at bounding box center [427, 572] width 4 height 7
click at [425, 326] on icon at bounding box center [427, 572] width 11 height 11
drag, startPoint x: 428, startPoint y: 572, endPoint x: 457, endPoint y: 571, distance: 29.2
click at [428, 326] on icon at bounding box center [427, 572] width 11 height 11
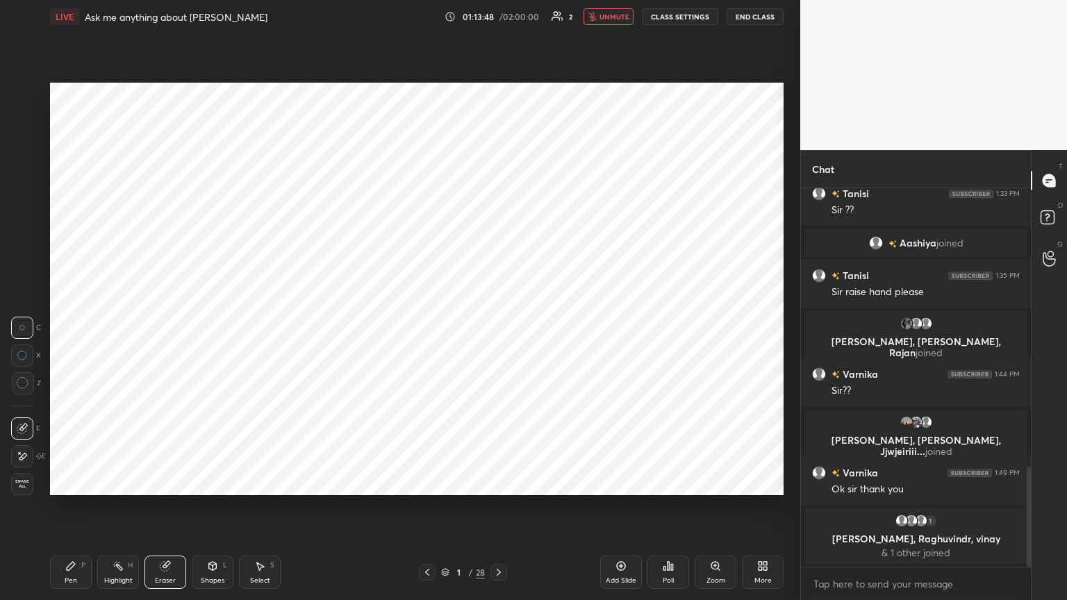
click at [498, 326] on icon at bounding box center [498, 572] width 11 height 11
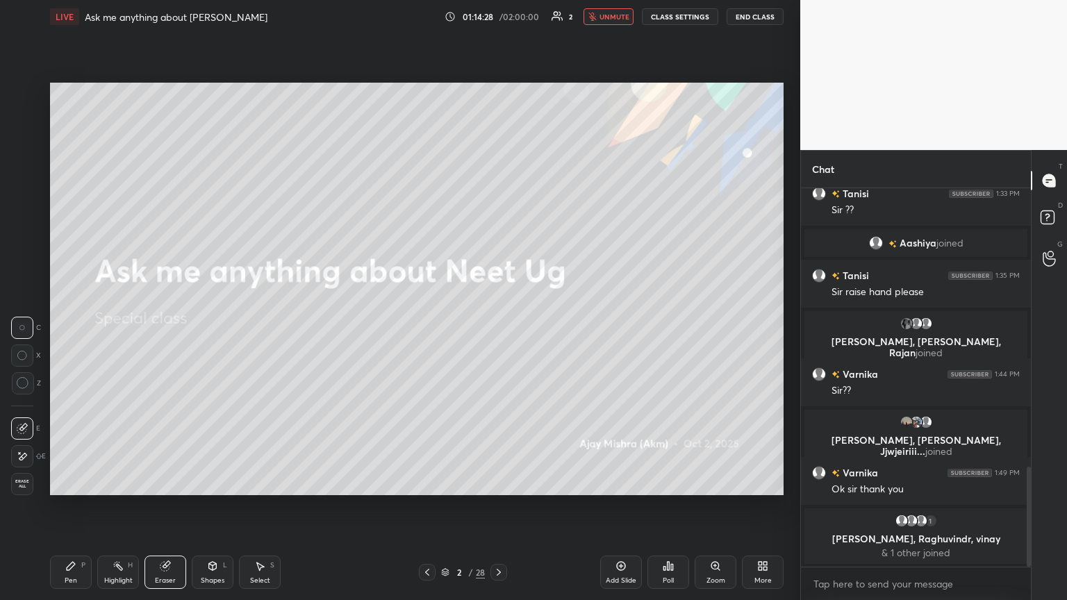
click at [498, 326] on icon at bounding box center [498, 572] width 11 height 11
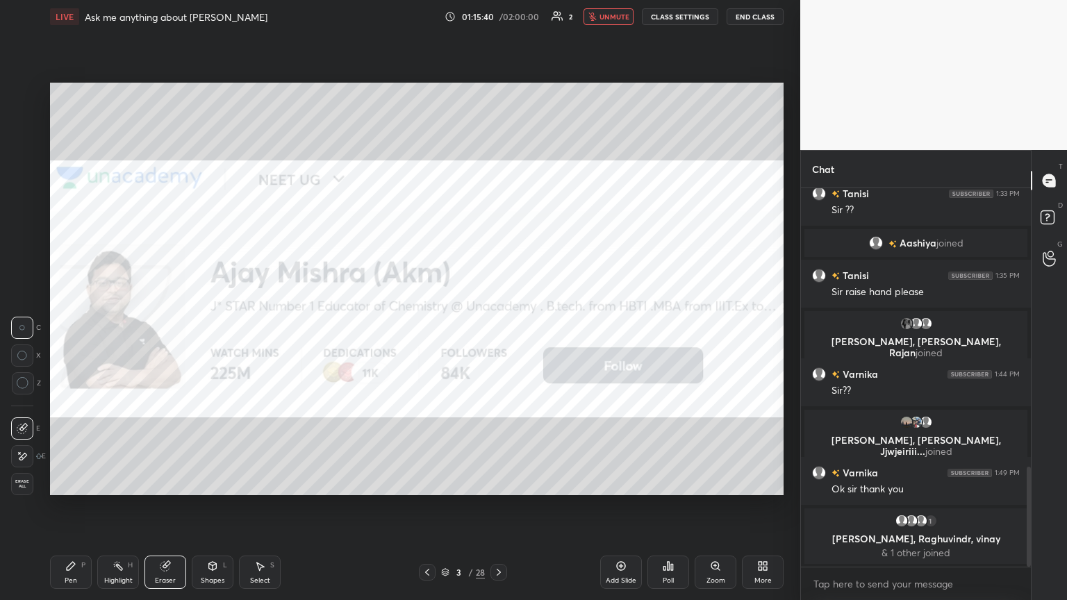
click at [75, 326] on div "Pen P" at bounding box center [71, 572] width 42 height 33
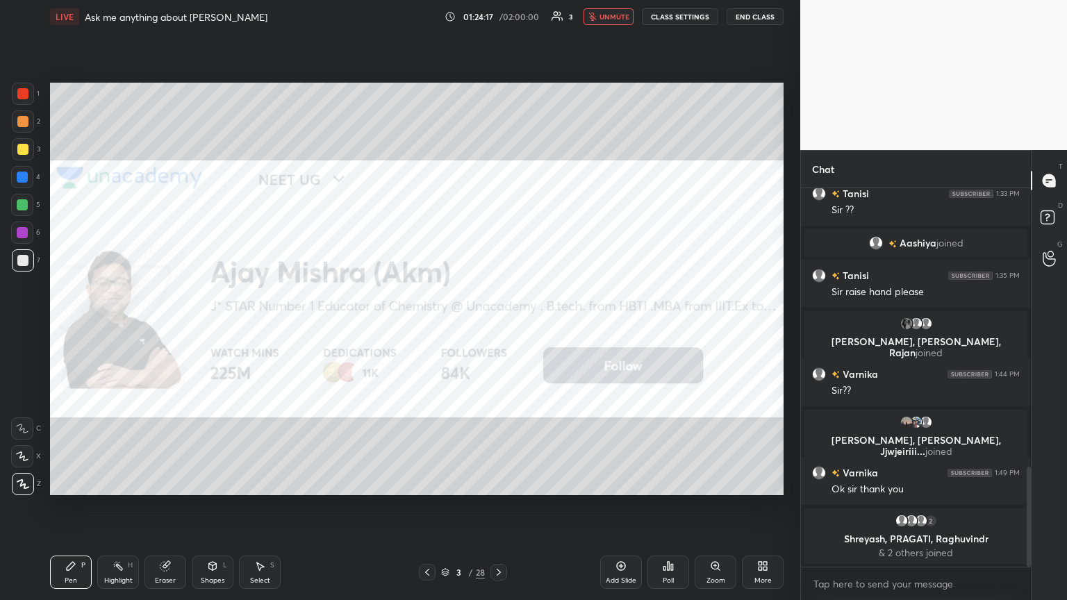
click at [497, 326] on icon at bounding box center [498, 572] width 11 height 11
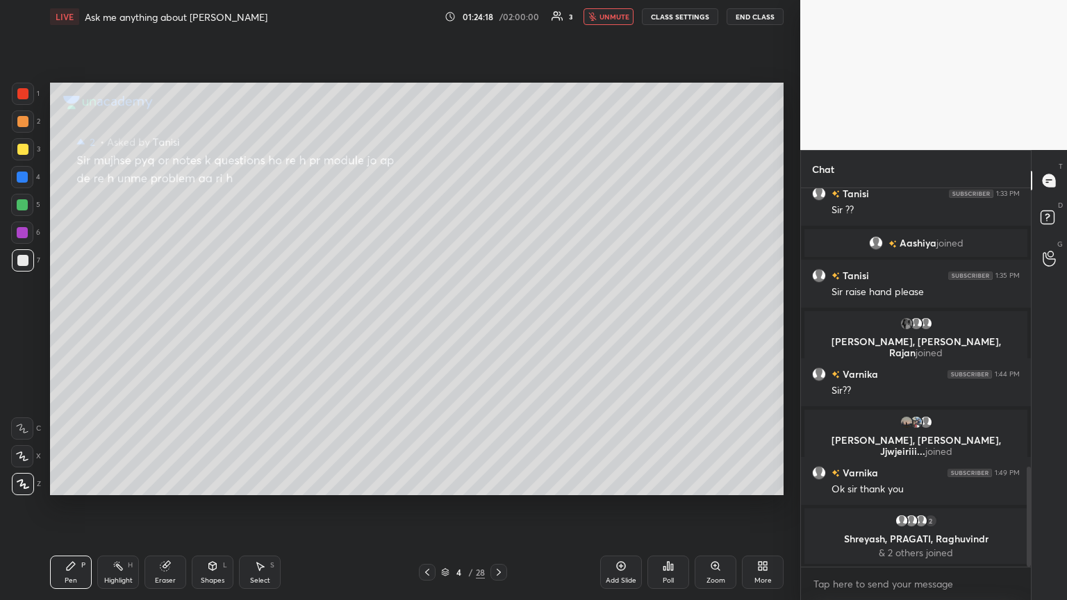
click at [424, 326] on icon at bounding box center [427, 572] width 11 height 11
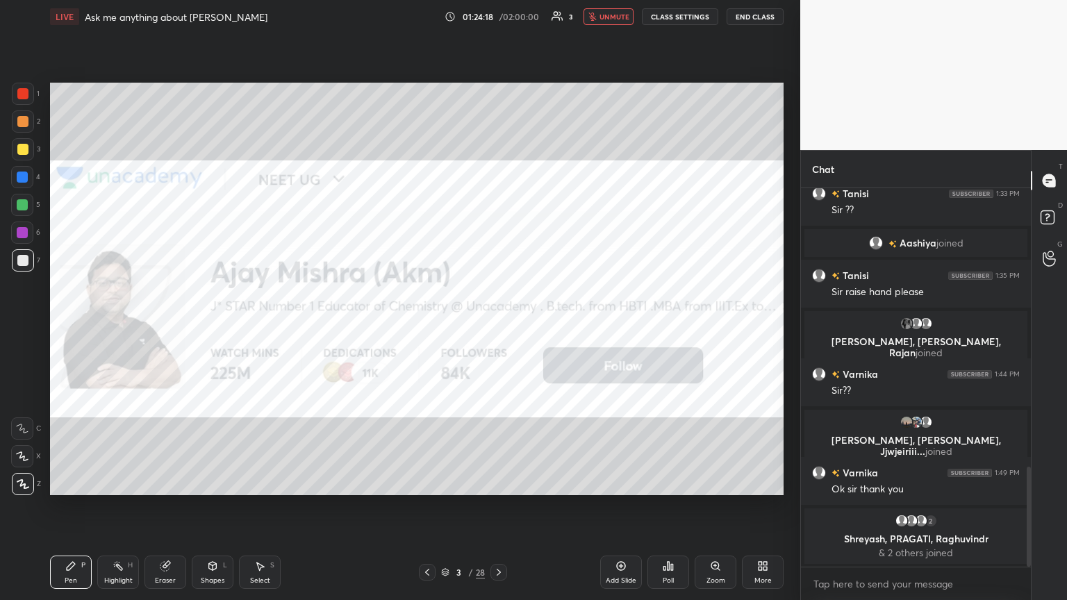
click at [171, 326] on div "Eraser" at bounding box center [165, 580] width 21 height 7
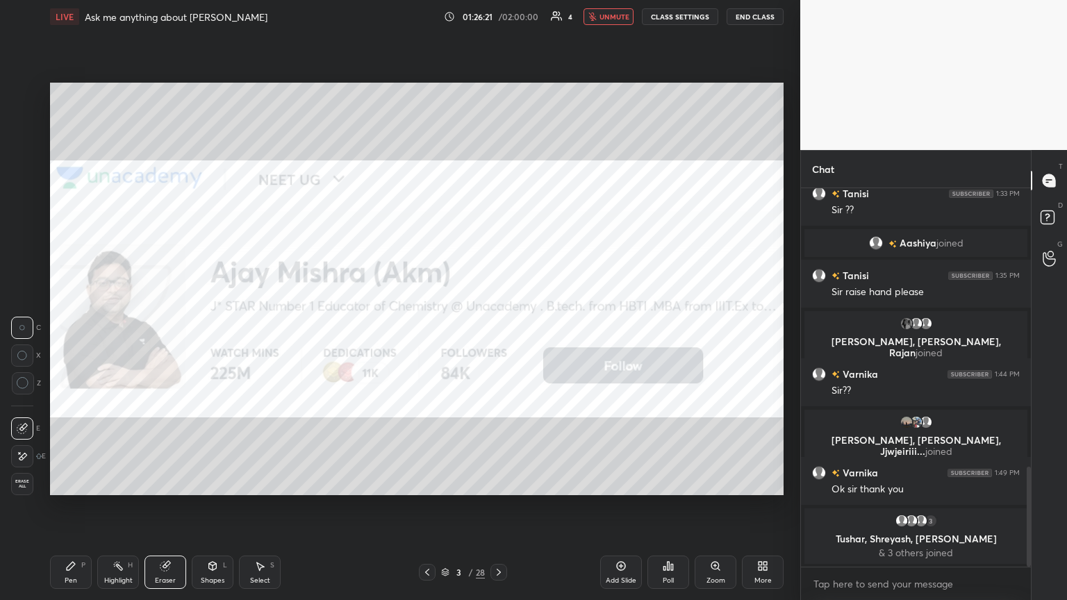
click at [498, 326] on icon at bounding box center [498, 572] width 11 height 11
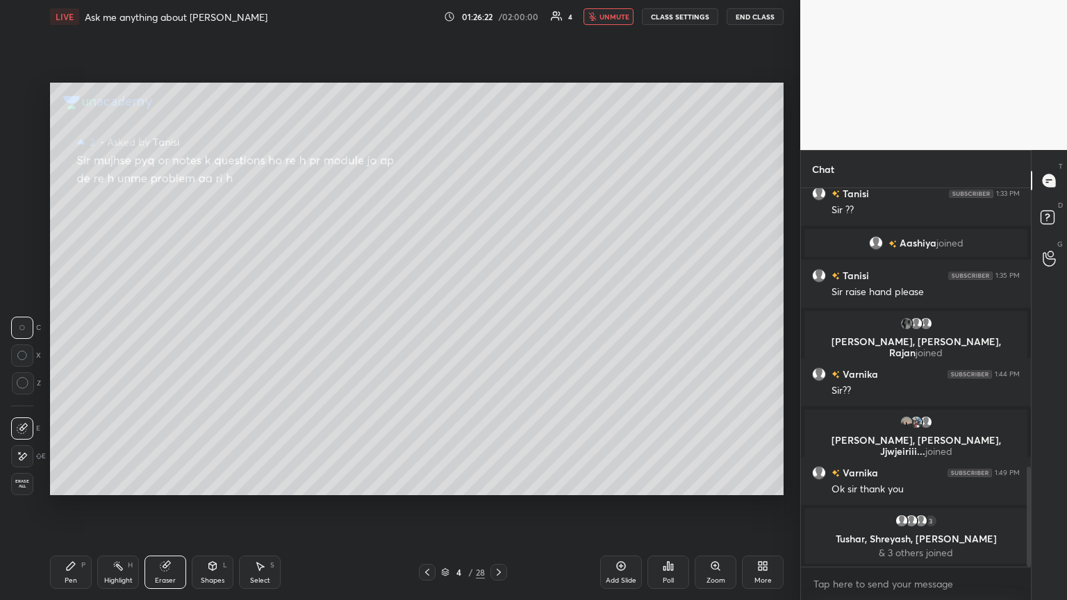
click at [497, 326] on icon at bounding box center [498, 572] width 11 height 11
click at [498, 326] on icon at bounding box center [498, 572] width 11 height 11
click at [497, 326] on icon at bounding box center [498, 572] width 11 height 11
click at [498, 326] on icon at bounding box center [498, 572] width 11 height 11
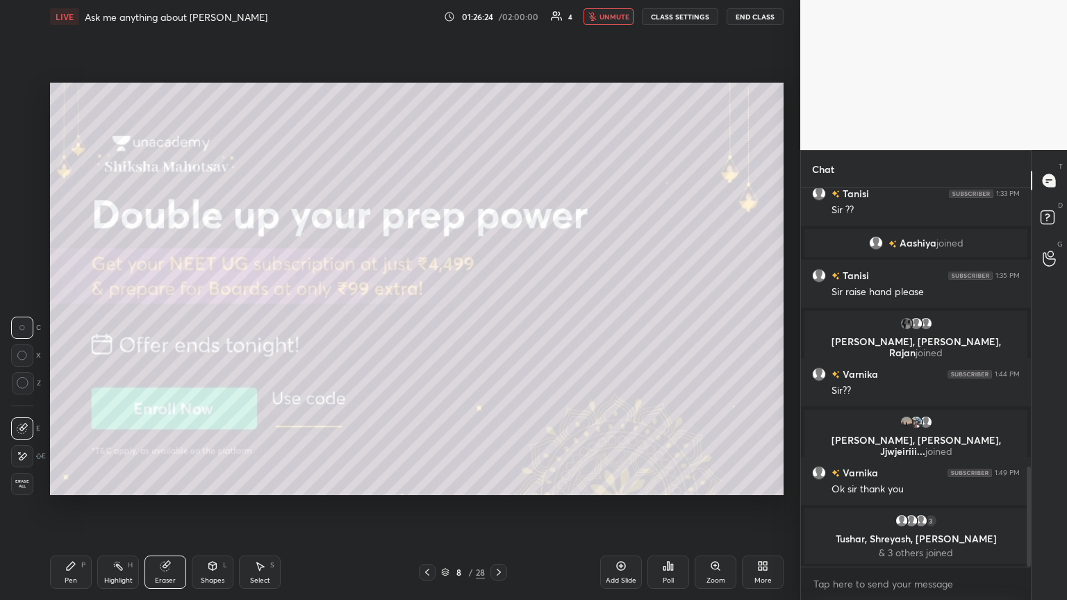
click at [498, 326] on icon at bounding box center [498, 572] width 11 height 11
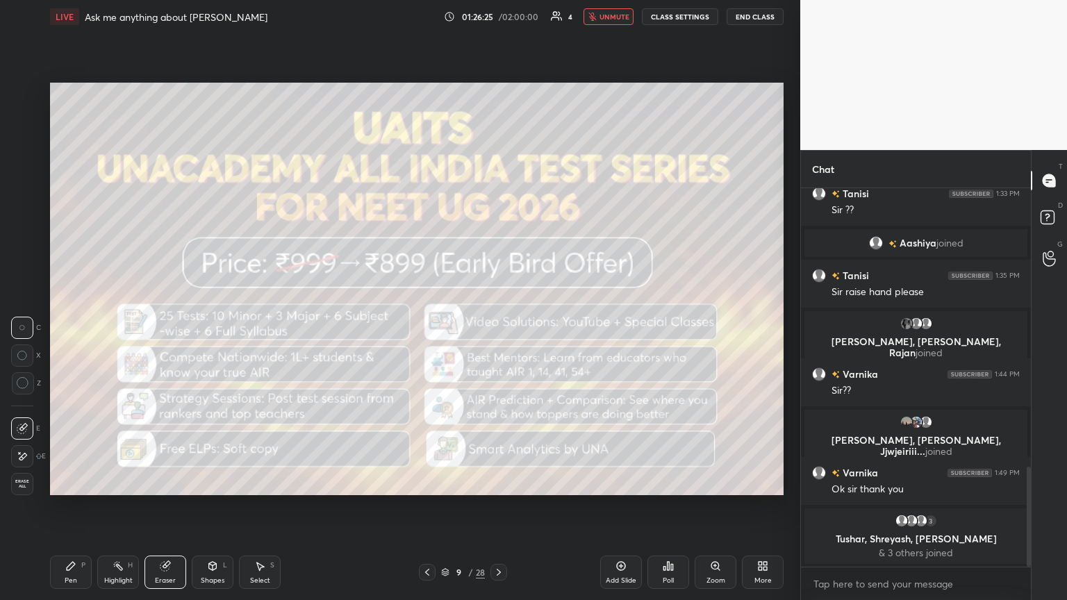
click at [433, 326] on div at bounding box center [427, 572] width 17 height 17
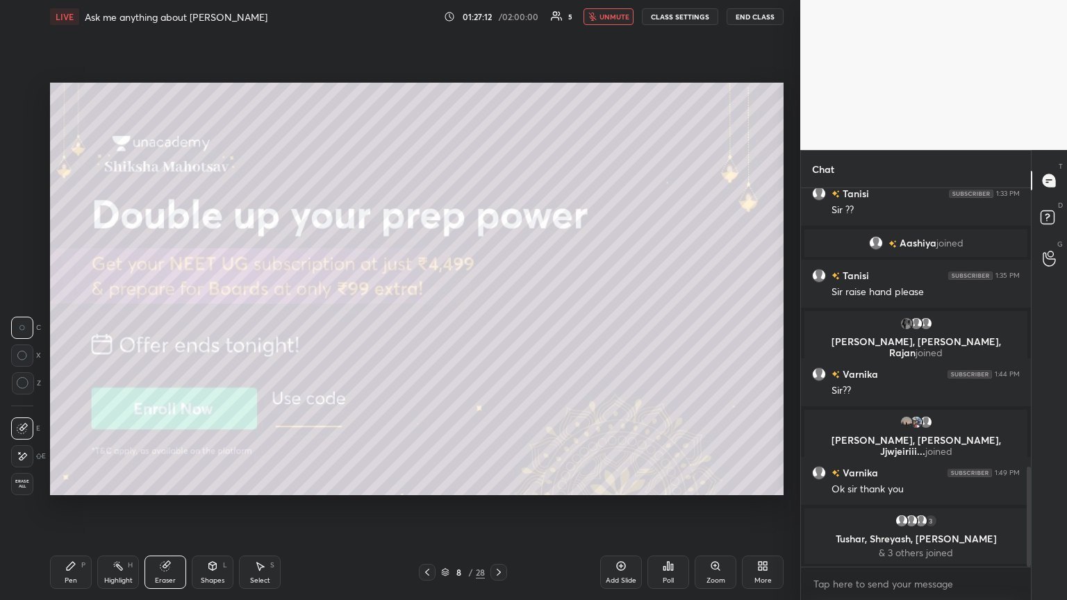
click at [498, 326] on icon at bounding box center [498, 572] width 11 height 11
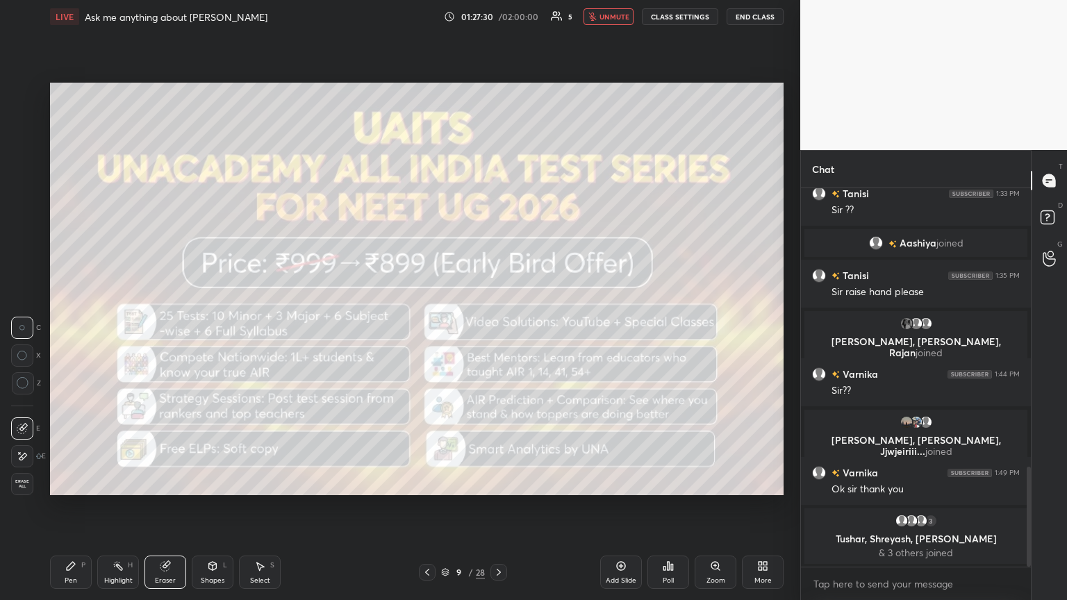
drag, startPoint x: 174, startPoint y: 569, endPoint x: 250, endPoint y: 537, distance: 82.2
click at [177, 326] on div "Eraser" at bounding box center [165, 572] width 42 height 33
click at [498, 326] on icon at bounding box center [498, 572] width 11 height 11
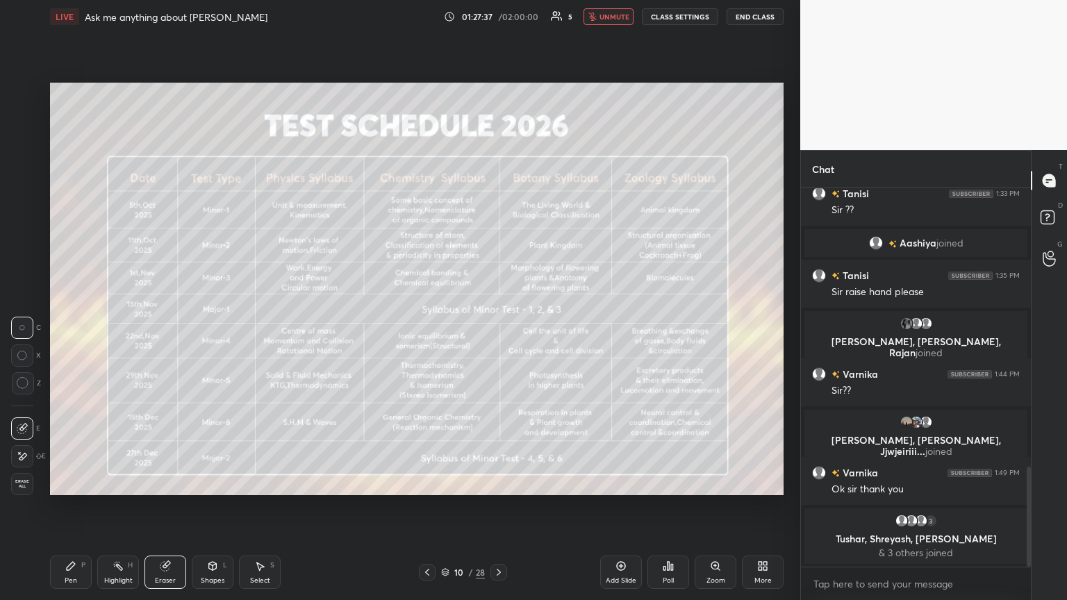
click at [498, 326] on icon at bounding box center [498, 572] width 11 height 11
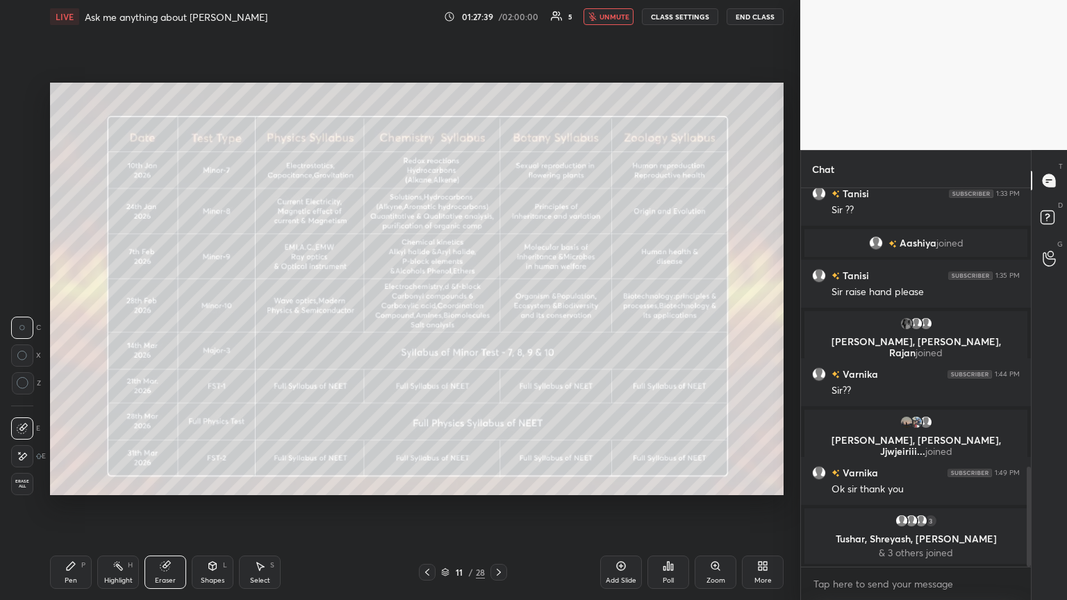
click at [428, 326] on icon at bounding box center [427, 572] width 11 height 11
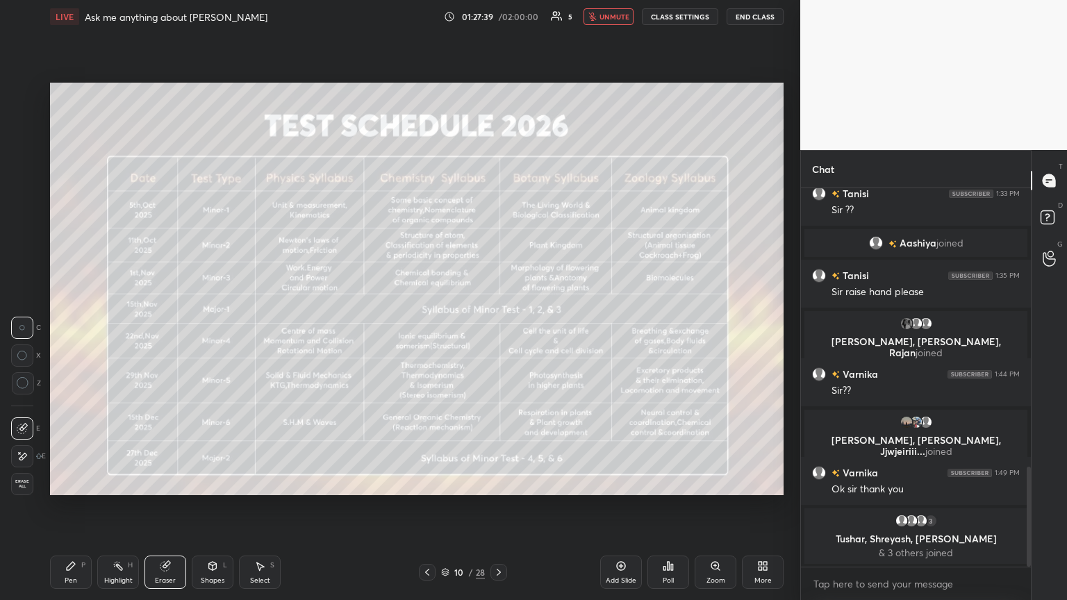
click at [427, 326] on icon at bounding box center [427, 572] width 11 height 11
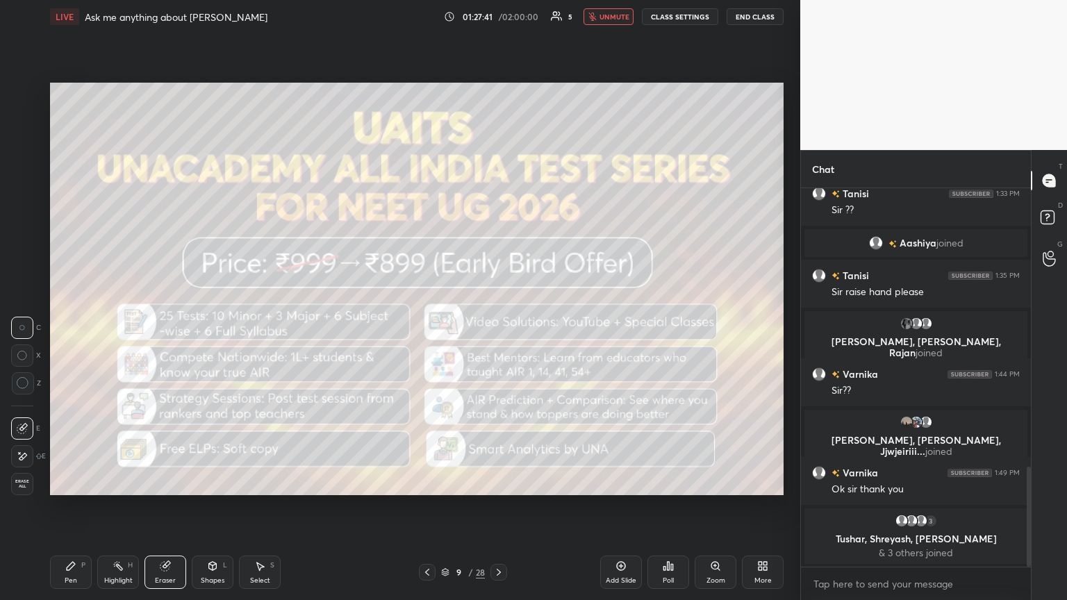
click at [428, 326] on icon at bounding box center [427, 572] width 11 height 11
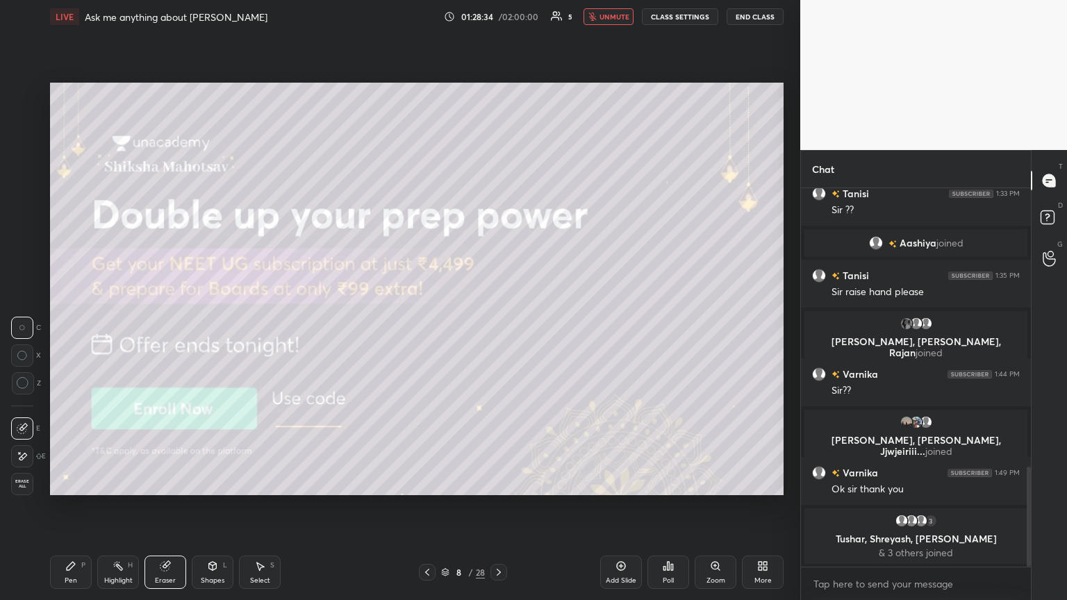
click at [497, 326] on icon at bounding box center [498, 572] width 11 height 11
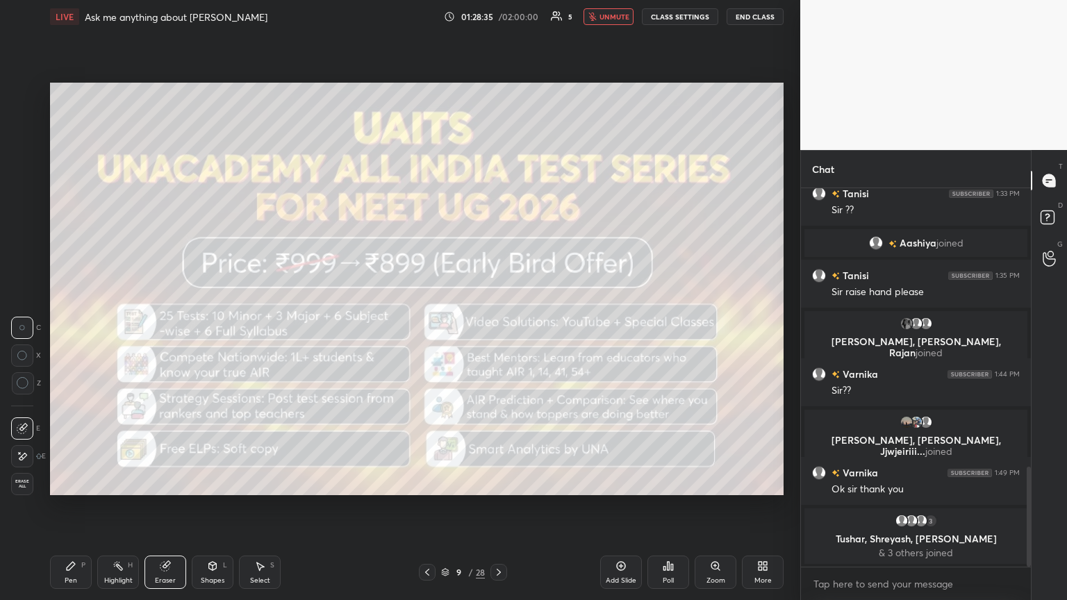
click at [498, 326] on icon at bounding box center [498, 572] width 11 height 11
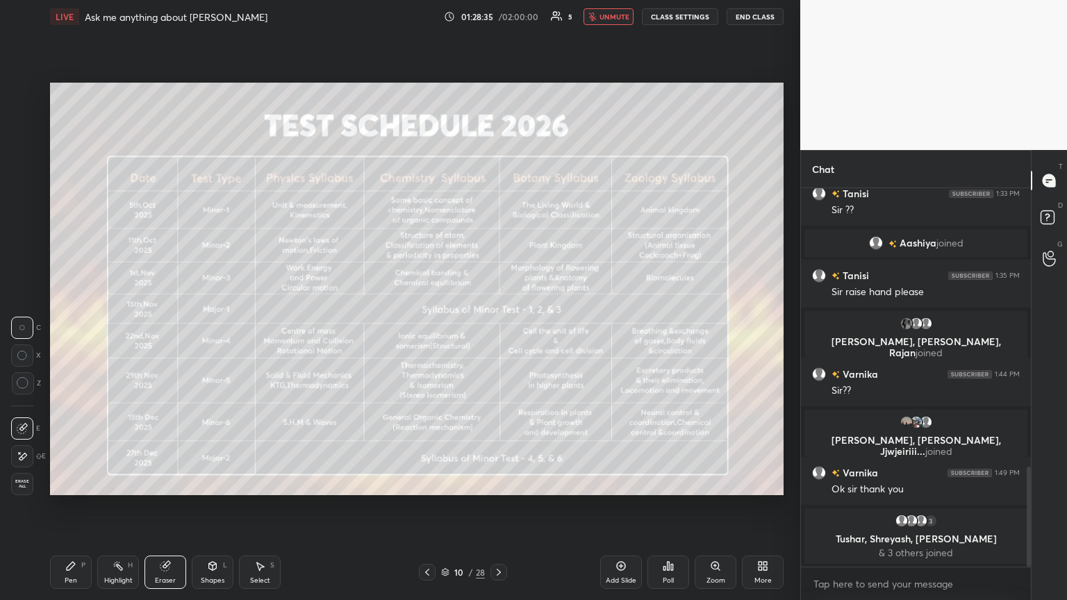
click at [498, 326] on icon at bounding box center [498, 572] width 11 height 11
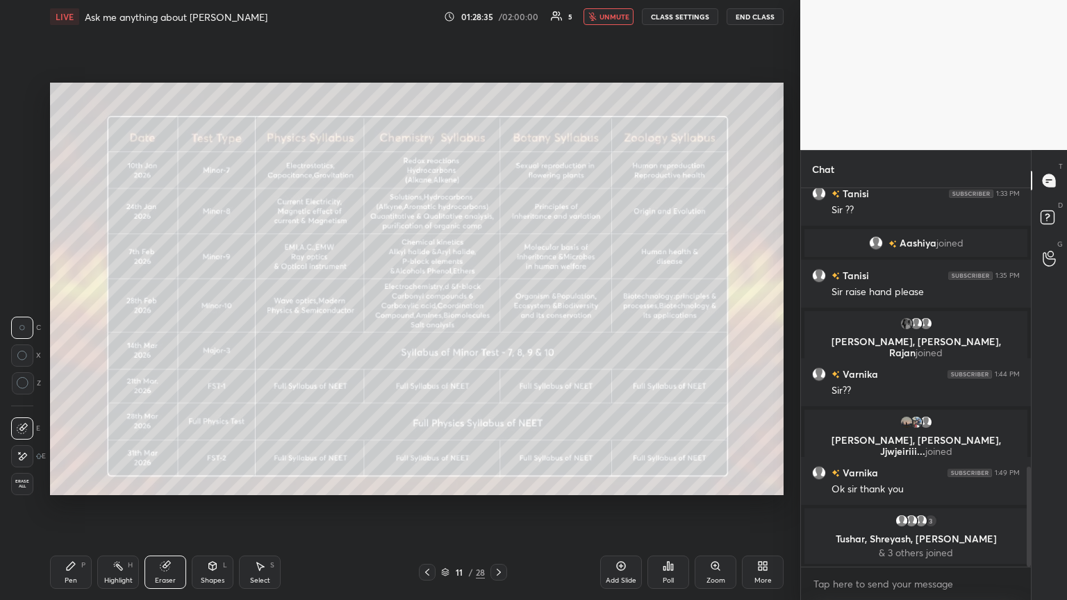
click at [497, 326] on icon at bounding box center [499, 572] width 4 height 7
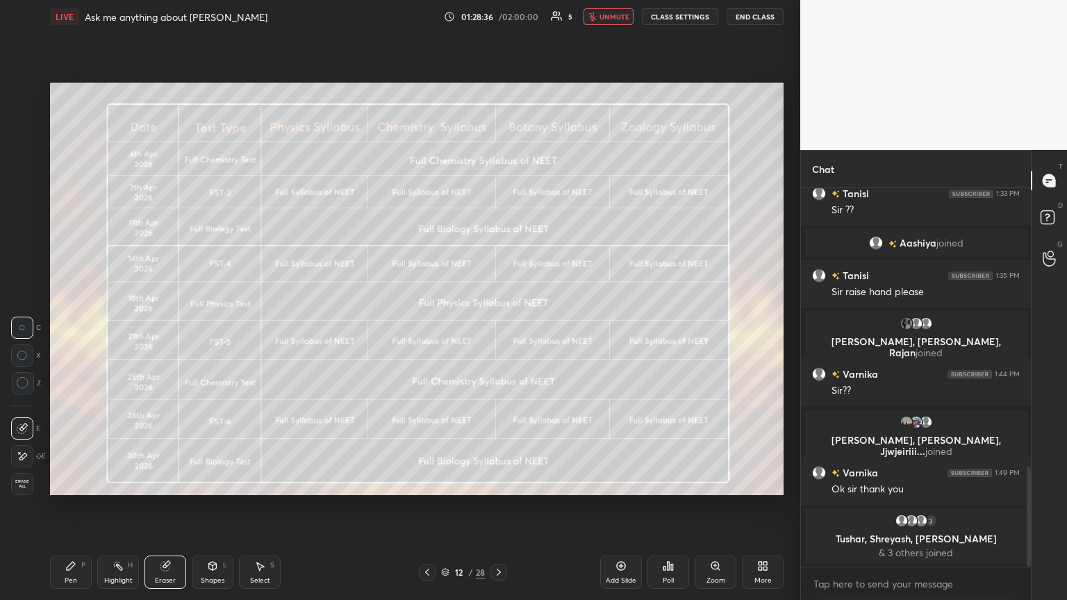
click at [498, 326] on icon at bounding box center [498, 572] width 11 height 11
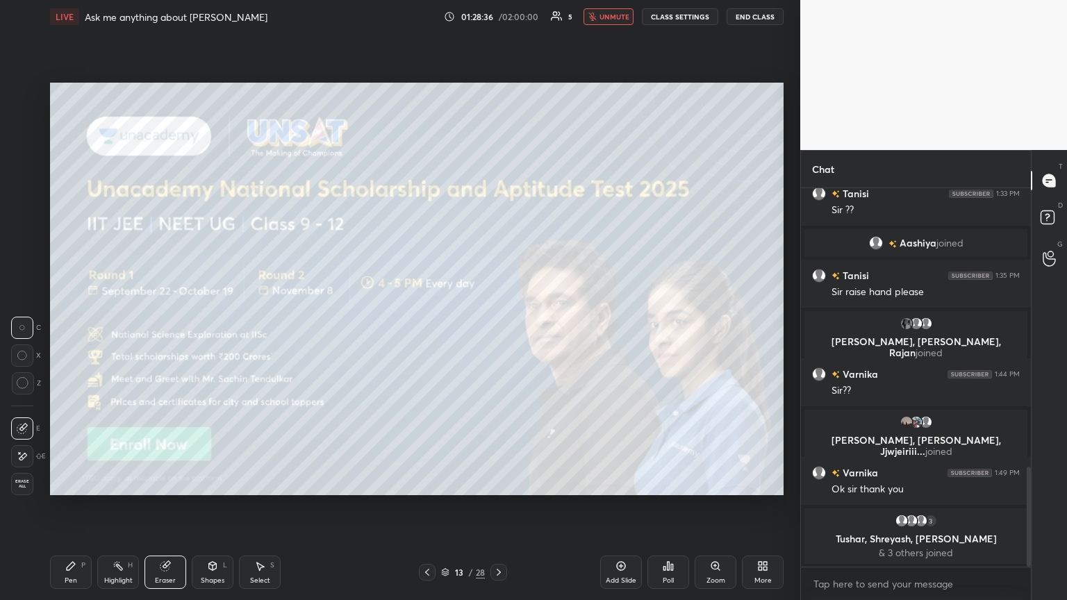
click at [498, 326] on icon at bounding box center [498, 572] width 11 height 11
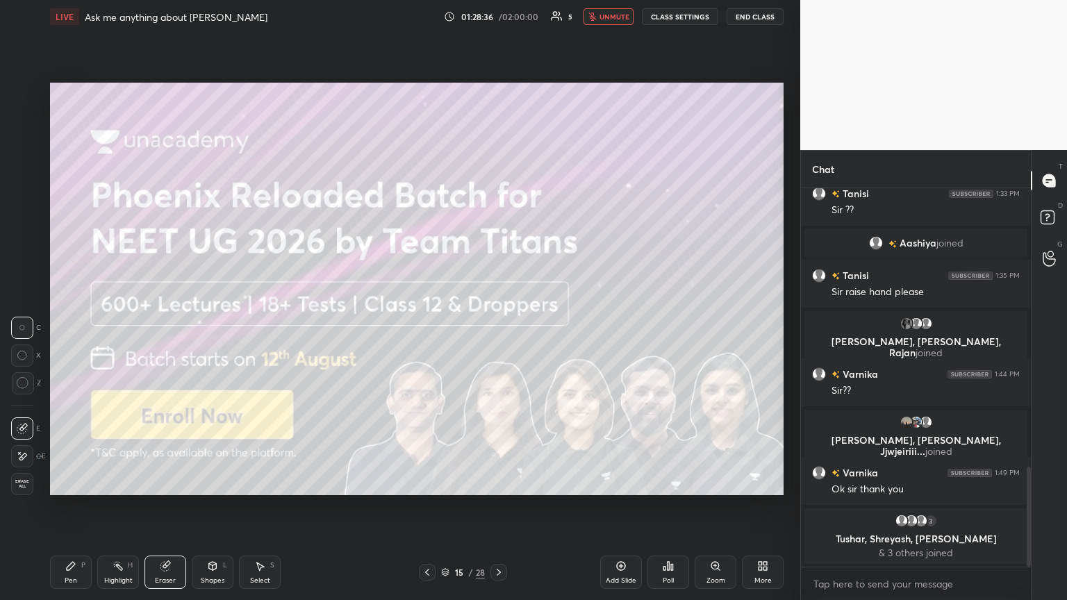
click at [498, 326] on icon at bounding box center [498, 572] width 11 height 11
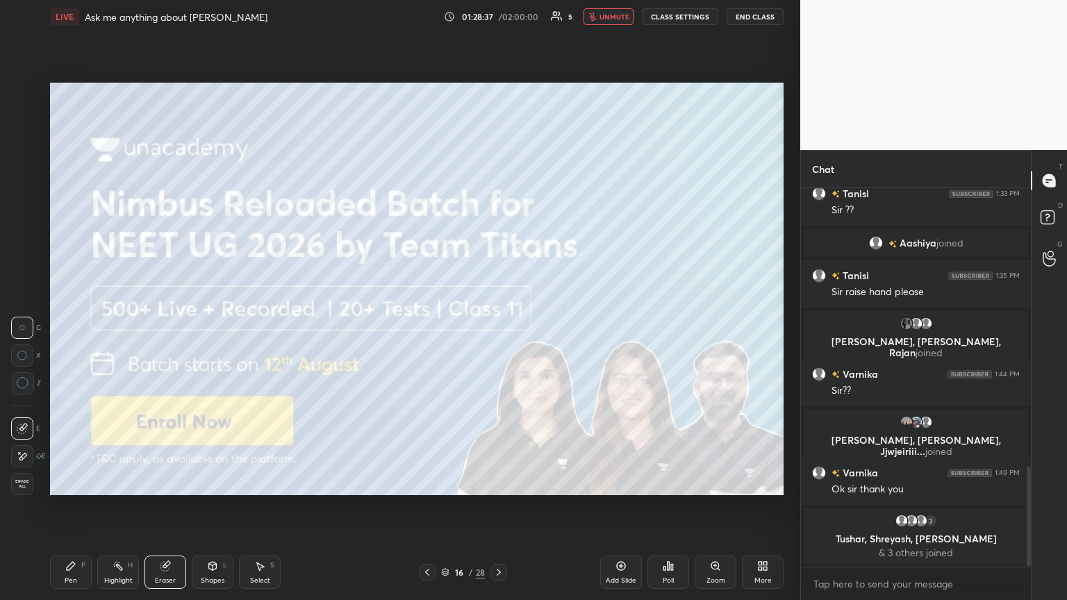
click at [498, 326] on icon at bounding box center [498, 572] width 11 height 11
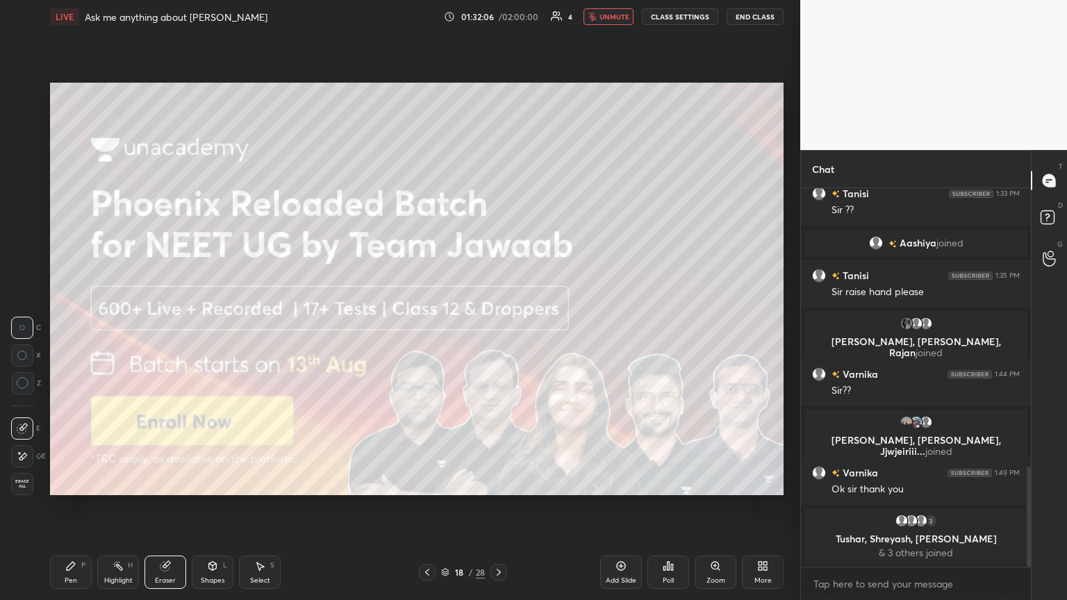
click at [494, 326] on icon at bounding box center [498, 572] width 11 height 11
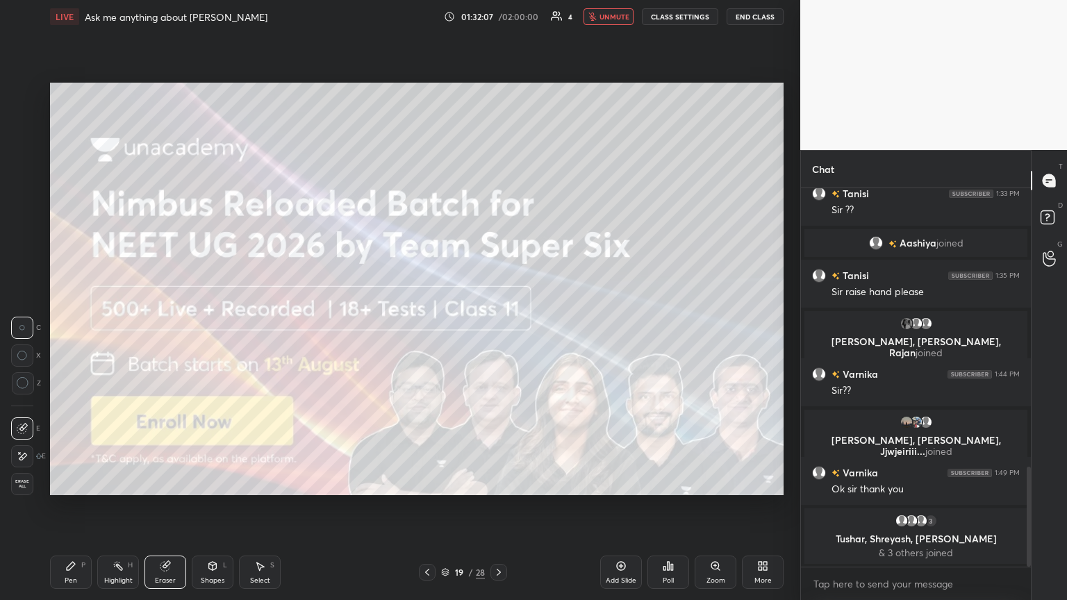
click at [426, 326] on icon at bounding box center [427, 572] width 11 height 11
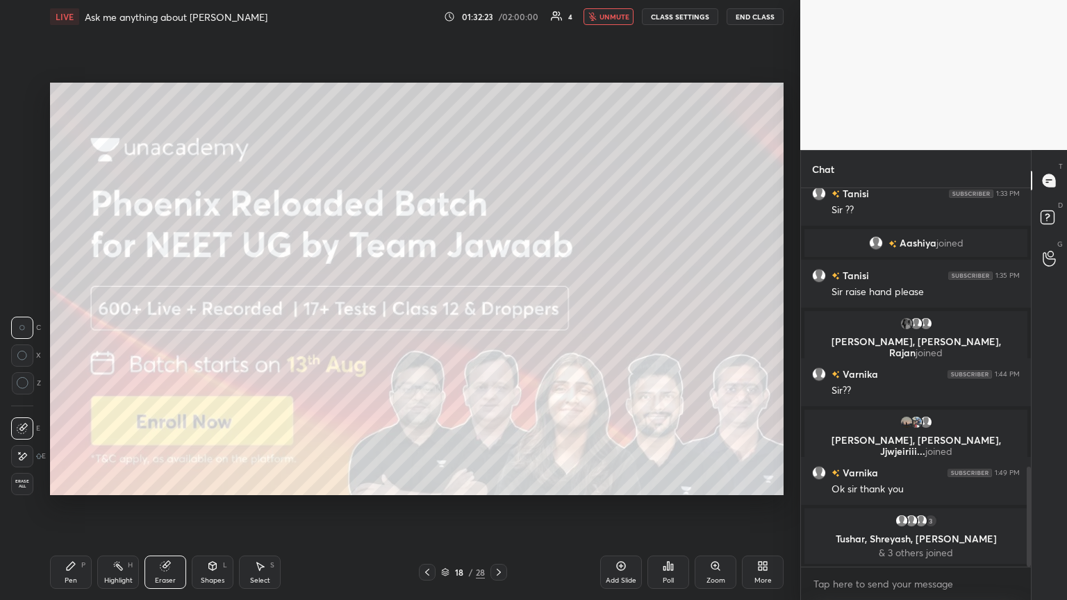
click at [498, 326] on icon at bounding box center [499, 572] width 4 height 7
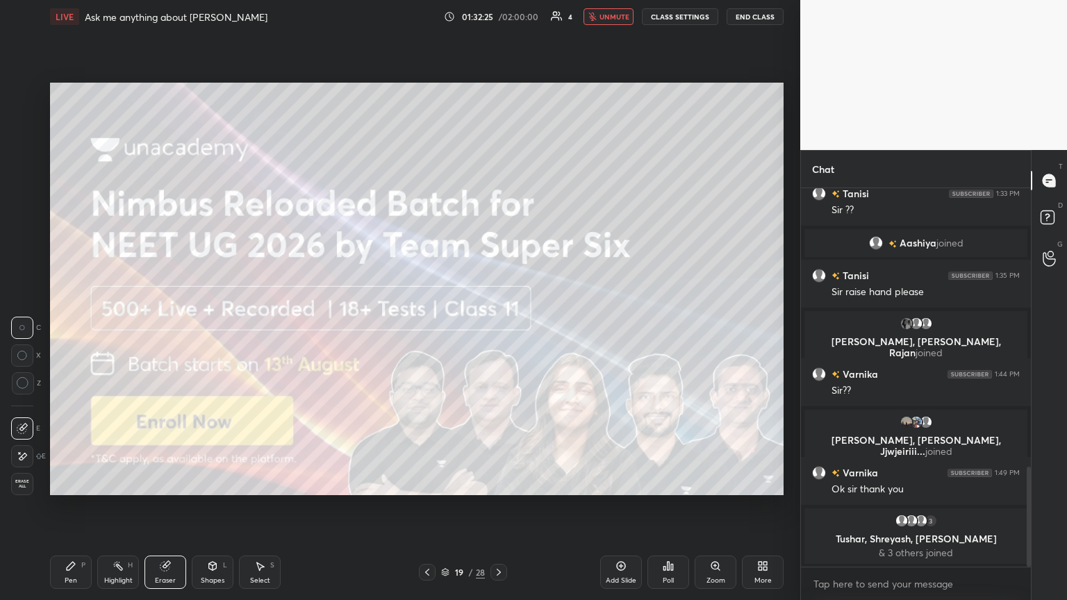
click at [431, 326] on icon at bounding box center [427, 572] width 11 height 11
click at [498, 326] on icon at bounding box center [498, 572] width 11 height 11
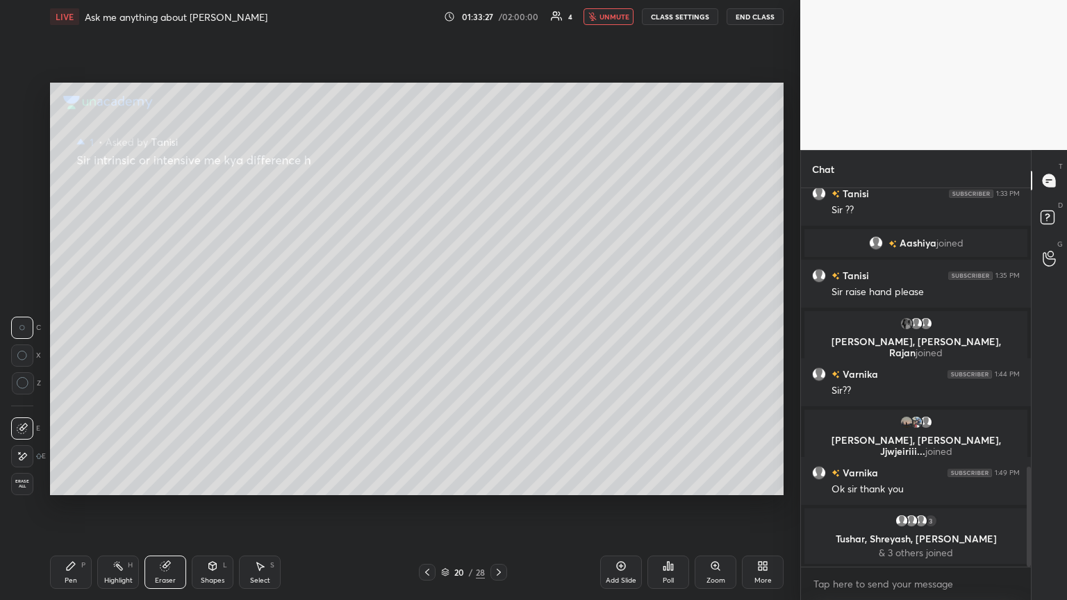
click at [431, 326] on icon at bounding box center [427, 572] width 11 height 11
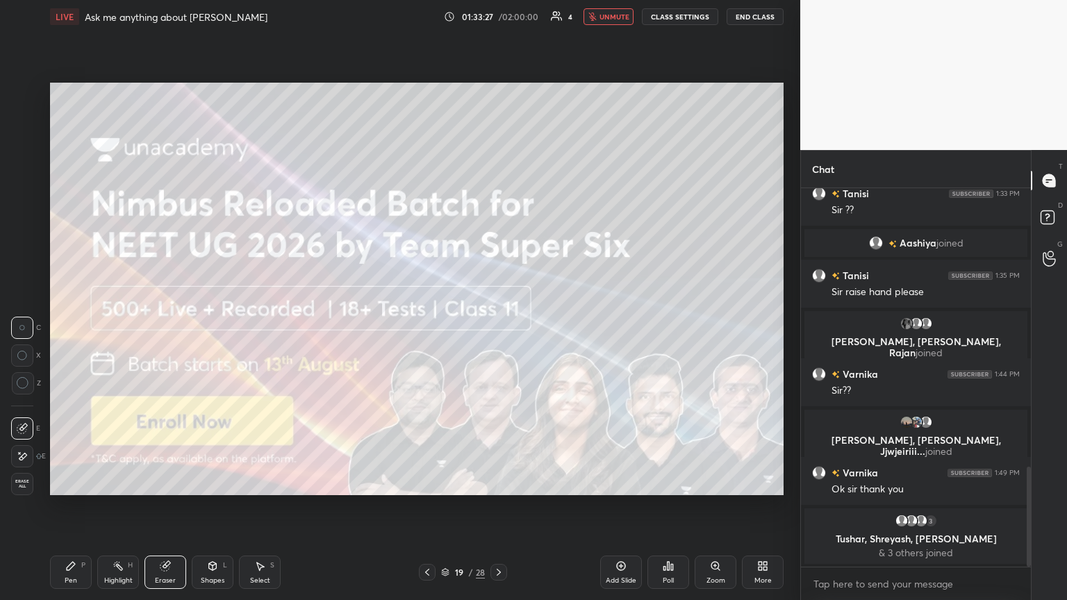
click at [429, 326] on icon at bounding box center [427, 572] width 11 height 11
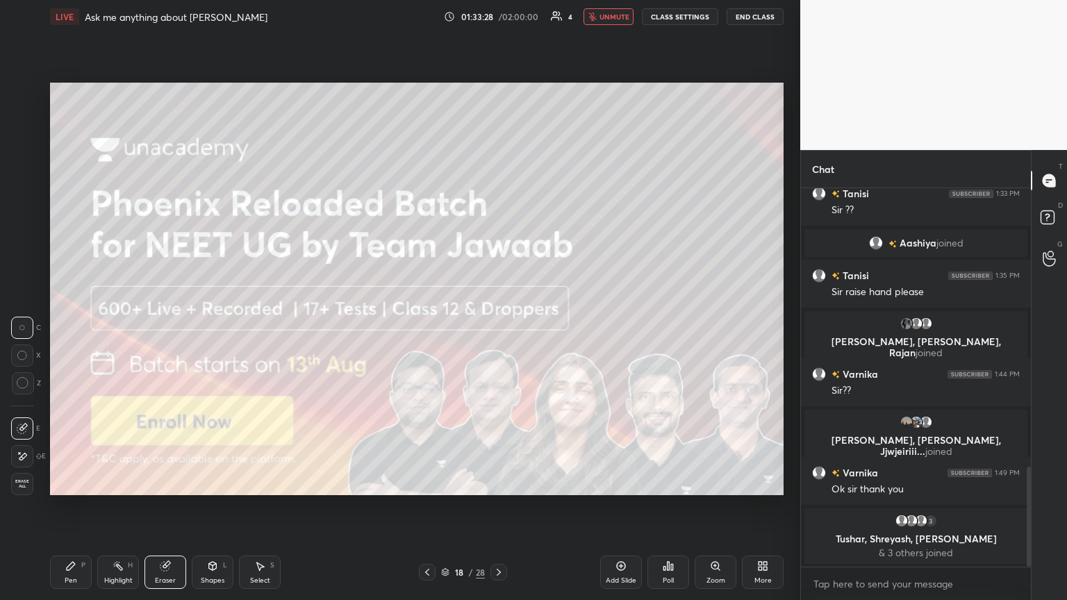
click at [429, 326] on icon at bounding box center [427, 572] width 11 height 11
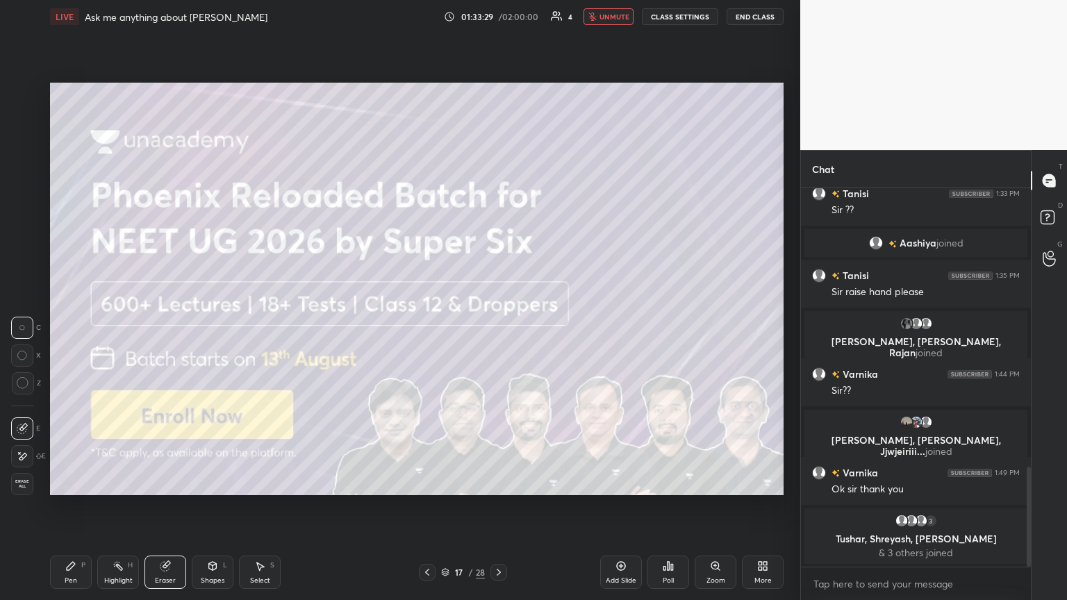
click at [430, 326] on icon at bounding box center [427, 572] width 11 height 11
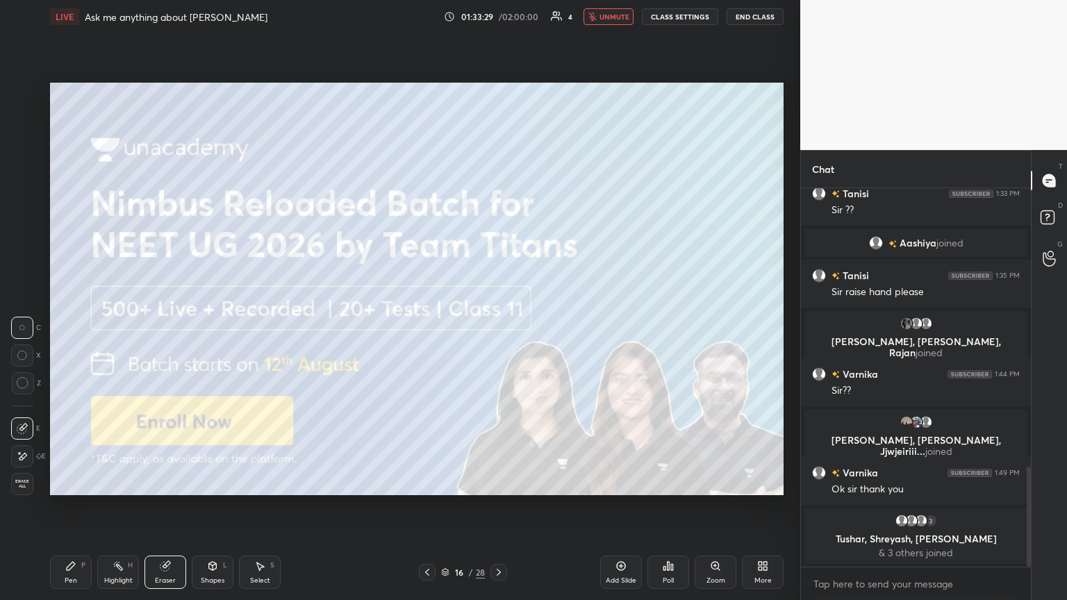
click at [430, 326] on icon at bounding box center [427, 572] width 11 height 11
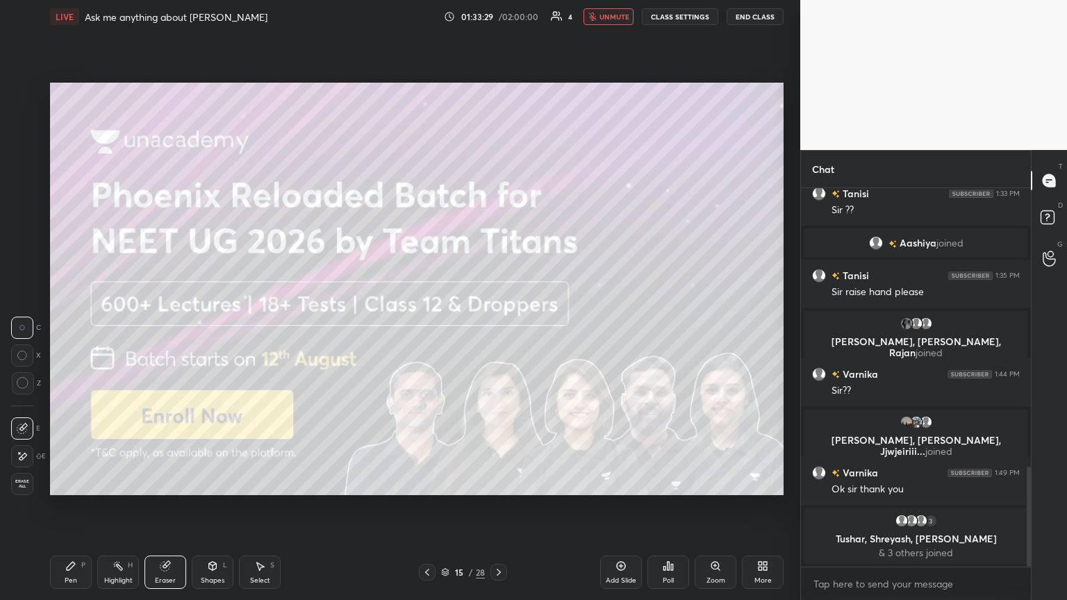
click at [430, 326] on icon at bounding box center [427, 572] width 11 height 11
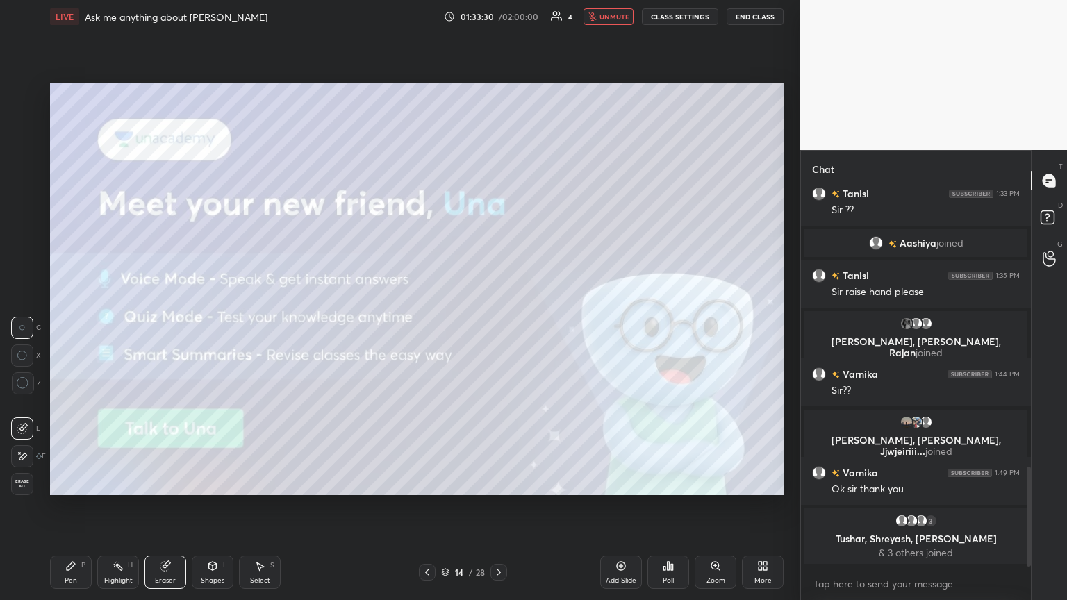
click at [429, 326] on icon at bounding box center [427, 572] width 11 height 11
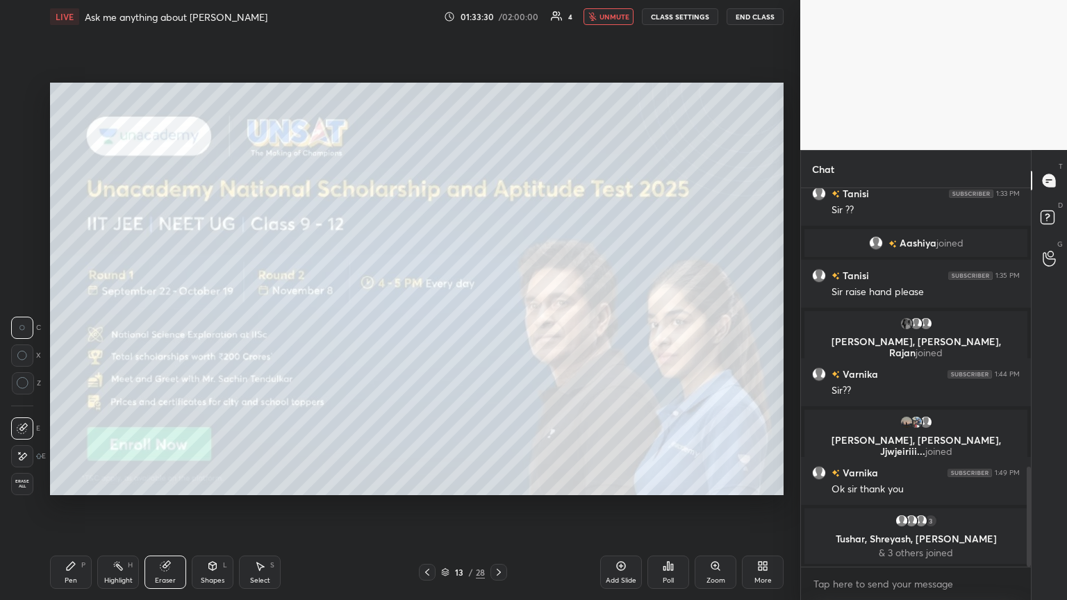
click at [428, 326] on icon at bounding box center [427, 572] width 11 height 11
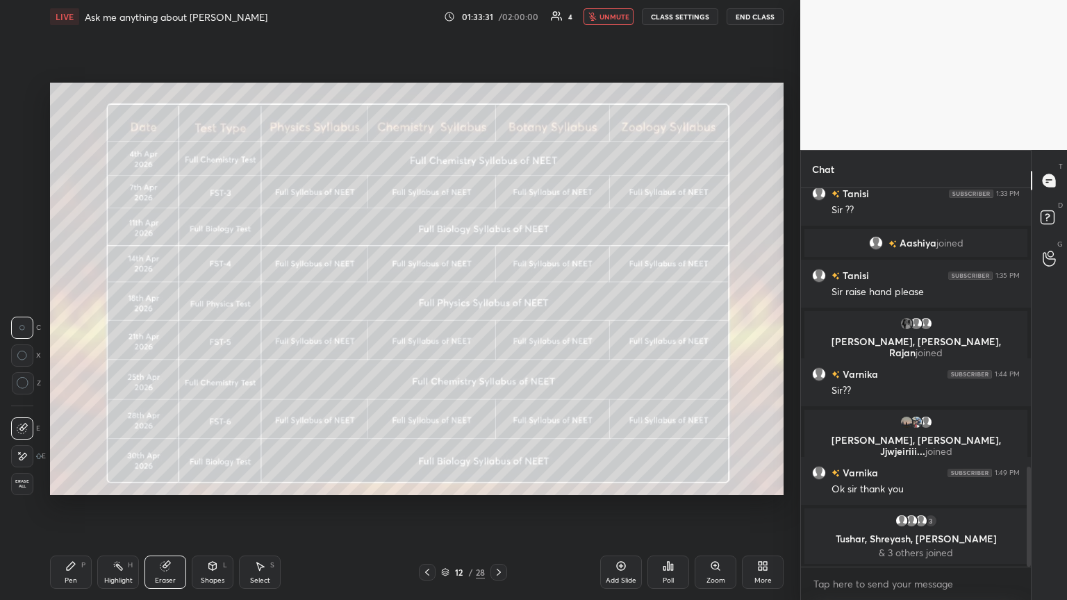
click at [428, 326] on icon at bounding box center [427, 572] width 11 height 11
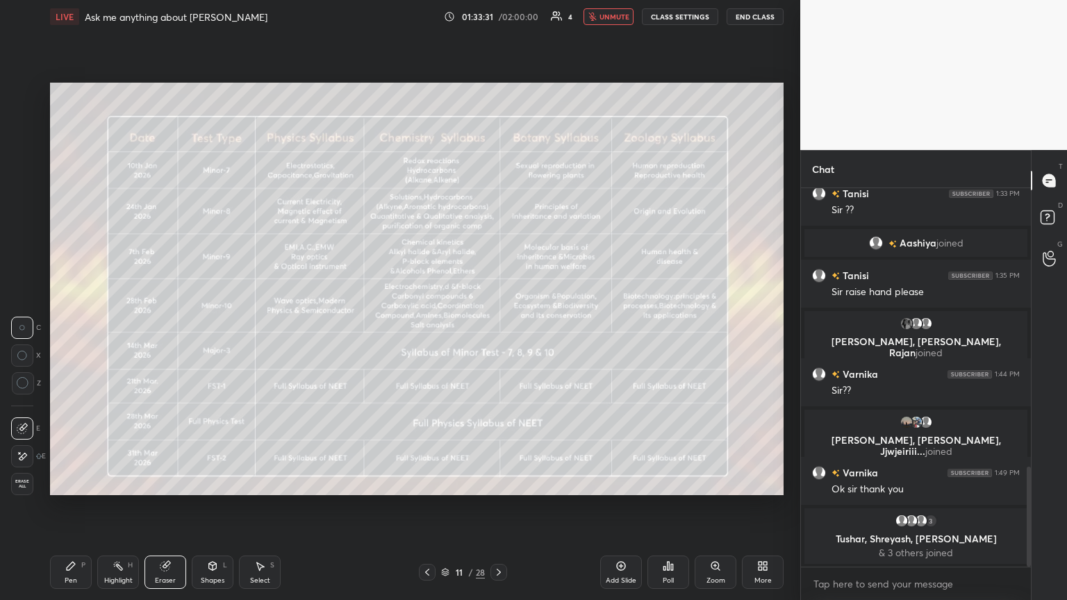
click at [428, 326] on icon at bounding box center [427, 572] width 11 height 11
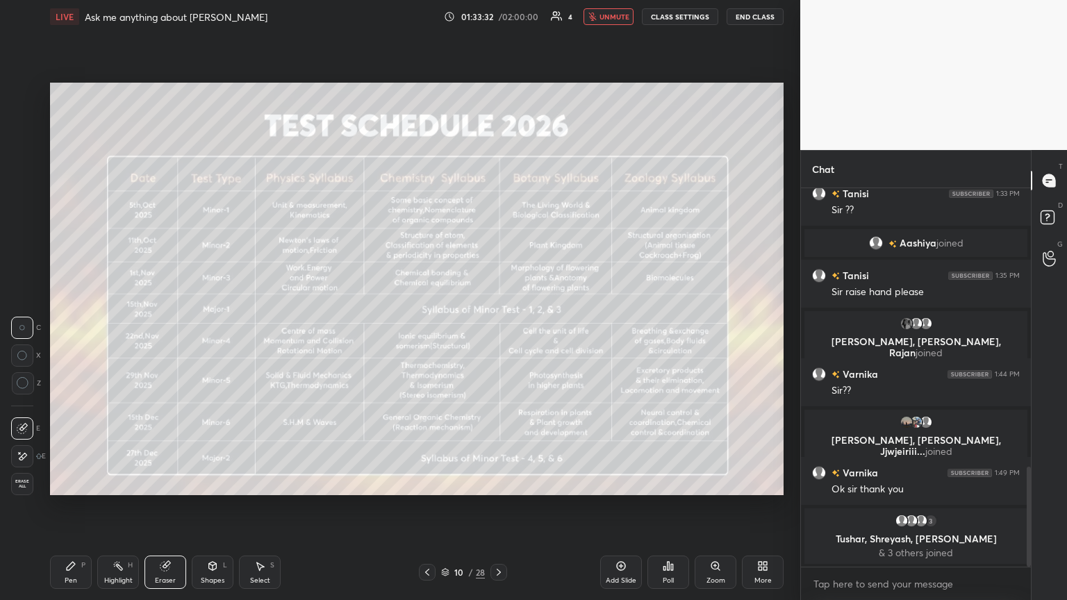
click at [429, 326] on icon at bounding box center [427, 572] width 11 height 11
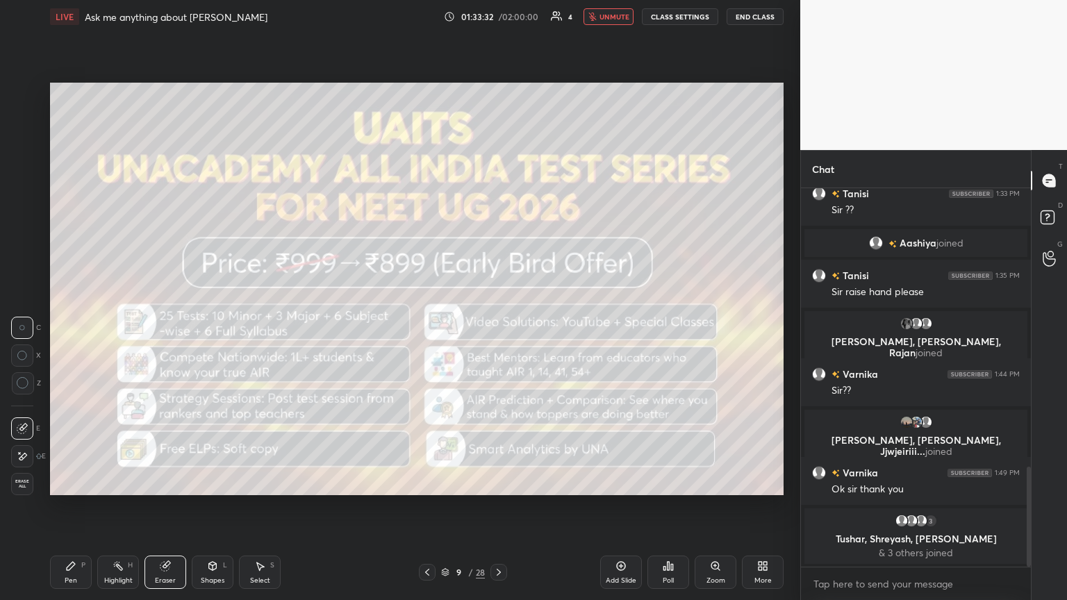
click at [429, 326] on icon at bounding box center [427, 572] width 11 height 11
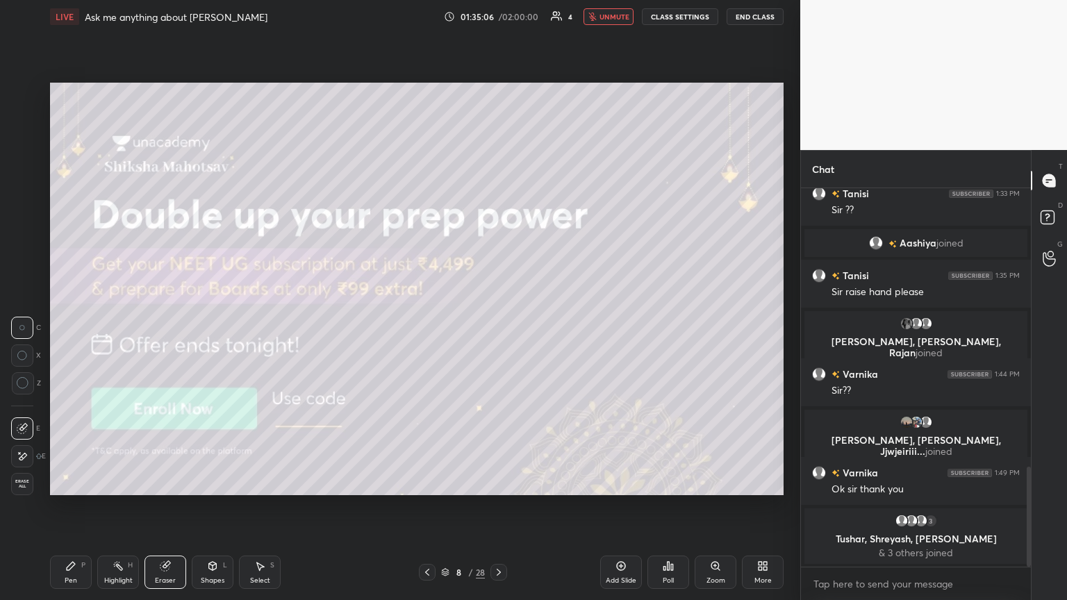
click at [497, 326] on div "Pen P Highlight H Eraser Shapes L Select S 8 / 28 Add Slide Poll Zoom More" at bounding box center [416, 573] width 733 height 56
click at [498, 326] on icon at bounding box center [499, 572] width 4 height 7
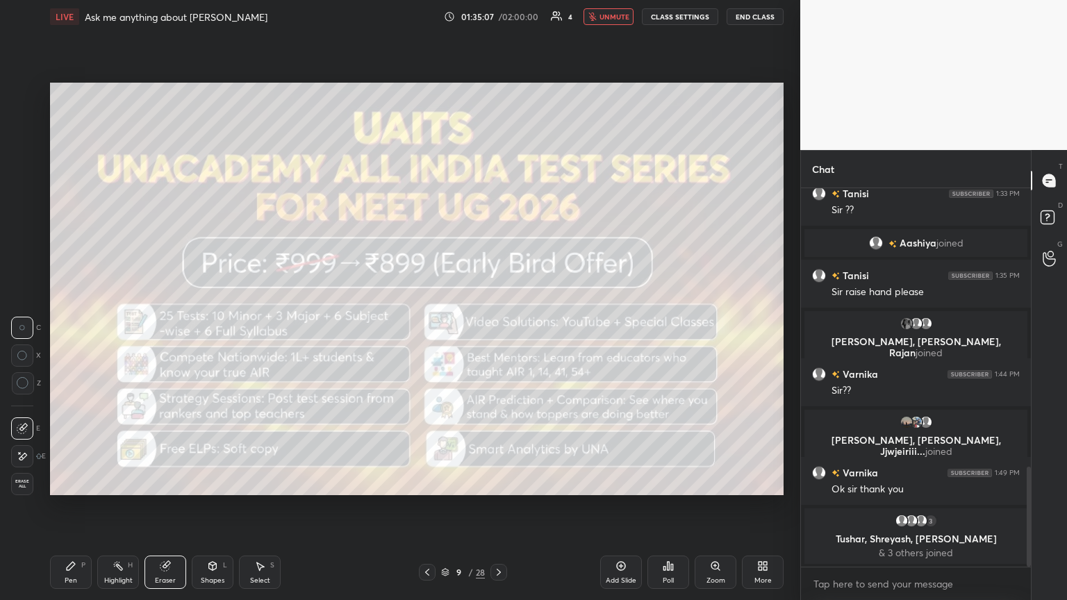
click at [498, 326] on icon at bounding box center [499, 572] width 4 height 7
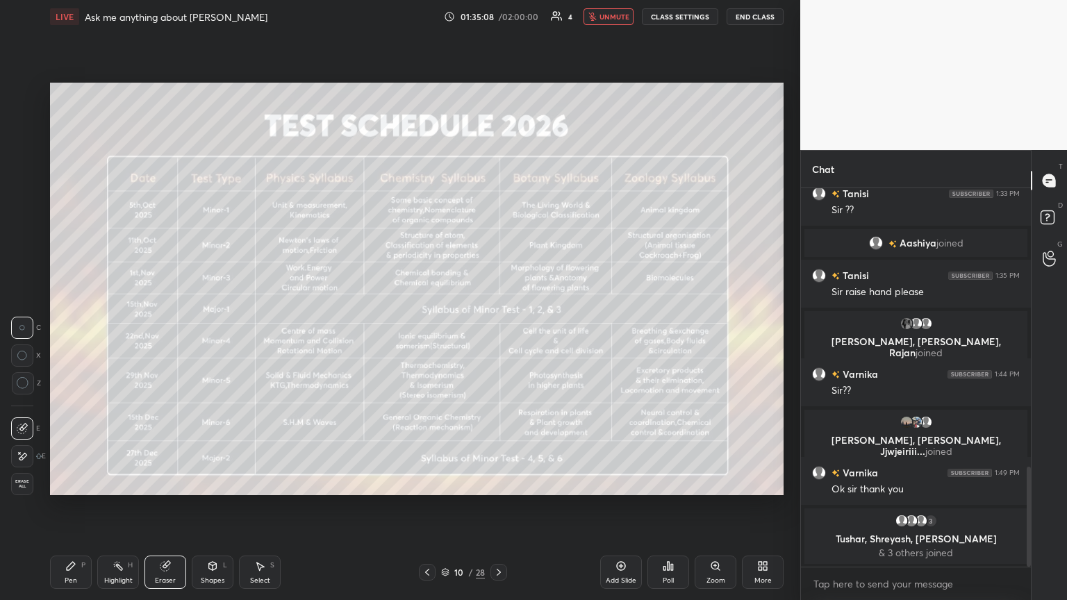
click at [425, 326] on icon at bounding box center [427, 572] width 11 height 11
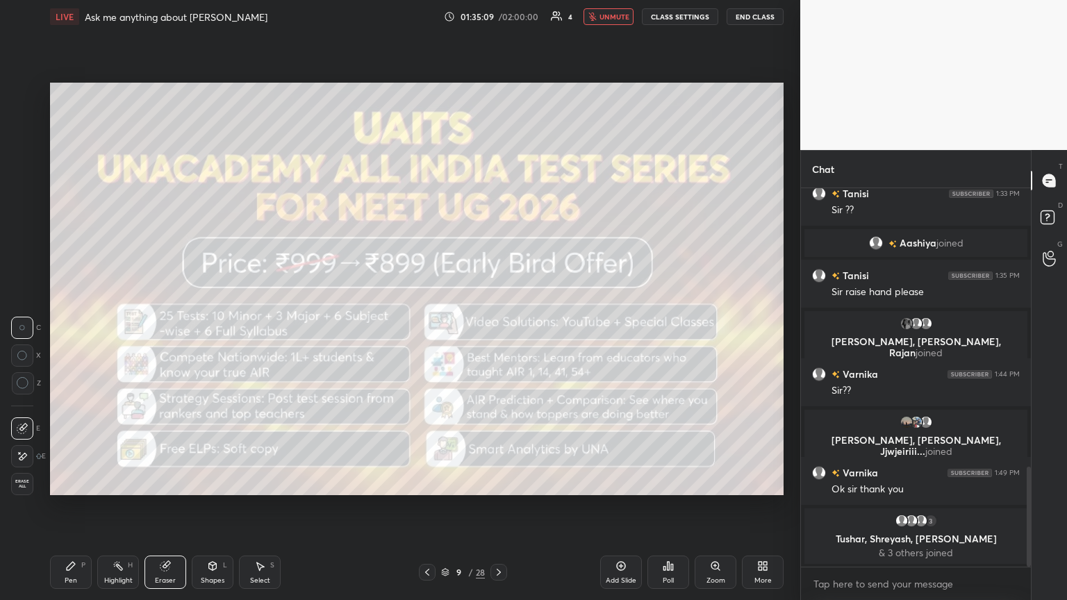
click at [74, 326] on div "Setting up your live class Poll for secs No correct answer Start poll" at bounding box center [416, 288] width 745 height 511
drag, startPoint x: 80, startPoint y: 572, endPoint x: 135, endPoint y: 546, distance: 61.5
click at [80, 326] on div "Pen P" at bounding box center [71, 572] width 42 height 33
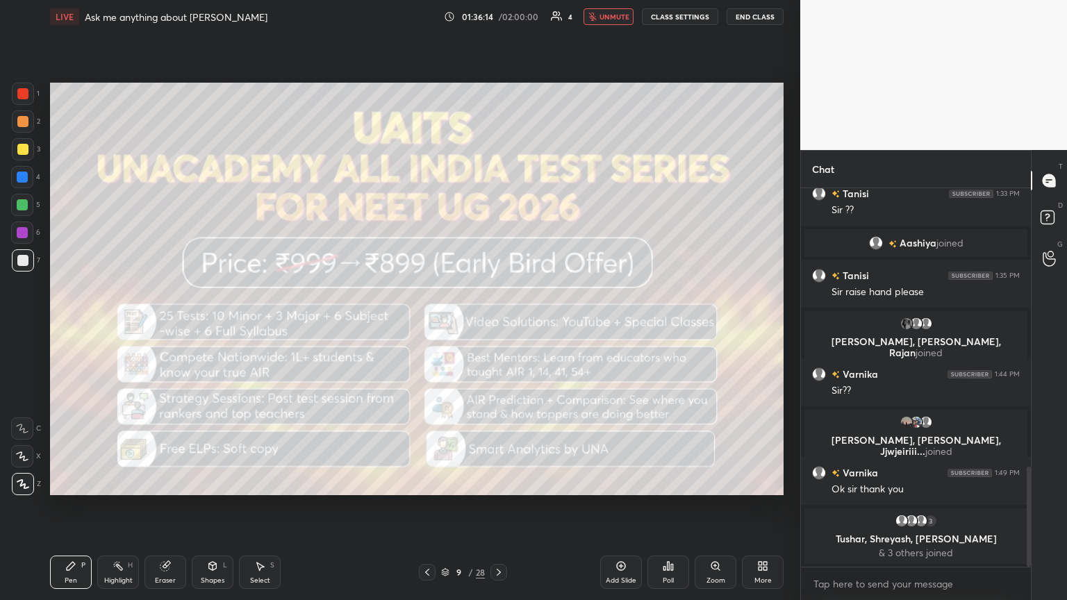
click at [498, 326] on icon at bounding box center [498, 572] width 11 height 11
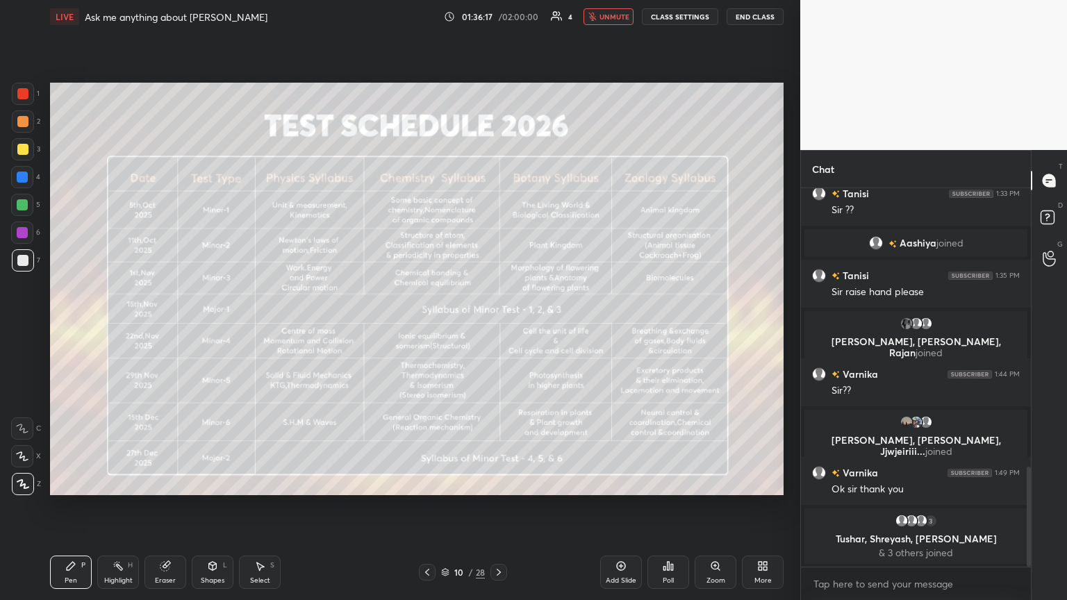
click at [497, 326] on icon at bounding box center [498, 572] width 11 height 11
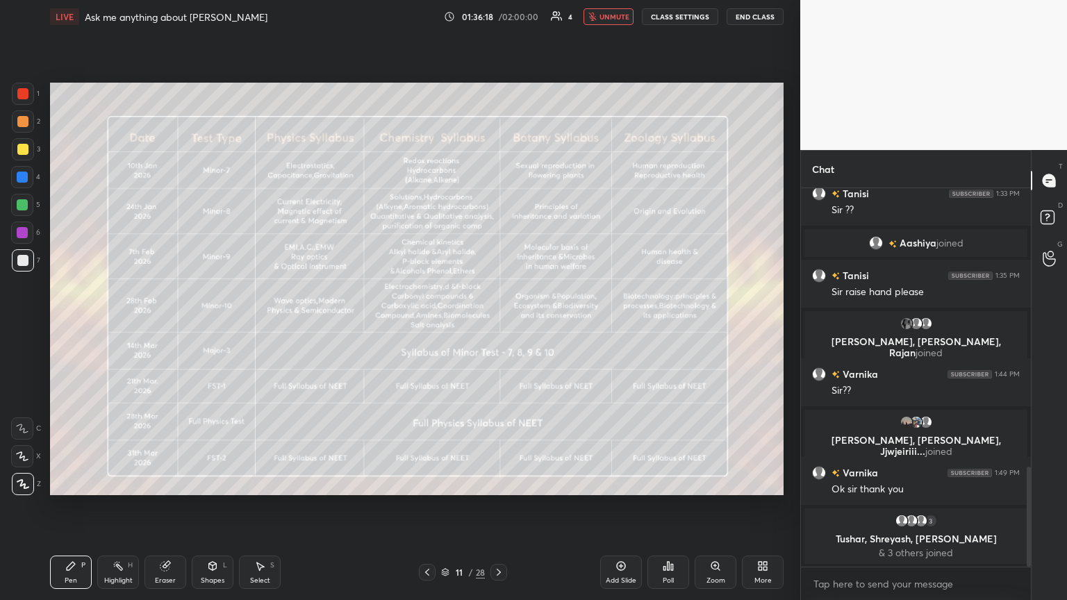
click at [497, 326] on icon at bounding box center [498, 572] width 11 height 11
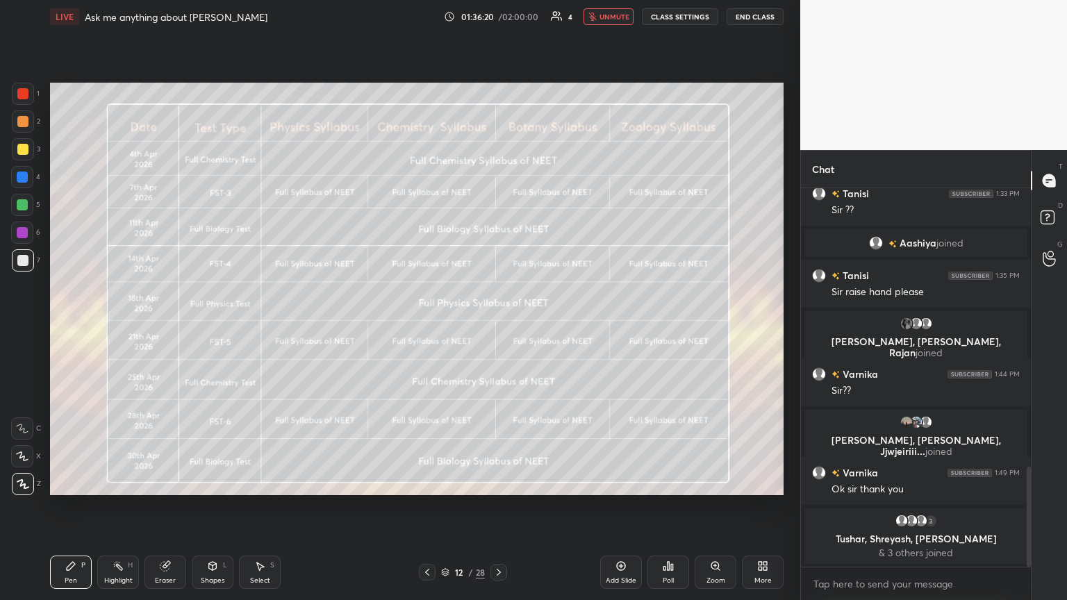
click at [497, 326] on icon at bounding box center [498, 572] width 11 height 11
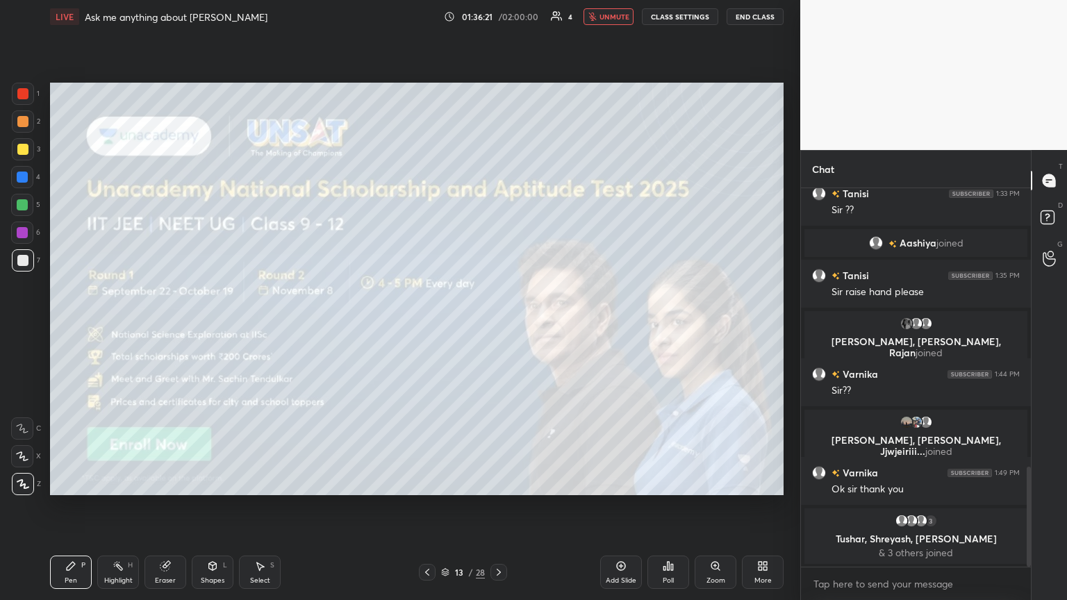
click at [428, 326] on icon at bounding box center [427, 572] width 11 height 11
click at [427, 326] on icon at bounding box center [427, 572] width 11 height 11
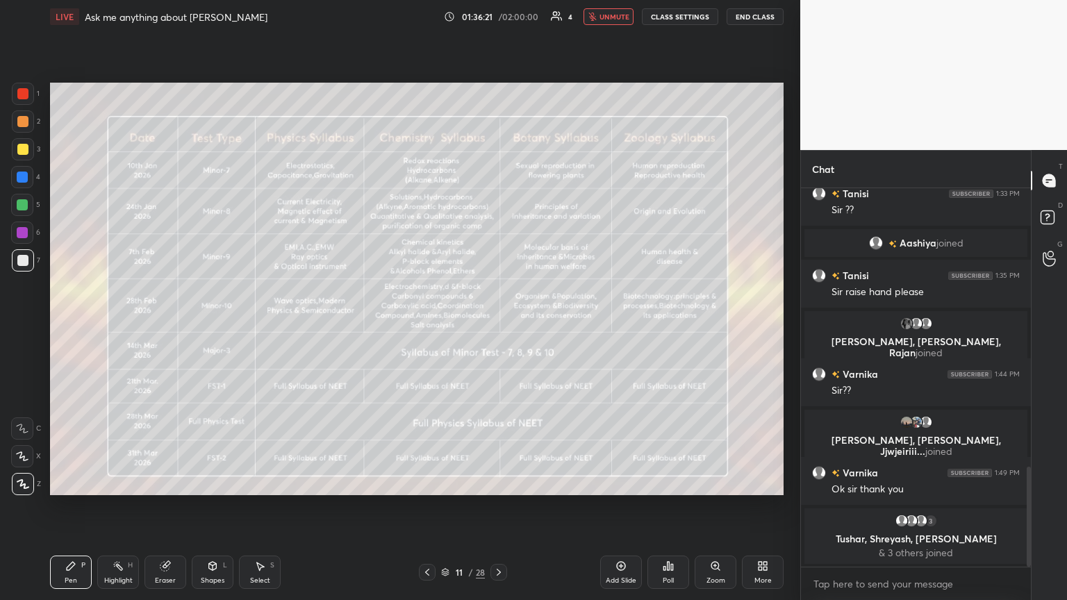
click at [426, 326] on icon at bounding box center [427, 572] width 11 height 11
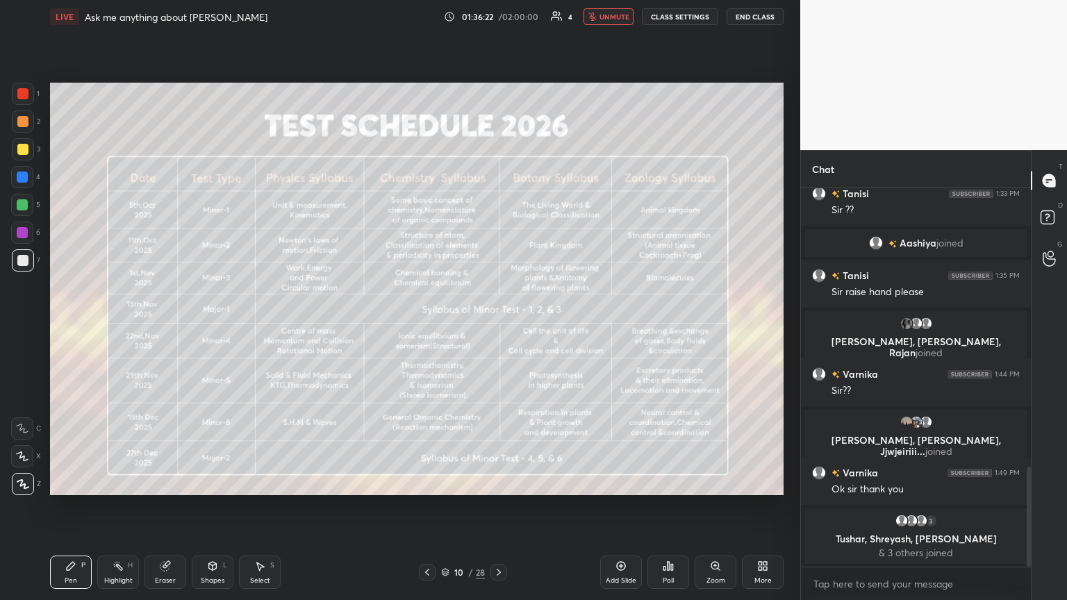
click at [426, 326] on icon at bounding box center [427, 572] width 11 height 11
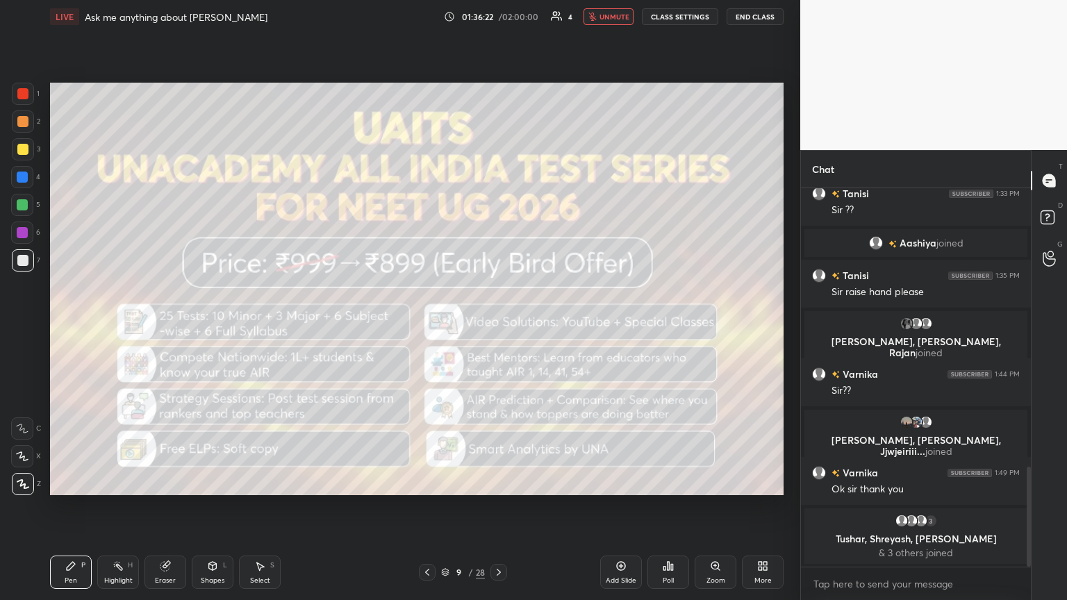
click at [426, 326] on icon at bounding box center [427, 572] width 11 height 11
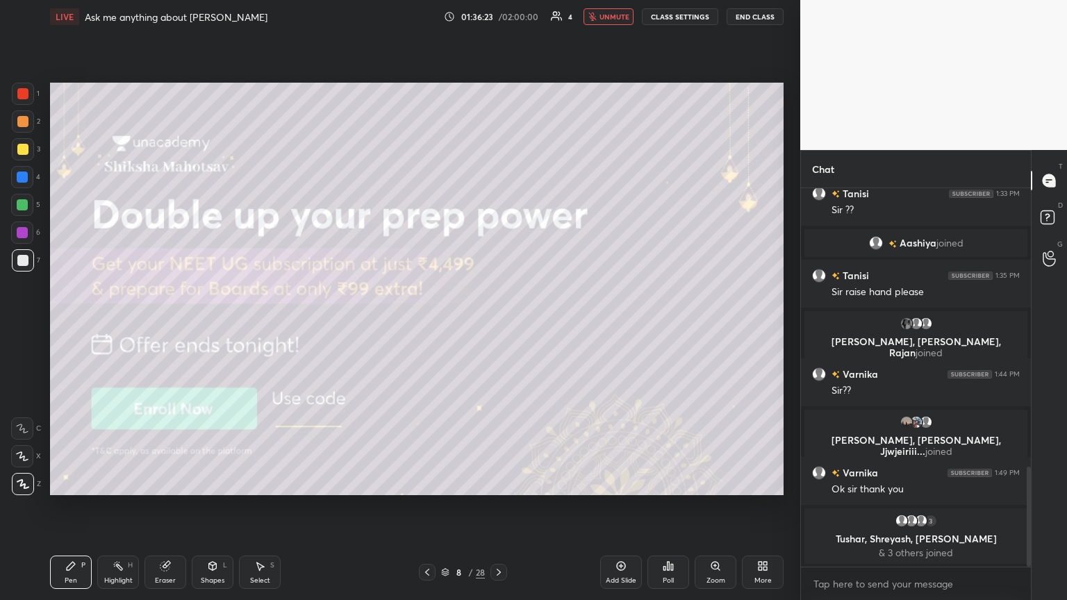
click at [425, 326] on icon at bounding box center [427, 572] width 11 height 11
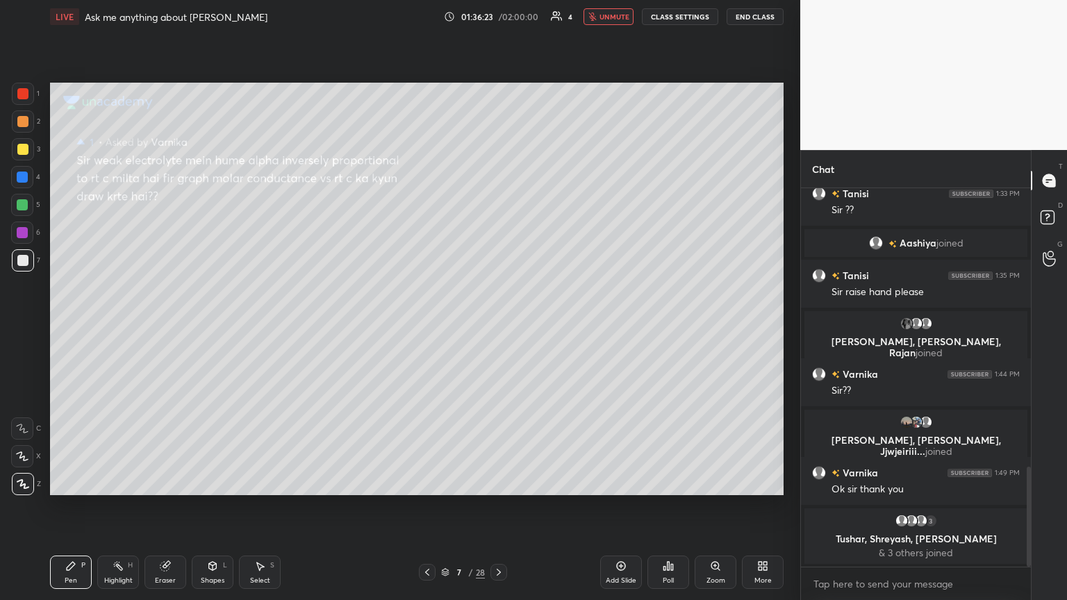
click at [426, 326] on icon at bounding box center [427, 572] width 11 height 11
click at [429, 326] on icon at bounding box center [427, 572] width 11 height 11
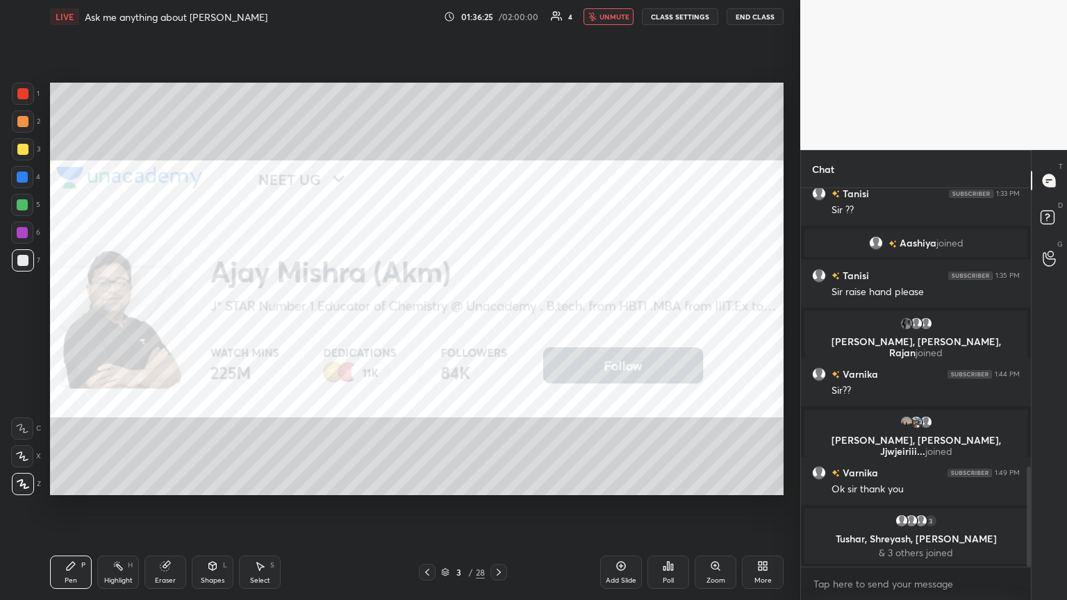
click at [429, 326] on icon at bounding box center [427, 572] width 11 height 11
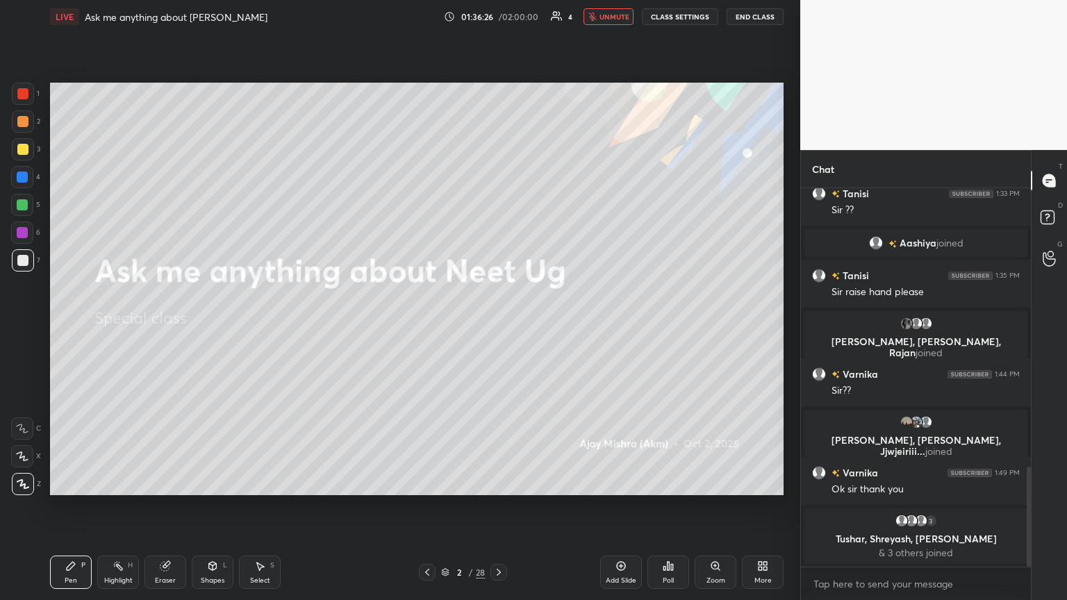
click at [497, 326] on icon at bounding box center [498, 572] width 11 height 11
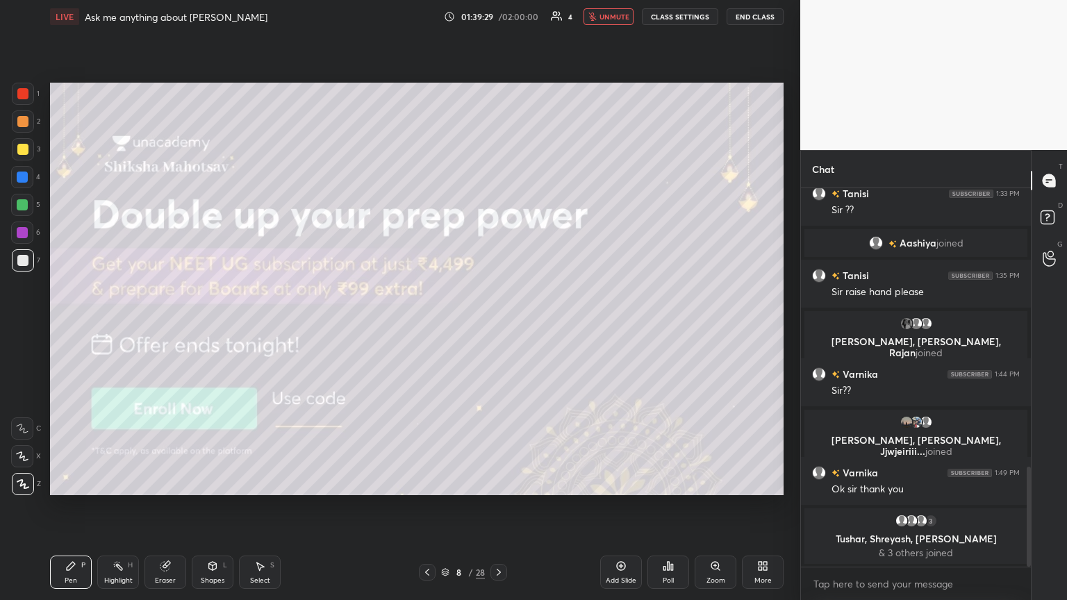
click at [169, 326] on icon at bounding box center [165, 565] width 11 height 11
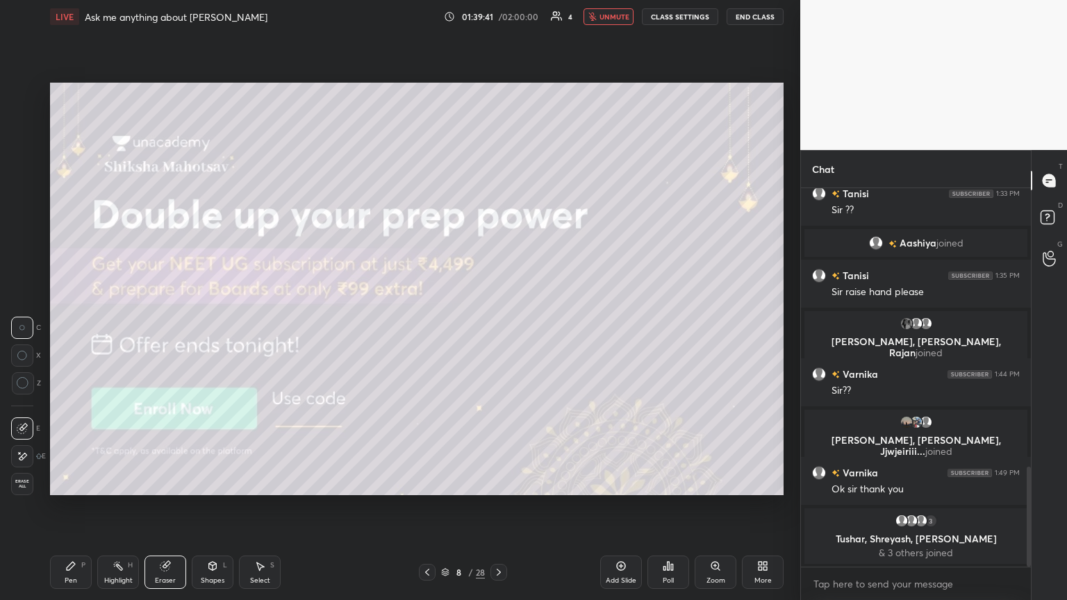
click at [498, 326] on icon at bounding box center [498, 572] width 11 height 11
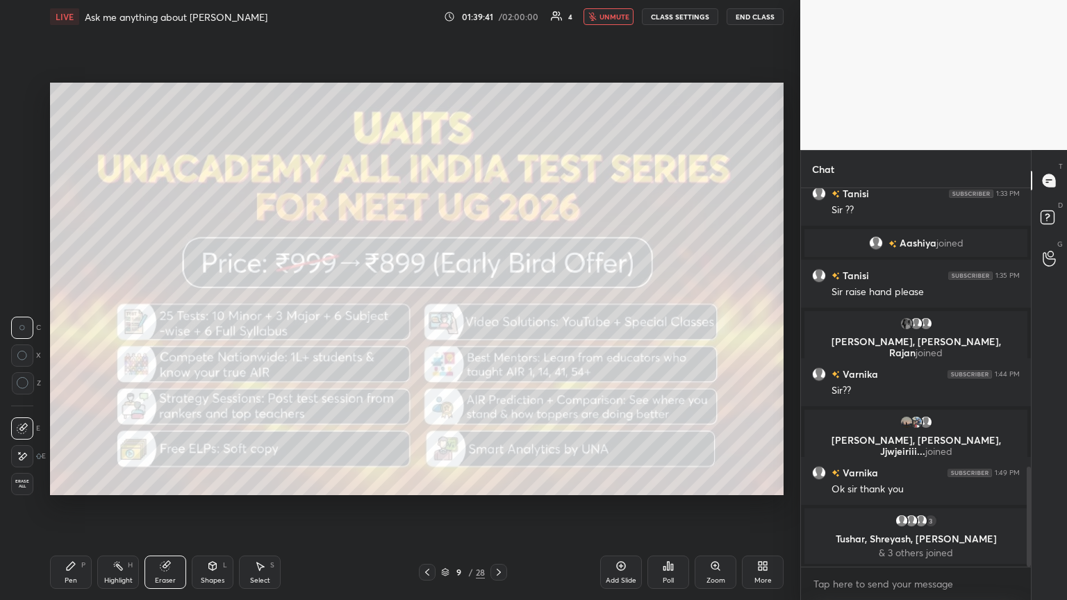
click at [497, 326] on icon at bounding box center [498, 572] width 11 height 11
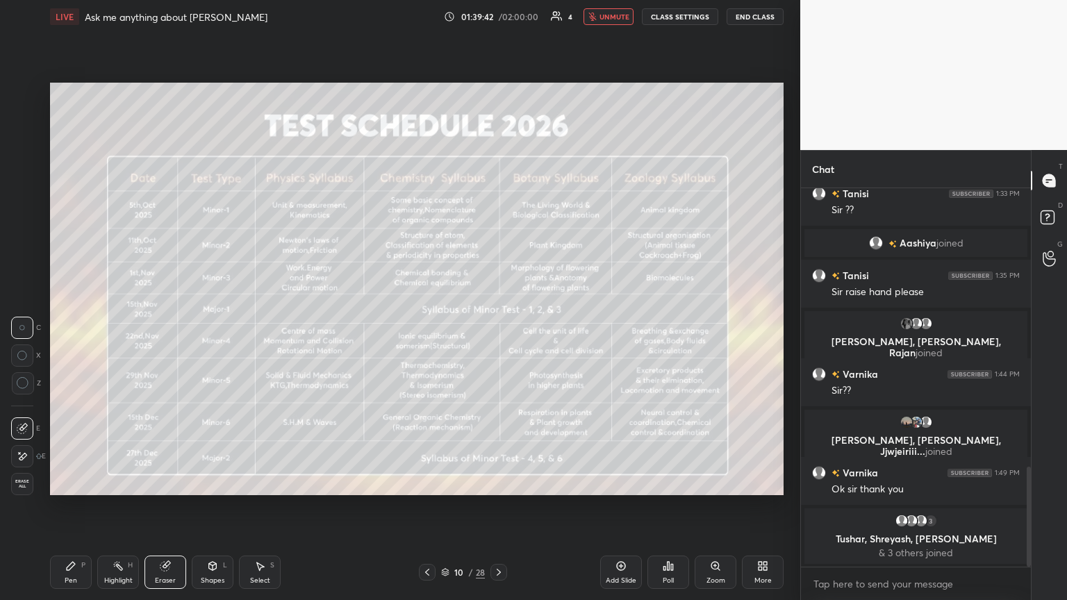
click at [431, 326] on icon at bounding box center [427, 572] width 11 height 11
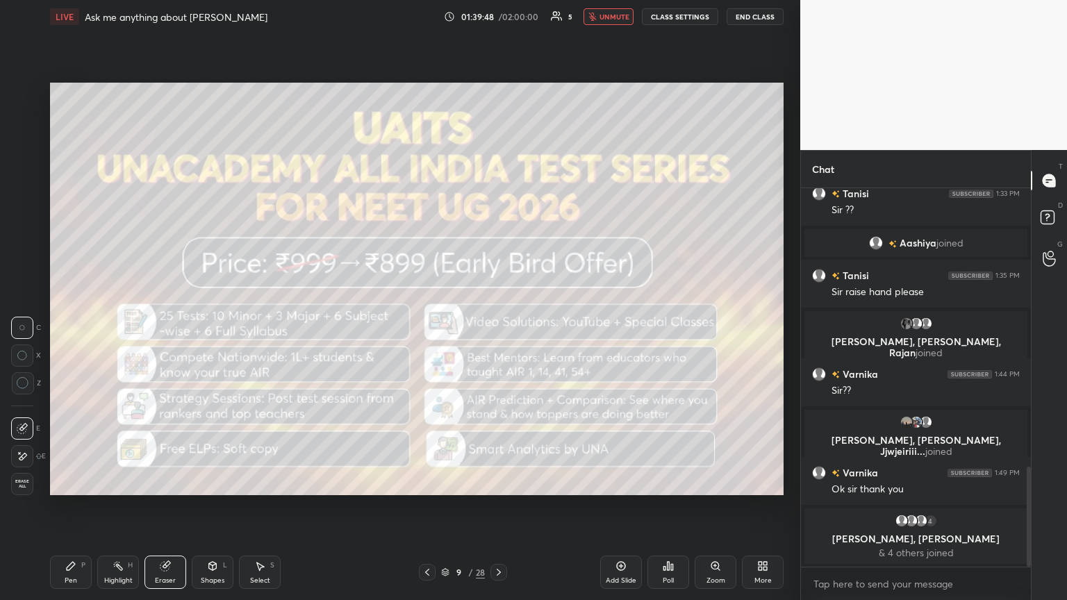
click at [81, 326] on div "Pen P" at bounding box center [71, 572] width 42 height 33
drag, startPoint x: 81, startPoint y: 572, endPoint x: 94, endPoint y: 556, distance: 21.2
click at [80, 326] on div "Pen P" at bounding box center [71, 572] width 42 height 33
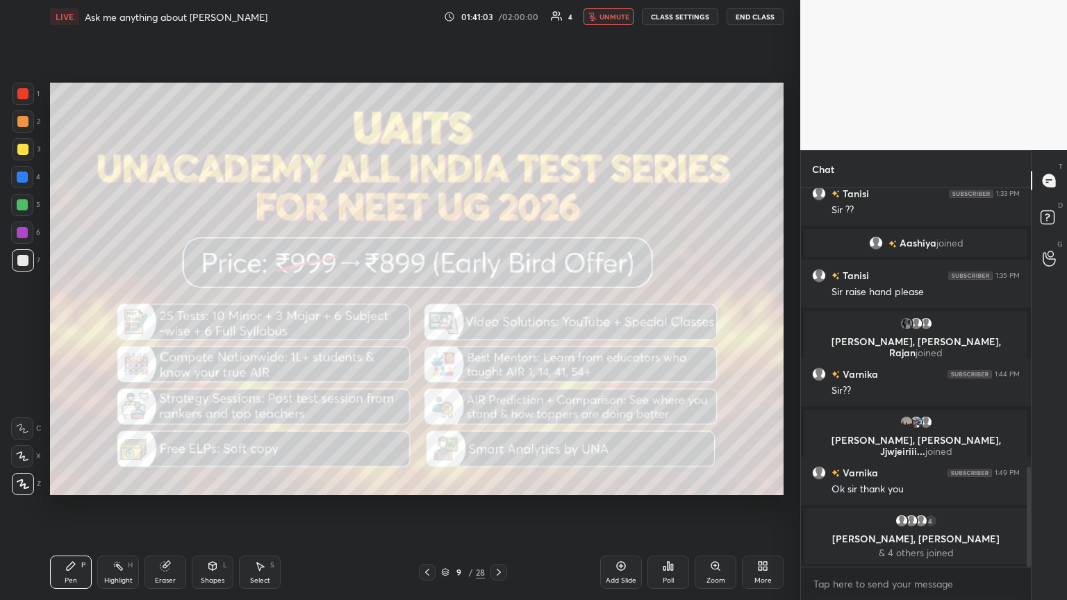
click at [498, 326] on icon at bounding box center [498, 572] width 11 height 11
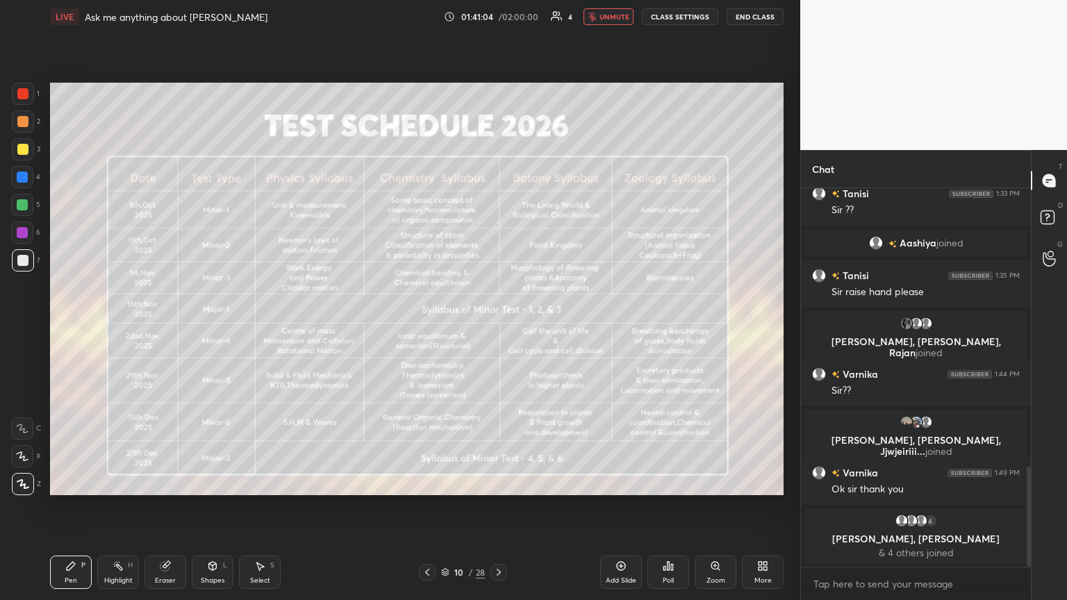
click at [425, 326] on icon at bounding box center [427, 572] width 11 height 11
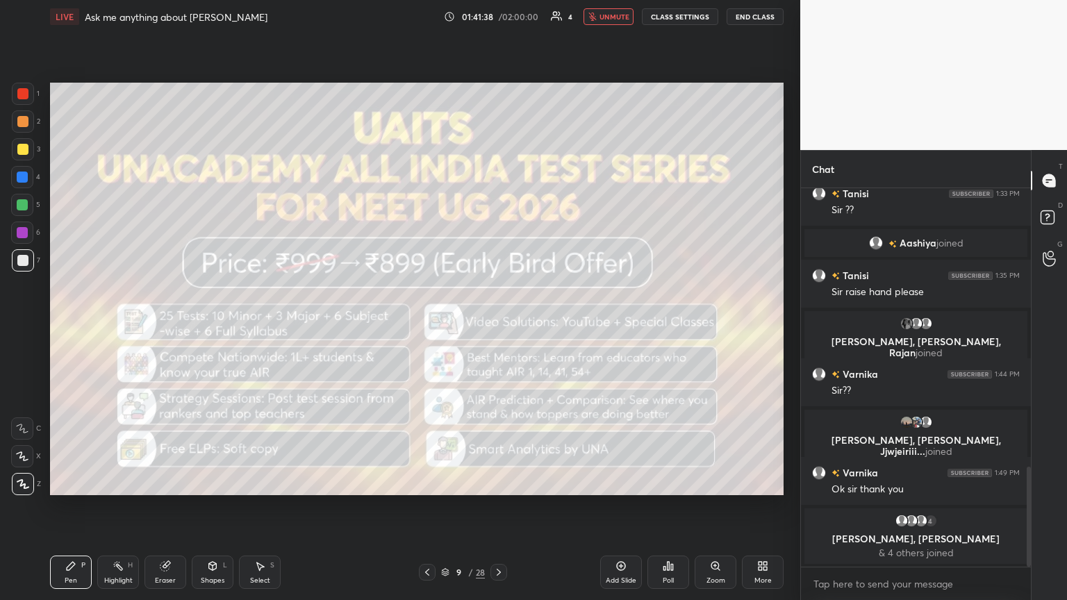
click at [498, 326] on div "Setting up your live class Poll for secs No correct answer Start poll" at bounding box center [416, 288] width 745 height 511
type textarea "x"
click at [171, 326] on div "Eraser" at bounding box center [165, 572] width 42 height 33
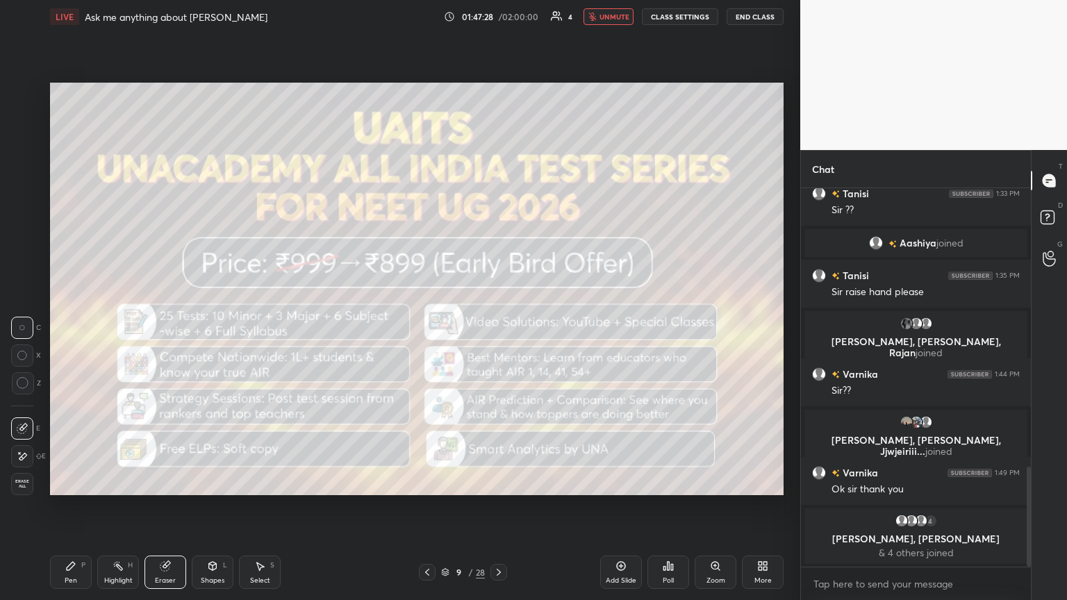
click at [498, 326] on div at bounding box center [498, 572] width 17 height 17
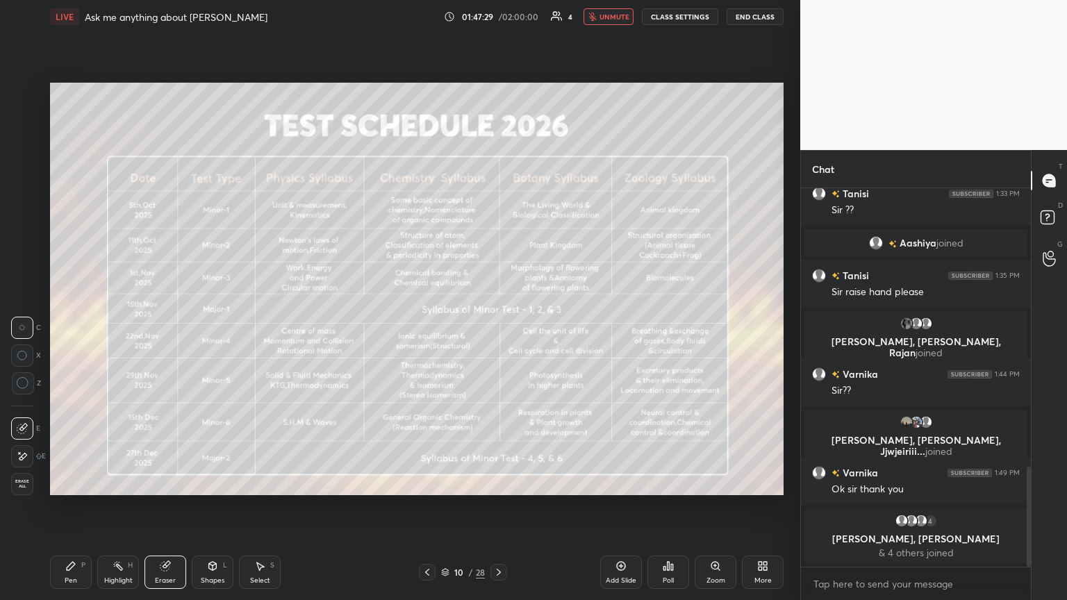
click at [498, 326] on icon at bounding box center [498, 572] width 11 height 11
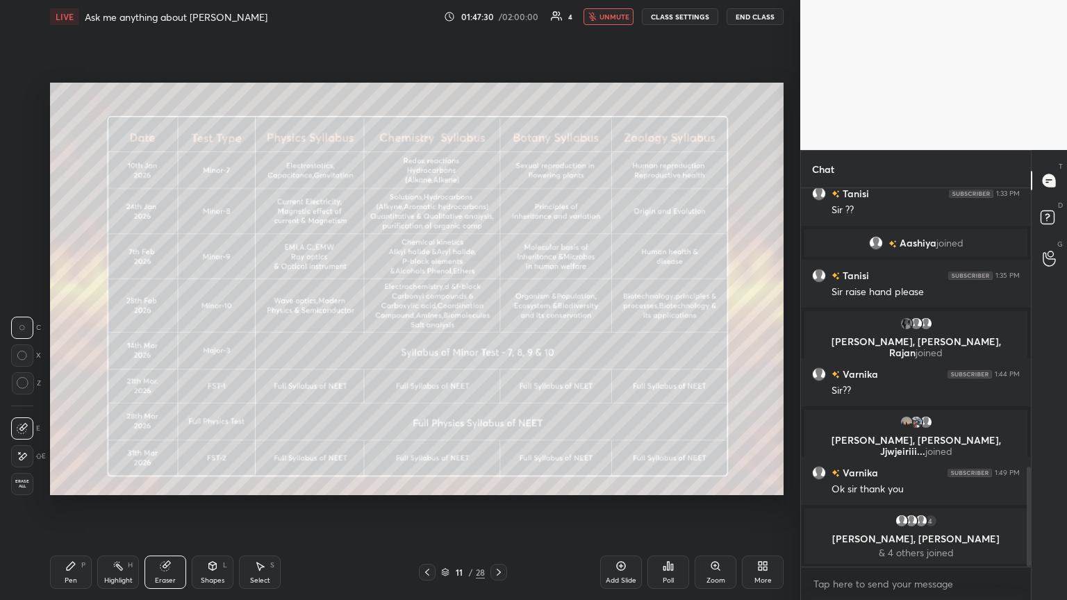
click at [497, 326] on icon at bounding box center [498, 572] width 11 height 11
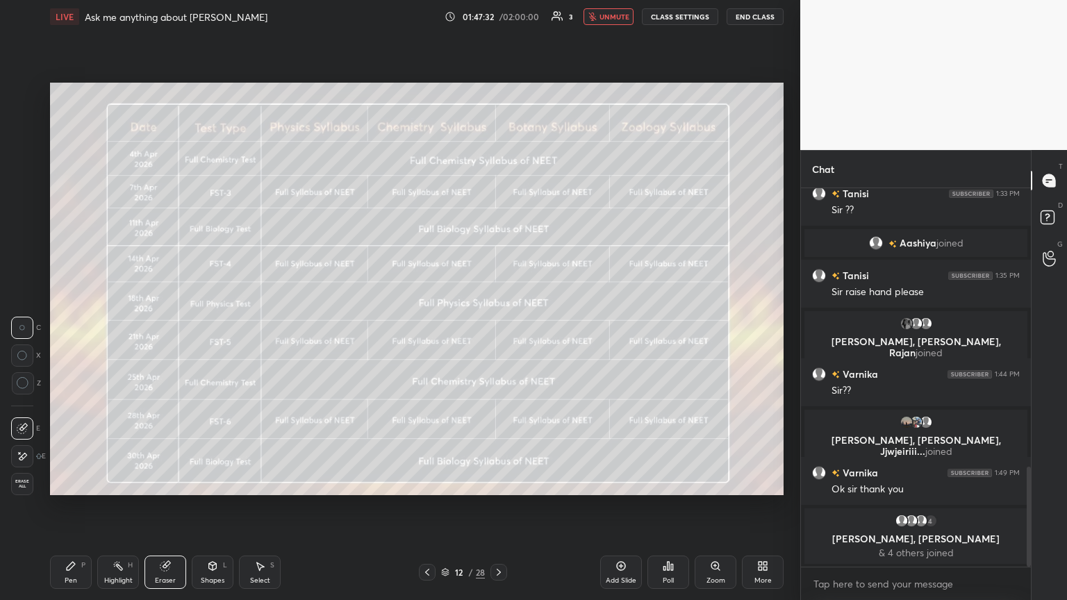
click at [497, 326] on icon at bounding box center [498, 572] width 11 height 11
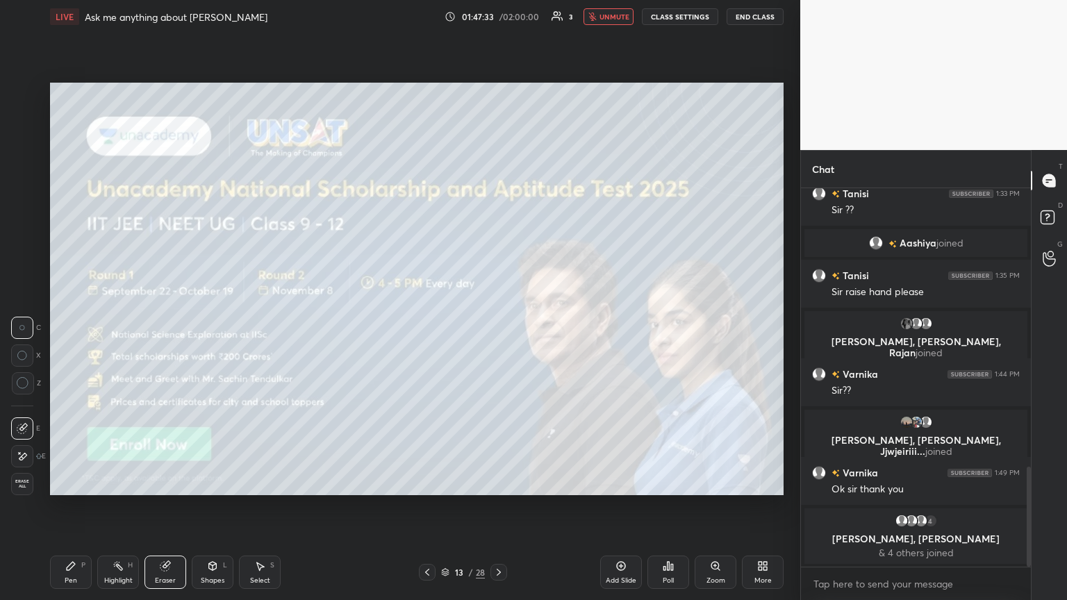
click at [498, 326] on icon at bounding box center [498, 572] width 11 height 11
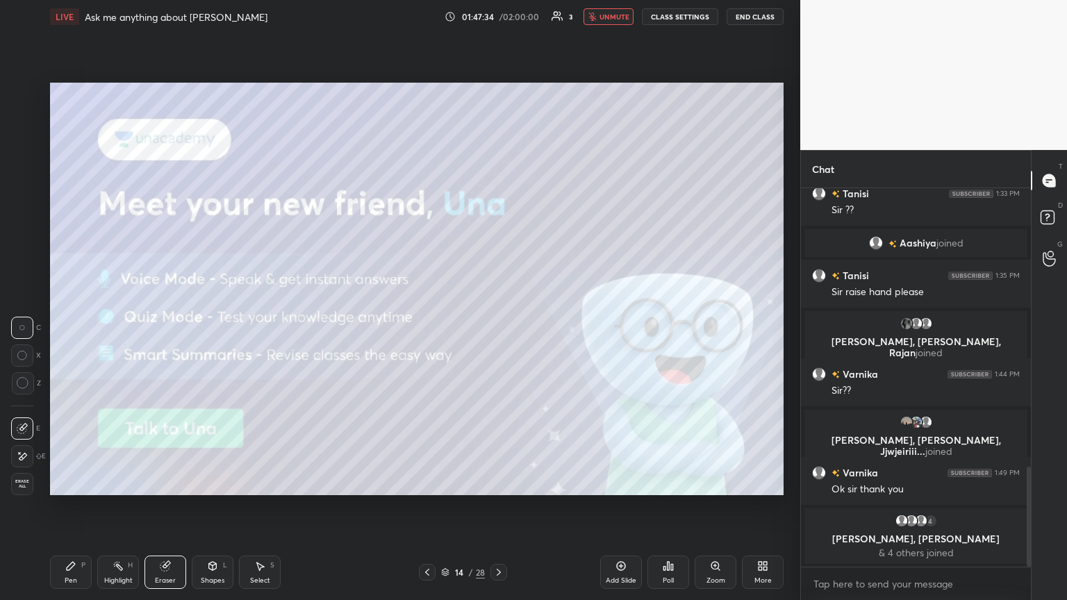
click at [431, 326] on div at bounding box center [427, 572] width 17 height 17
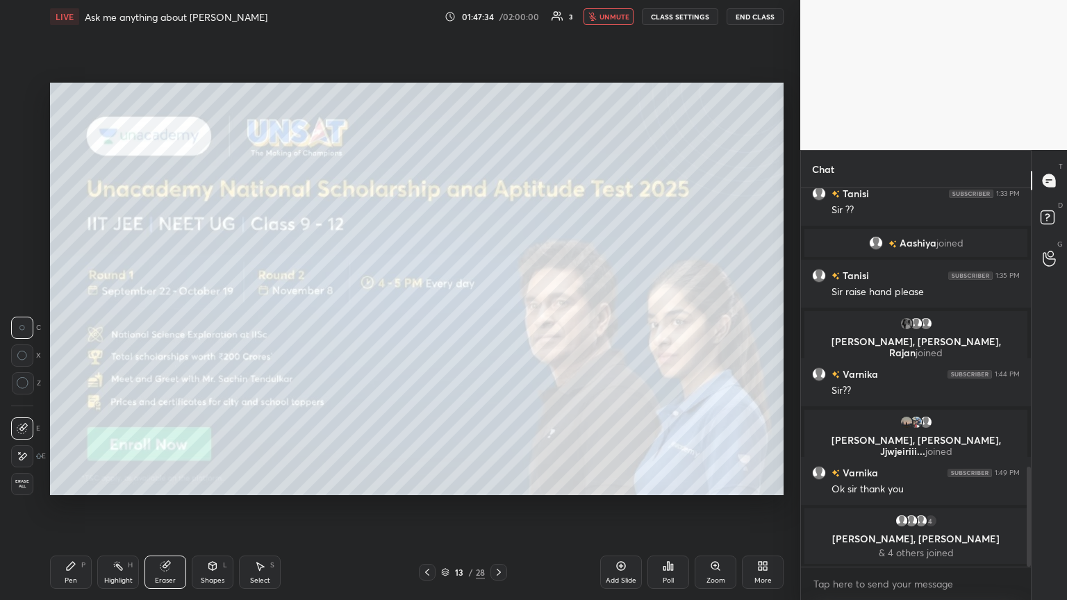
click at [431, 326] on div at bounding box center [427, 572] width 17 height 17
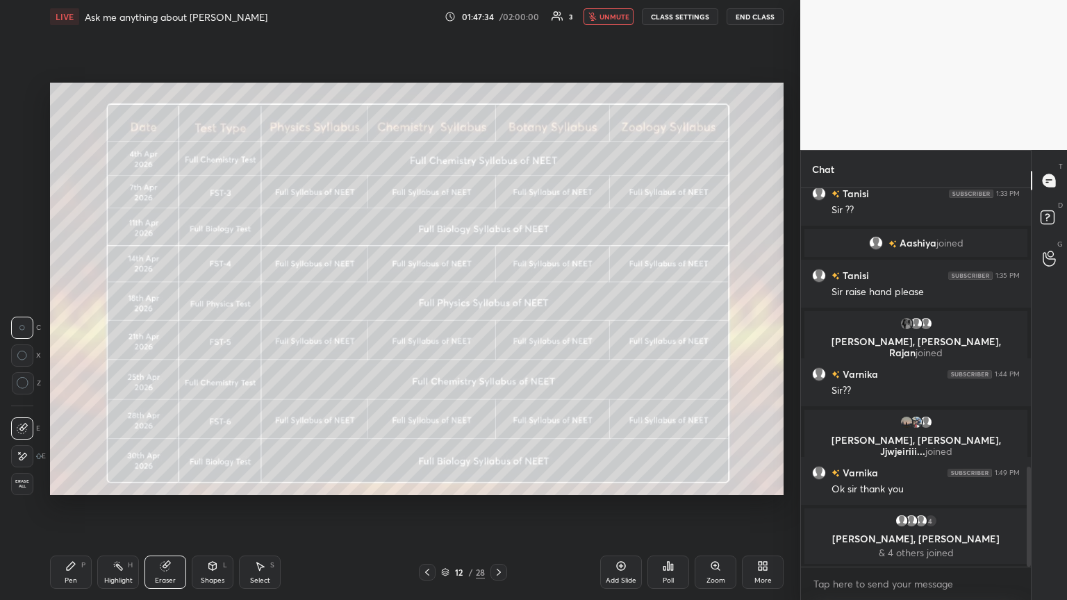
click at [431, 326] on icon at bounding box center [427, 572] width 11 height 11
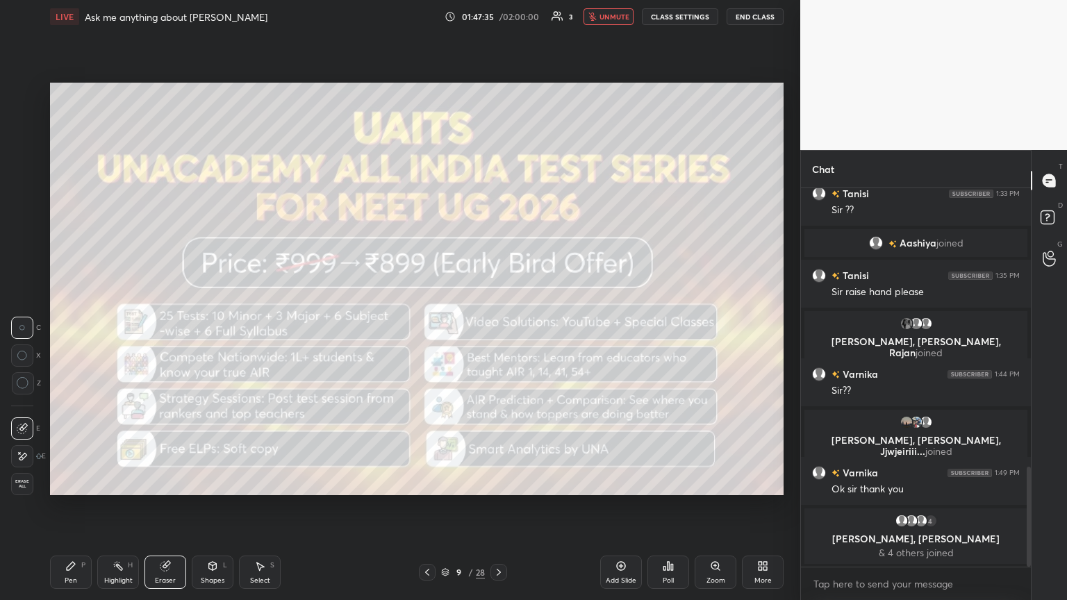
click at [432, 326] on div at bounding box center [427, 572] width 17 height 17
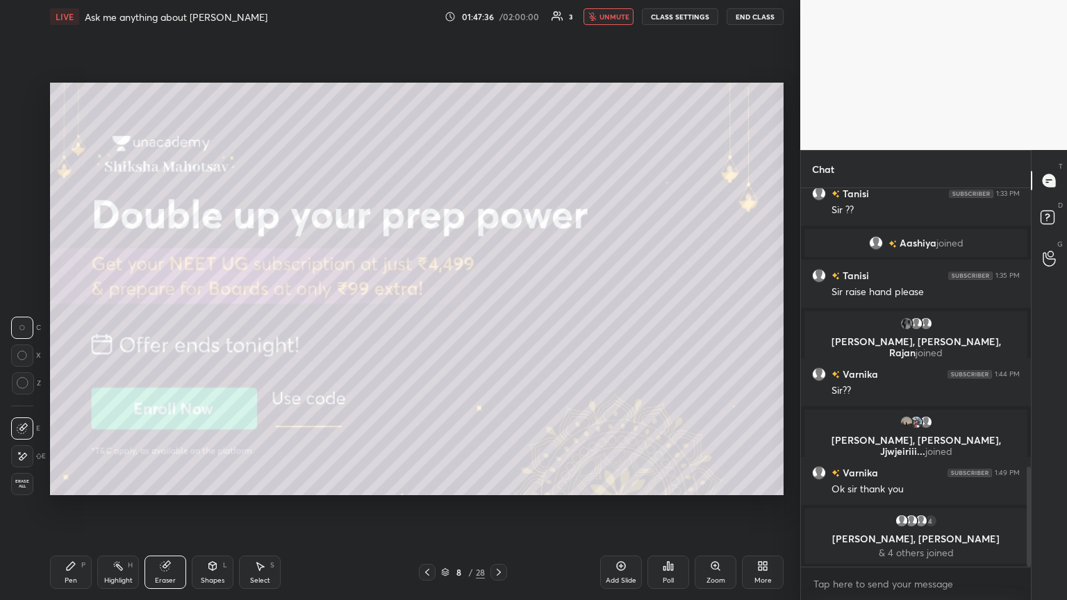
click at [173, 326] on div "Eraser" at bounding box center [165, 572] width 42 height 33
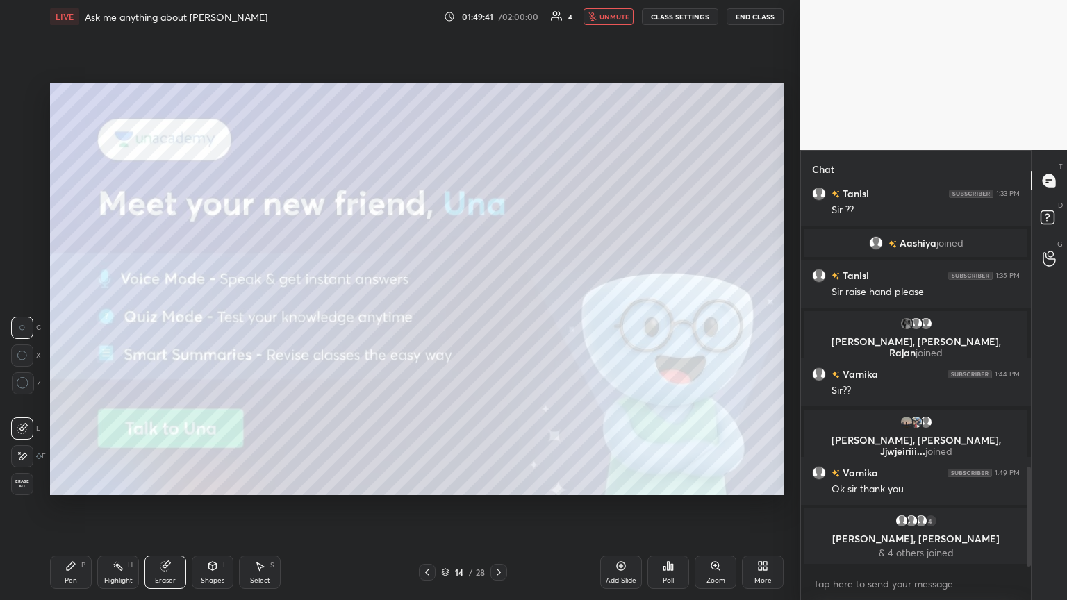
click at [497, 326] on icon at bounding box center [498, 572] width 11 height 11
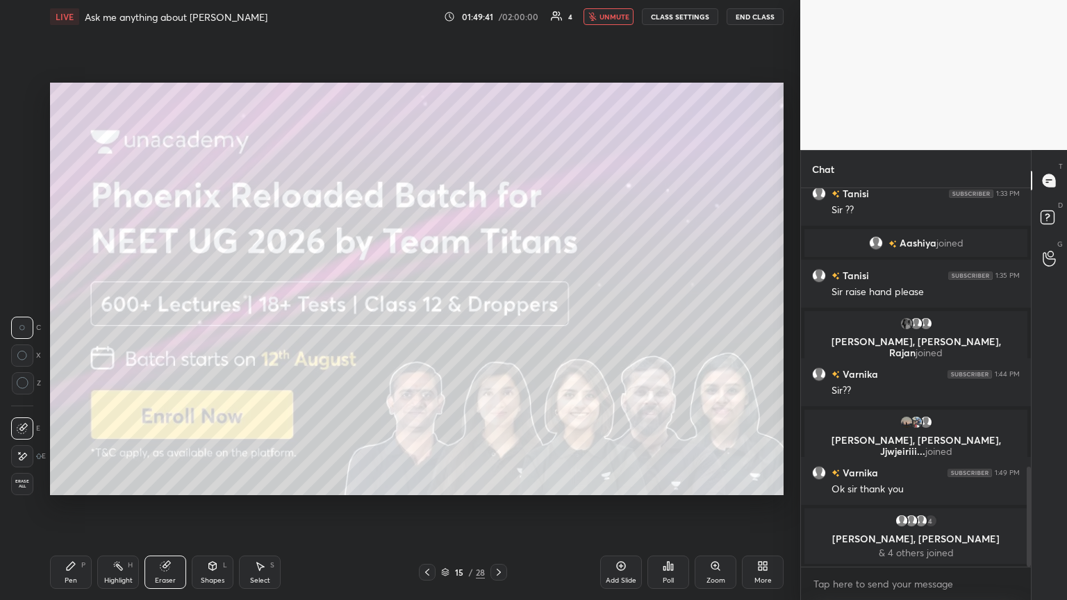
click at [494, 326] on icon at bounding box center [498, 572] width 11 height 11
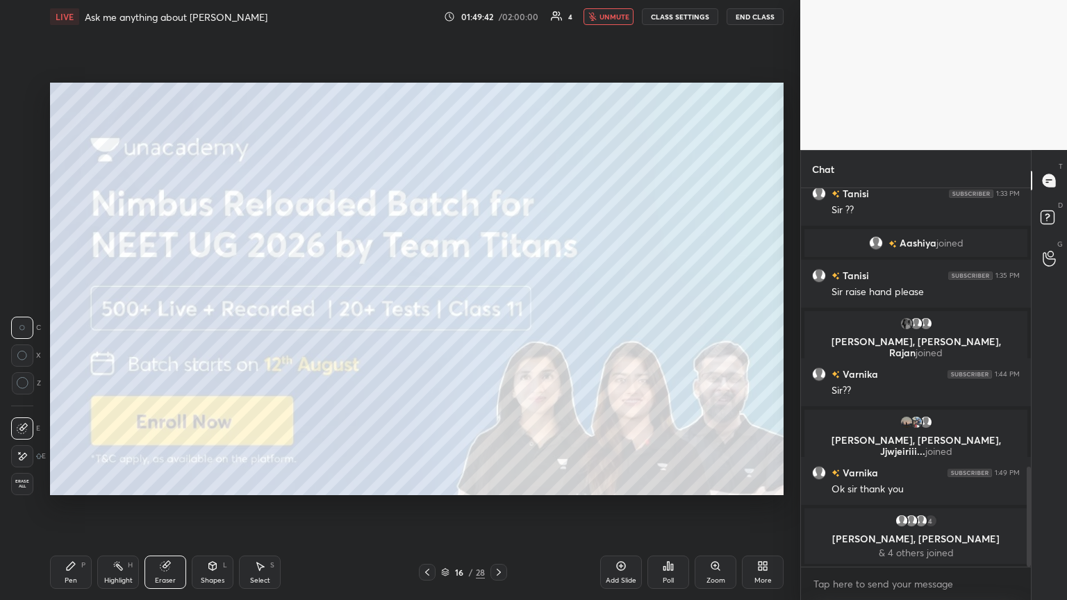
click at [494, 326] on div at bounding box center [498, 572] width 17 height 17
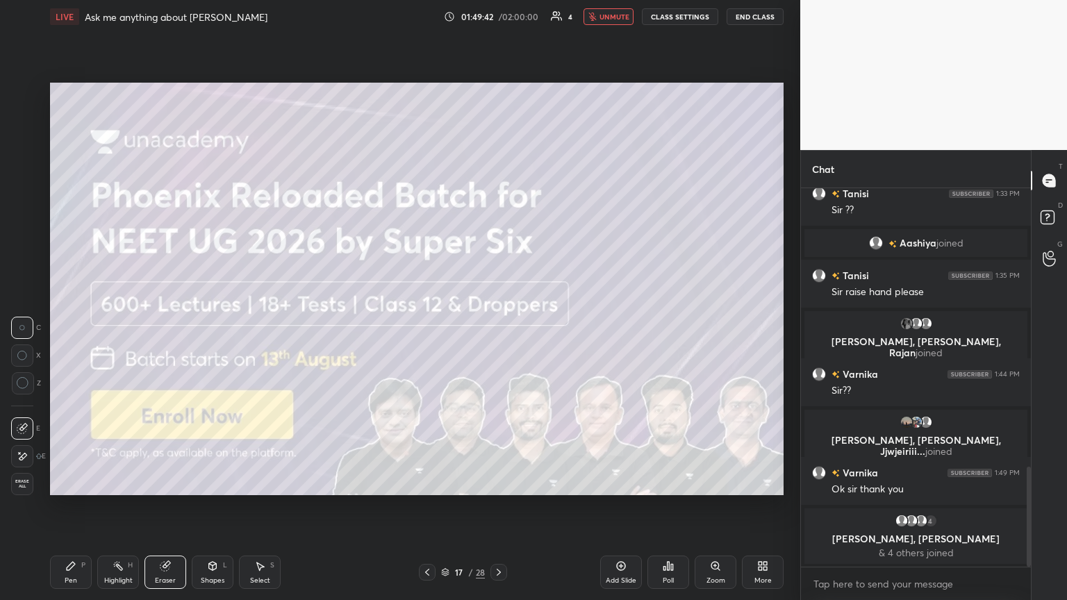
click at [494, 326] on div at bounding box center [498, 572] width 17 height 17
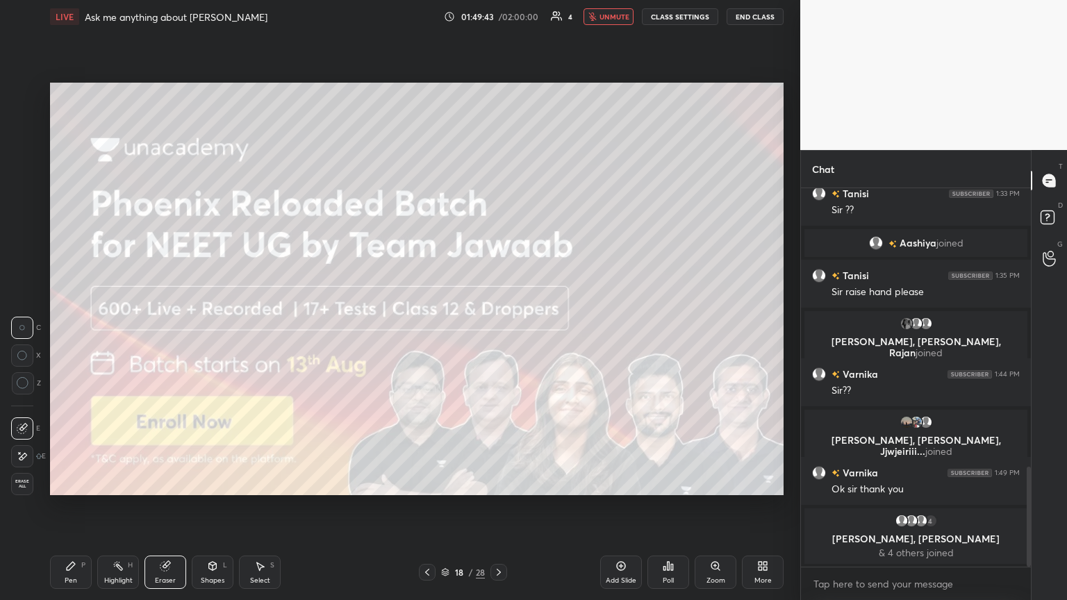
click at [495, 326] on div at bounding box center [498, 572] width 17 height 17
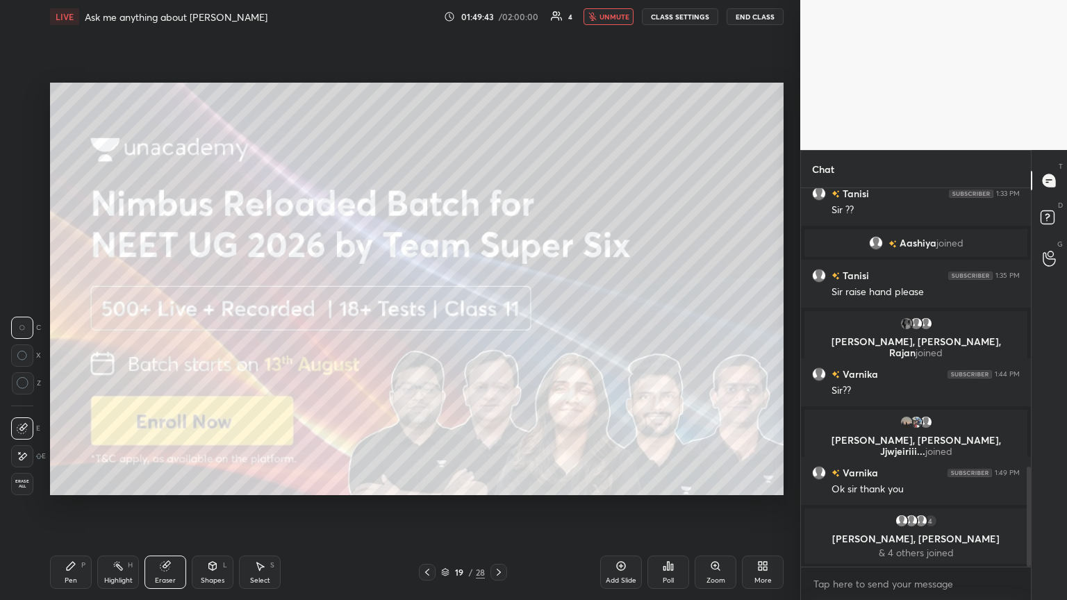
click at [497, 326] on div at bounding box center [498, 572] width 17 height 17
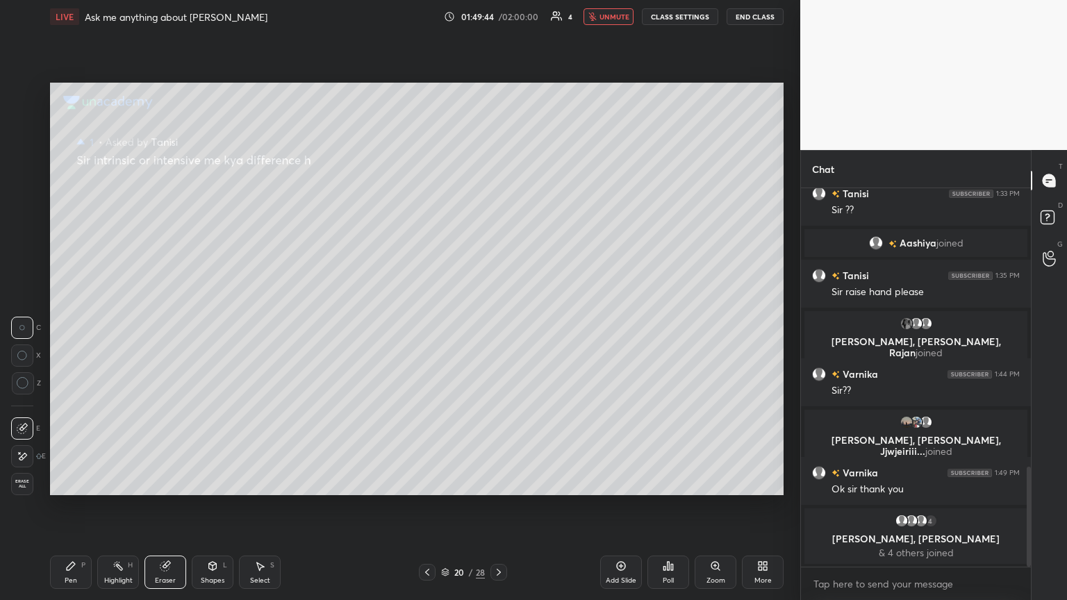
click at [497, 326] on icon at bounding box center [498, 572] width 11 height 11
click at [498, 326] on icon at bounding box center [498, 572] width 11 height 11
click at [498, 326] on icon at bounding box center [499, 572] width 4 height 7
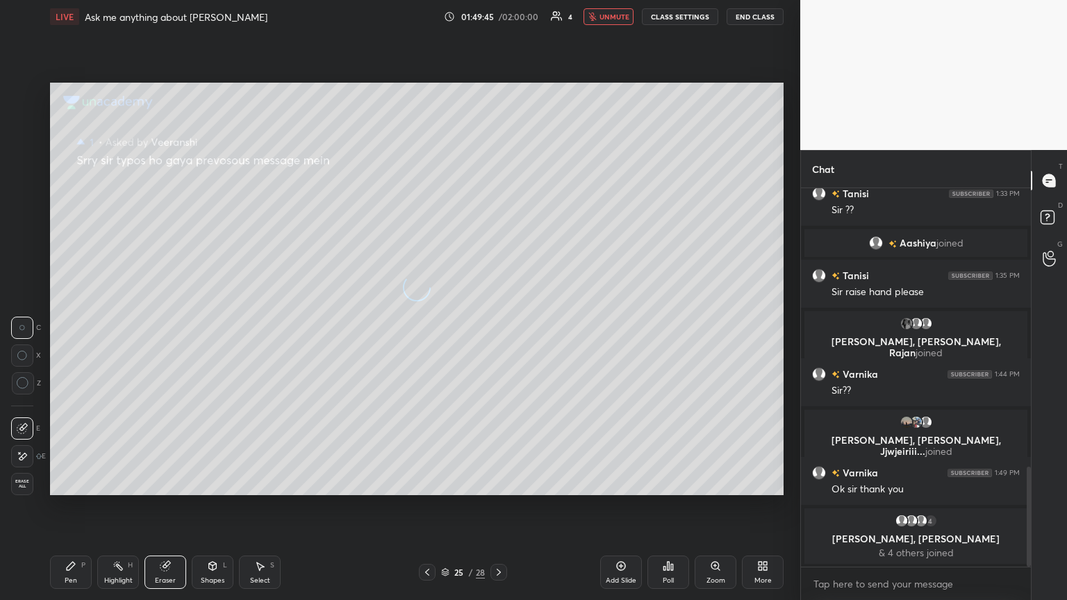
click at [498, 326] on icon at bounding box center [499, 572] width 4 height 7
click at [498, 326] on icon at bounding box center [498, 572] width 11 height 11
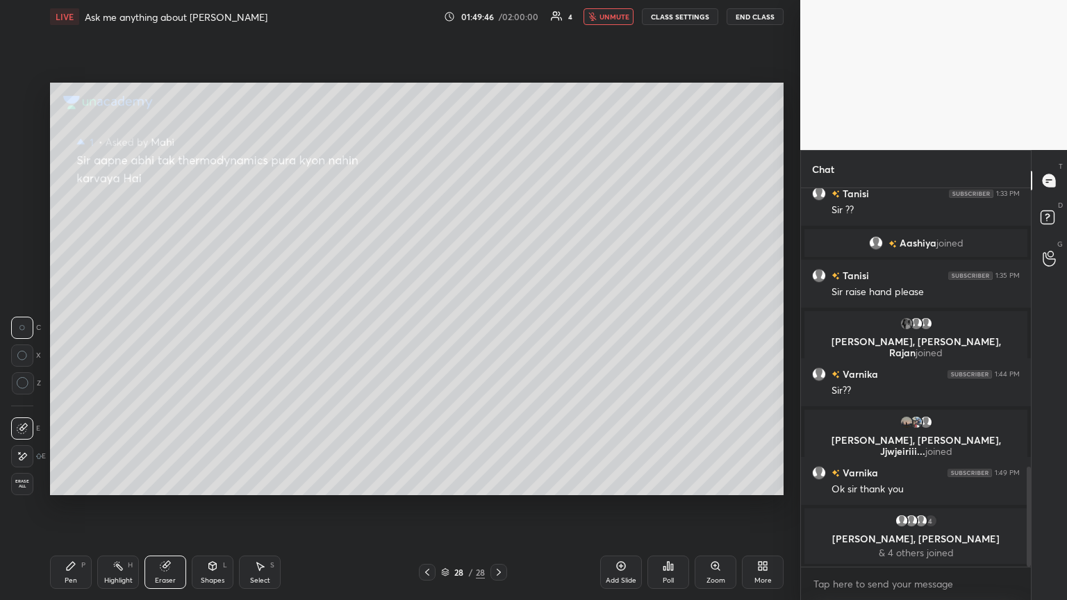
click at [498, 326] on icon at bounding box center [498, 572] width 11 height 11
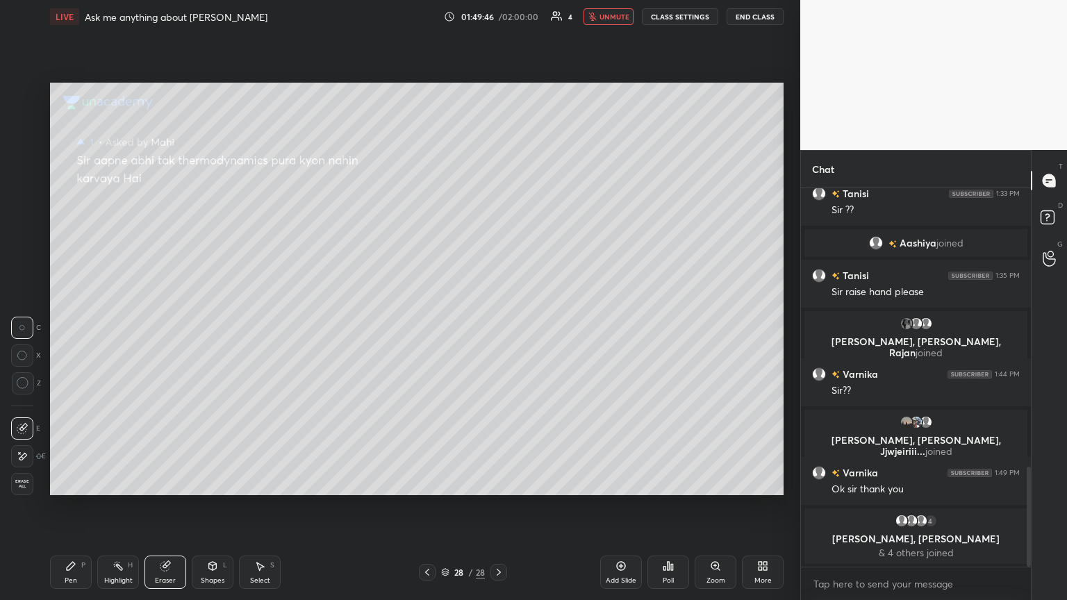
click at [498, 326] on icon at bounding box center [498, 572] width 11 height 11
drag, startPoint x: 500, startPoint y: 572, endPoint x: 493, endPoint y: 575, distance: 7.8
click at [498, 326] on icon at bounding box center [498, 572] width 11 height 11
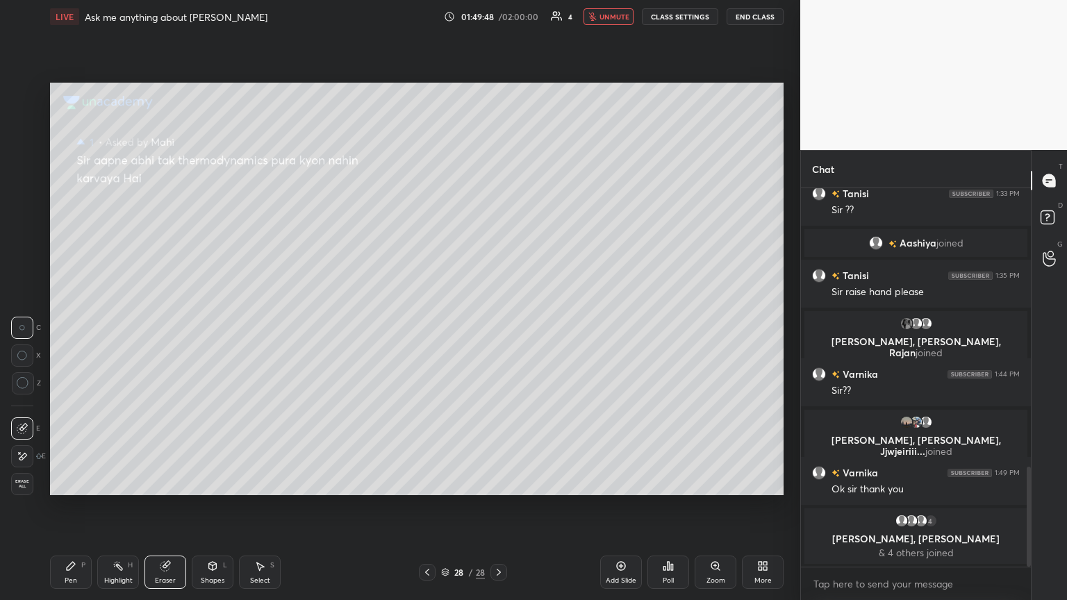
click at [424, 326] on icon at bounding box center [427, 572] width 11 height 11
click at [426, 326] on icon at bounding box center [427, 572] width 11 height 11
click at [428, 326] on icon at bounding box center [427, 572] width 11 height 11
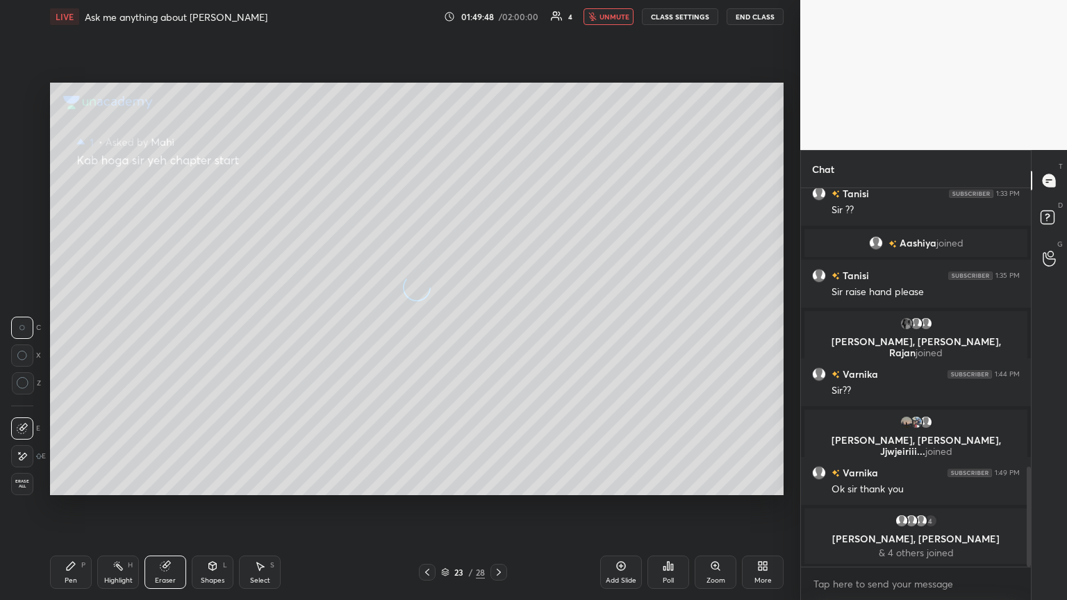
click at [428, 326] on icon at bounding box center [427, 572] width 11 height 11
click at [429, 326] on icon at bounding box center [427, 572] width 11 height 11
click at [428, 326] on icon at bounding box center [427, 572] width 11 height 11
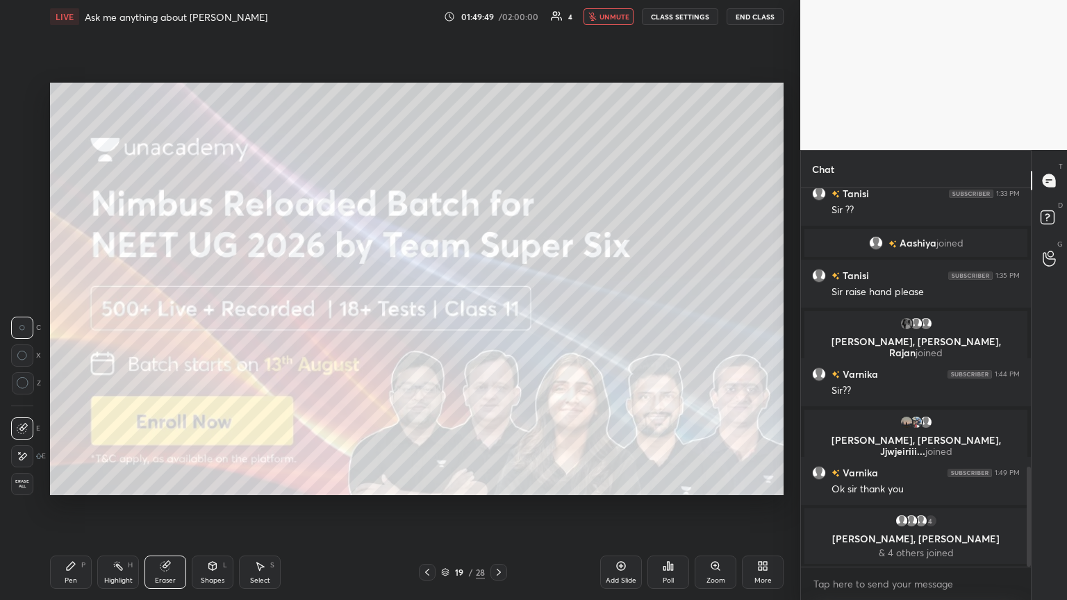
click at [428, 326] on icon at bounding box center [427, 572] width 11 height 11
click at [429, 326] on icon at bounding box center [427, 572] width 11 height 11
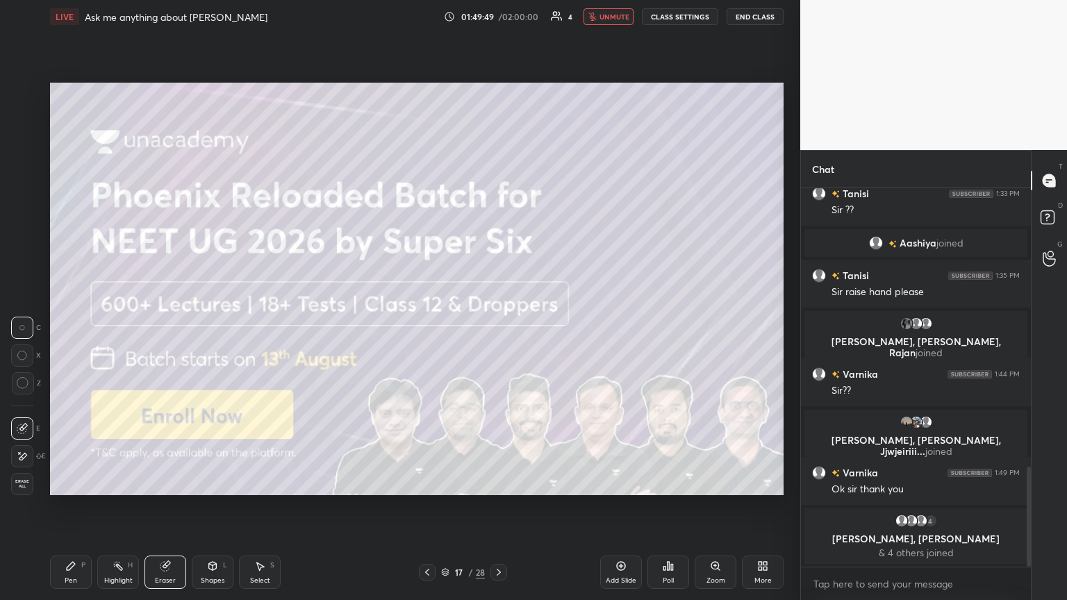
click at [428, 326] on icon at bounding box center [427, 572] width 11 height 11
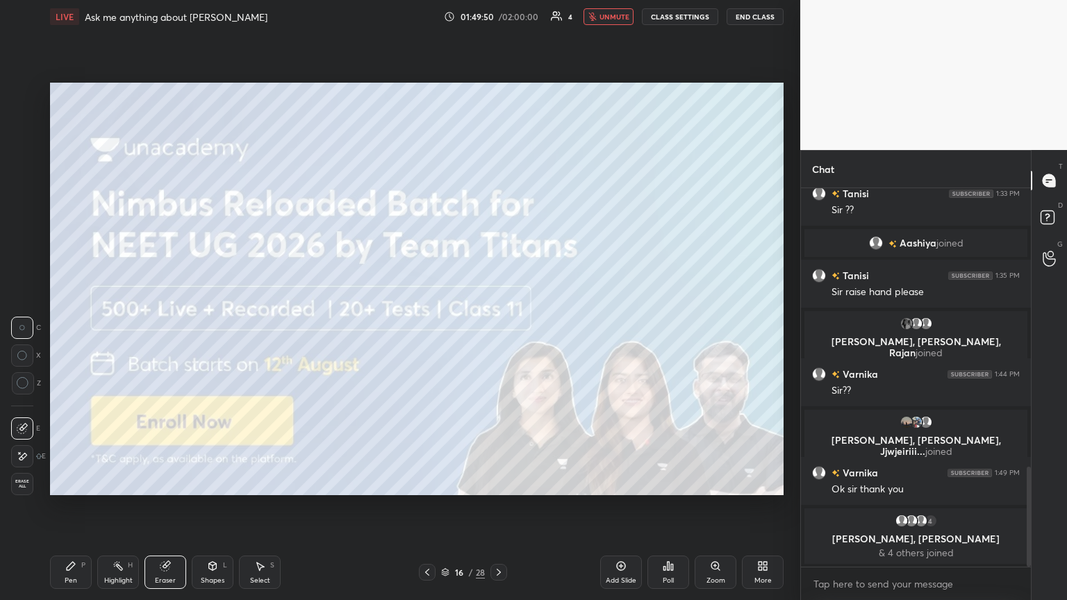
click at [428, 326] on icon at bounding box center [427, 572] width 11 height 11
click at [429, 326] on icon at bounding box center [427, 572] width 11 height 11
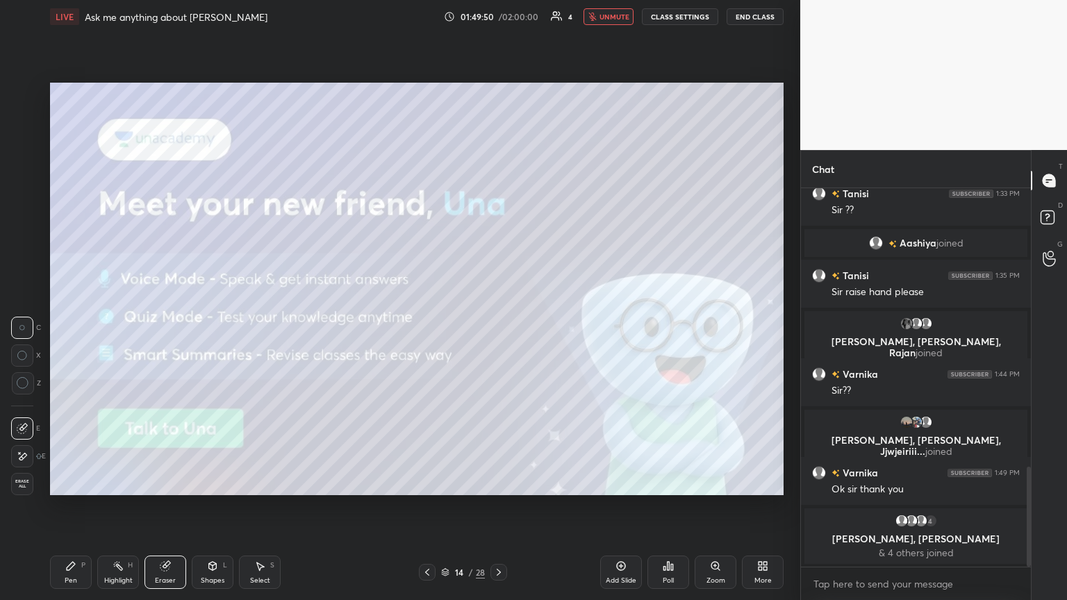
click at [429, 326] on icon at bounding box center [427, 572] width 11 height 11
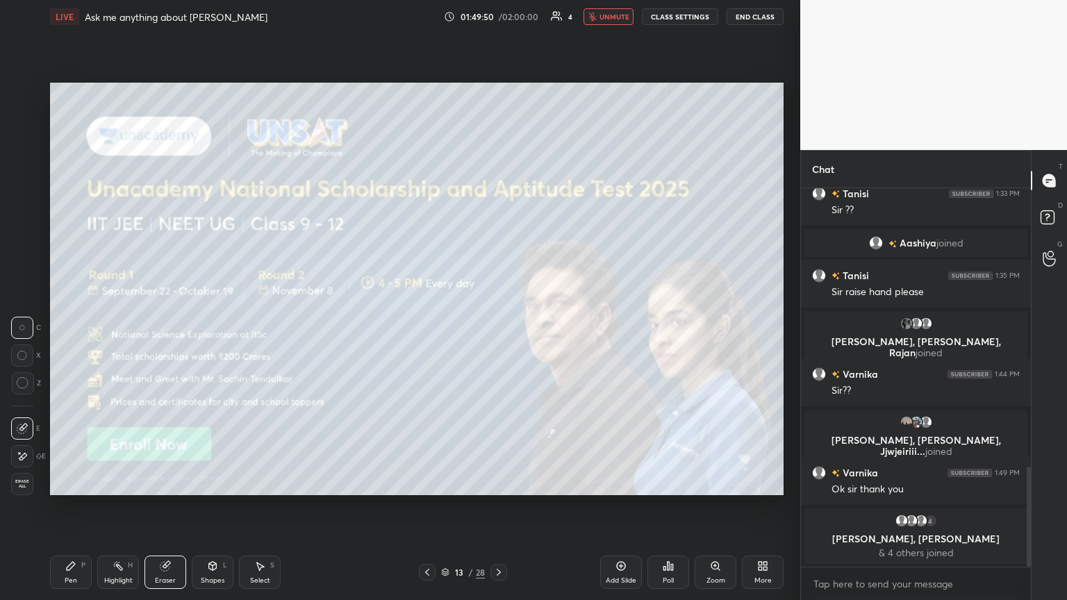
click at [429, 326] on icon at bounding box center [427, 572] width 11 height 11
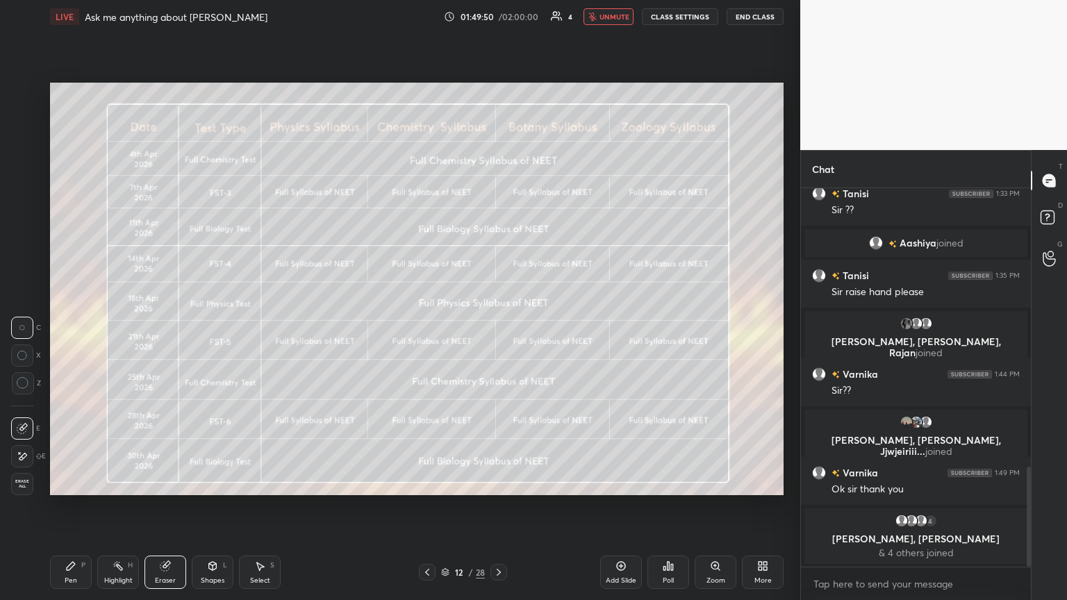
click at [428, 326] on icon at bounding box center [427, 572] width 4 height 7
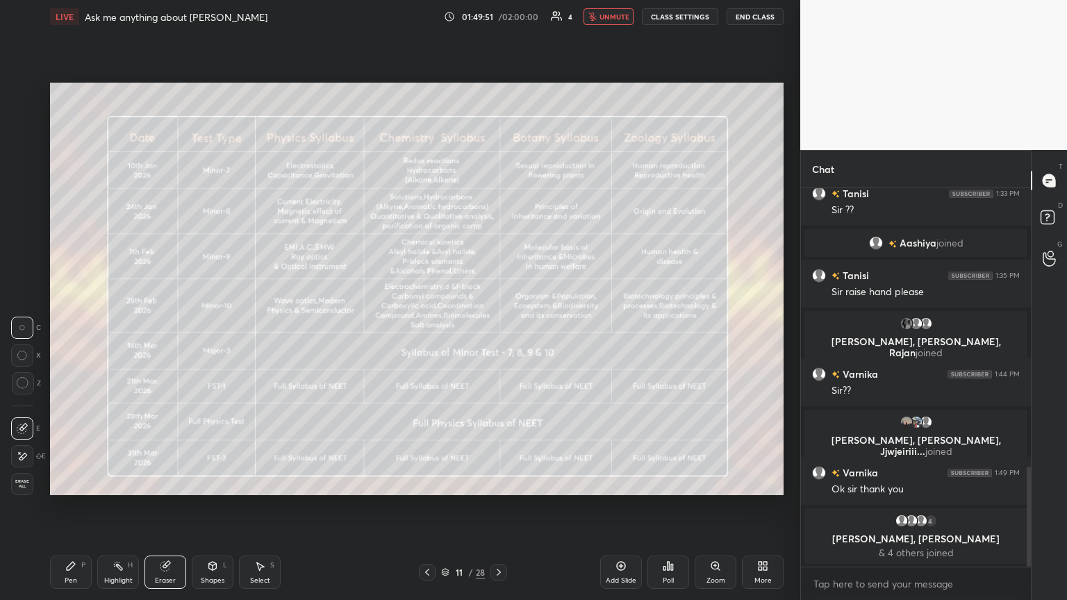
click at [428, 326] on icon at bounding box center [427, 572] width 4 height 7
click at [429, 326] on icon at bounding box center [427, 572] width 11 height 11
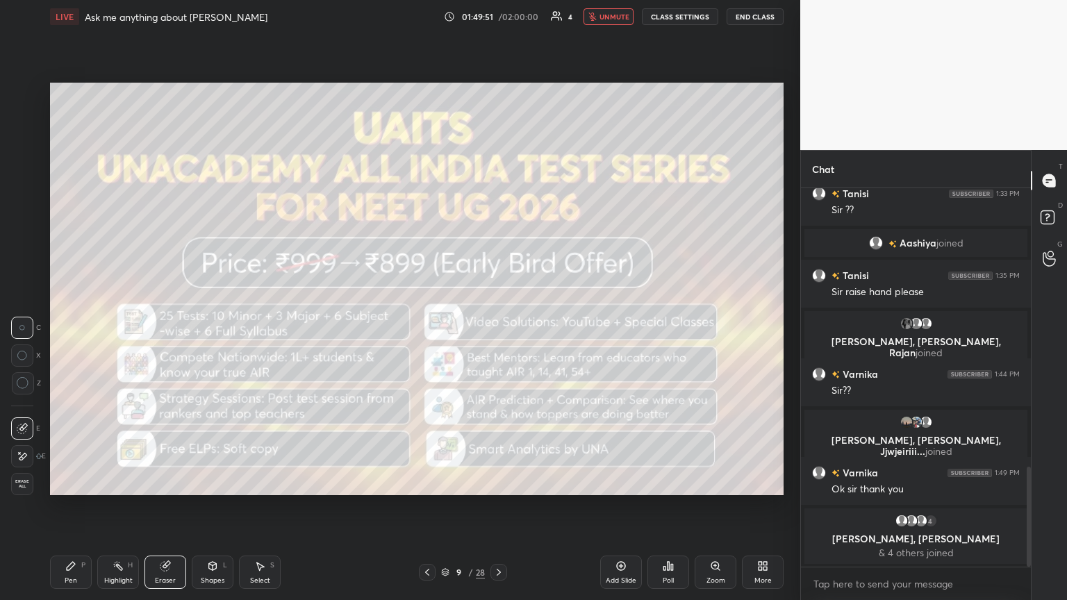
click at [428, 326] on icon at bounding box center [427, 572] width 11 height 11
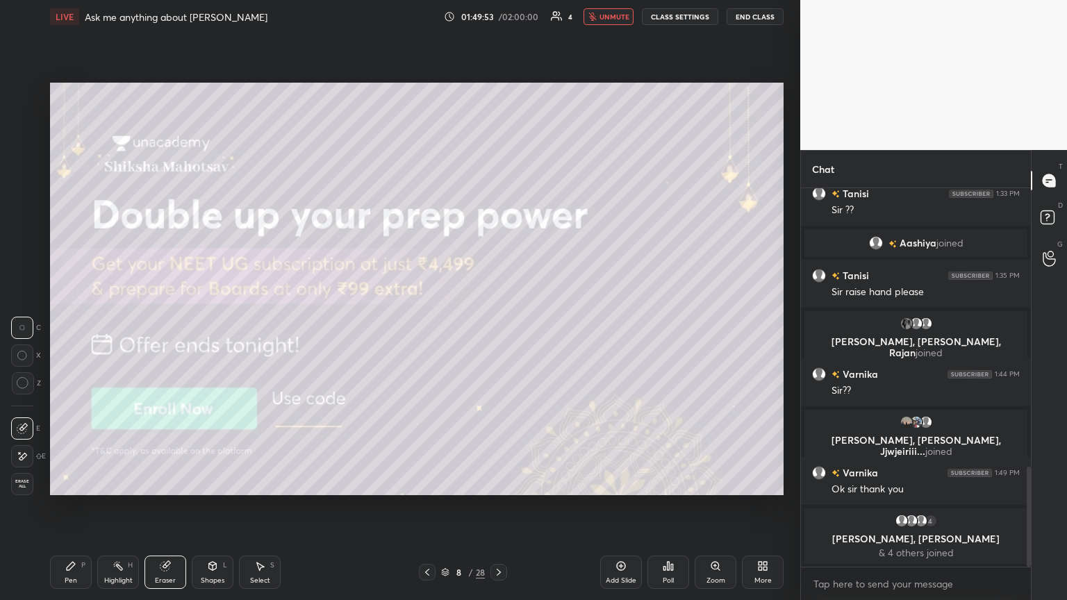
click at [428, 326] on icon at bounding box center [427, 572] width 11 height 11
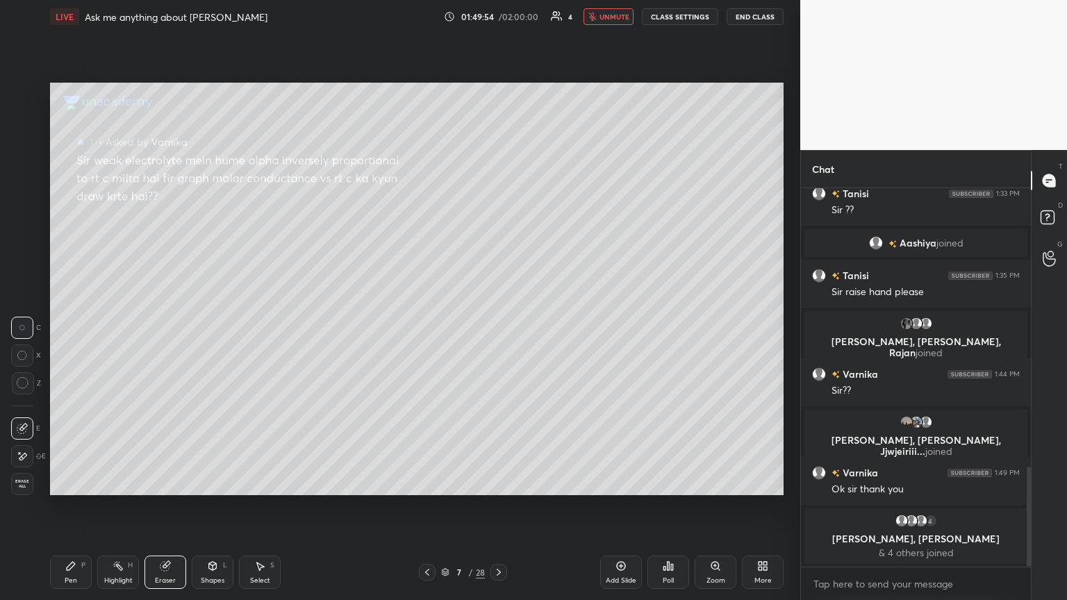
click at [429, 326] on icon at bounding box center [427, 572] width 11 height 11
click at [427, 326] on icon at bounding box center [427, 572] width 4 height 7
click at [430, 326] on icon at bounding box center [427, 572] width 11 height 11
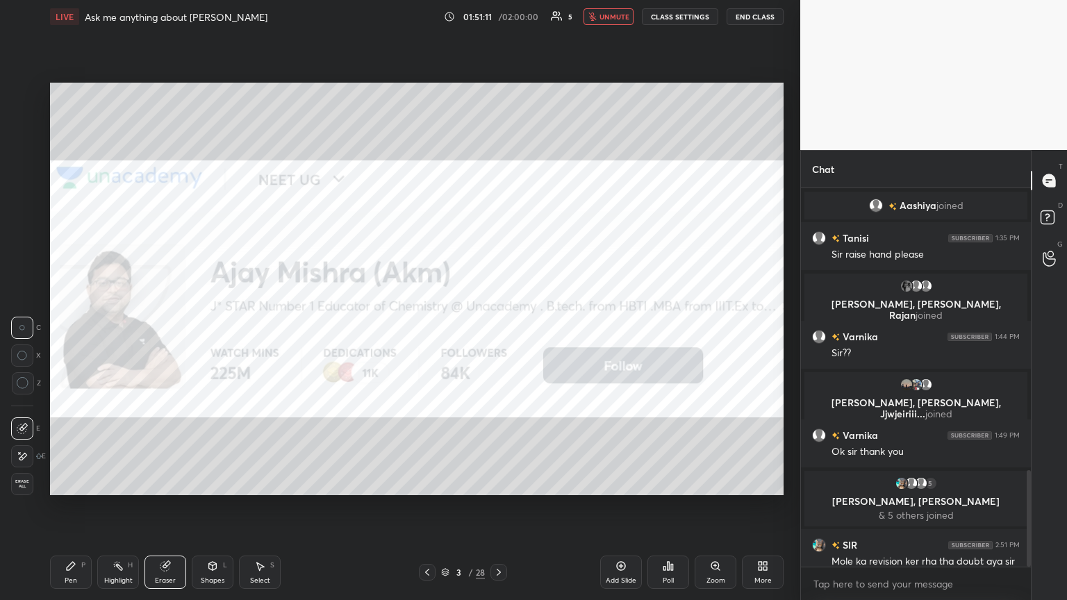
scroll to position [1106, 0]
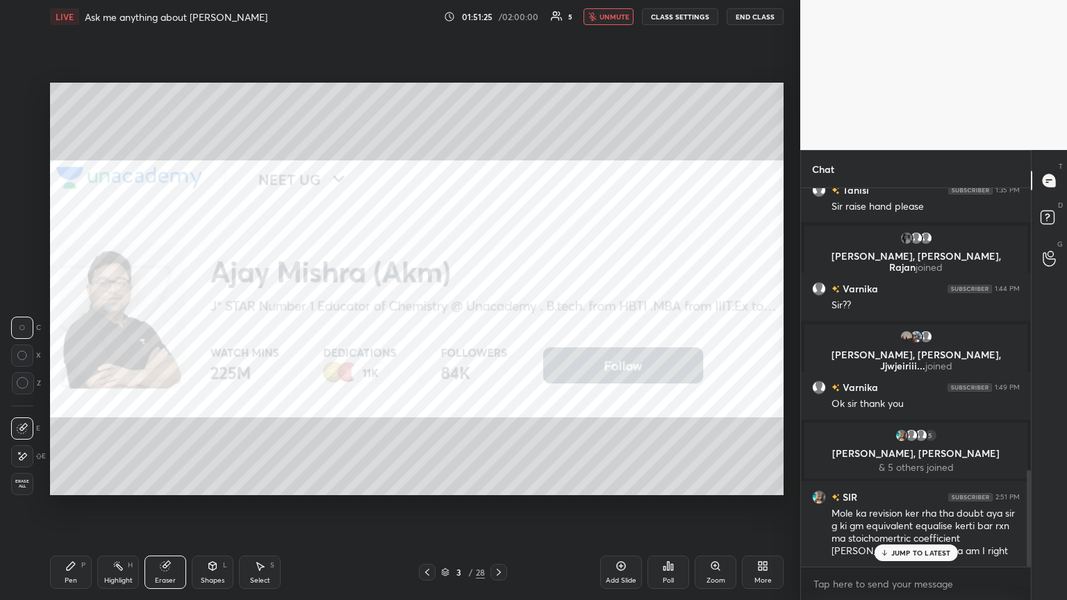
drag, startPoint x: 608, startPoint y: 17, endPoint x: 603, endPoint y: 30, distance: 14.3
click at [498, 17] on span "unmute" at bounding box center [614, 17] width 30 height 10
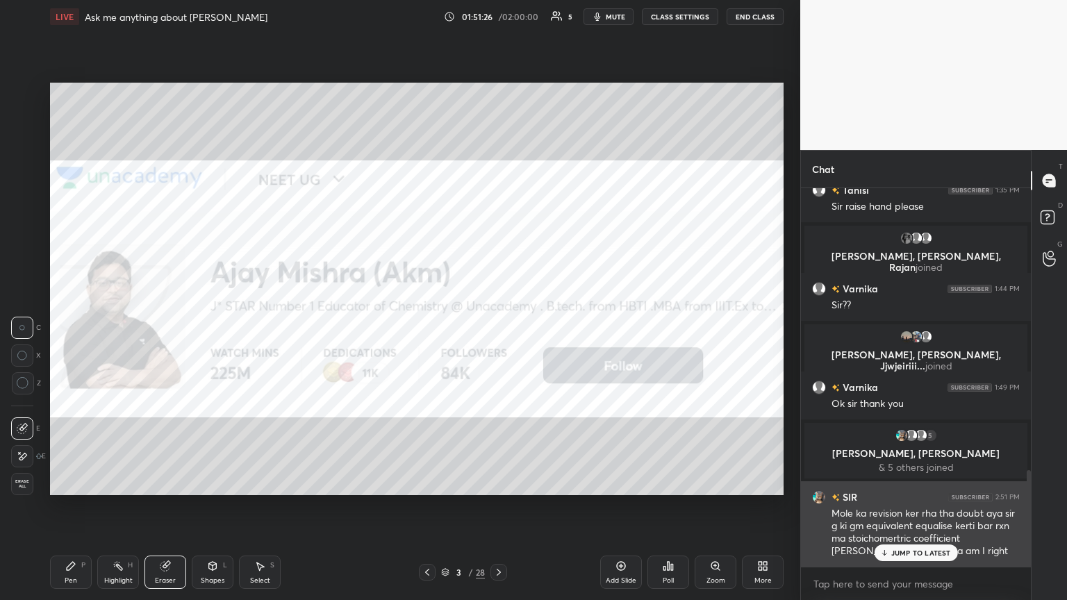
drag, startPoint x: 906, startPoint y: 550, endPoint x: 901, endPoint y: 529, distance: 21.2
click at [498, 326] on p "JUMP TO LATEST" at bounding box center [921, 553] width 60 height 8
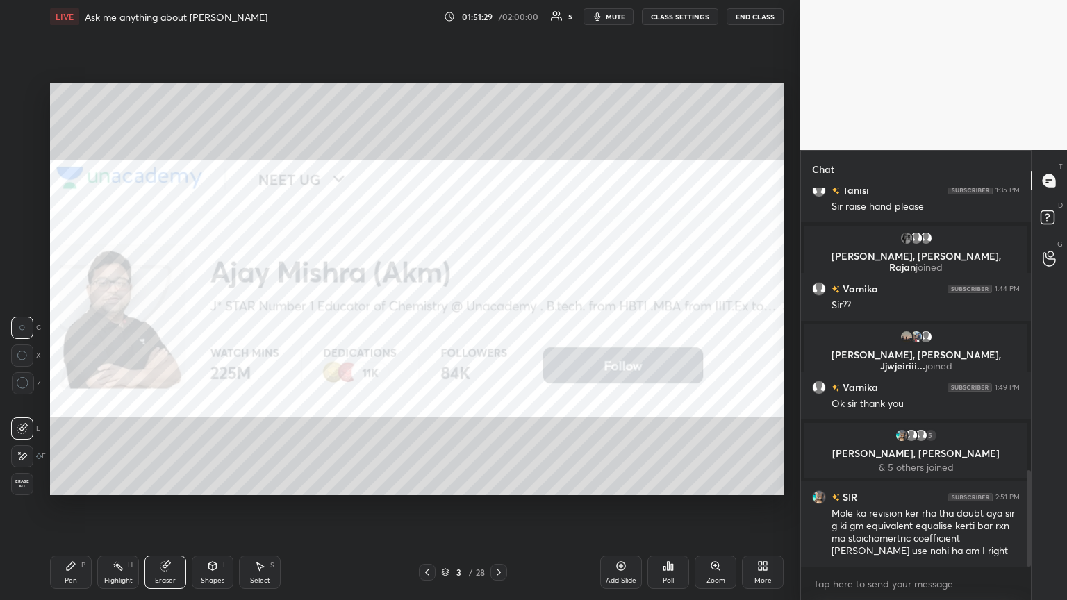
click at [498, 326] on div "Setting up your live class Poll for secs No correct answer Start poll" at bounding box center [416, 288] width 745 height 511
click at [108, 326] on div "Highlight" at bounding box center [118, 580] width 28 height 7
drag, startPoint x: 65, startPoint y: 576, endPoint x: 78, endPoint y: 572, distance: 13.6
click at [70, 326] on div "Pen P" at bounding box center [71, 572] width 42 height 33
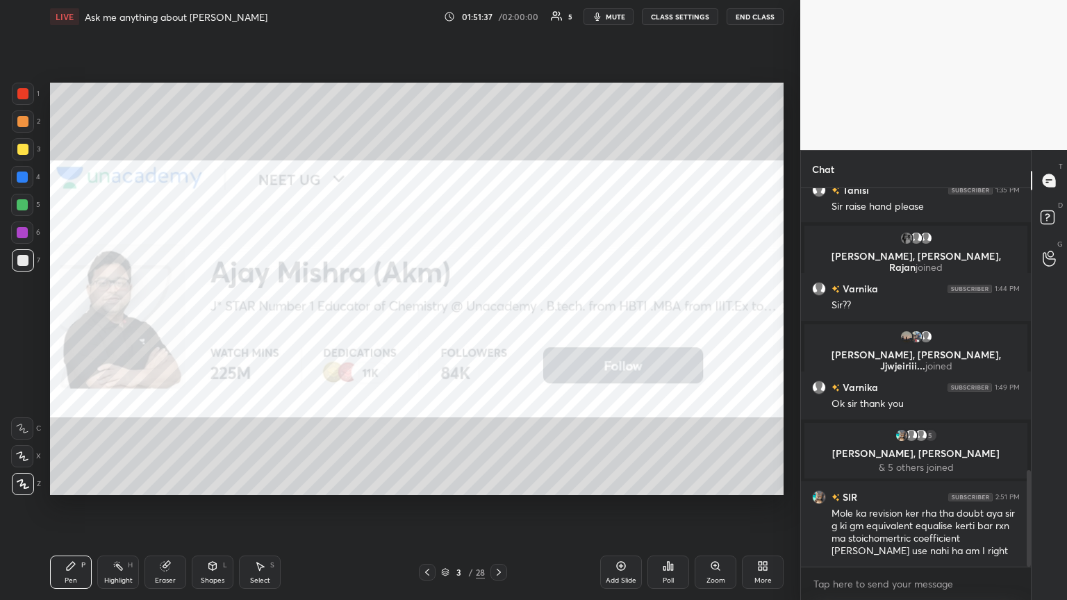
click at [498, 326] on div "Add Slide" at bounding box center [621, 580] width 31 height 7
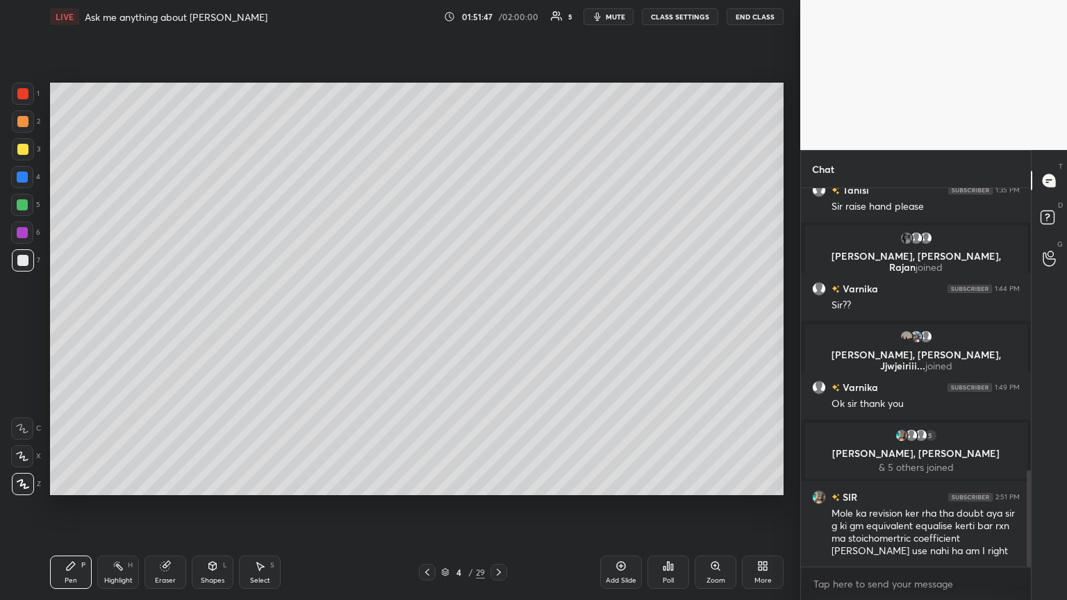
click at [17, 152] on div at bounding box center [23, 149] width 22 height 22
click at [498, 9] on button "mute" at bounding box center [608, 16] width 50 height 17
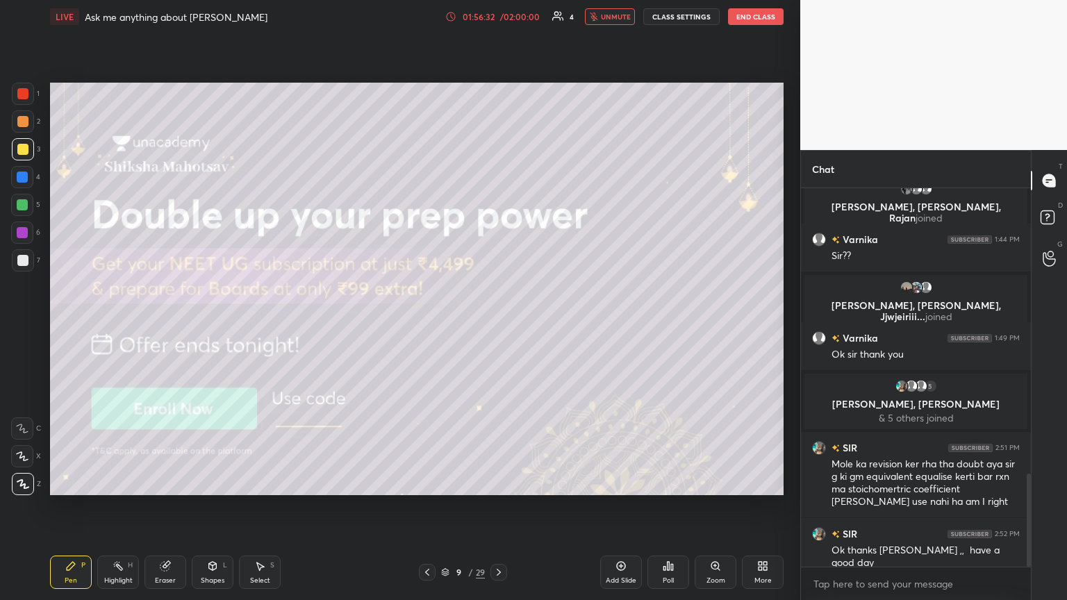
click at [165, 326] on div "Eraser" at bounding box center [165, 580] width 21 height 7
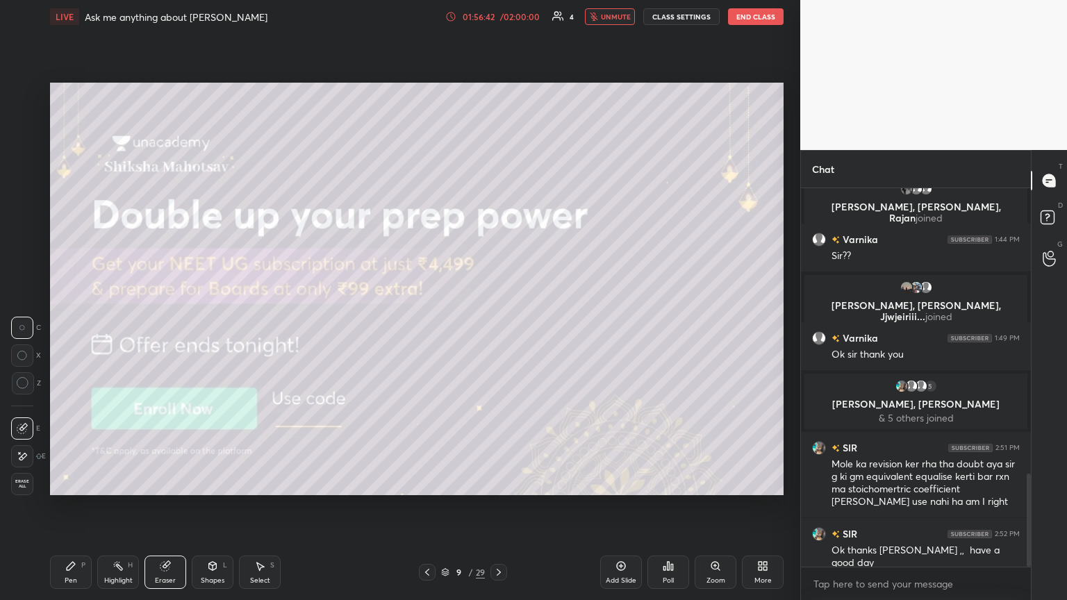
drag, startPoint x: 83, startPoint y: 565, endPoint x: 106, endPoint y: 548, distance: 29.3
click at [82, 326] on div "Pen P" at bounding box center [71, 572] width 42 height 33
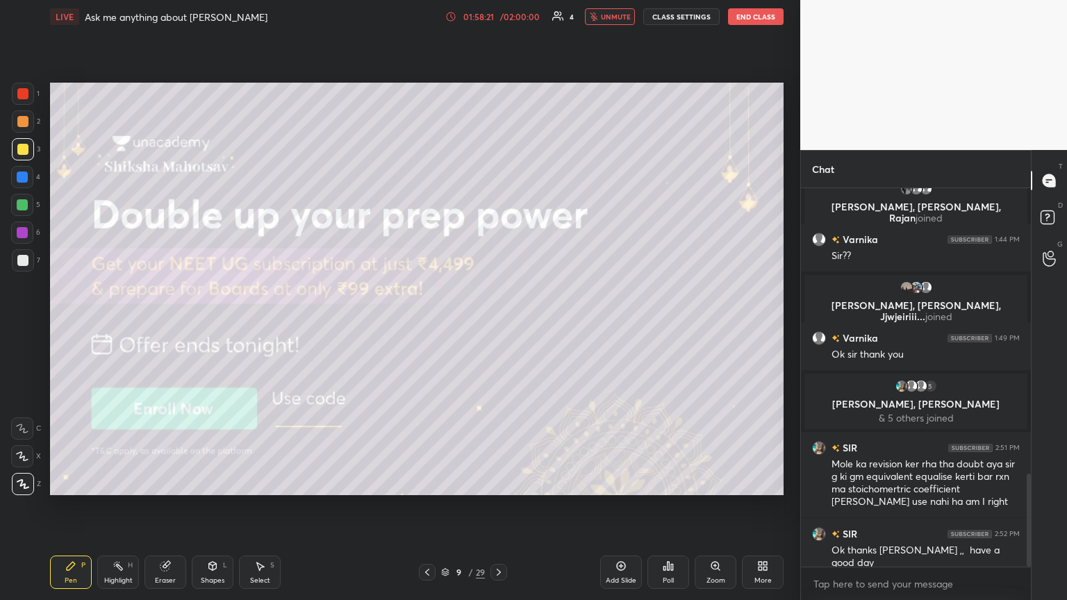
click at [498, 326] on icon at bounding box center [498, 572] width 11 height 11
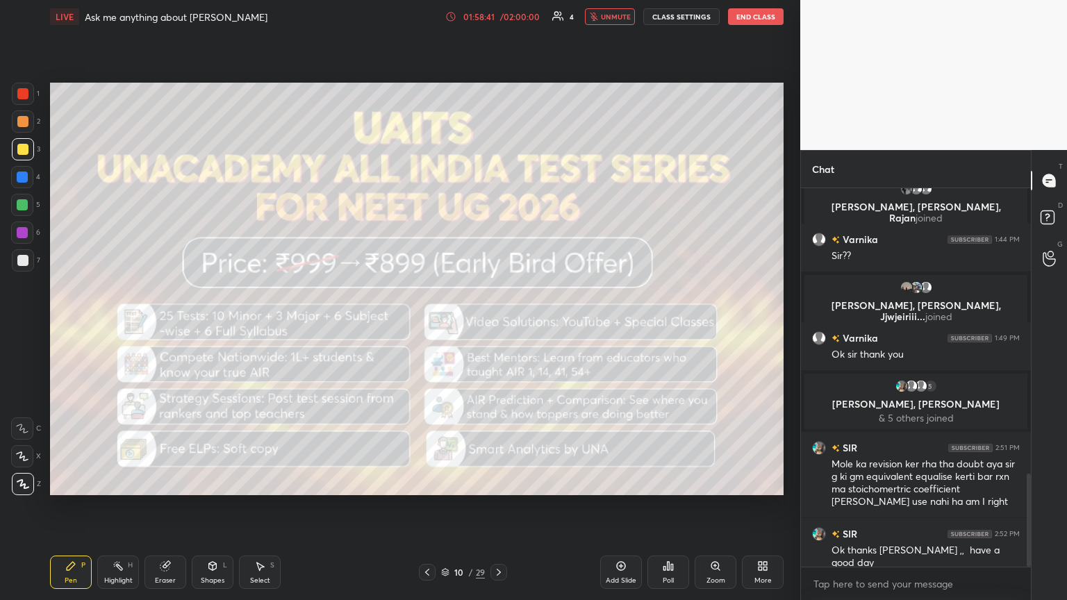
click at [498, 12] on button "CLASS SETTINGS" at bounding box center [681, 16] width 76 height 17
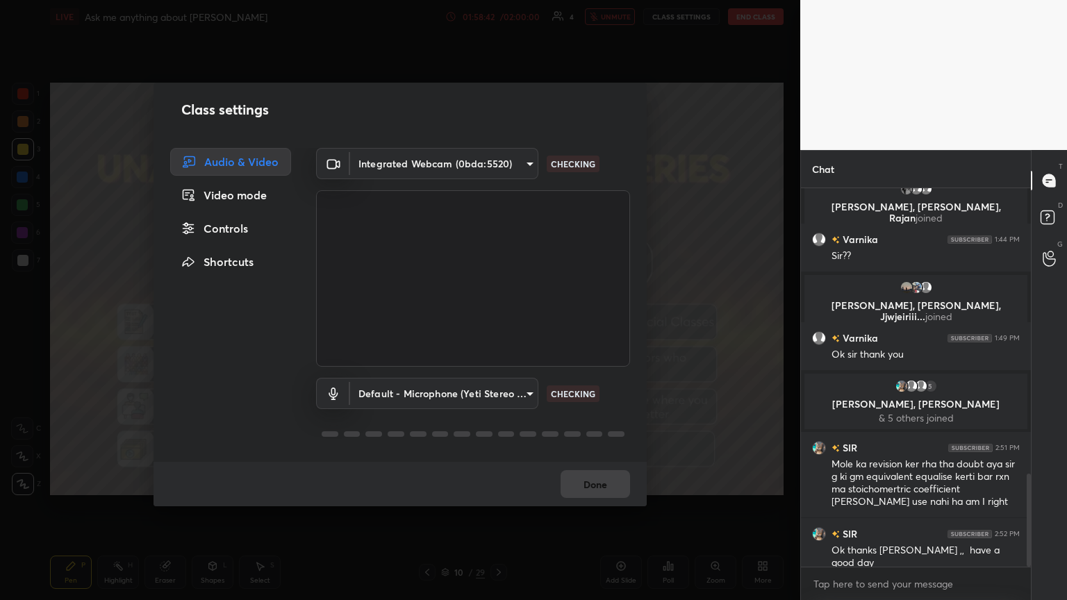
click at [247, 227] on div "Controls" at bounding box center [230, 229] width 121 height 28
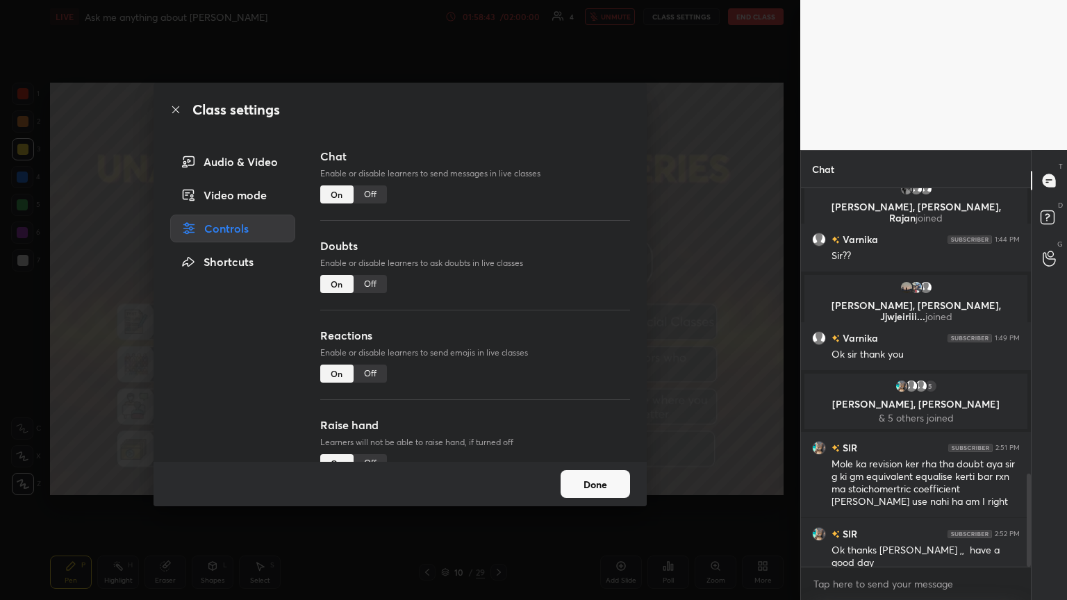
click at [372, 197] on div "Off" at bounding box center [370, 194] width 33 height 18
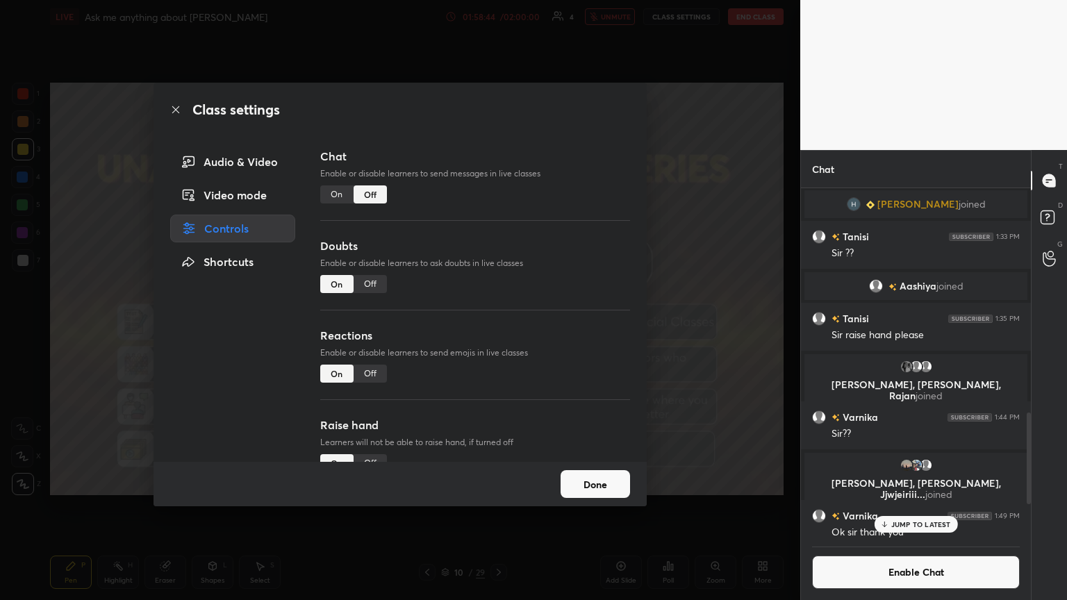
scroll to position [347, 226]
click at [370, 285] on div "Off" at bounding box center [370, 284] width 33 height 18
drag, startPoint x: 372, startPoint y: 371, endPoint x: 378, endPoint y: 364, distance: 8.9
click at [372, 326] on div "Off" at bounding box center [370, 374] width 33 height 18
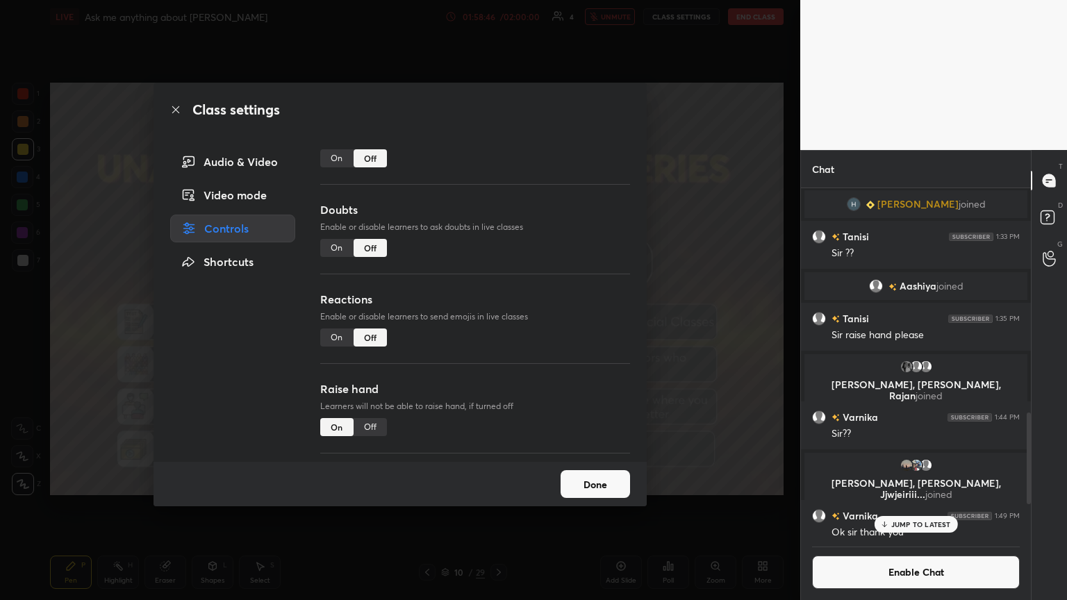
scroll to position [120, 0]
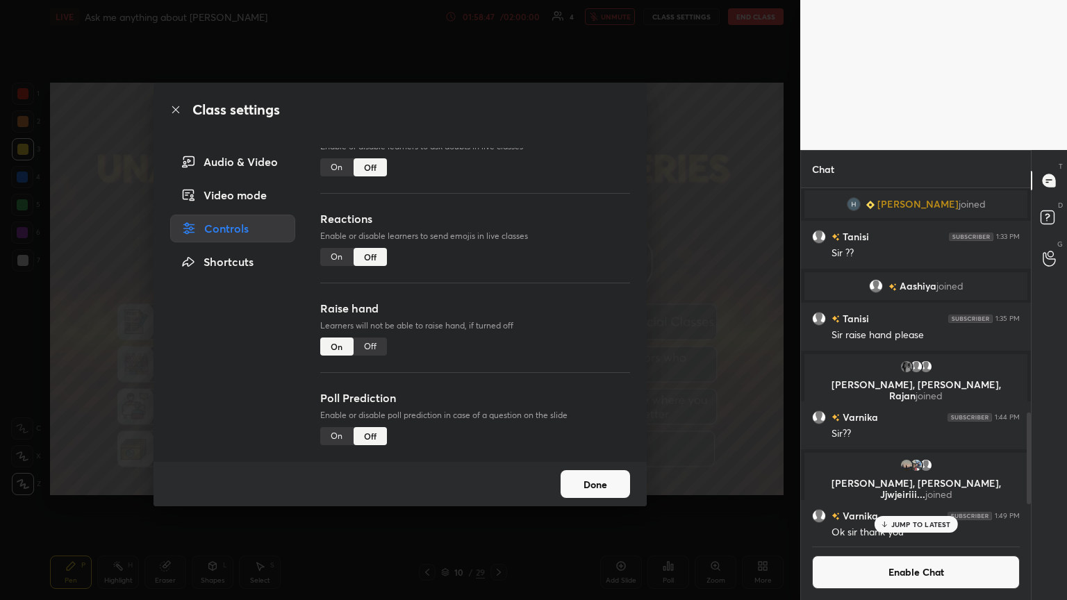
click at [372, 326] on div "Off" at bounding box center [370, 347] width 33 height 18
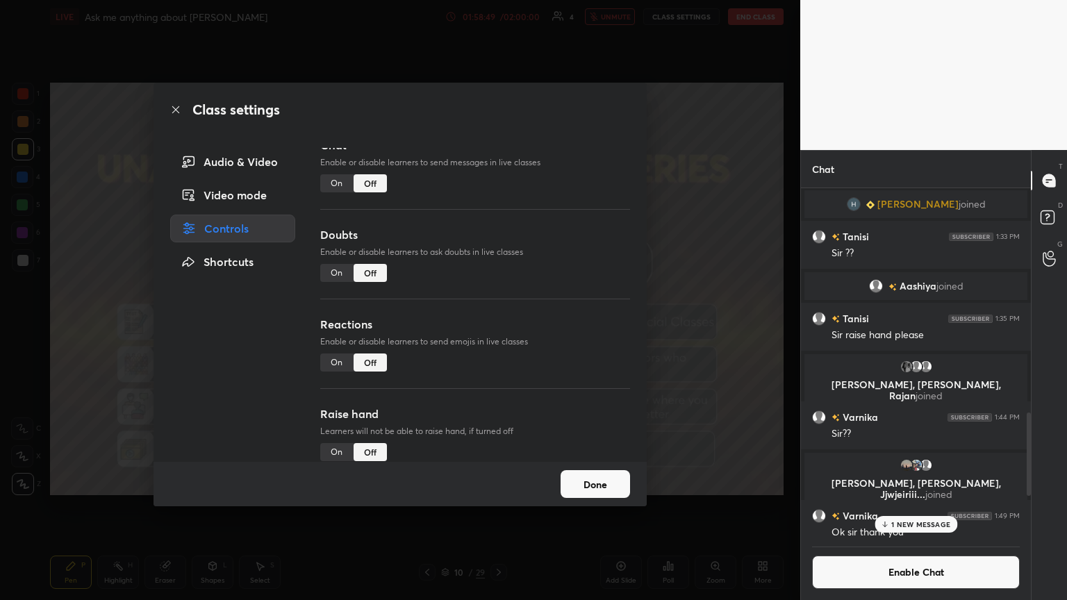
scroll to position [0, 0]
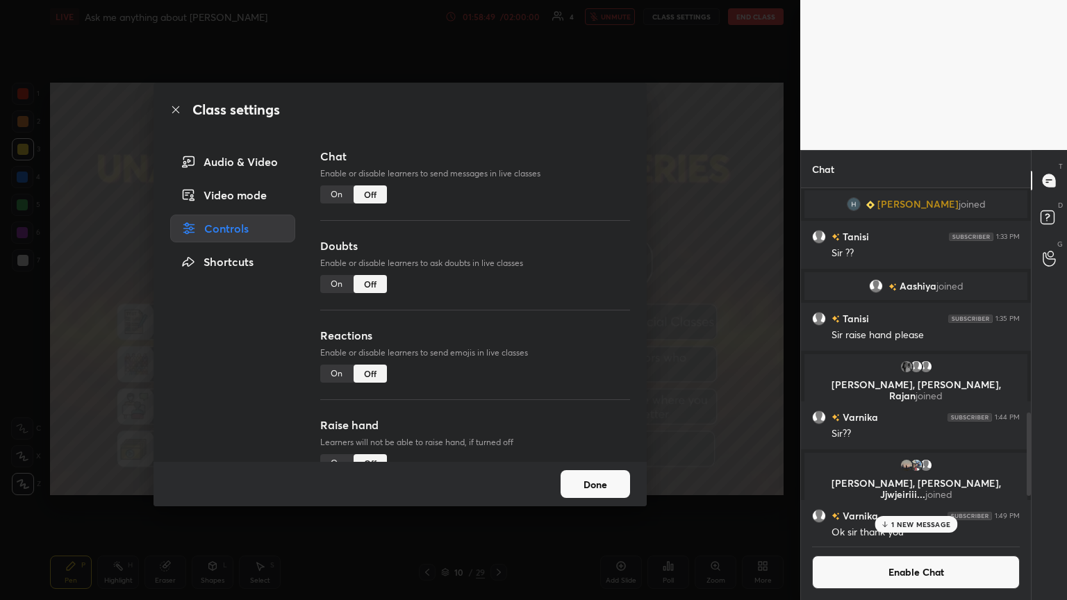
drag, startPoint x: 692, startPoint y: 206, endPoint x: 683, endPoint y: 197, distance: 12.8
click at [498, 206] on div "Class settings Audio & Video Video mode Controls Shortcuts Chat Enable or disab…" at bounding box center [400, 300] width 800 height 600
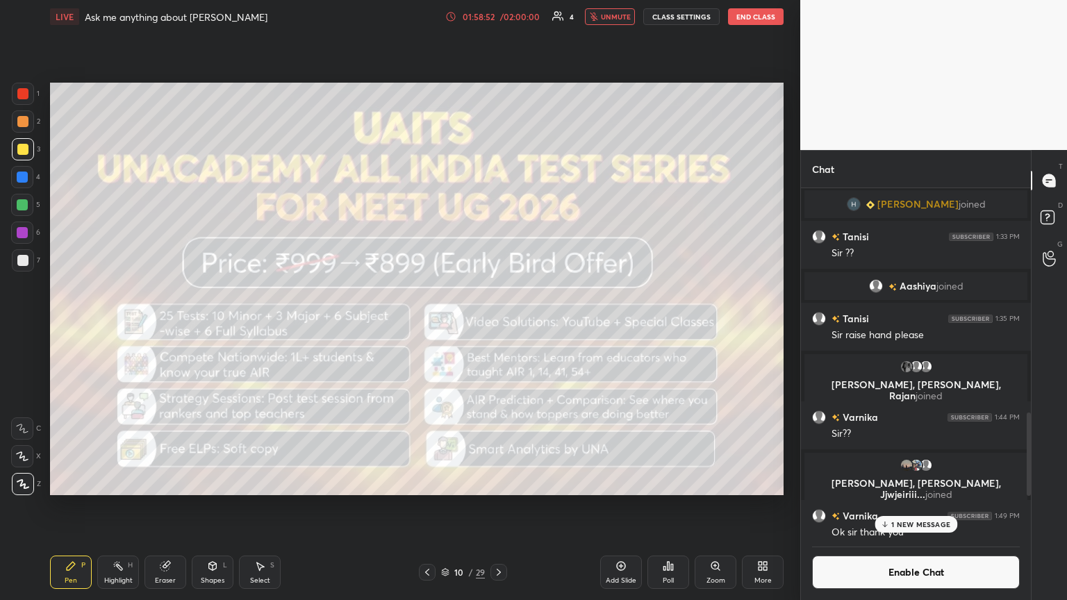
click at [498, 18] on button "CLASS SETTINGS" at bounding box center [681, 16] width 76 height 17
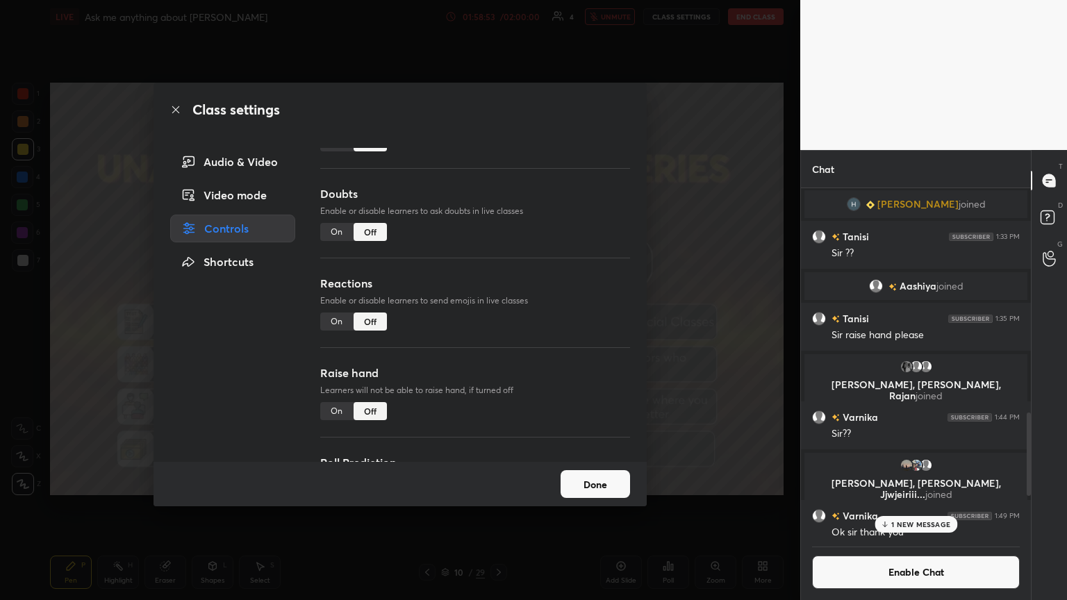
scroll to position [120, 0]
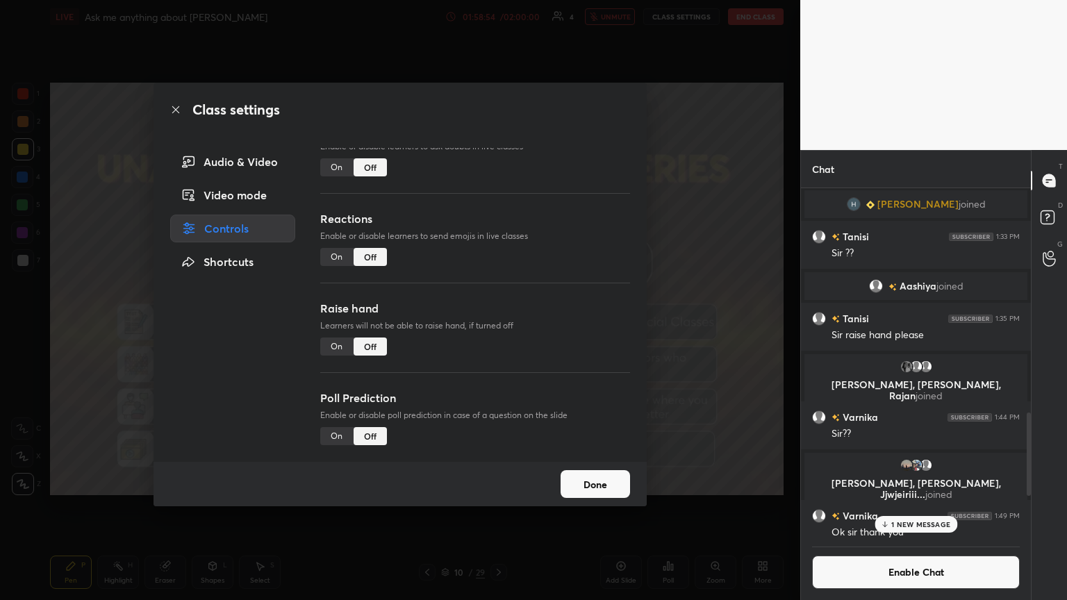
drag, startPoint x: 714, startPoint y: 314, endPoint x: 707, endPoint y: 308, distance: 8.9
click at [498, 316] on div "Class settings Audio & Video Video mode Controls Shortcuts Chat Enable or disab…" at bounding box center [400, 300] width 800 height 600
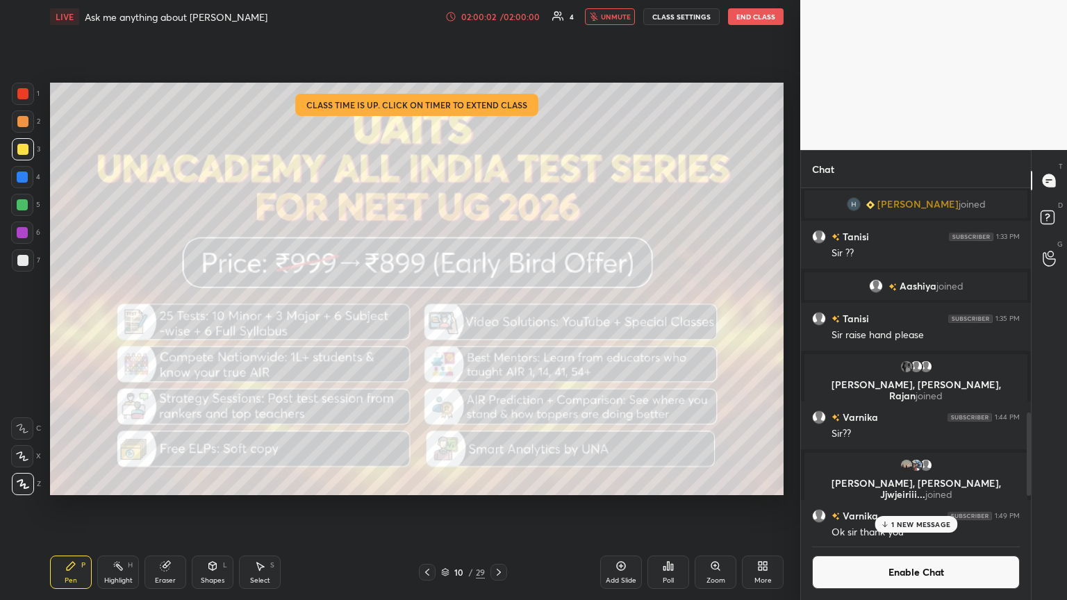
click at [498, 15] on button "End Class" at bounding box center [756, 16] width 56 height 17
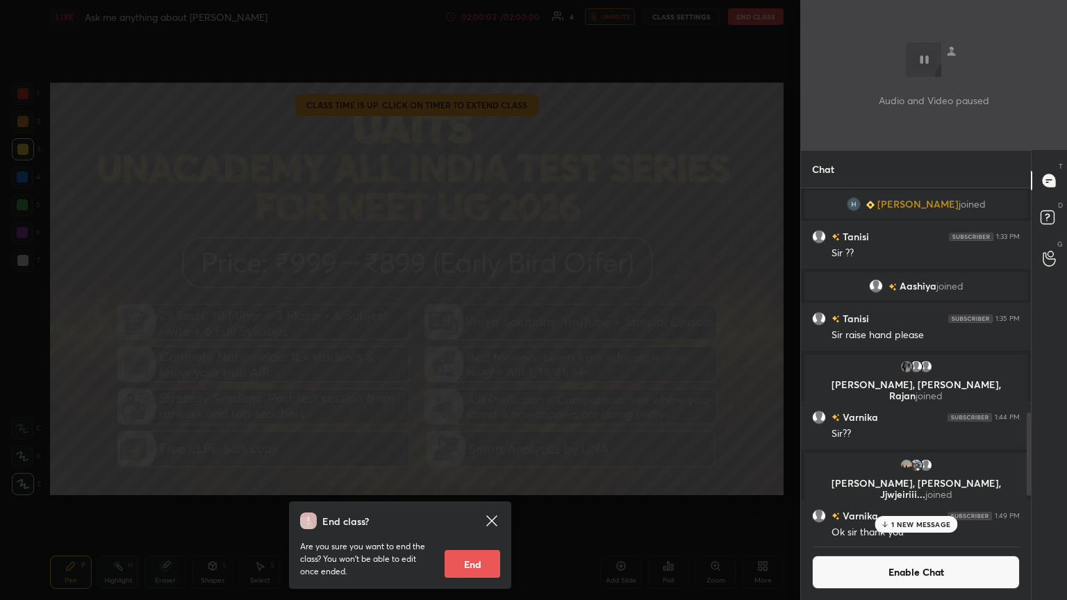
drag, startPoint x: 465, startPoint y: 565, endPoint x: 477, endPoint y: 419, distance: 146.4
click at [467, 326] on button "End" at bounding box center [472, 564] width 56 height 28
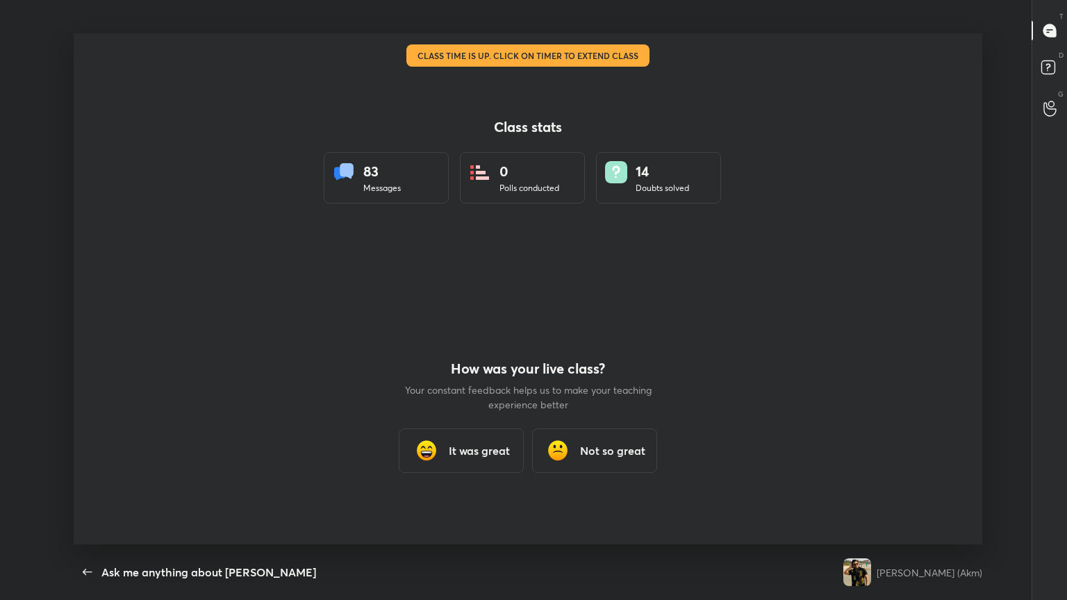
scroll to position [511, 1056]
click at [481, 326] on h3 "It was great" at bounding box center [479, 450] width 61 height 17
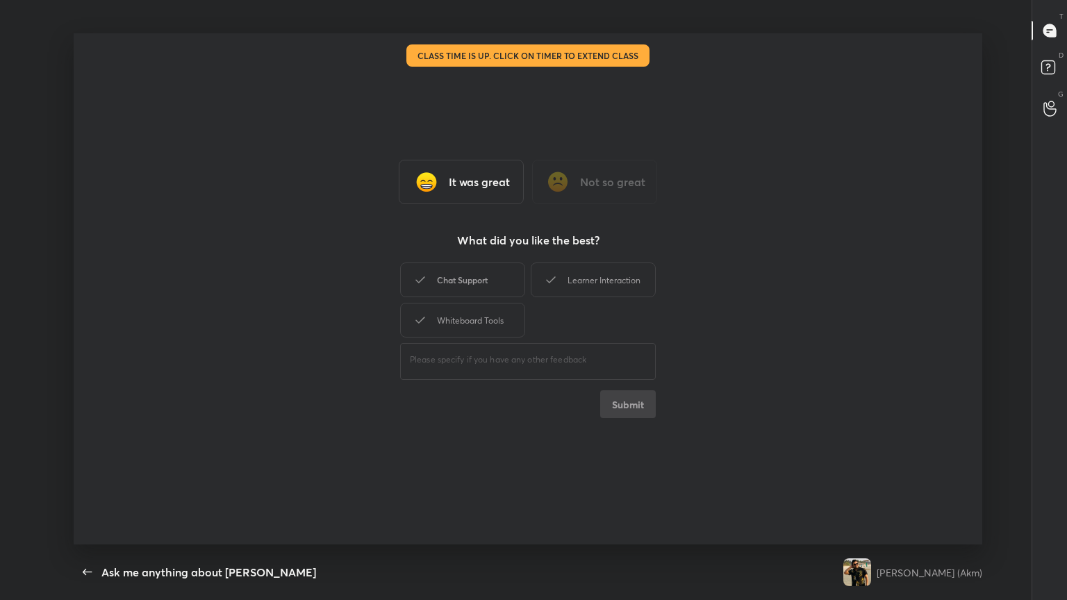
click at [475, 283] on div "Chat Support" at bounding box center [462, 280] width 125 height 35
click at [498, 279] on div "Learner Interaction" at bounding box center [593, 280] width 125 height 35
click at [446, 317] on div "Whiteboard Tools" at bounding box center [462, 320] width 125 height 35
click at [498, 326] on button "Submit" at bounding box center [628, 404] width 56 height 28
